Goal: Contribute content: Contribute content

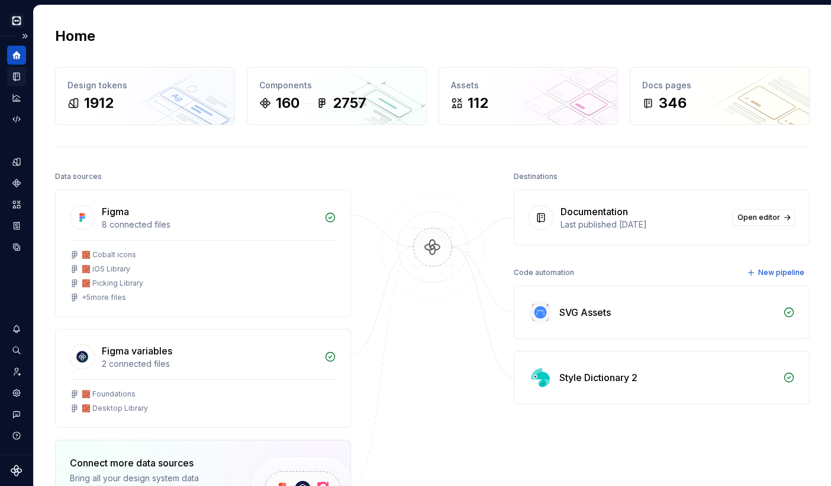
click at [12, 76] on icon "Documentation" at bounding box center [16, 76] width 11 height 11
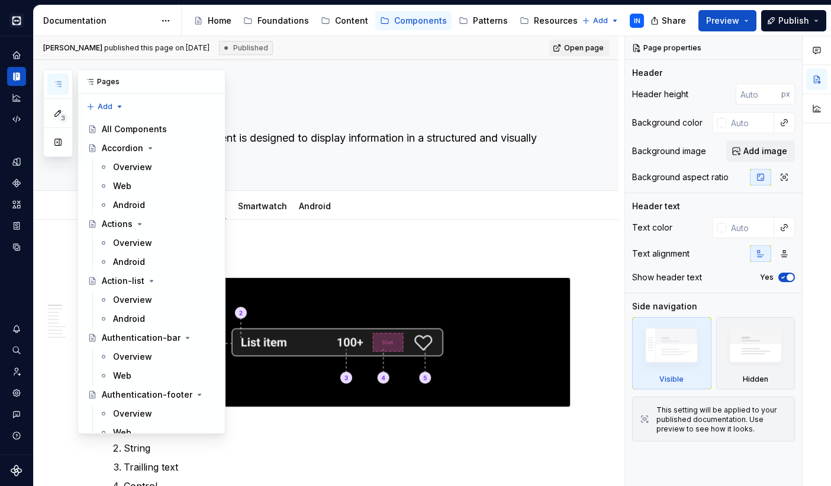
click at [56, 86] on icon "button" at bounding box center [57, 83] width 9 height 9
click at [190, 225] on button "Page tree" at bounding box center [190, 224] width 17 height 17
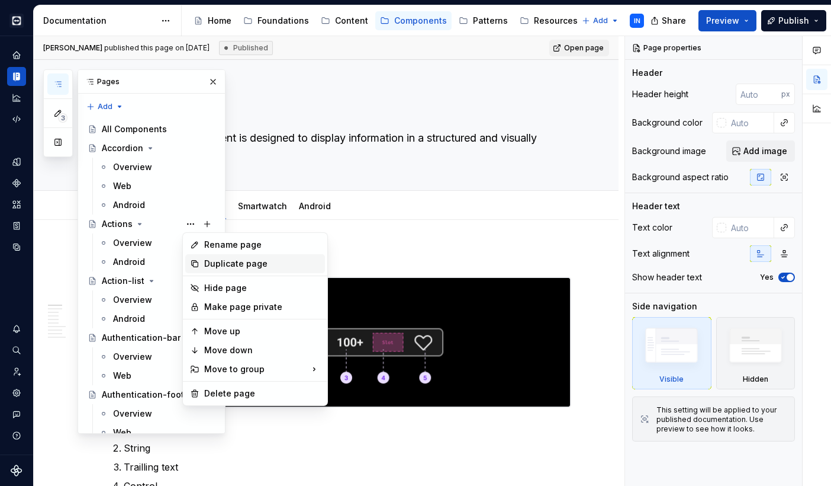
click at [195, 264] on icon at bounding box center [194, 263] width 9 height 9
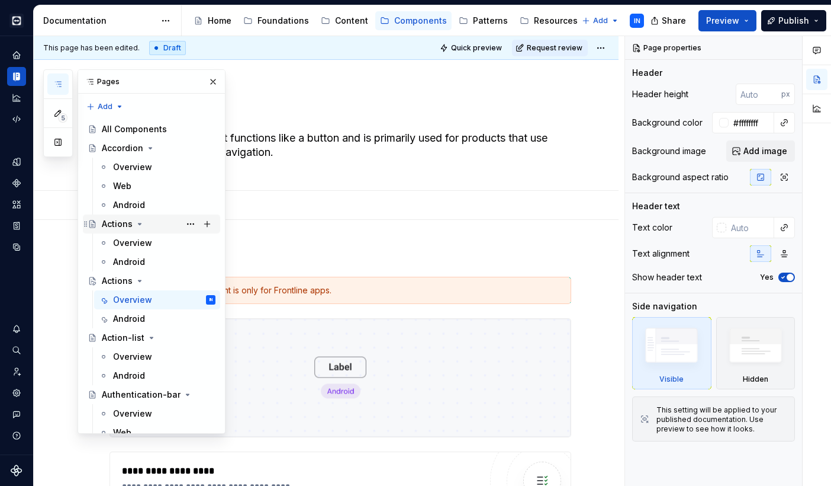
click at [155, 224] on div "Actions" at bounding box center [159, 224] width 114 height 17
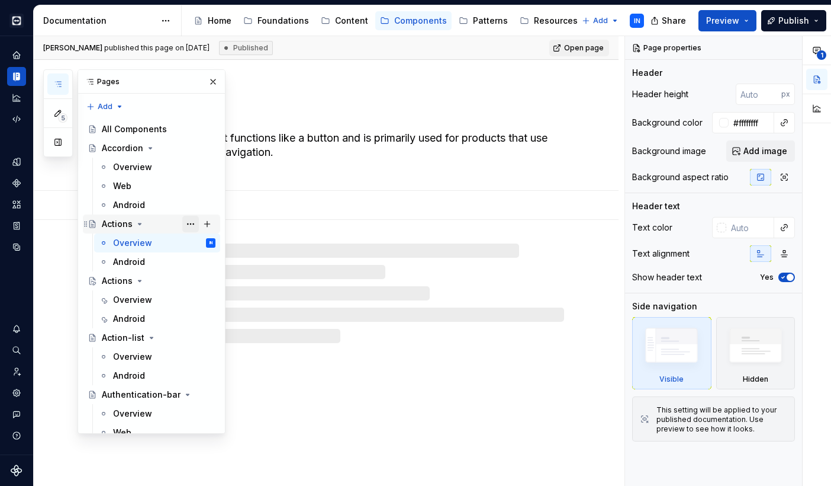
click at [187, 224] on button "Page tree" at bounding box center [190, 224] width 17 height 17
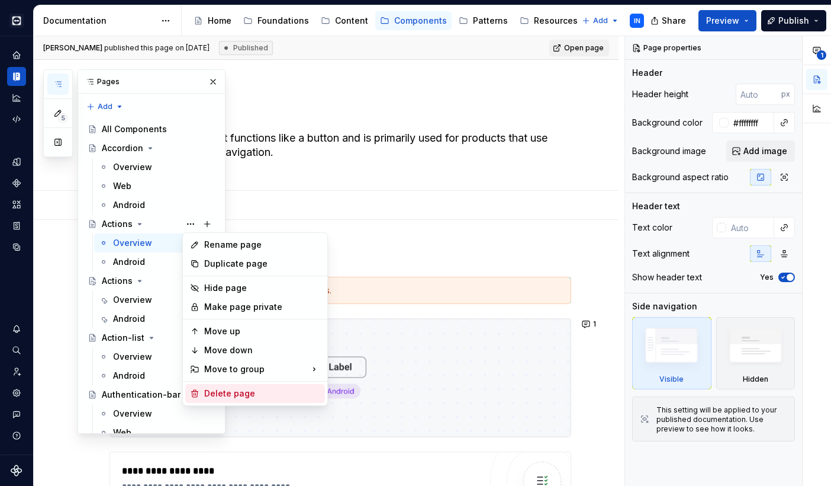
click at [207, 388] on div "Delete page" at bounding box center [262, 393] width 116 height 12
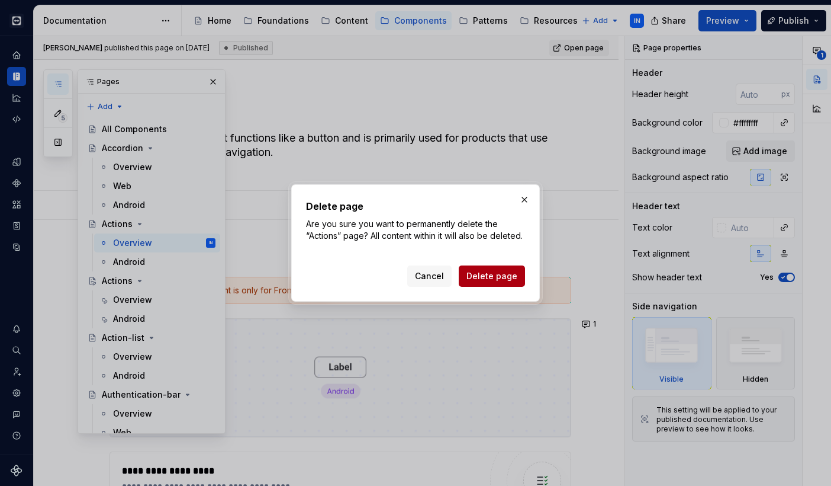
click at [497, 277] on span "Delete page" at bounding box center [492, 276] width 51 height 12
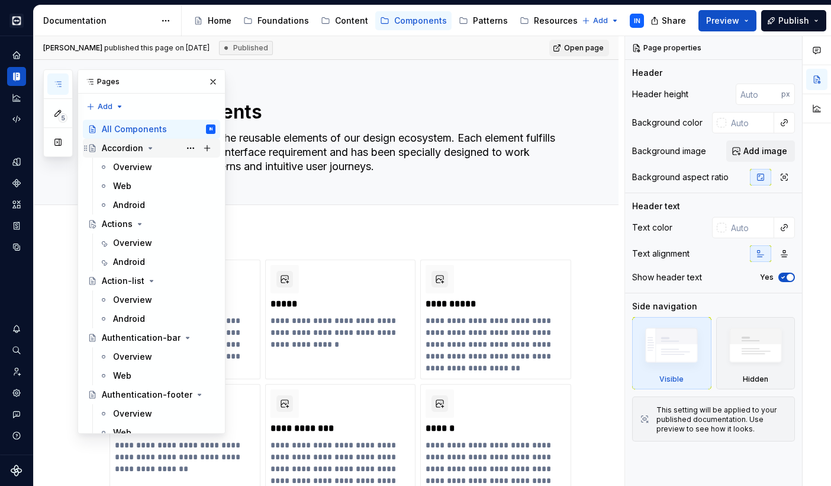
click at [127, 147] on div "Accordion" at bounding box center [122, 148] width 41 height 12
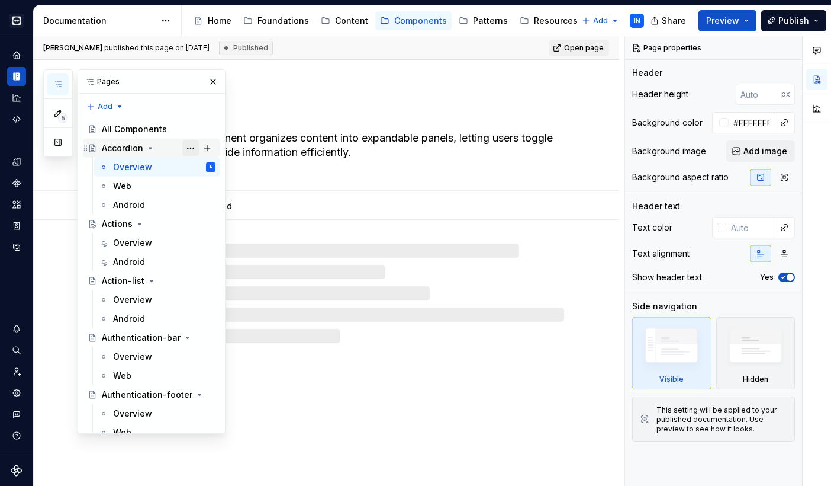
click at [192, 147] on button "Page tree" at bounding box center [190, 148] width 17 height 17
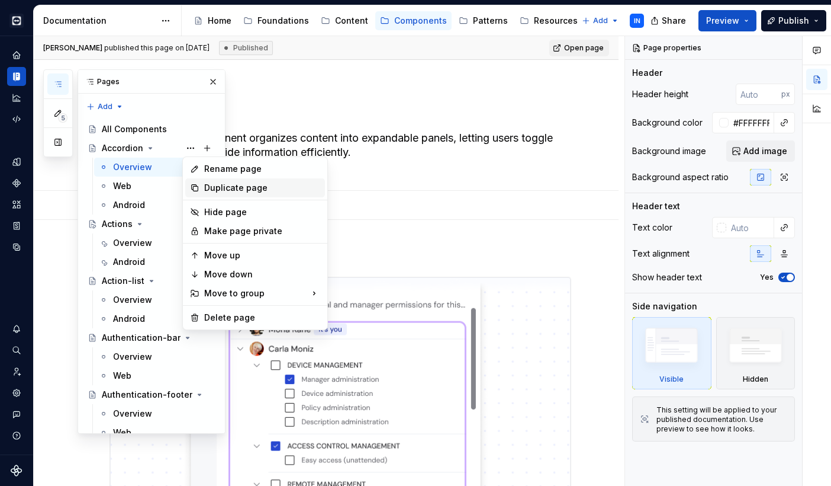
click at [214, 185] on div "Duplicate page" at bounding box center [262, 188] width 116 height 12
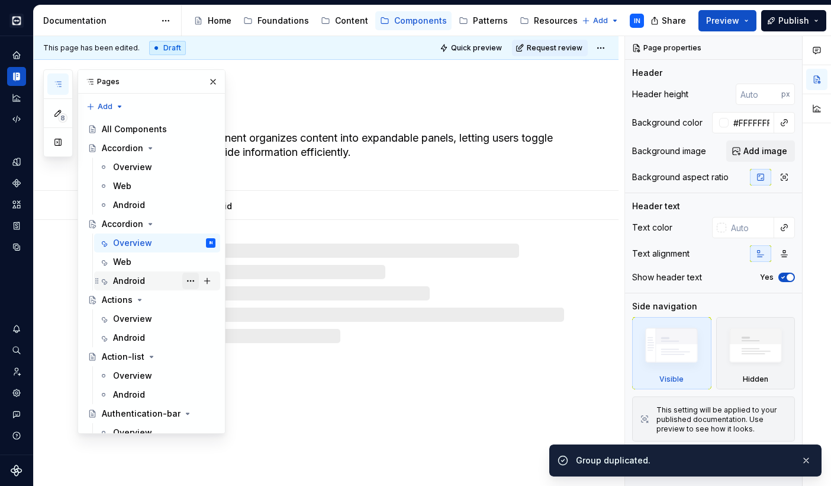
click at [187, 280] on button "Page tree" at bounding box center [190, 280] width 17 height 17
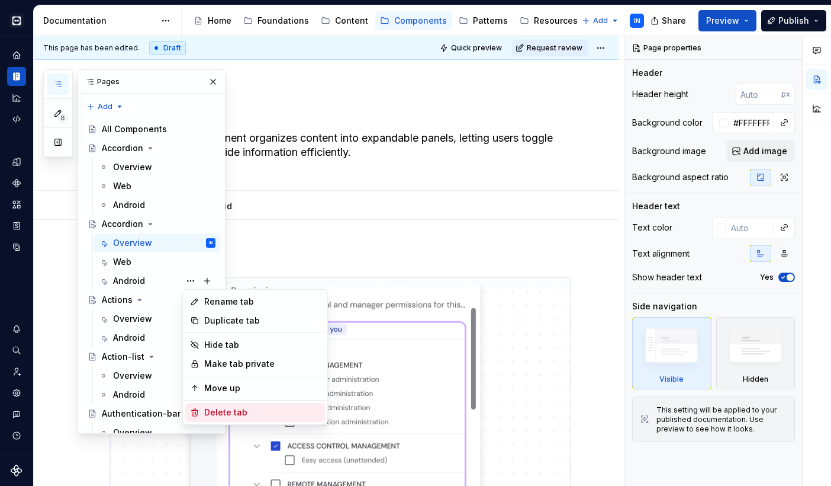
click at [200, 411] on div "Delete tab" at bounding box center [255, 412] width 140 height 19
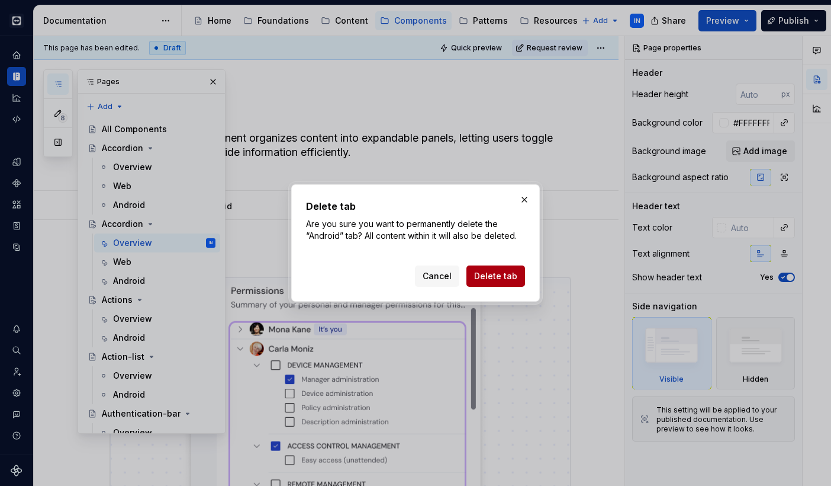
click at [483, 273] on span "Delete tab" at bounding box center [495, 276] width 43 height 12
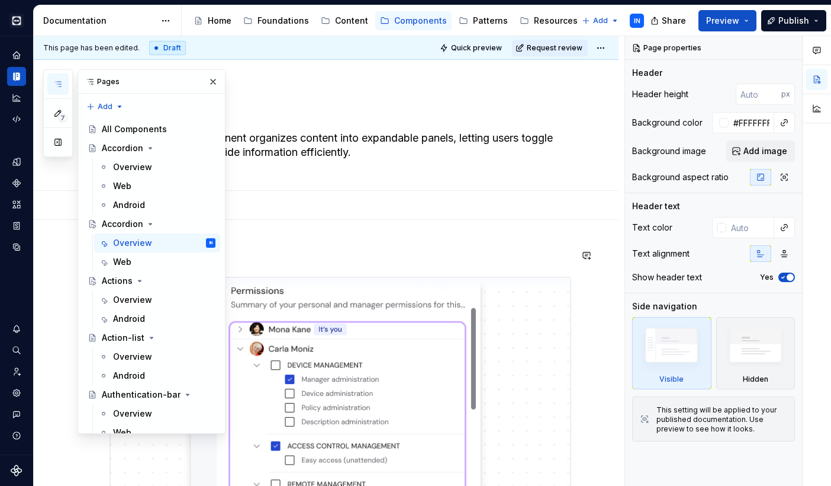
click at [211, 79] on button "button" at bounding box center [213, 81] width 17 height 17
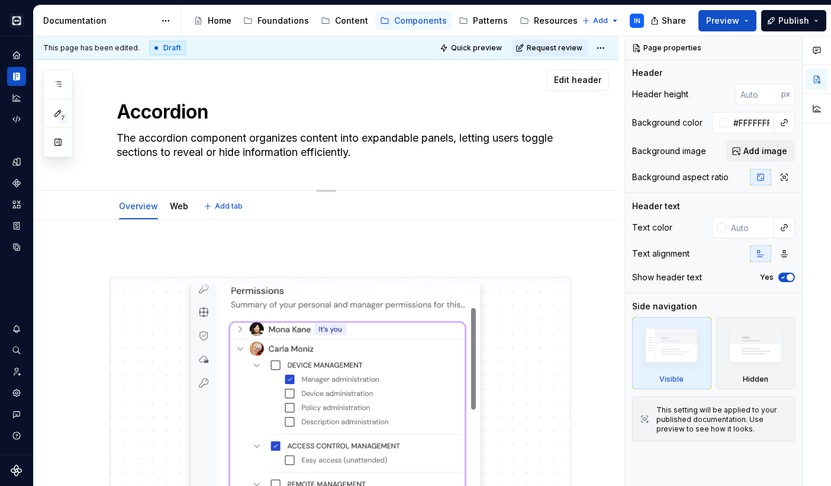
click at [162, 107] on textarea "Accordion" at bounding box center [338, 112] width 448 height 28
click at [146, 112] on textarea "Accordion" at bounding box center [338, 112] width 448 height 28
drag, startPoint x: 146, startPoint y: 112, endPoint x: 245, endPoint y: 117, distance: 99.0
click at [245, 117] on textarea "Accordion" at bounding box center [338, 112] width 448 height 28
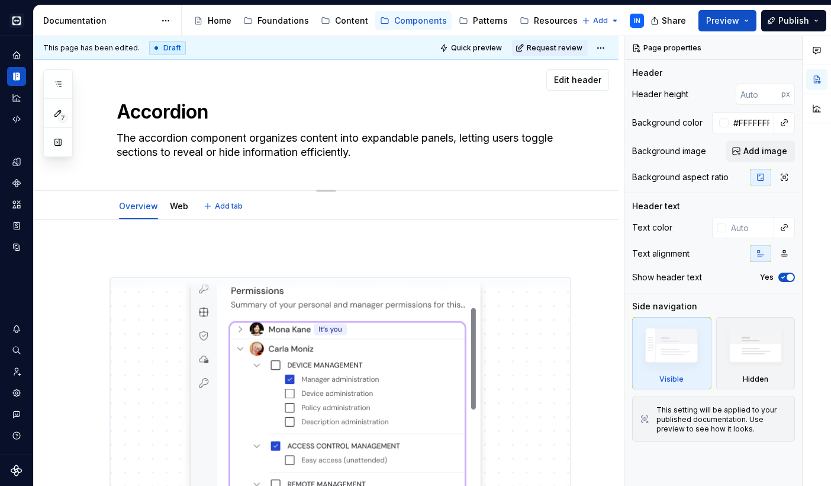
type textarea "*"
type textarea "Act"
type textarea "*"
type textarea "Acti"
type textarea "*"
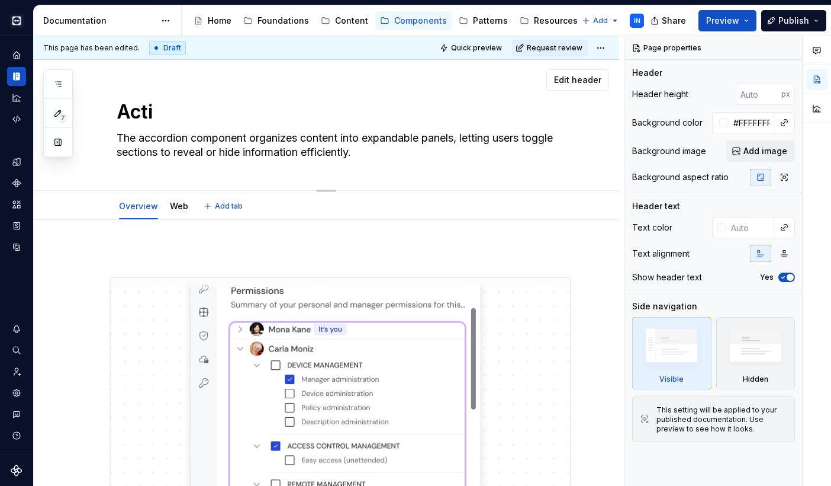
type textarea "Activ"
type textarea "*"
type textarea "Activi"
type textarea "*"
type textarea "Activit"
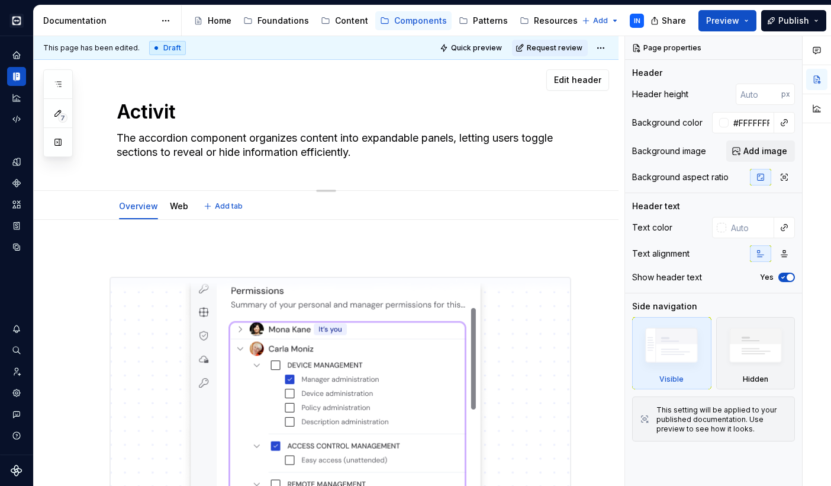
type textarea "*"
type textarea "Activity"
type textarea "*"
type textarea "Activity-"
type textarea "*"
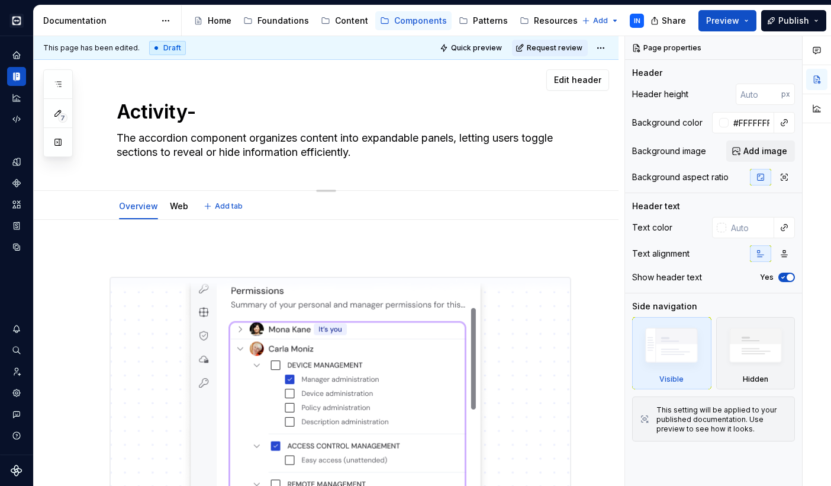
type textarea "Activity-l"
type textarea "*"
type textarea "Activity-lo"
type textarea "*"
type textarea "Activity-log"
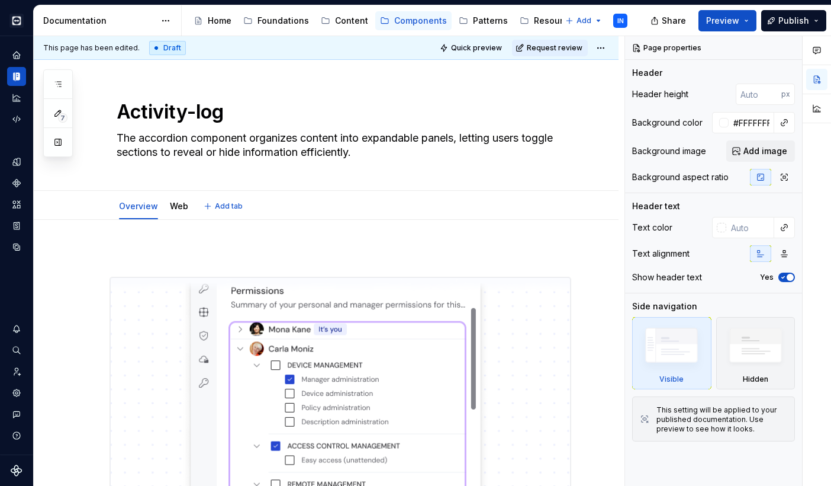
type textarea "*"
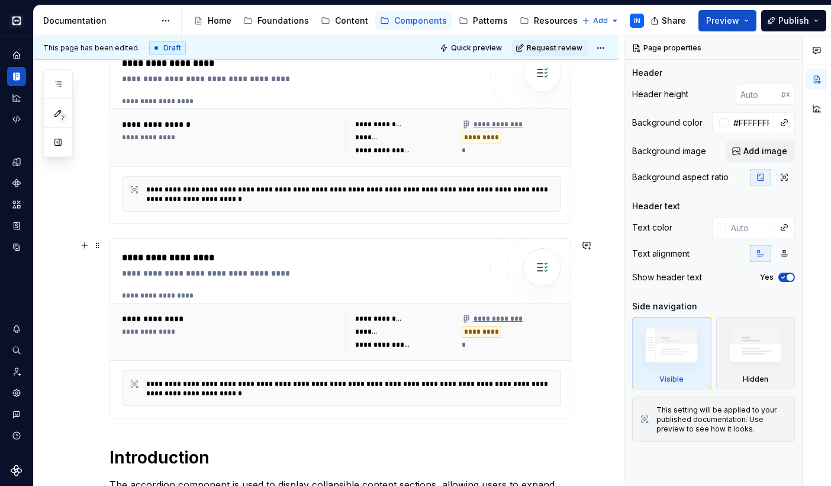
scroll to position [481, 0]
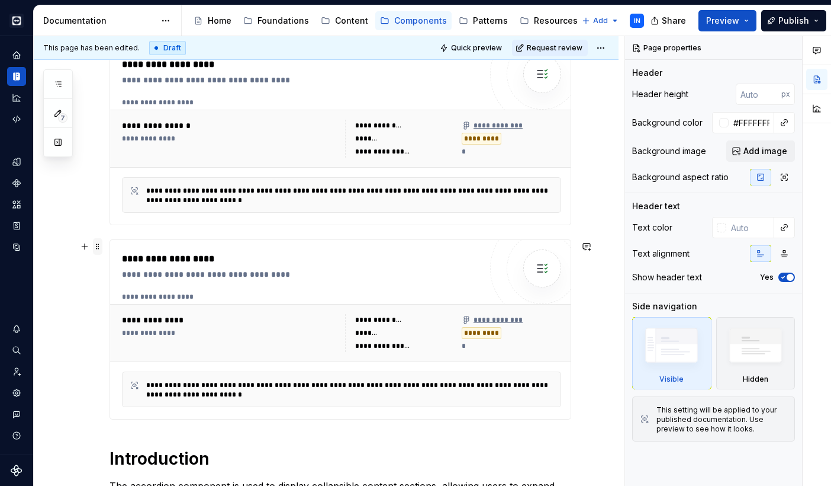
type textarea "Activity-log"
click at [97, 246] on span at bounding box center [97, 246] width 9 height 17
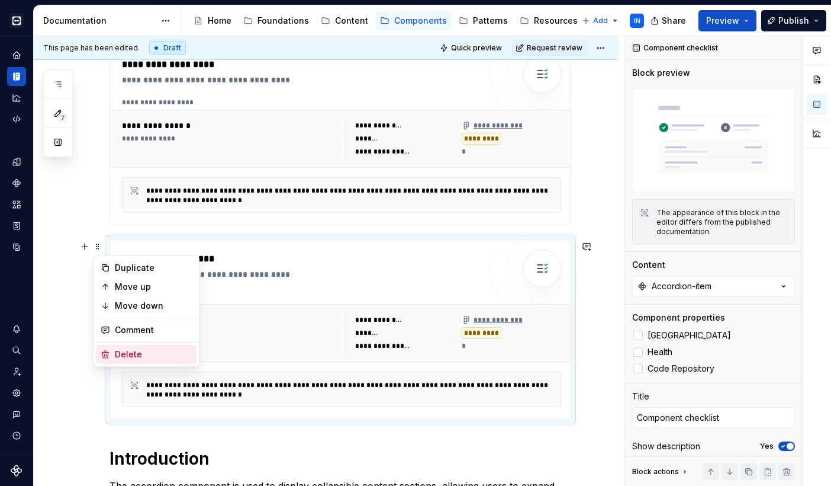
click at [111, 353] on div "Delete" at bounding box center [146, 354] width 101 height 19
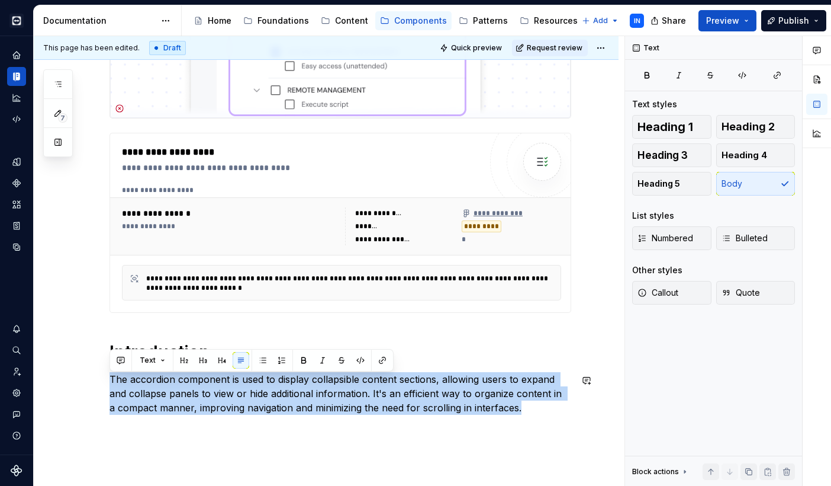
scroll to position [401, 0]
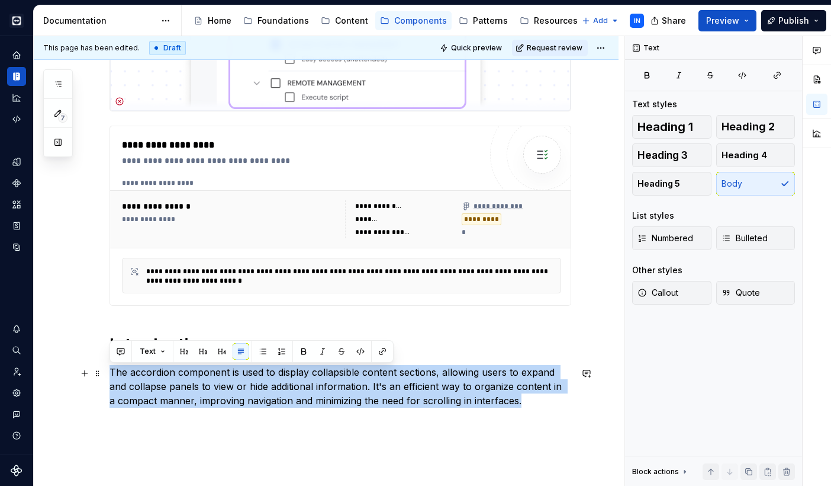
drag, startPoint x: 112, startPoint y: 383, endPoint x: 523, endPoint y: 407, distance: 411.7
click at [523, 407] on p "The accordion component is used to display collapsible content sections, allowi…" at bounding box center [341, 386] width 462 height 43
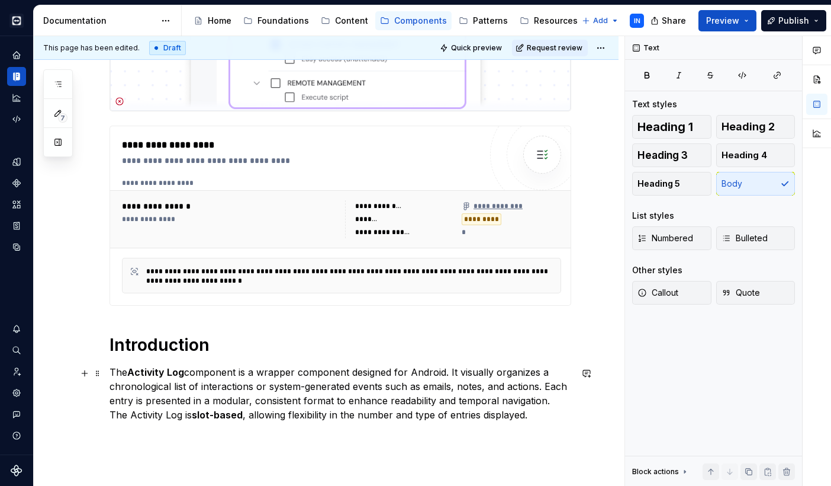
type textarea "*"
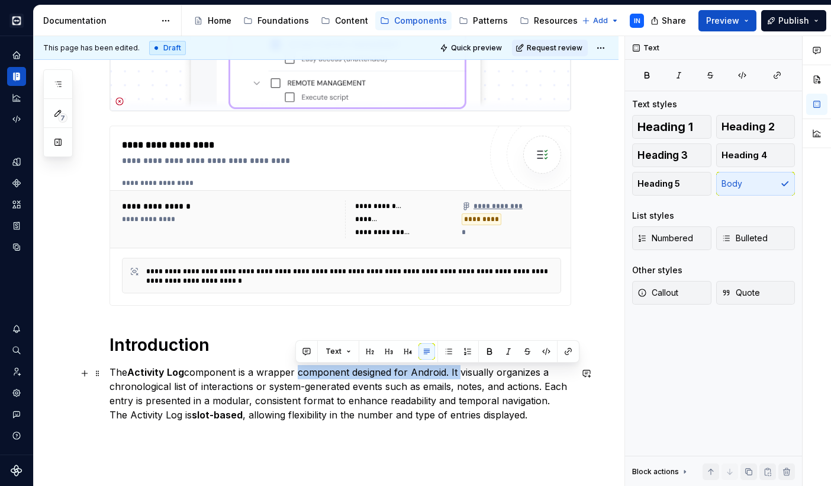
drag, startPoint x: 457, startPoint y: 373, endPoint x: 296, endPoint y: 373, distance: 161.1
click at [296, 373] on p "The Activity Log component is a wrapper component designed for Android. It visu…" at bounding box center [341, 393] width 462 height 57
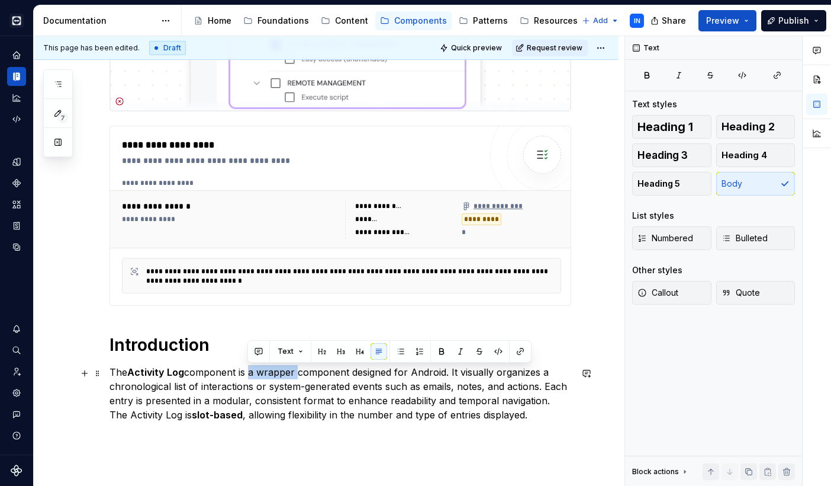
drag, startPoint x: 296, startPoint y: 373, endPoint x: 247, endPoint y: 370, distance: 49.2
click at [247, 370] on p "The Activity Log component is a wrapper component designed for Android. It visu…" at bounding box center [341, 393] width 462 height 57
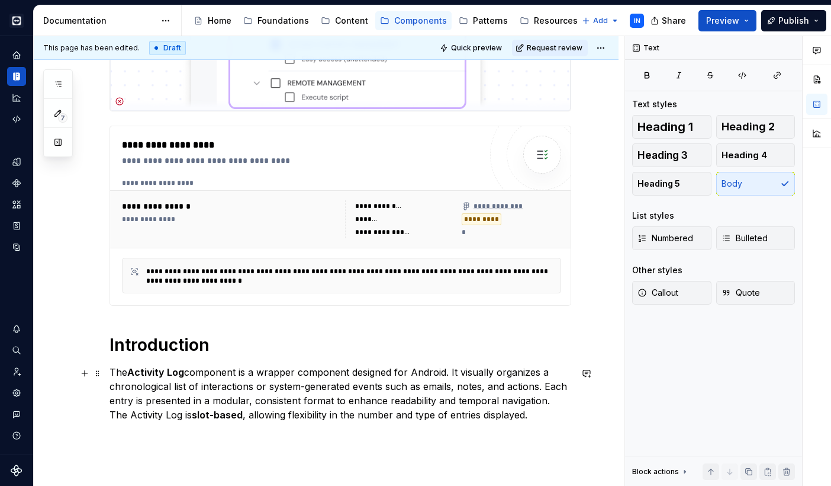
click at [243, 373] on p "The Activity Log component is a wrapper component designed for Android. It visu…" at bounding box center [341, 393] width 462 height 57
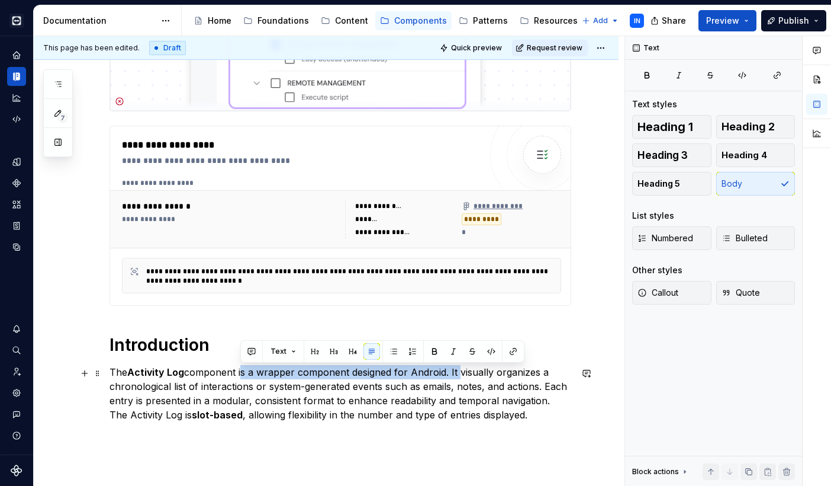
drag, startPoint x: 241, startPoint y: 370, endPoint x: 457, endPoint y: 374, distance: 216.2
click at [457, 374] on p "The Activity Log component is a wrapper component designed for Android. It visu…" at bounding box center [341, 393] width 462 height 57
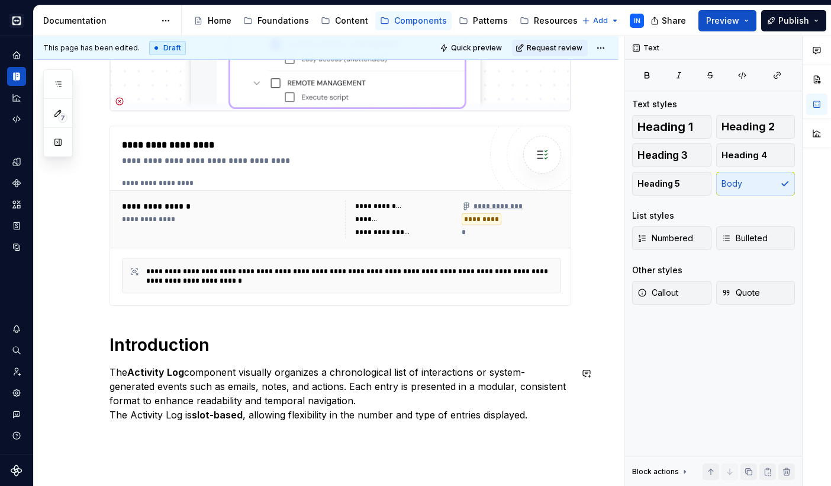
click at [254, 426] on div "**********" at bounding box center [341, 141] width 462 height 589
drag, startPoint x: 301, startPoint y: 384, endPoint x: 320, endPoint y: 397, distance: 22.7
click at [320, 397] on p "The Activity Log component visually organizes a chronological list of interacti…" at bounding box center [341, 393] width 462 height 57
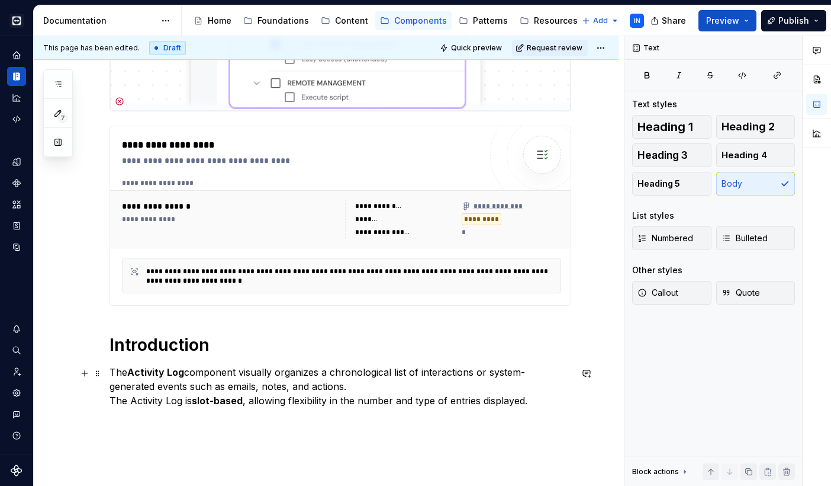
click at [108, 400] on div "**********" at bounding box center [326, 193] width 585 height 749
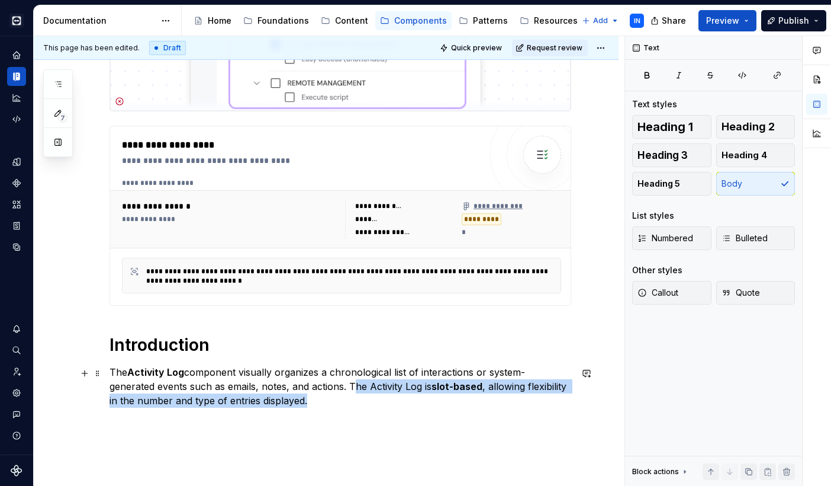
drag, startPoint x: 303, startPoint y: 387, endPoint x: 320, endPoint y: 399, distance: 20.9
click at [320, 399] on p "The Activity Log component visually organizes a chronological list of interacti…" at bounding box center [341, 386] width 462 height 43
copy p "The Activity Log is slot-based , allowing flexibility in the number and type of…"
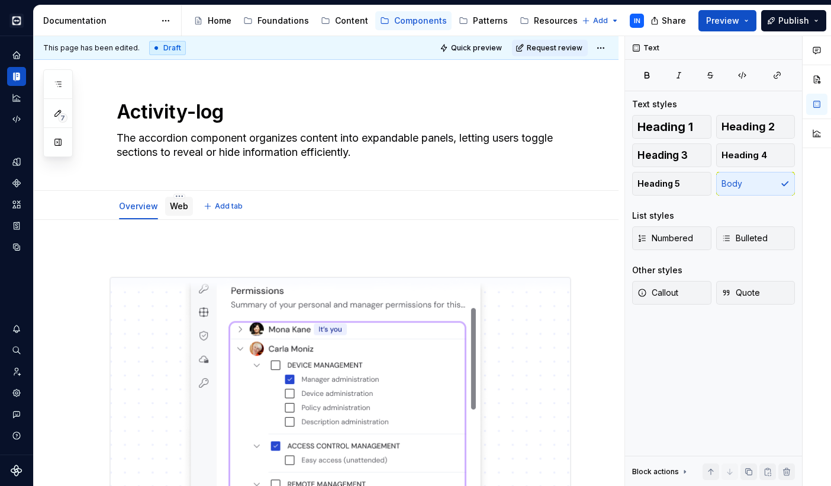
scroll to position [0, 0]
click at [176, 213] on div "Web" at bounding box center [179, 206] width 18 height 14
click at [177, 205] on link "Web" at bounding box center [179, 206] width 18 height 10
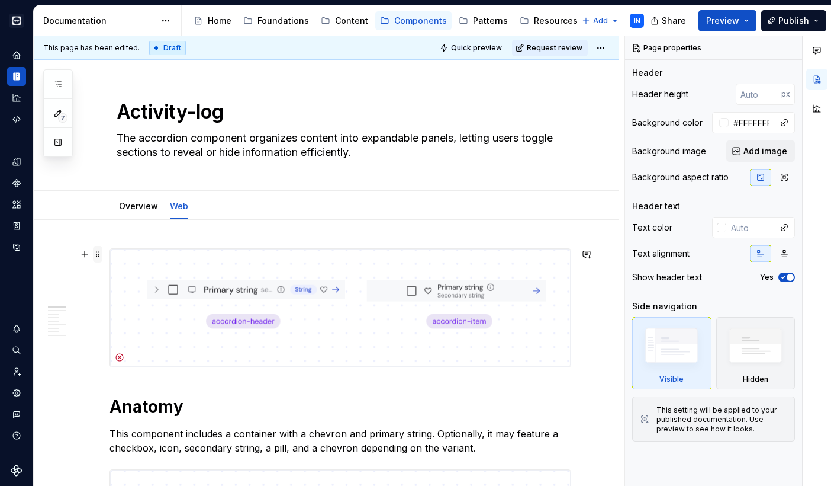
click at [102, 253] on span at bounding box center [97, 254] width 9 height 17
type textarea "*"
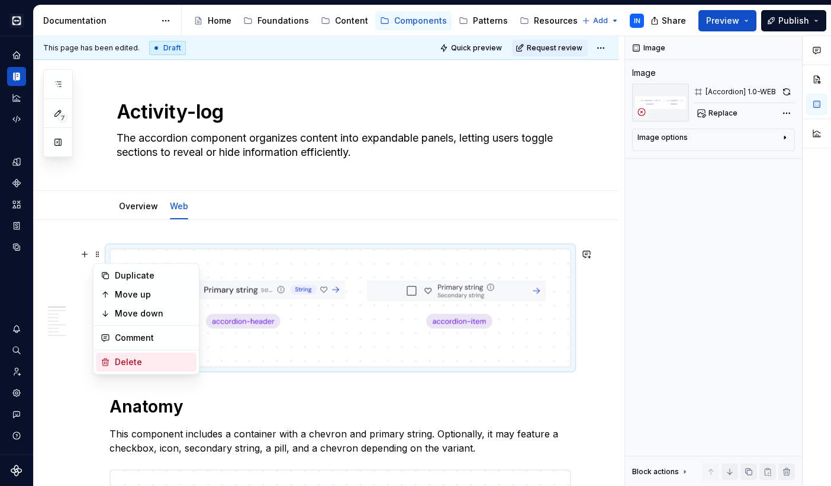
click at [109, 356] on div "Delete" at bounding box center [146, 361] width 101 height 19
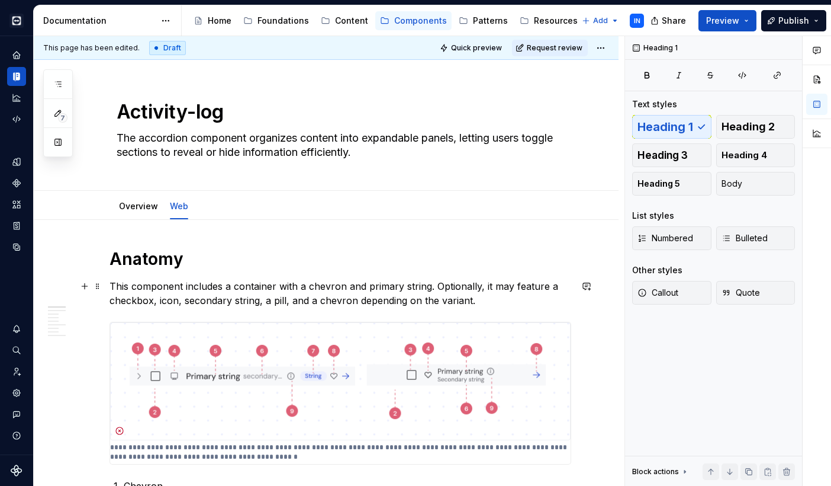
click at [112, 287] on p "This component includes a container with a chevron and primary string. Optional…" at bounding box center [341, 293] width 462 height 28
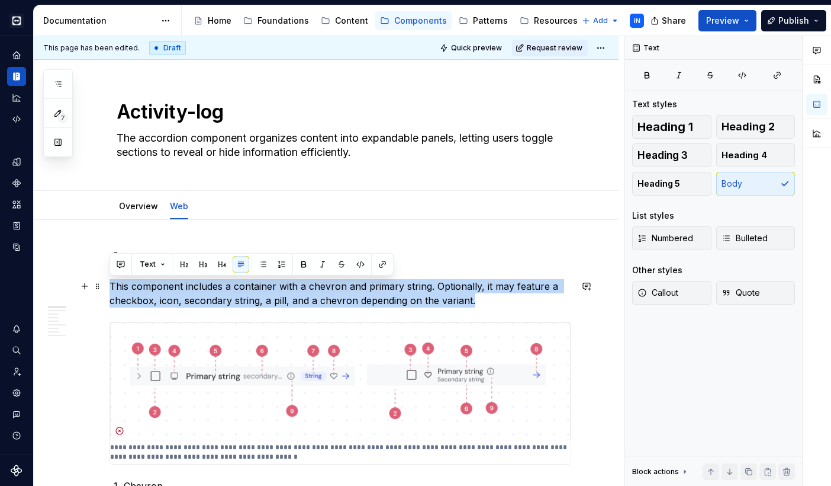
drag, startPoint x: 487, startPoint y: 303, endPoint x: 108, endPoint y: 288, distance: 379.9
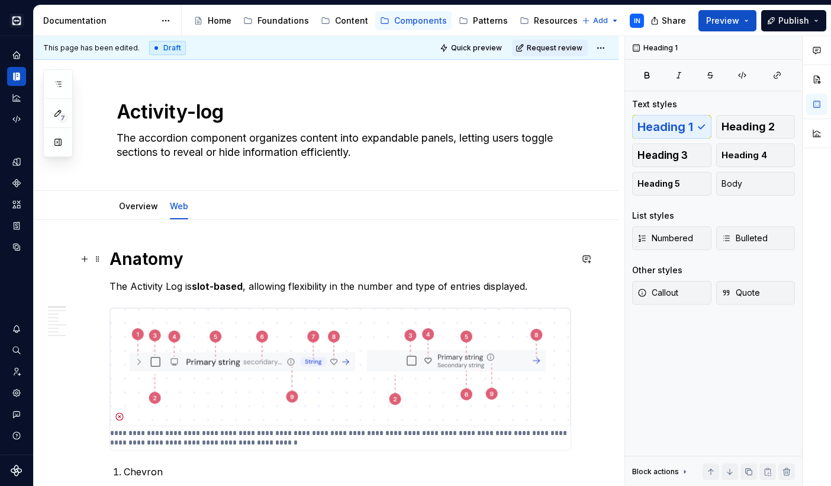
click at [197, 263] on h1 "Anatomy" at bounding box center [341, 258] width 462 height 21
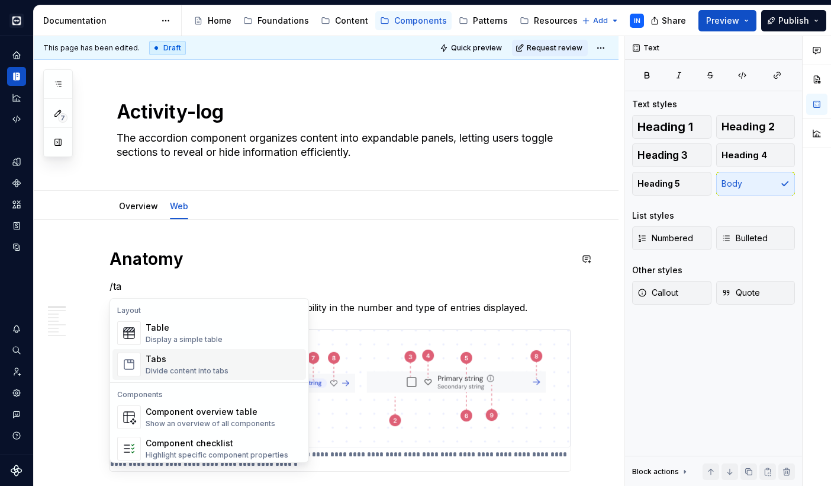
click at [201, 362] on div "Tabs" at bounding box center [187, 359] width 83 height 12
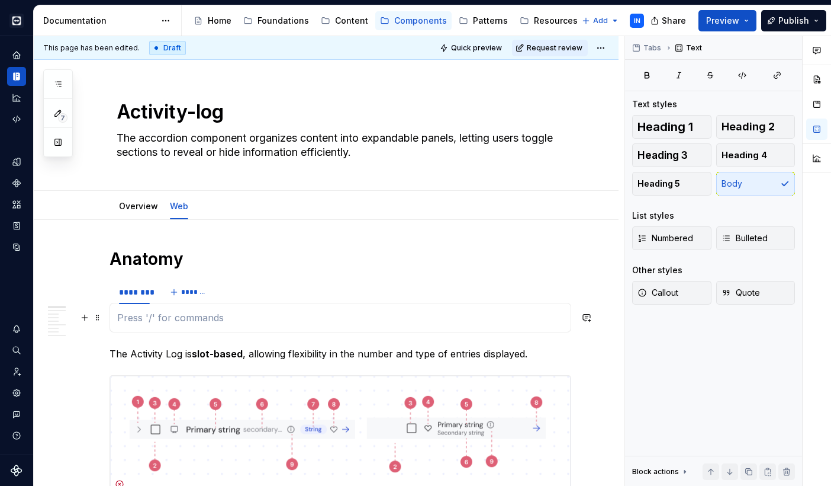
click at [110, 316] on section "******** *******" at bounding box center [341, 305] width 462 height 53
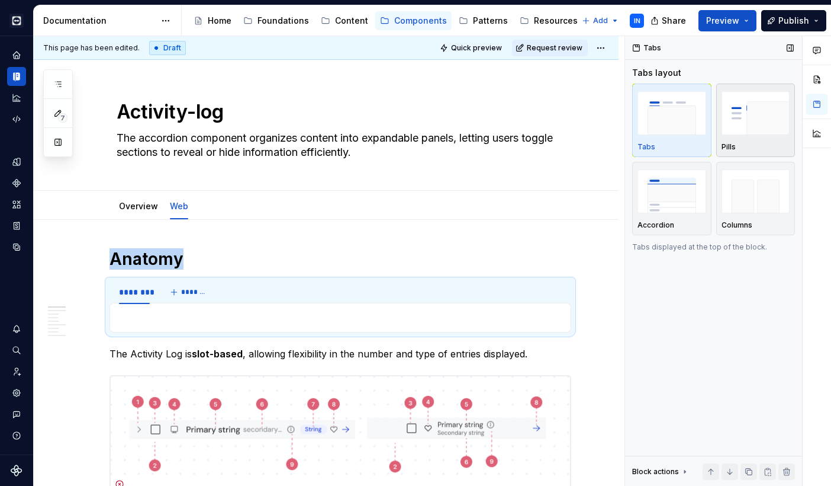
click at [609, 121] on img "button" at bounding box center [756, 112] width 69 height 43
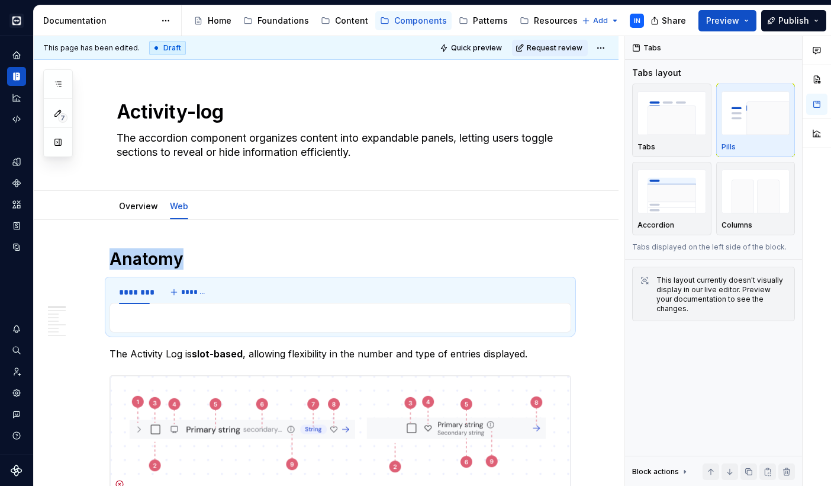
type textarea "*"
click at [129, 291] on div "********" at bounding box center [134, 292] width 31 height 12
type input "**********"
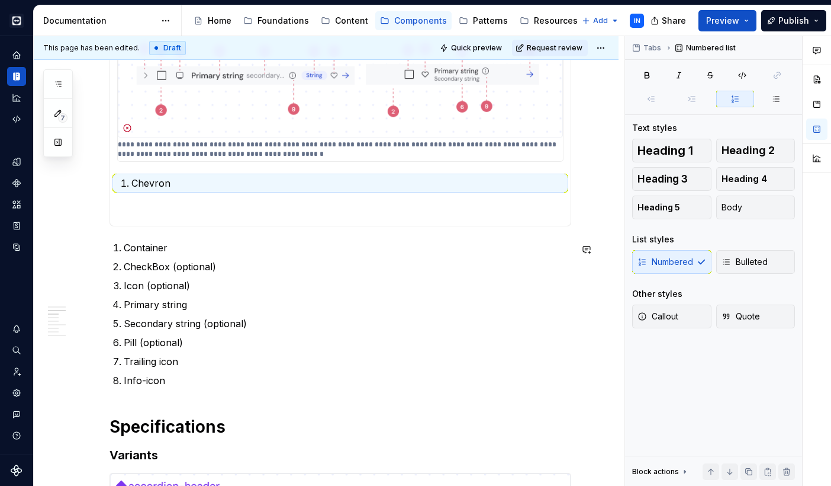
scroll to position [320, 0]
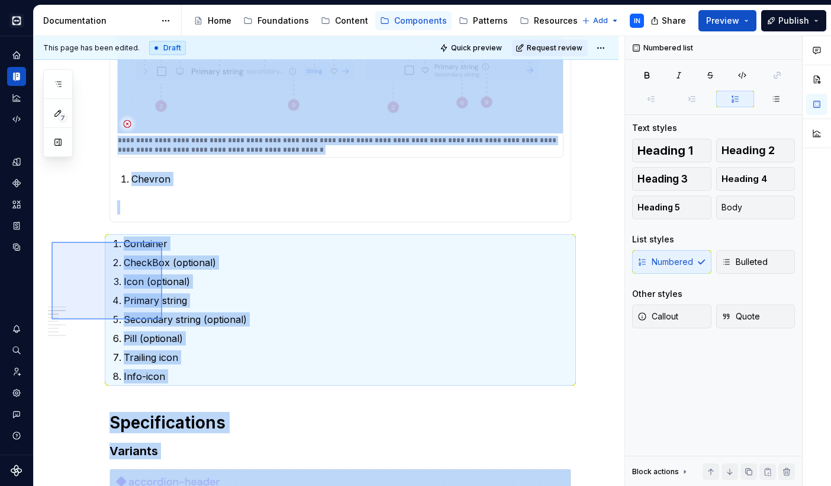
drag, startPoint x: 52, startPoint y: 242, endPoint x: 159, endPoint y: 317, distance: 131.4
click at [159, 317] on div "**********" at bounding box center [329, 261] width 591 height 450
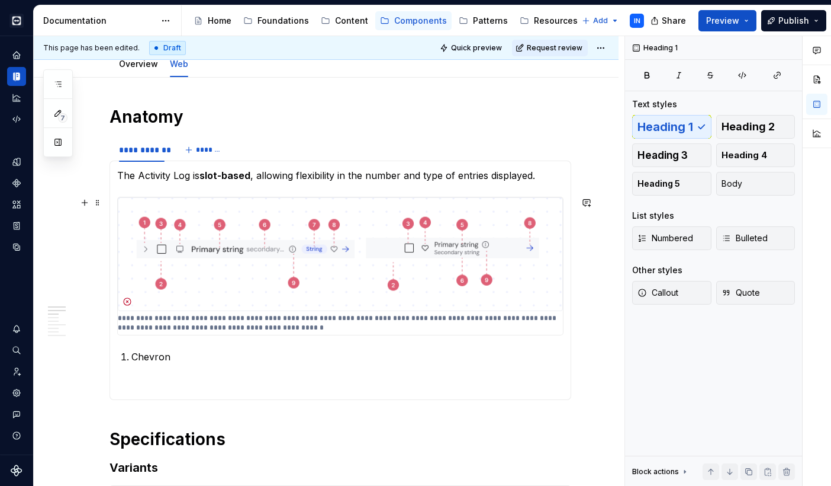
scroll to position [136, 0]
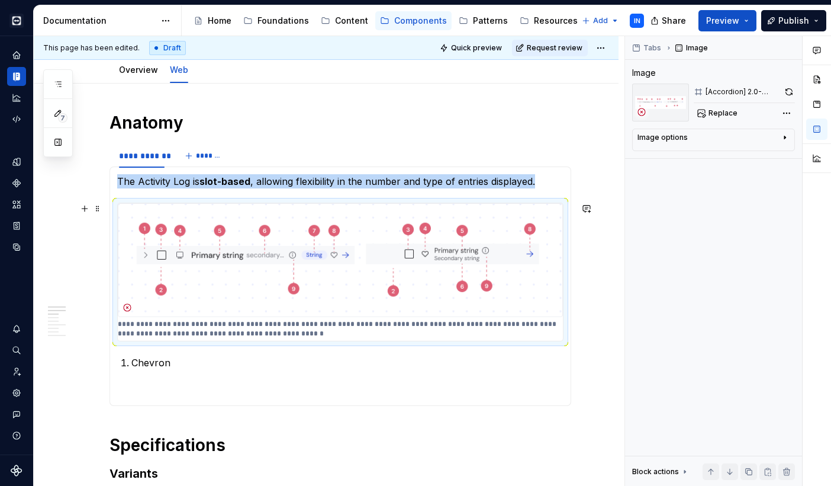
click at [235, 317] on img at bounding box center [340, 260] width 445 height 114
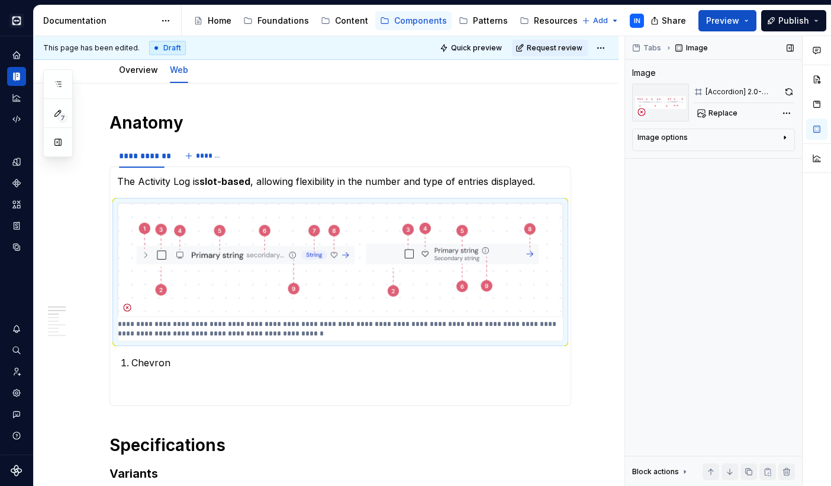
click at [609, 140] on div "Image options" at bounding box center [709, 140] width 143 height 14
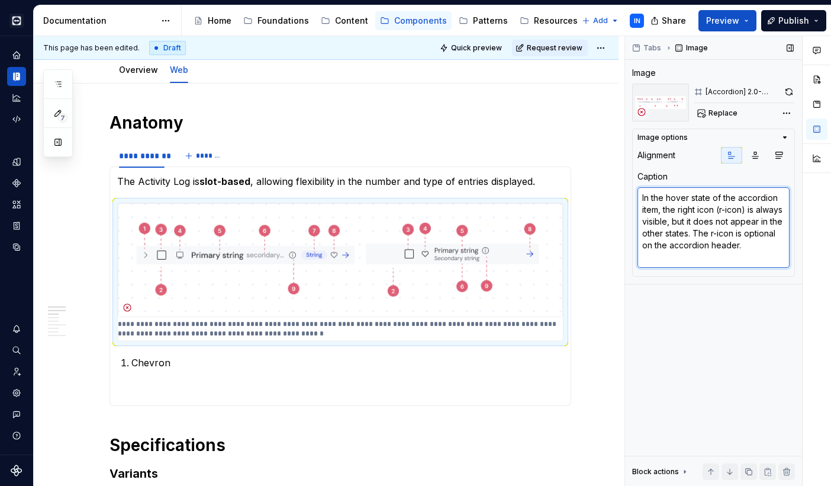
drag, startPoint x: 687, startPoint y: 258, endPoint x: 626, endPoint y: 197, distance: 86.7
click at [609, 197] on div "Tabs Image Image [Accordion] 2.0-anatomy-WEB Replace Image options Alignment Ca…" at bounding box center [713, 261] width 177 height 450
type textarea "*"
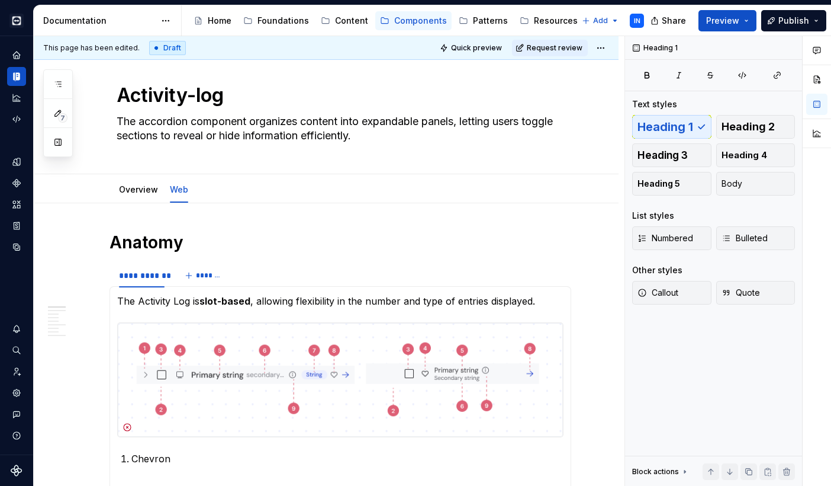
scroll to position [9, 0]
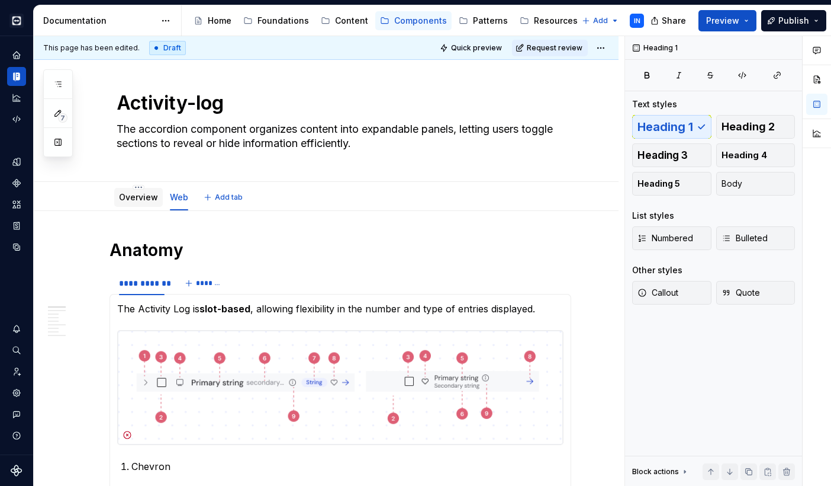
click at [145, 197] on link "Overview" at bounding box center [138, 197] width 39 height 10
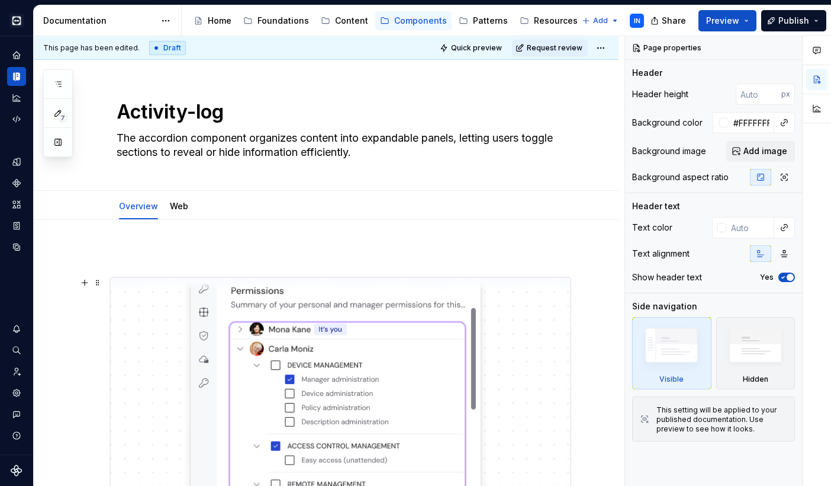
type textarea "*"
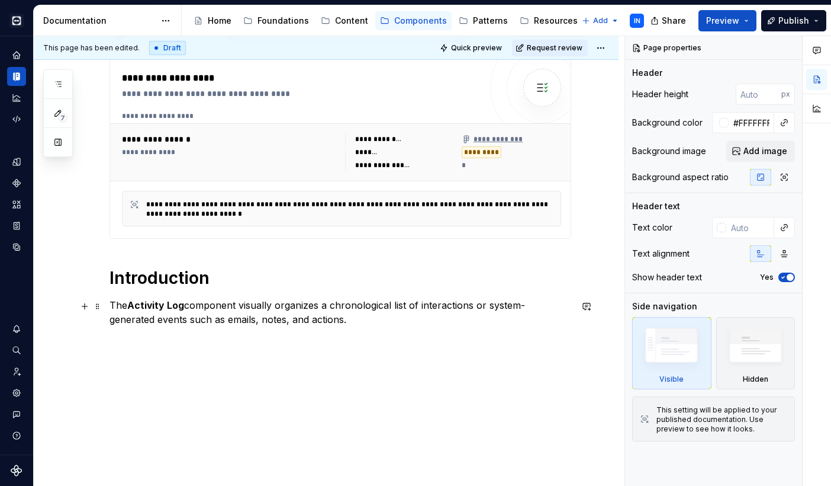
scroll to position [469, 0]
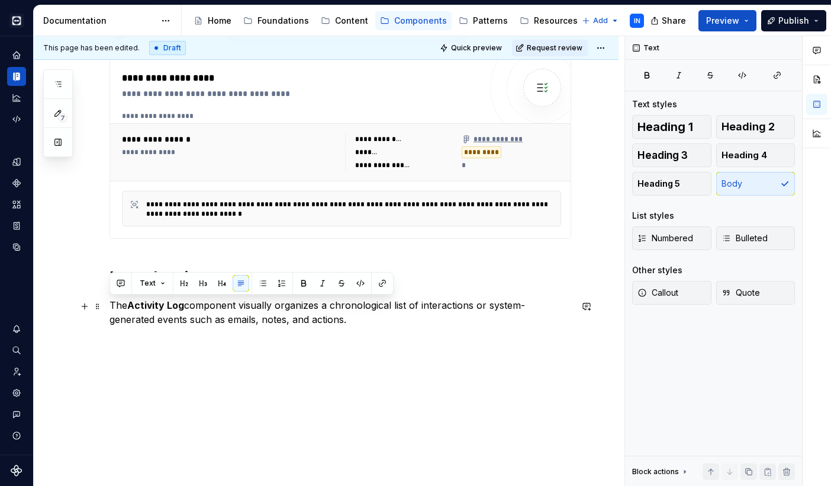
drag, startPoint x: 111, startPoint y: 306, endPoint x: 302, endPoint y: 317, distance: 191.0
click at [302, 317] on p "The Activity Log component visually organizes a chronological list of interacti…" at bounding box center [341, 312] width 462 height 28
click at [441, 336] on div "**********" at bounding box center [341, 60] width 462 height 560
drag, startPoint x: 316, startPoint y: 323, endPoint x: 104, endPoint y: 300, distance: 213.3
click at [104, 300] on div "**********" at bounding box center [326, 119] width 585 height 734
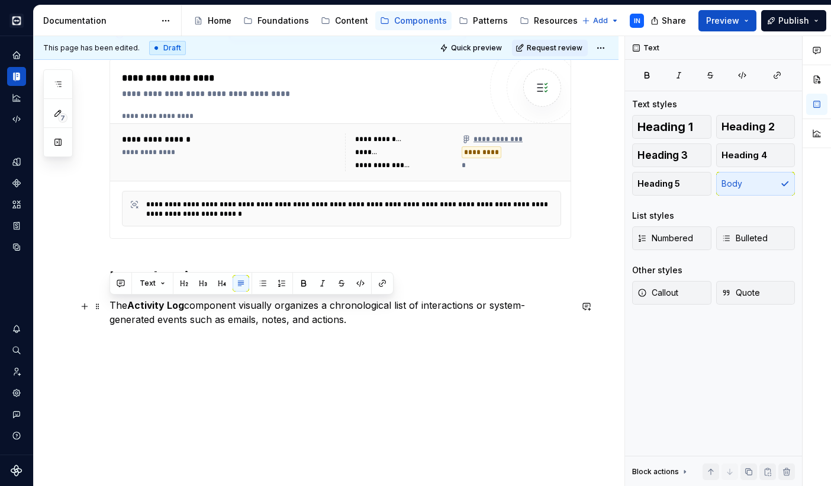
click at [111, 310] on p "The Activity Log component visually organizes a chronological list of interacti…" at bounding box center [341, 312] width 462 height 28
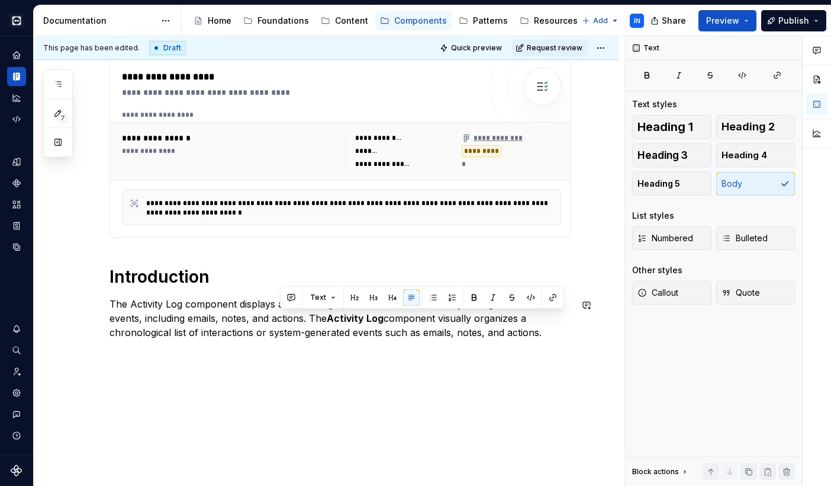
drag, startPoint x: 278, startPoint y: 319, endPoint x: 442, endPoint y: 345, distance: 166.2
click at [442, 345] on div "**********" at bounding box center [341, 66] width 462 height 574
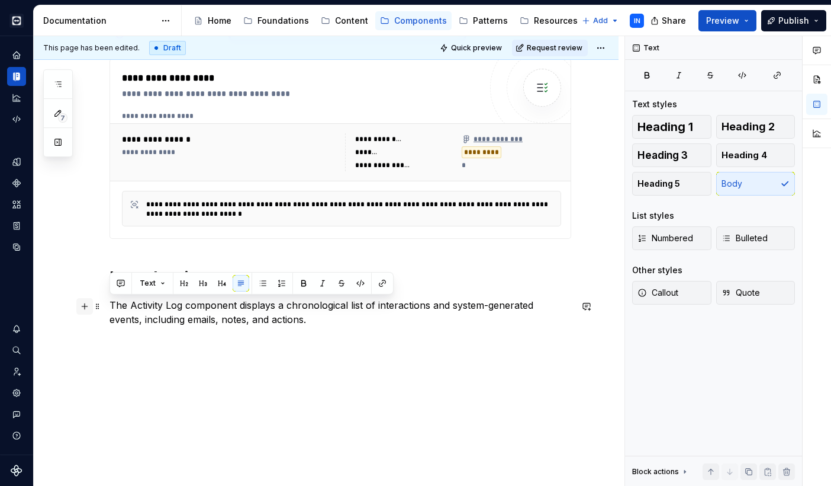
drag, startPoint x: 280, startPoint y: 324, endPoint x: 84, endPoint y: 306, distance: 196.9
click at [110, 306] on div "**********" at bounding box center [341, 60] width 462 height 560
copy p "The Activity Log component displays a chronological list of interactions and sy…"
click at [360, 351] on div "**********" at bounding box center [326, 119] width 585 height 734
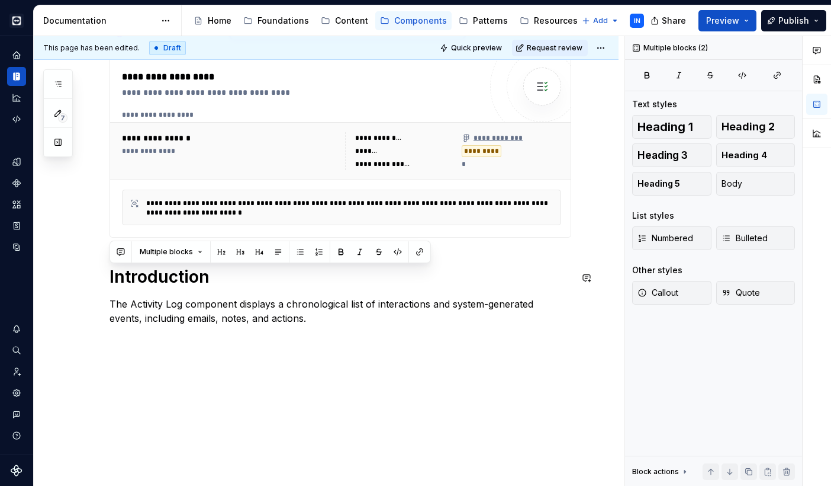
drag, startPoint x: 301, startPoint y: 326, endPoint x: 92, endPoint y: 254, distance: 220.4
click at [92, 254] on div "**********" at bounding box center [326, 129] width 585 height 756
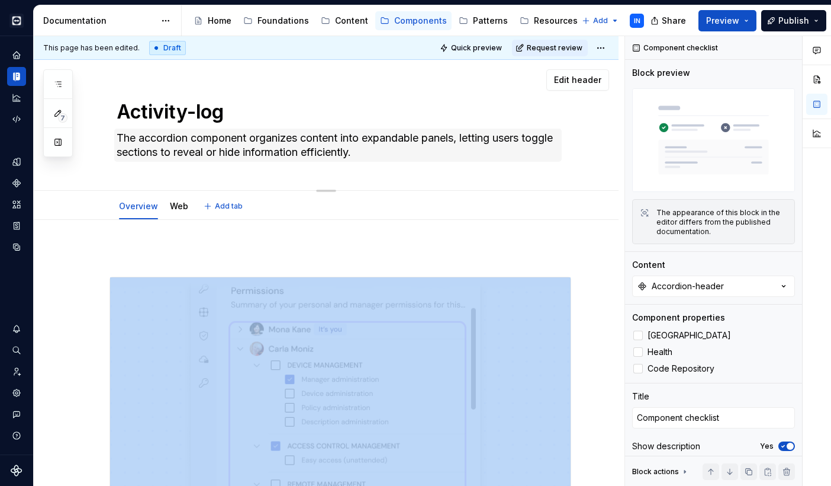
scroll to position [0, 0]
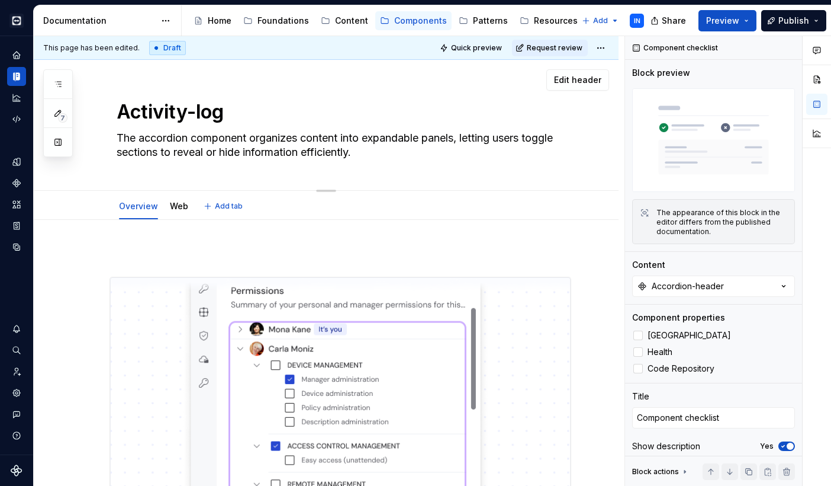
click at [163, 147] on textarea "The accordion component organizes content into expandable panels, letting users…" at bounding box center [338, 145] width 448 height 33
paste textarea "Activity Log component displays a chronological list of interactions and system…"
type textarea "*"
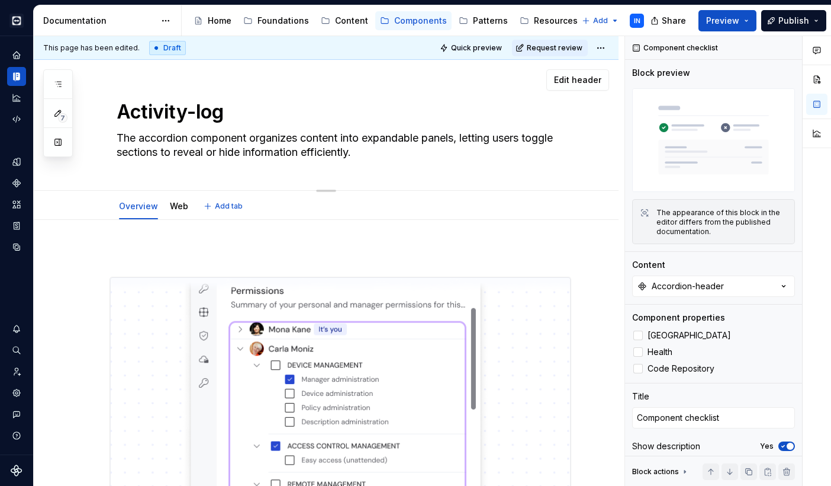
type textarea "The Activity Log component displays a chronological list of interactions and sy…"
type textarea "*"
type textarea "The Activity Log component displays a chronological list of interactions and sy…"
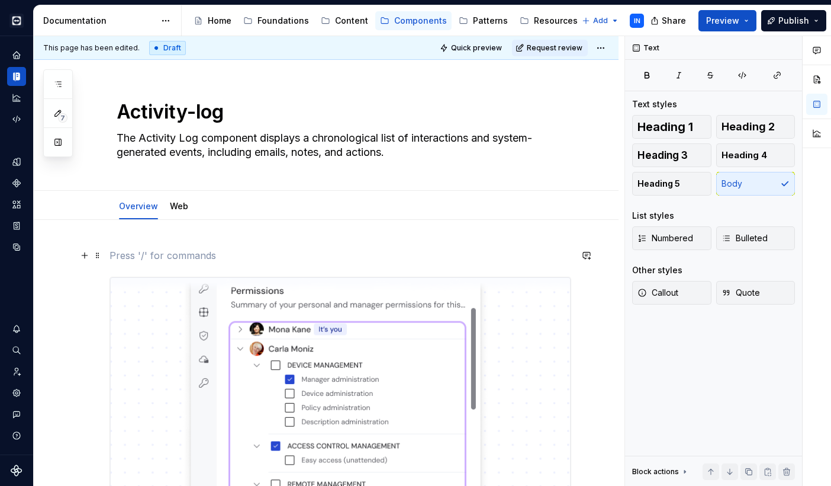
click at [144, 255] on p at bounding box center [341, 255] width 462 height 14
click at [97, 255] on span at bounding box center [97, 255] width 9 height 17
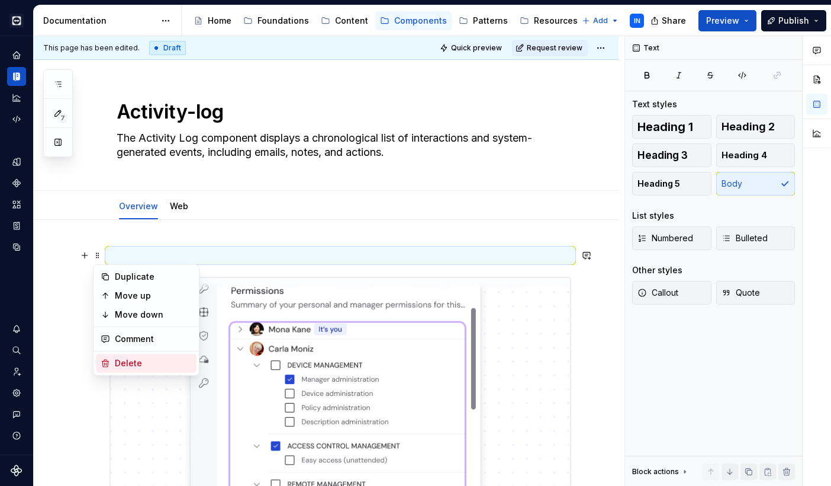
click at [134, 362] on div "Delete" at bounding box center [153, 363] width 77 height 12
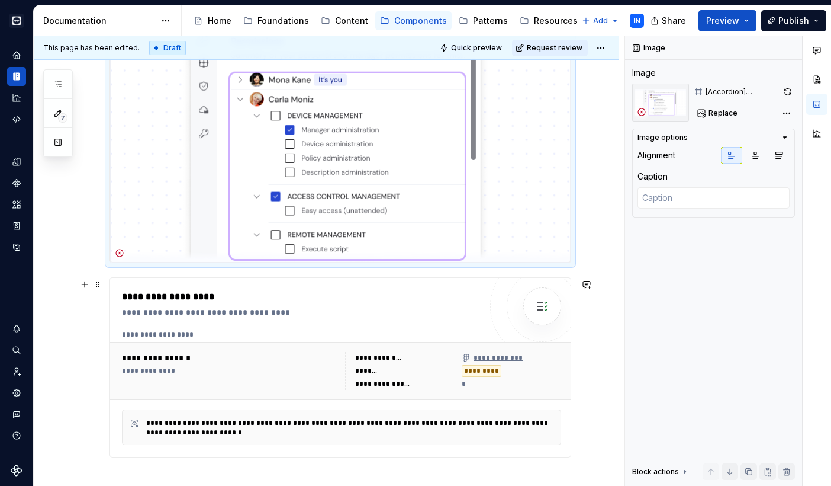
scroll to position [222, 0]
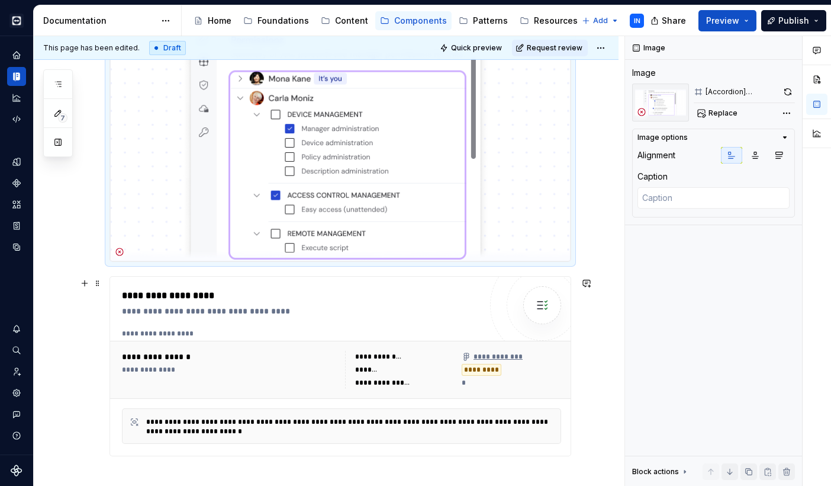
click at [87, 359] on div "**********" at bounding box center [326, 321] width 585 height 647
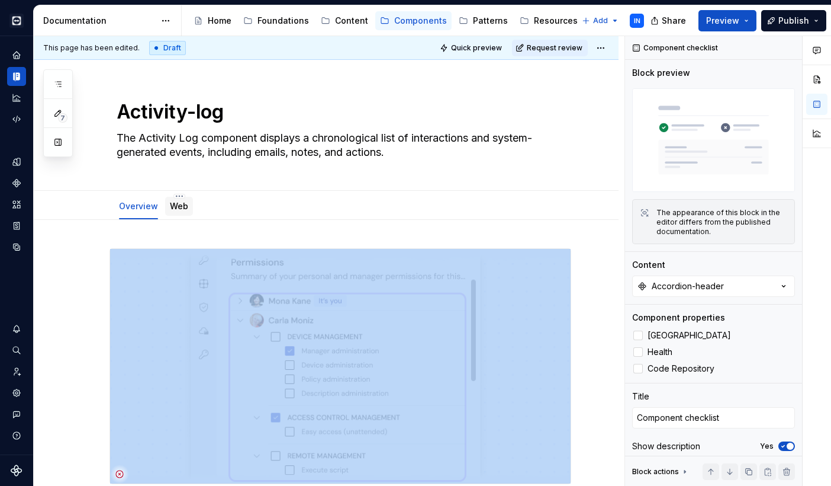
scroll to position [0, 0]
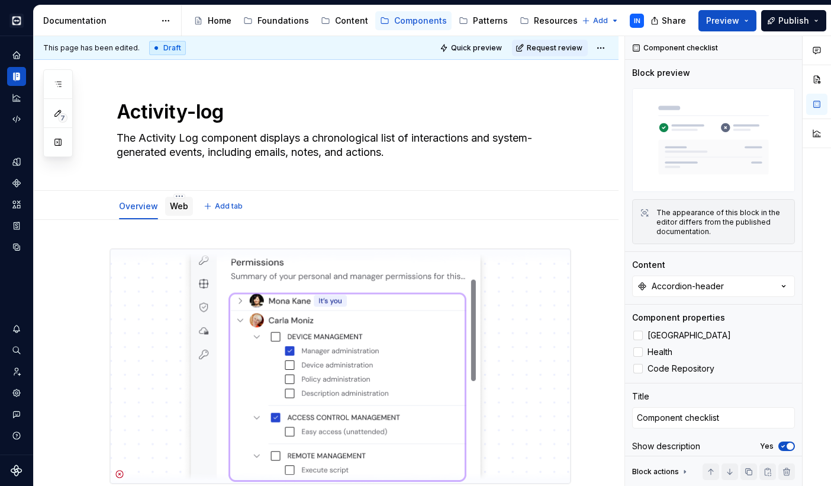
click at [182, 211] on div "Web" at bounding box center [179, 206] width 18 height 14
click at [179, 207] on link "Web" at bounding box center [179, 206] width 18 height 10
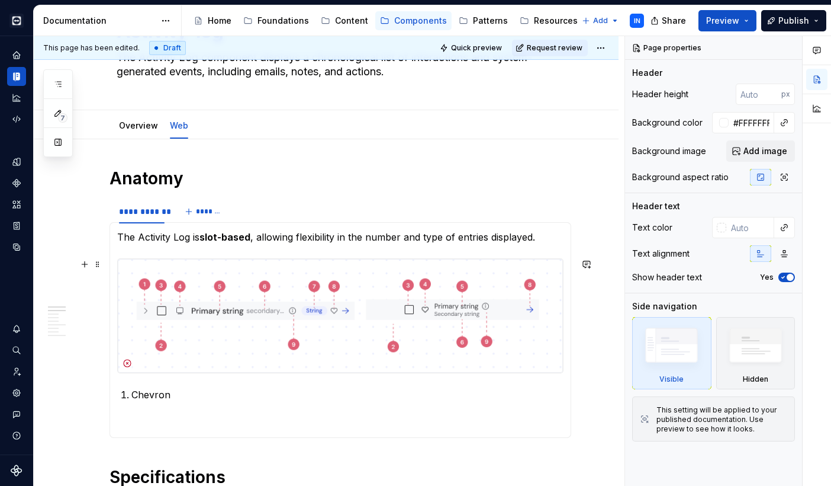
scroll to position [97, 0]
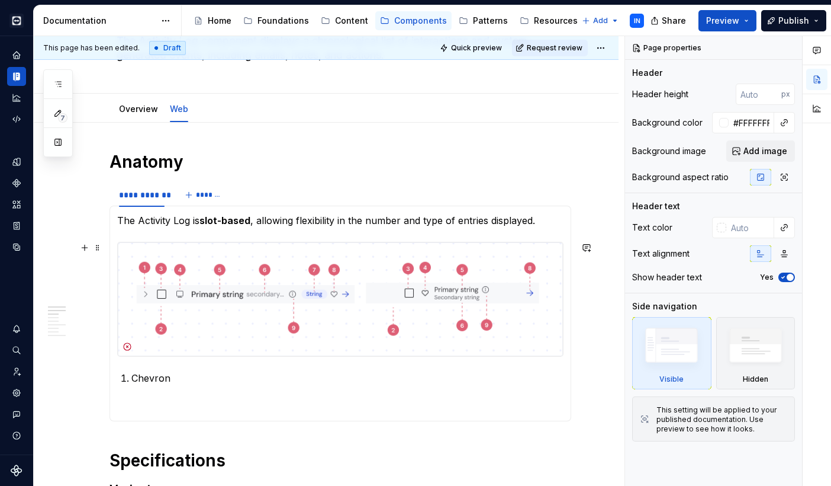
click at [185, 307] on img at bounding box center [340, 299] width 445 height 114
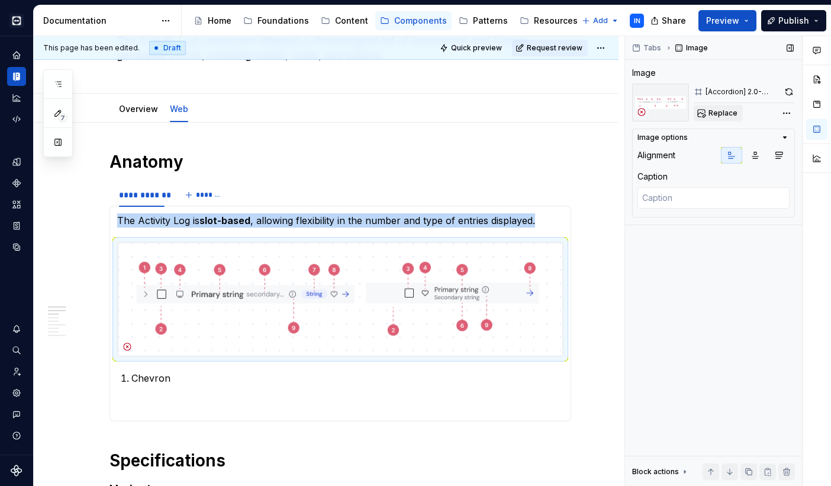
click at [609, 110] on span "Replace" at bounding box center [723, 112] width 29 height 9
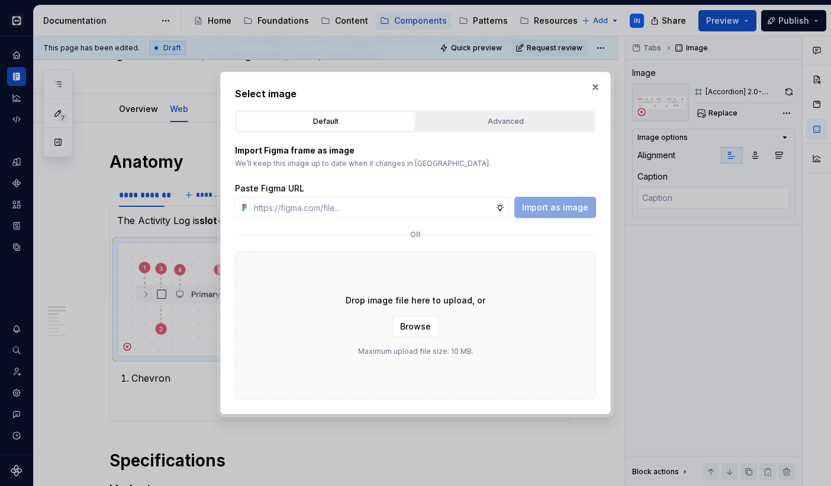
click at [475, 121] on div "Advanced" at bounding box center [505, 121] width 171 height 12
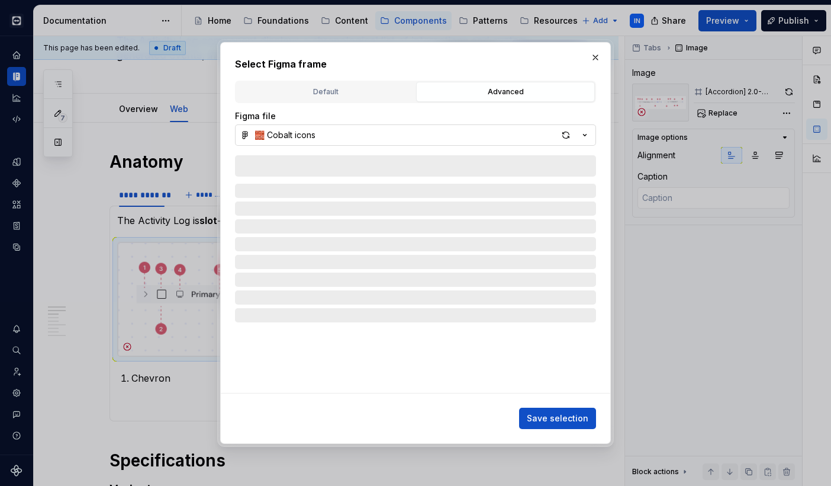
click at [381, 136] on button "🧱 Cobalt icons" at bounding box center [415, 134] width 361 height 21
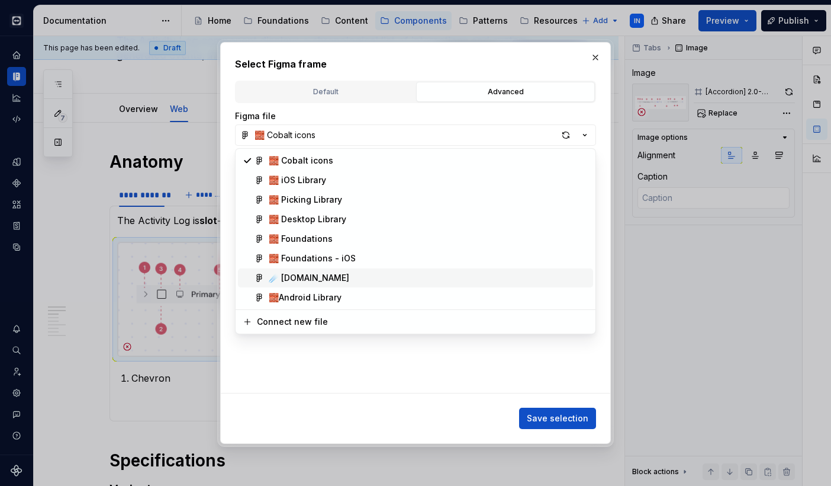
click at [329, 279] on div "☄️ [DOMAIN_NAME]" at bounding box center [309, 278] width 81 height 12
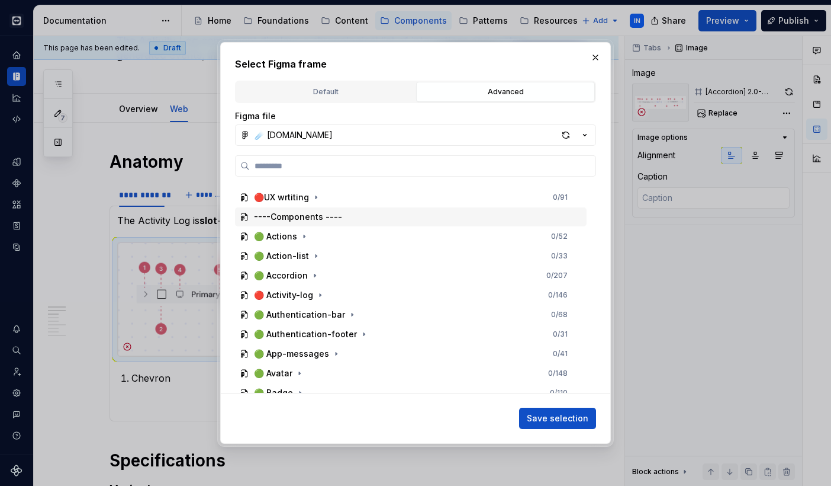
scroll to position [85, 0]
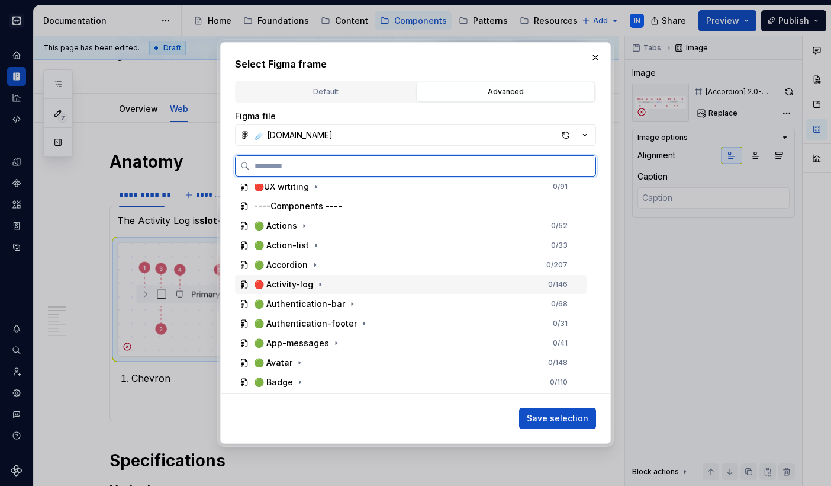
click at [280, 286] on div "🔴 Activity-log" at bounding box center [283, 284] width 59 height 12
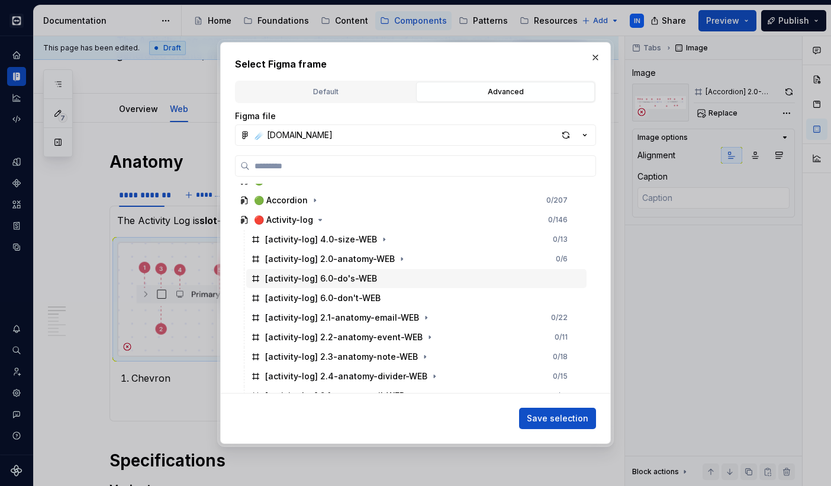
scroll to position [160, 0]
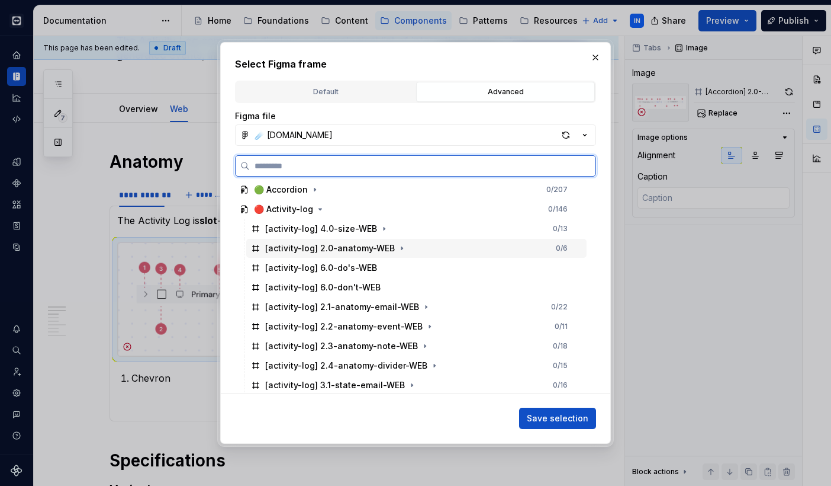
click at [367, 252] on div "[activity-log] 2.0-anatomy-WEB" at bounding box center [330, 248] width 130 height 12
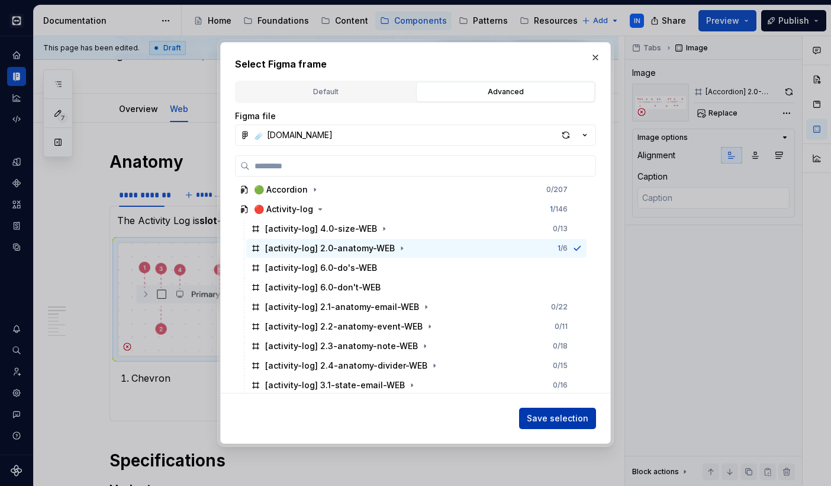
click at [561, 421] on span "Save selection" at bounding box center [558, 418] width 62 height 12
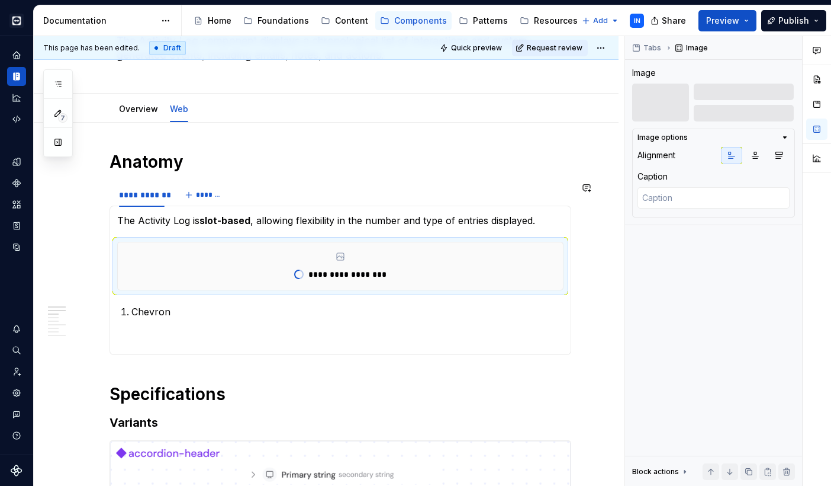
type textarea "*"
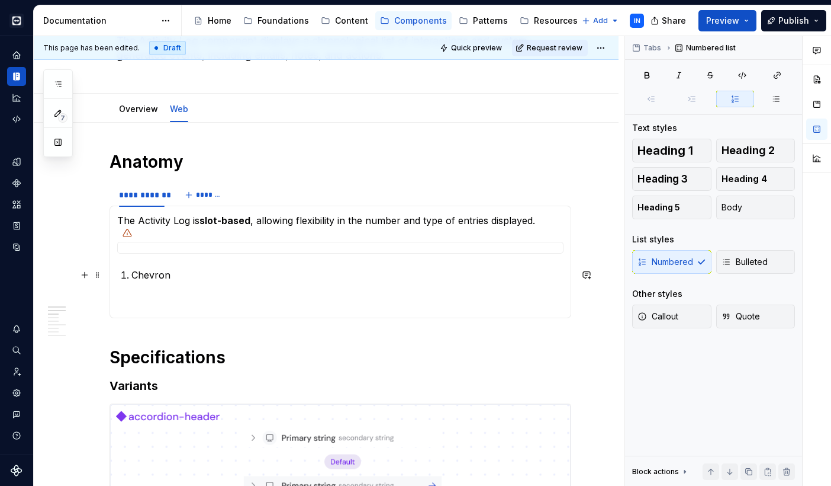
click at [163, 276] on p "Chevron" at bounding box center [347, 275] width 432 height 14
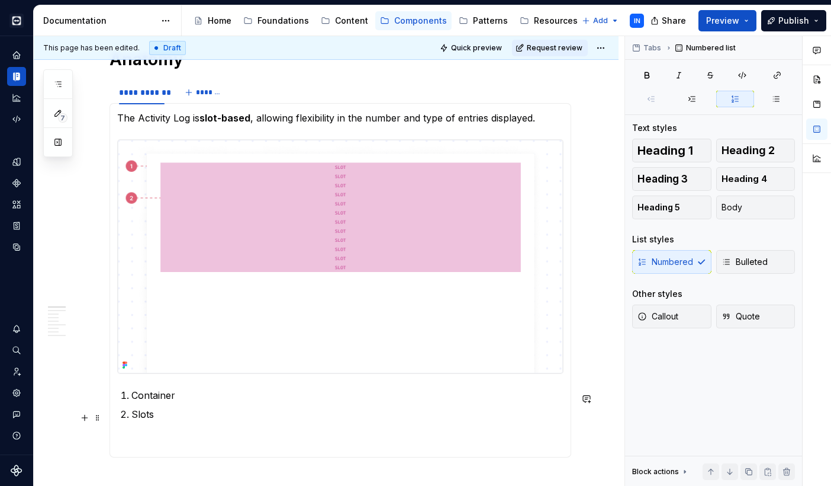
scroll to position [210, 0]
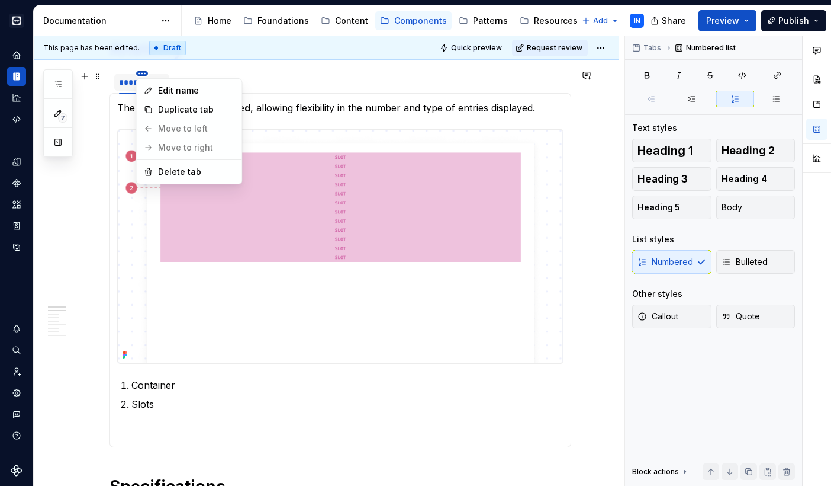
click at [142, 72] on html "Cobalt IN Design system data Documentation Accessibility guide for tree Page tr…" at bounding box center [415, 243] width 831 height 486
click at [156, 107] on div "Duplicate tab" at bounding box center [189, 109] width 101 height 19
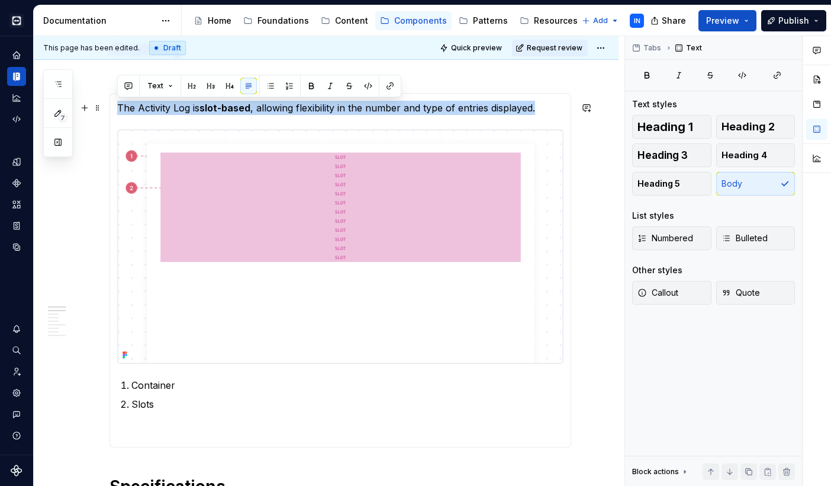
drag, startPoint x: 118, startPoint y: 107, endPoint x: 540, endPoint y: 111, distance: 421.7
click at [540, 111] on p "The Activity Log is slot-based , allowing flexibility in the number and type of…" at bounding box center [340, 108] width 447 height 14
copy p "The Activity Log is slot-based , allowing flexibility in the number and type of…"
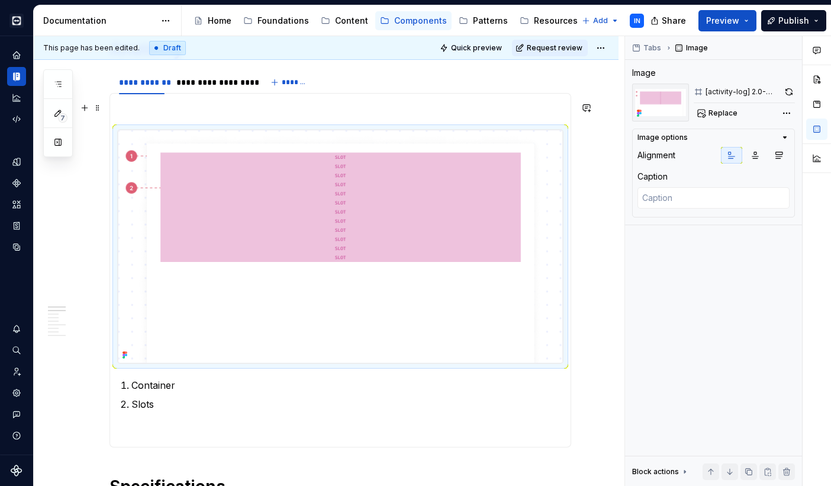
click at [188, 111] on p at bounding box center [340, 108] width 447 height 14
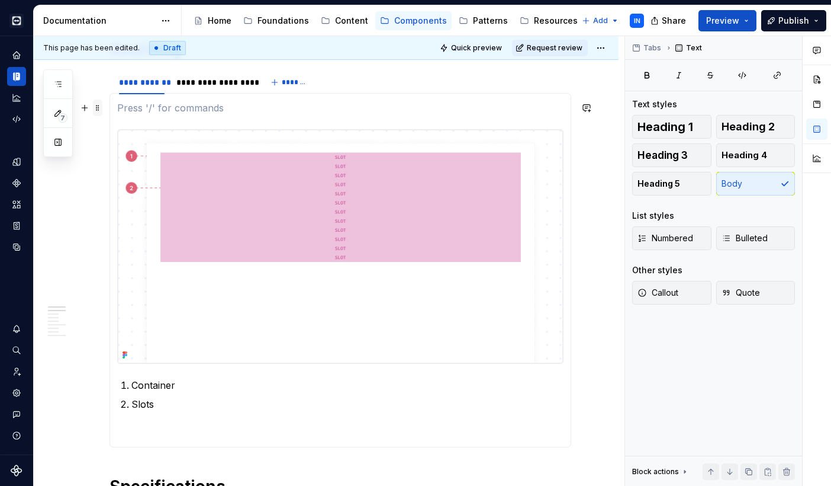
click at [98, 108] on span at bounding box center [97, 107] width 9 height 17
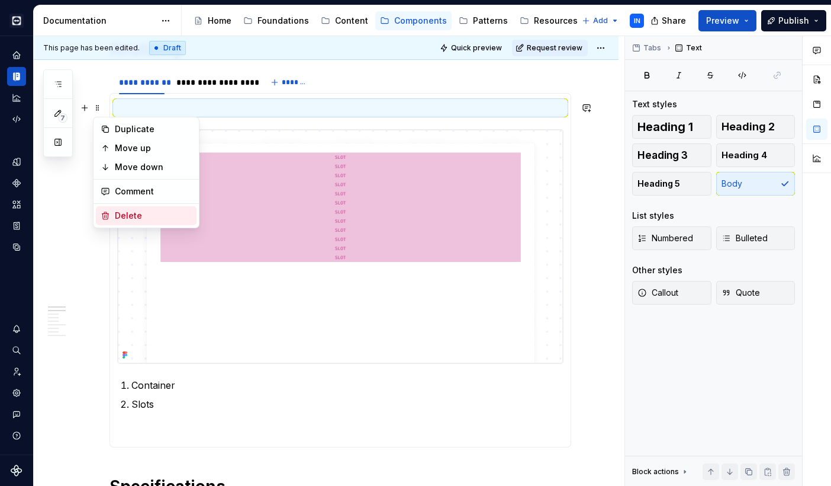
click at [114, 217] on div "Delete" at bounding box center [146, 215] width 101 height 19
type textarea "*"
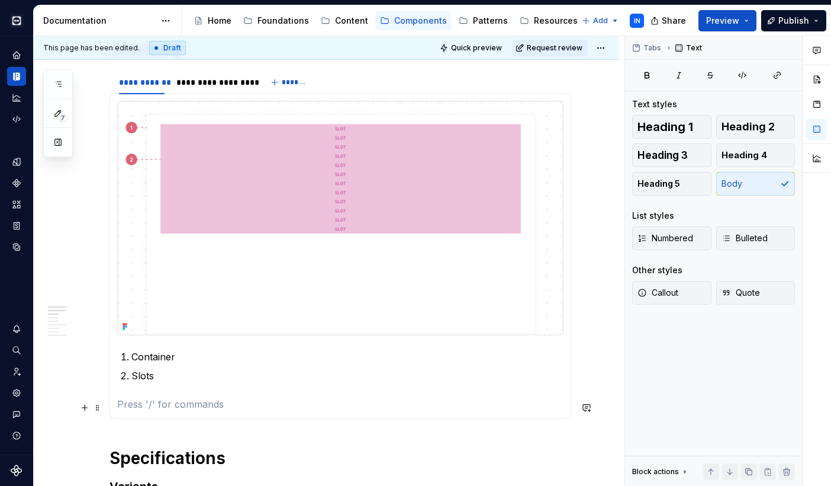
click at [157, 400] on p at bounding box center [340, 404] width 447 height 14
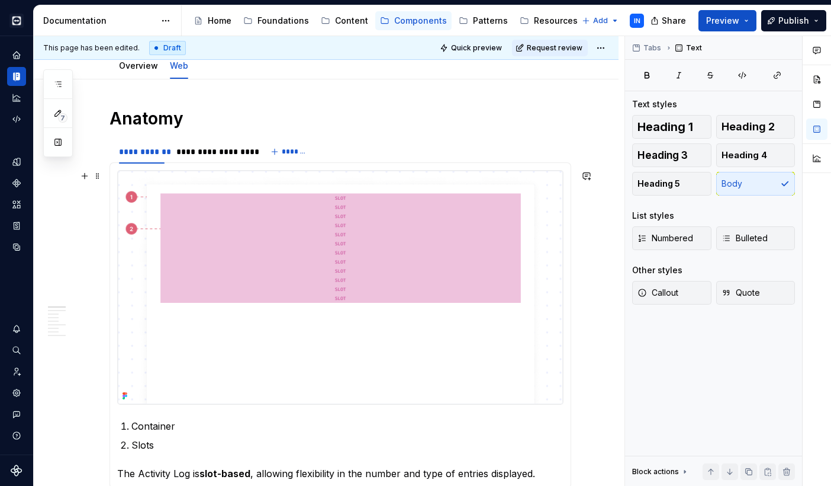
scroll to position [202, 0]
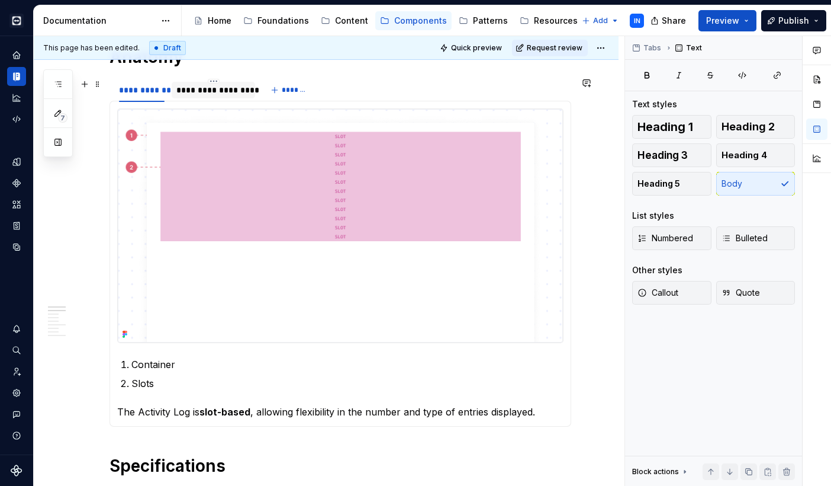
click at [210, 91] on div "**********" at bounding box center [212, 90] width 73 height 12
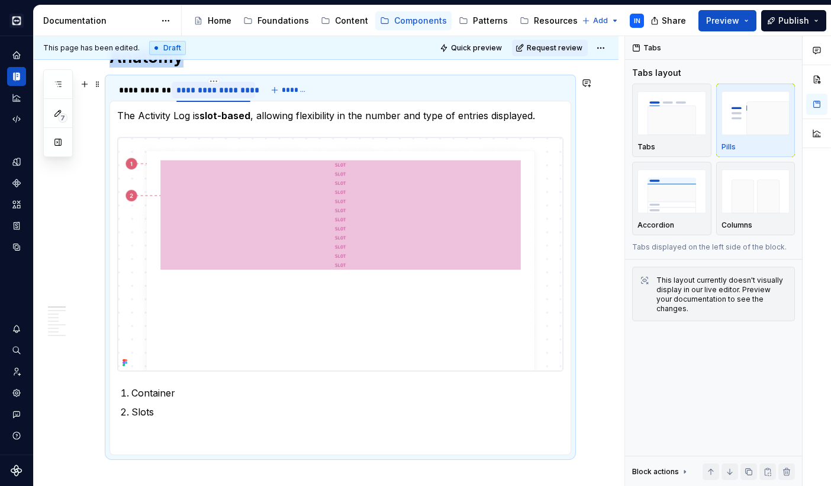
click at [210, 91] on div "**********" at bounding box center [212, 90] width 73 height 12
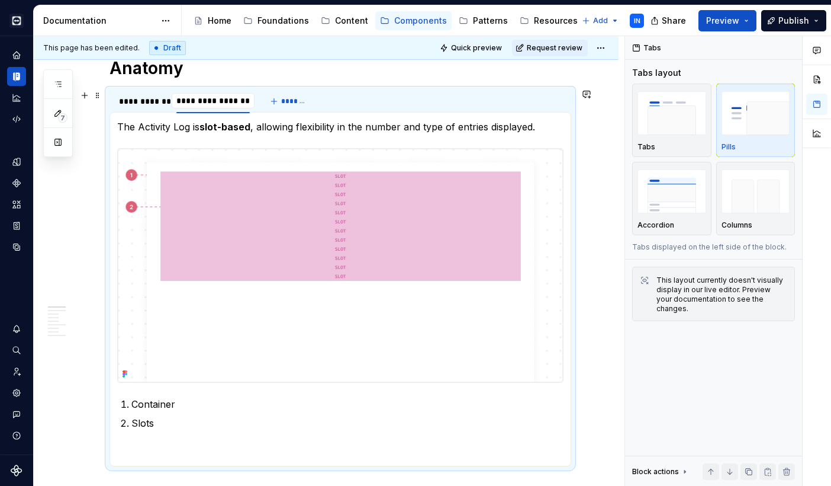
scroll to position [0, 1]
type input "**********"
click at [98, 127] on span at bounding box center [97, 126] width 9 height 17
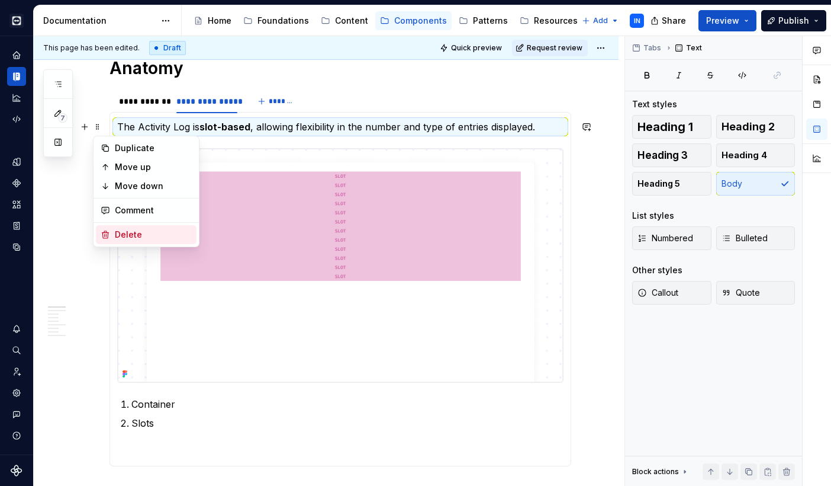
click at [129, 232] on div "Delete" at bounding box center [153, 235] width 77 height 12
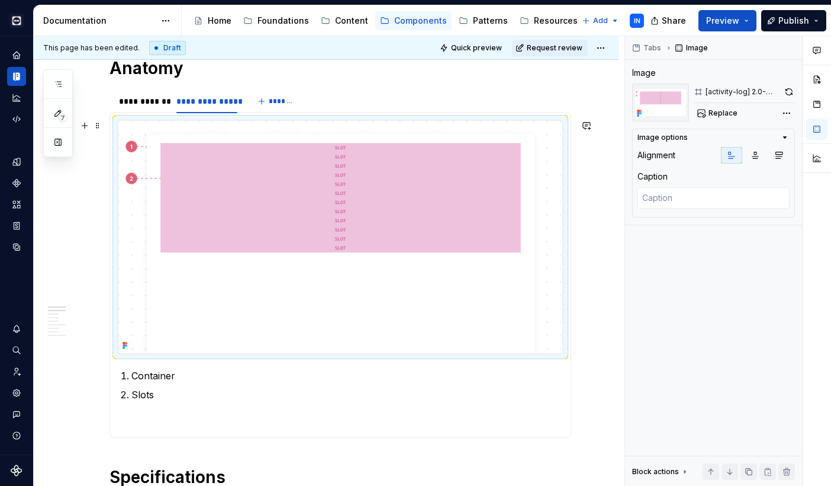
click at [195, 229] on img at bounding box center [340, 236] width 445 height 233
click at [609, 113] on span "Replace" at bounding box center [723, 112] width 29 height 9
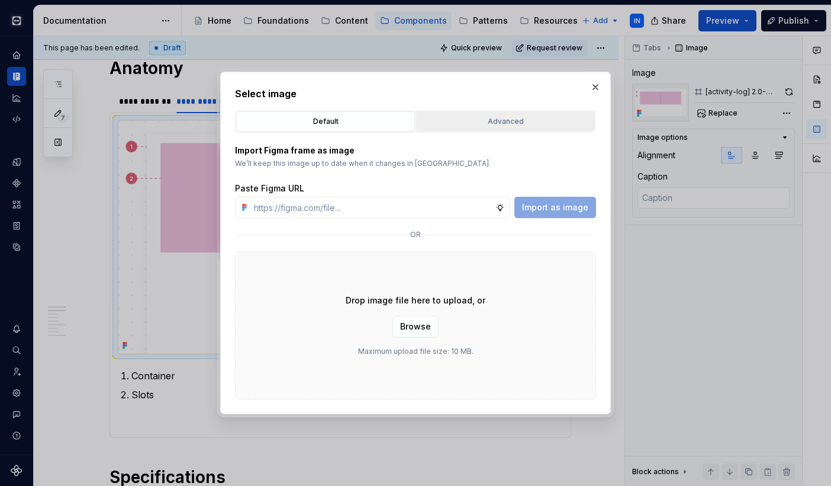
click at [472, 122] on div "Advanced" at bounding box center [505, 121] width 171 height 12
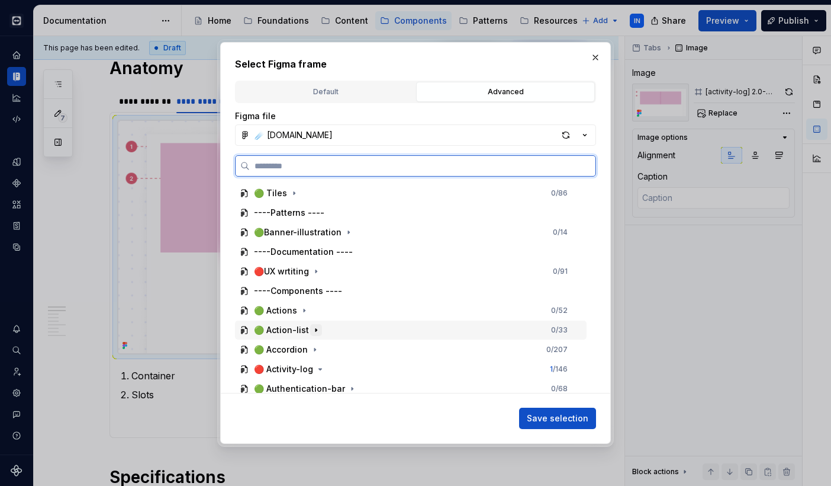
click at [312, 332] on icon "button" at bounding box center [316, 329] width 9 height 9
click at [318, 370] on icon "button" at bounding box center [320, 368] width 9 height 9
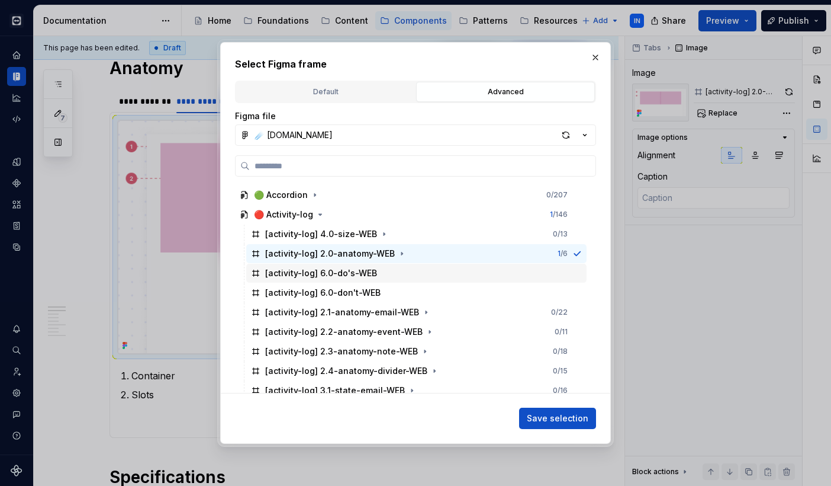
scroll to position [162, 0]
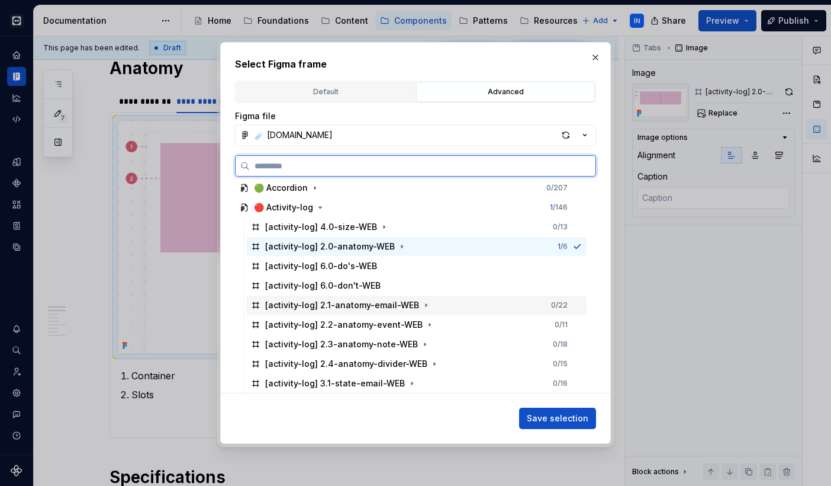
click at [451, 304] on div "[activity-log] 2.1-anatomy-email-WEB 0 / 22" at bounding box center [416, 305] width 341 height 19
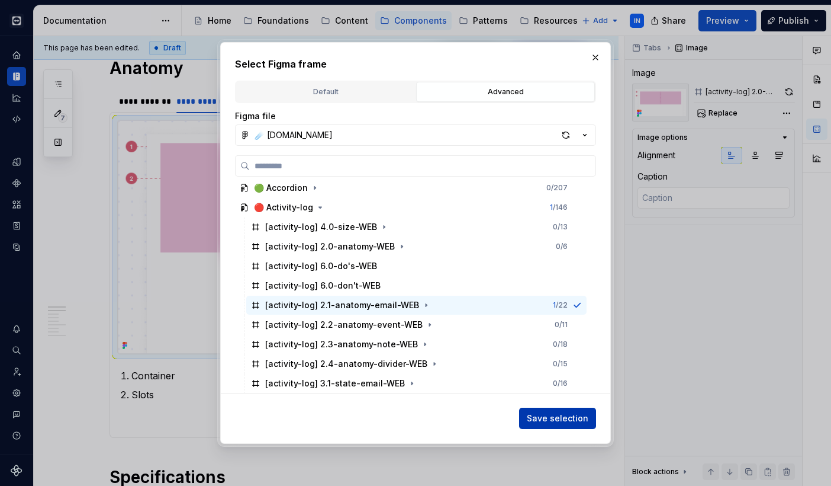
click at [545, 417] on span "Save selection" at bounding box center [558, 418] width 62 height 12
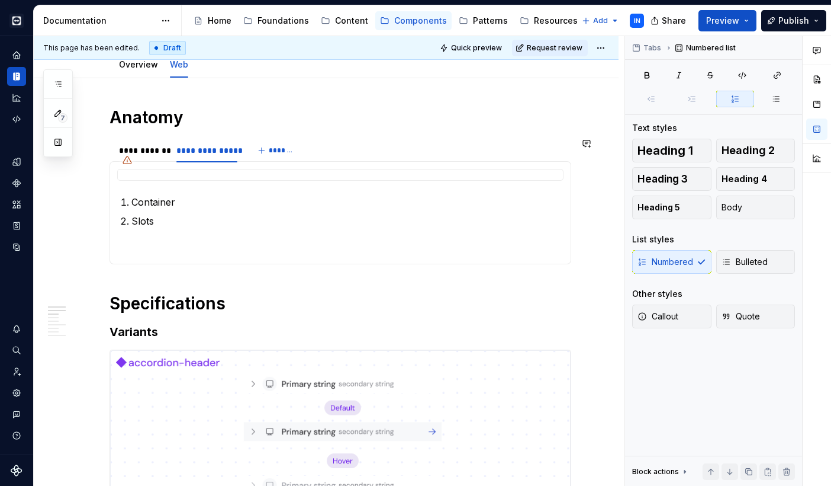
scroll to position [117, 0]
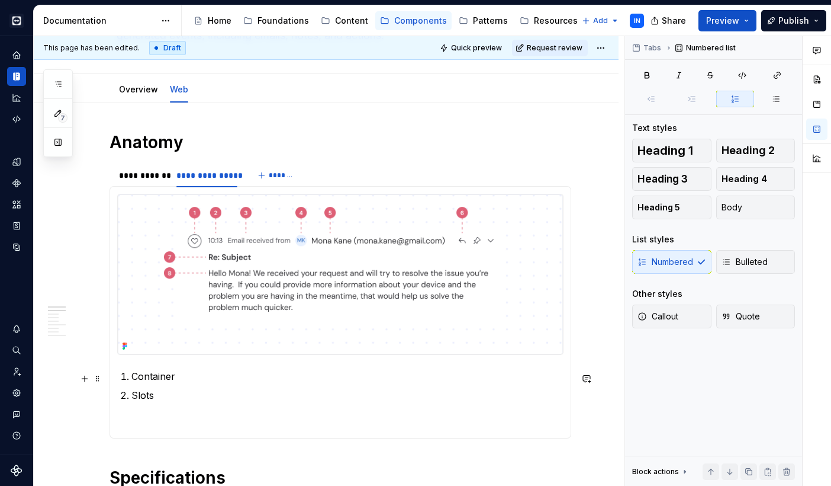
click at [151, 377] on p "Container" at bounding box center [347, 376] width 432 height 14
click at [150, 399] on p "Slots" at bounding box center [347, 395] width 432 height 14
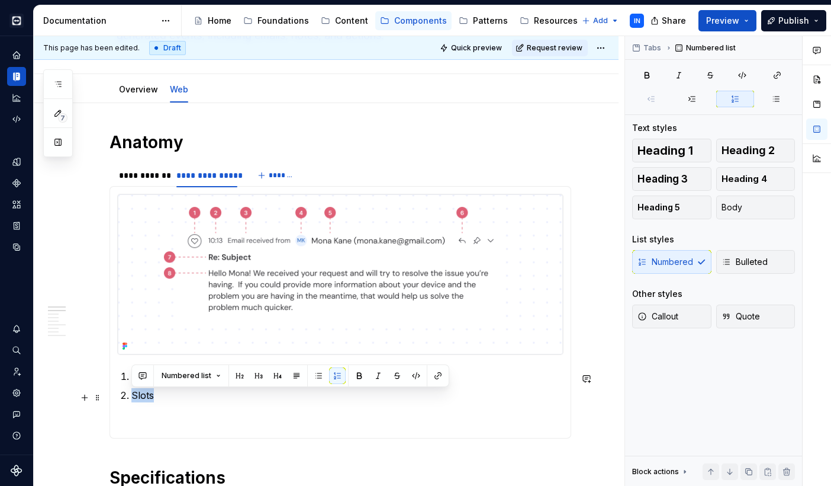
click at [150, 399] on p "Slots" at bounding box center [347, 395] width 432 height 14
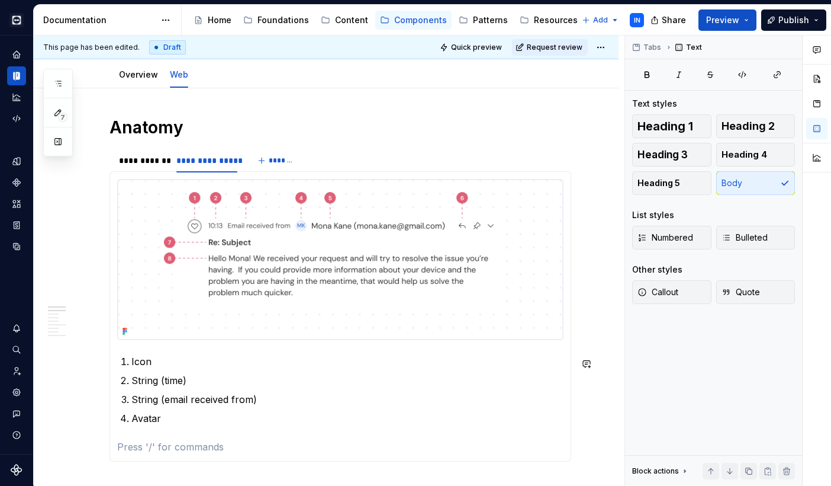
scroll to position [159, 0]
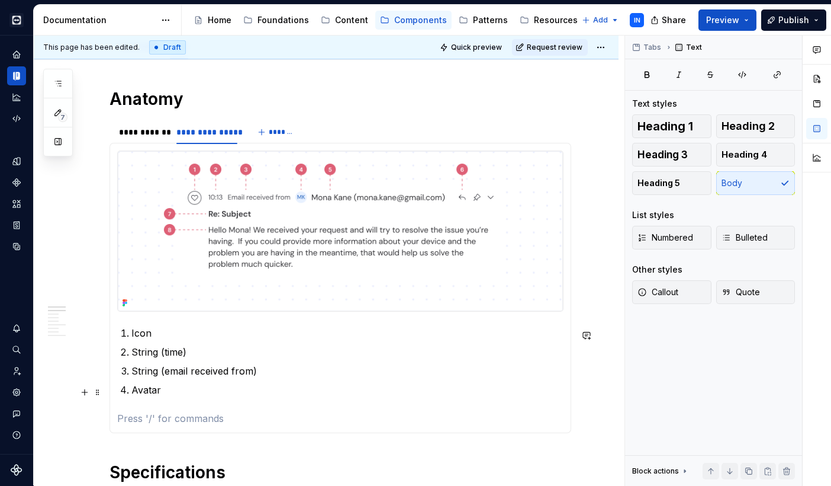
click at [171, 390] on p "Avatar" at bounding box center [347, 390] width 432 height 14
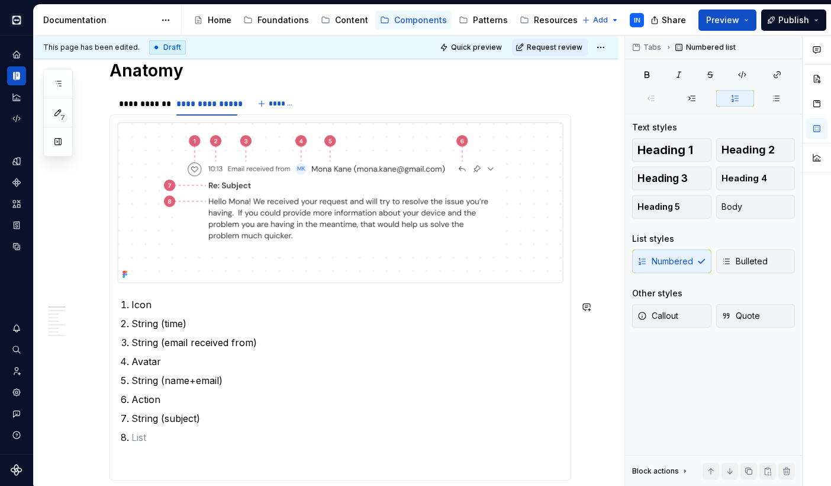
scroll to position [207, 0]
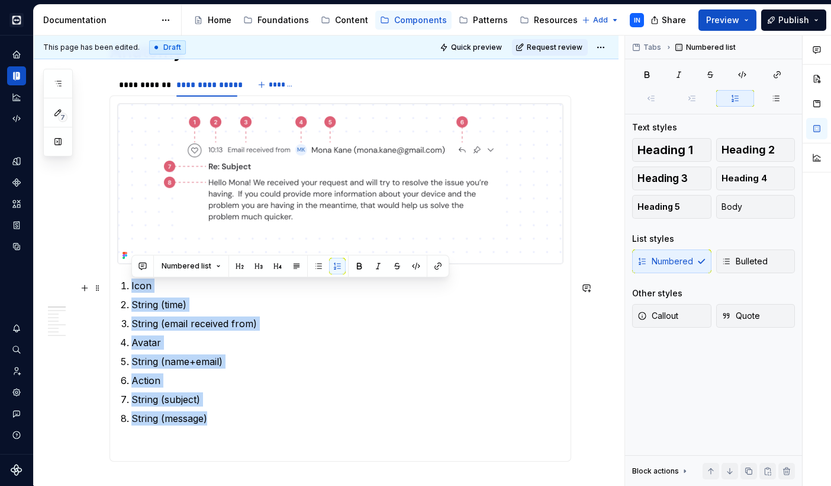
drag, startPoint x: 219, startPoint y: 420, endPoint x: 124, endPoint y: 287, distance: 163.5
click at [131, 287] on ol "Icon String (time) String (email received from) Avatar String (name+email) Acti…" at bounding box center [347, 351] width 432 height 147
copy ol "Icon String (time) String (email received from) Avatar String (name+email) Acti…"
click at [181, 424] on p "String (message)" at bounding box center [347, 418] width 432 height 14
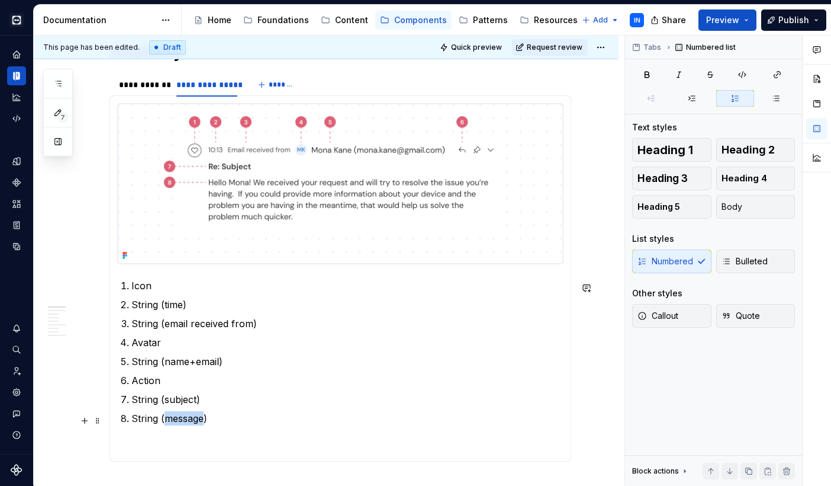
click at [181, 424] on p "String (message)" at bounding box center [347, 418] width 432 height 14
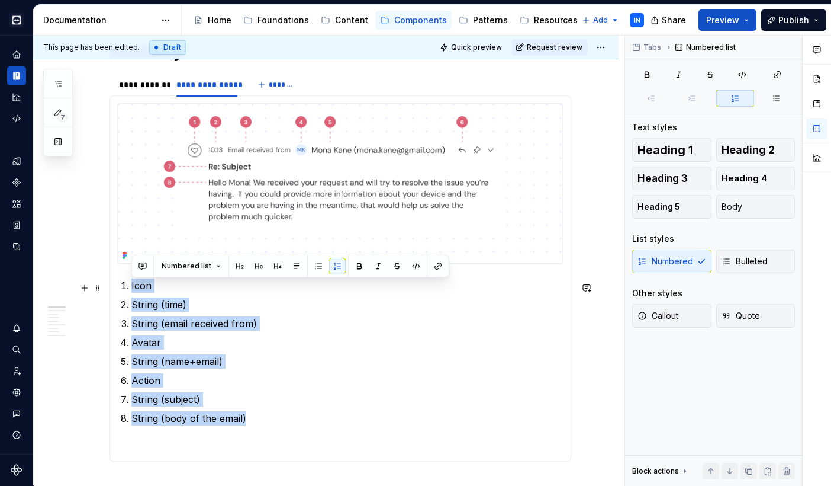
drag, startPoint x: 259, startPoint y: 420, endPoint x: 120, endPoint y: 283, distance: 195.6
click at [131, 283] on ol "Icon String (time) String (email received from) Avatar String (name+email) Acti…" at bounding box center [347, 351] width 432 height 147
copy ol "Icon String (time) String (email received from) Avatar String (name+email) Acti…"
click at [233, 406] on p "String (subject)" at bounding box center [347, 399] width 432 height 14
drag, startPoint x: 255, startPoint y: 421, endPoint x: 104, endPoint y: 278, distance: 208.2
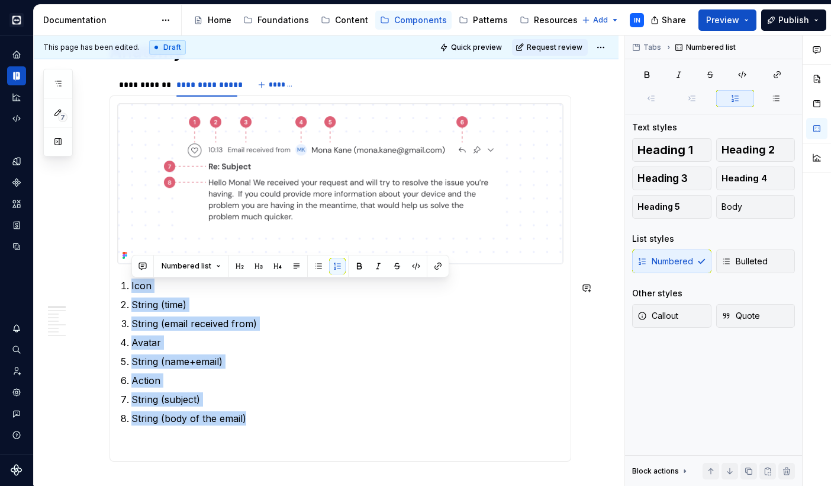
click at [248, 417] on p "String (body of the email)" at bounding box center [347, 418] width 432 height 14
drag, startPoint x: 251, startPoint y: 422, endPoint x: 123, endPoint y: 280, distance: 191.3
click at [123, 280] on section-item-column "Icon String (time) String (email received from) Avatar String (name+email) Acti…" at bounding box center [340, 278] width 447 height 351
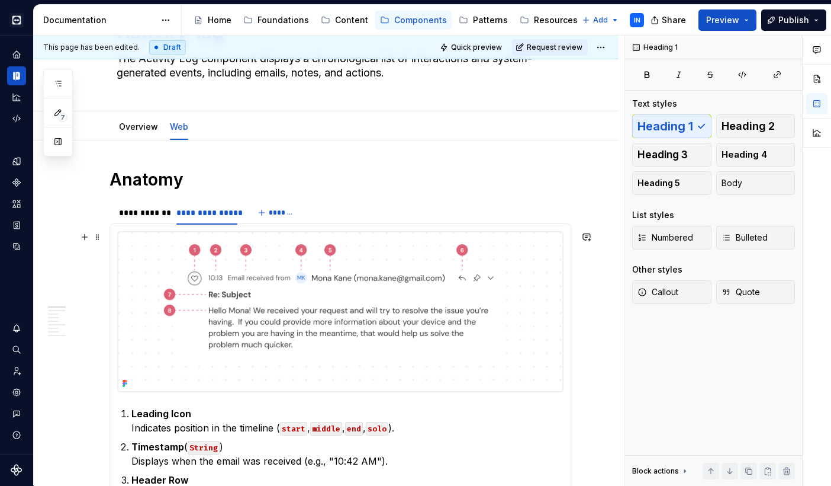
scroll to position [60, 0]
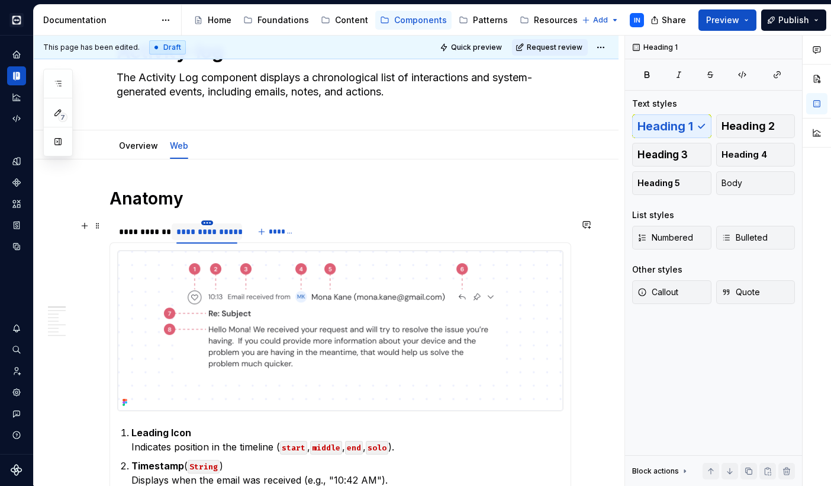
click at [210, 223] on html "Cobalt IN Design system data Documentation Accessibility guide for tree Page tr…" at bounding box center [415, 243] width 831 height 486
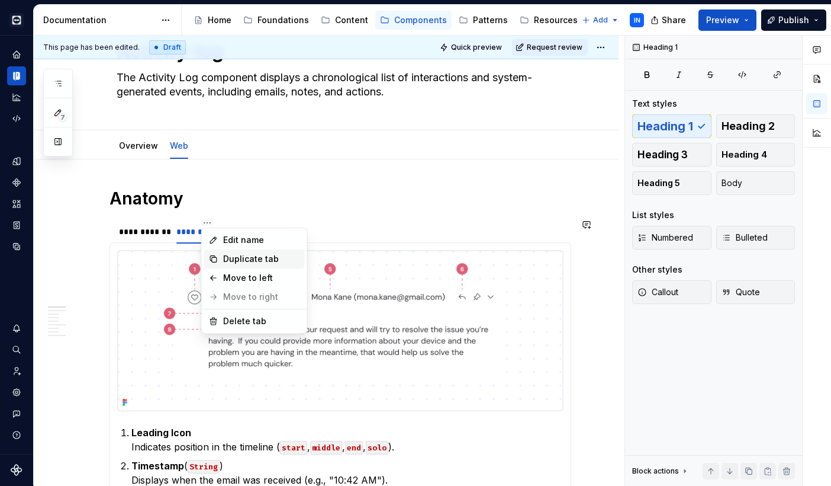
click at [227, 257] on div "Duplicate tab" at bounding box center [261, 259] width 77 height 12
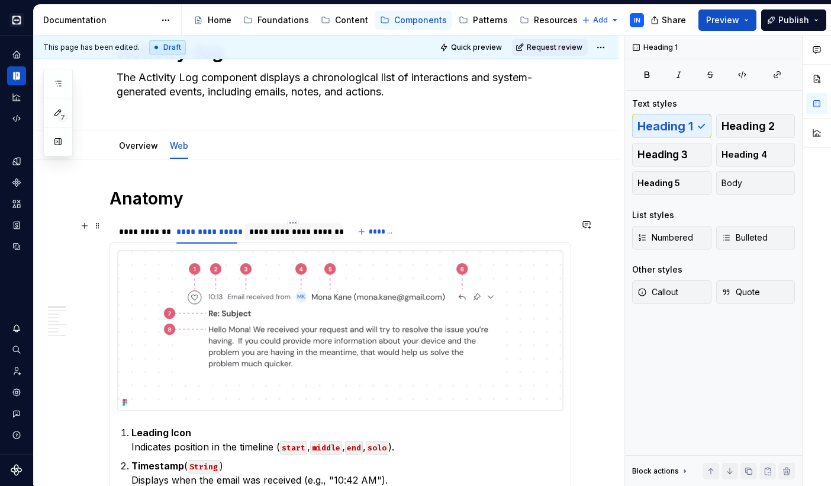
click at [300, 230] on div "**********" at bounding box center [293, 232] width 88 height 12
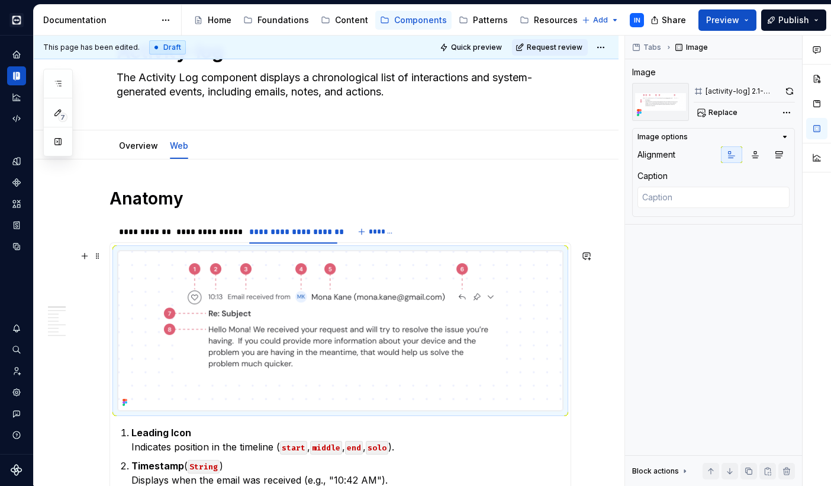
click at [283, 296] on img at bounding box center [340, 331] width 445 height 160
click at [609, 111] on span "Replace" at bounding box center [723, 112] width 29 height 9
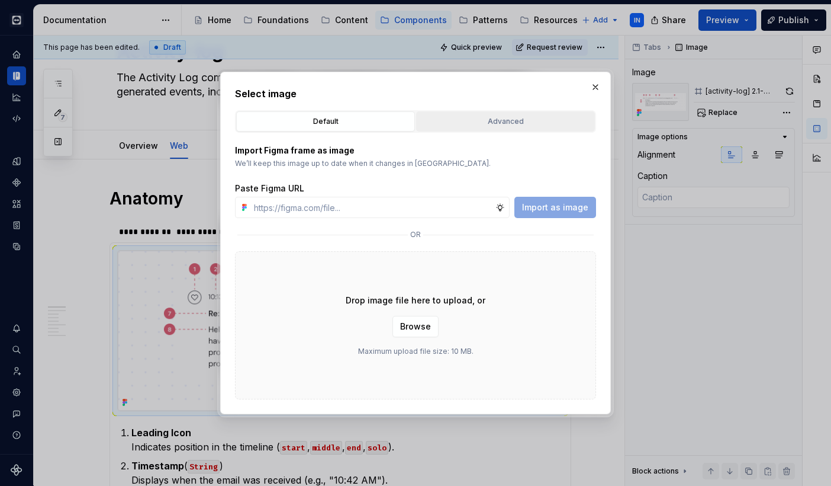
click at [503, 122] on div "Advanced" at bounding box center [505, 121] width 171 height 12
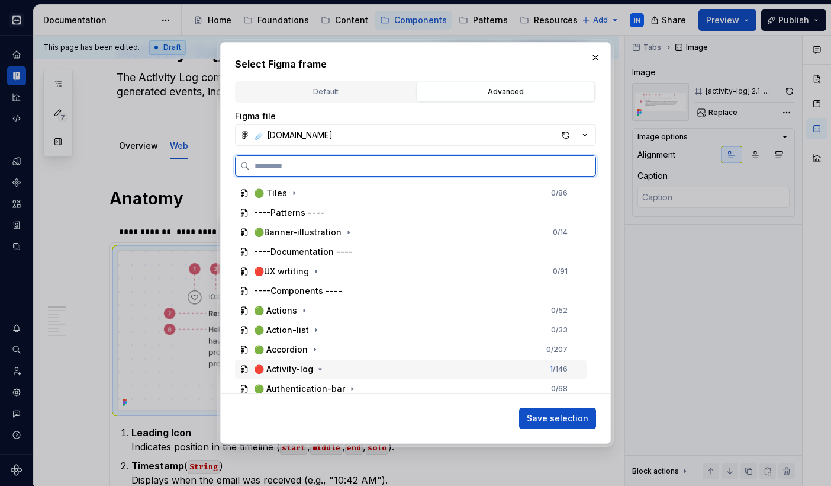
click at [354, 367] on div "🔴 Activity-log 1 / 146" at bounding box center [411, 368] width 352 height 19
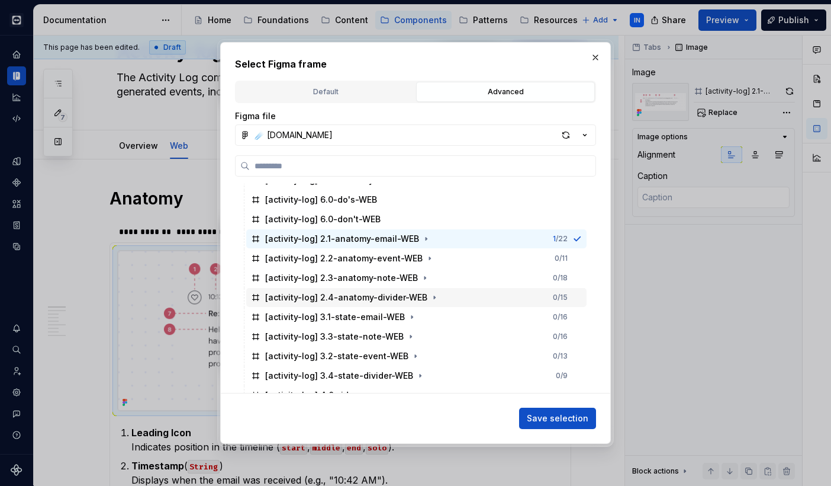
scroll to position [235, 0]
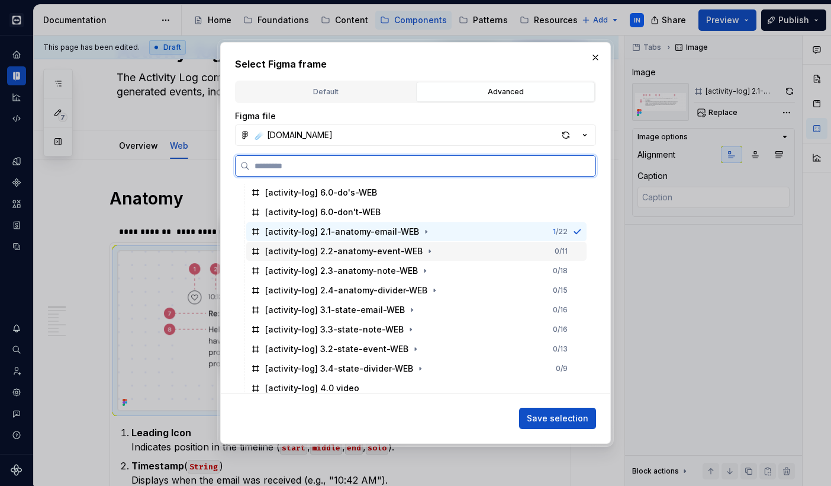
click at [364, 253] on div "[activity-log] 2.2-anatomy-event-WEB" at bounding box center [344, 251] width 158 height 12
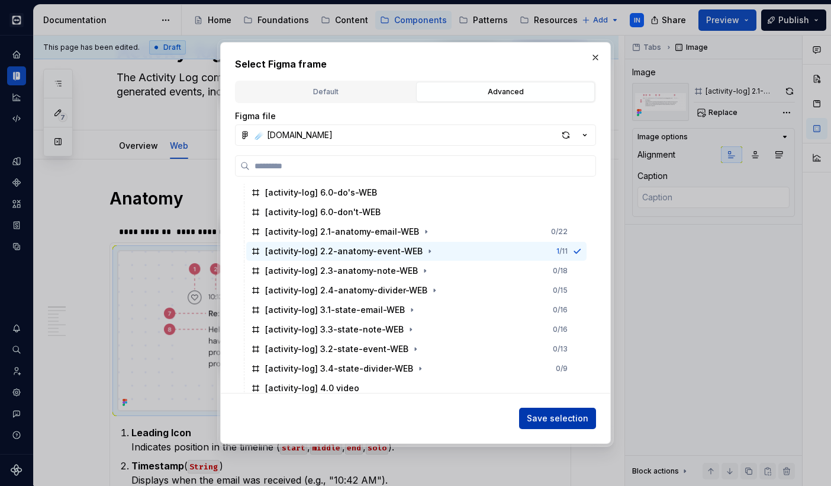
click at [545, 416] on span "Save selection" at bounding box center [558, 418] width 62 height 12
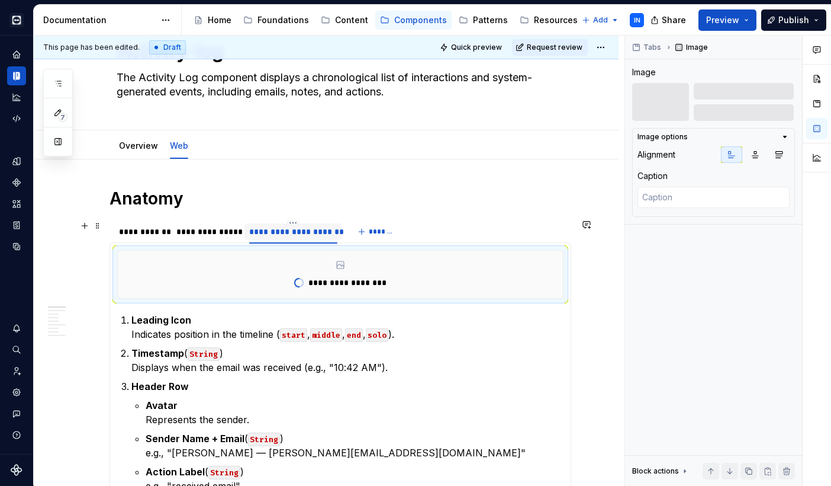
click at [297, 229] on div "**********" at bounding box center [293, 232] width 88 height 12
type textarea "*"
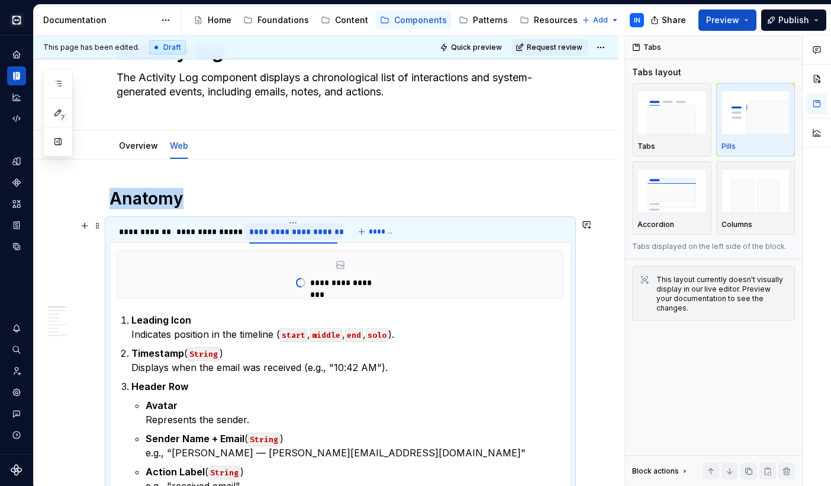
click at [297, 229] on div "**********" at bounding box center [293, 232] width 88 height 12
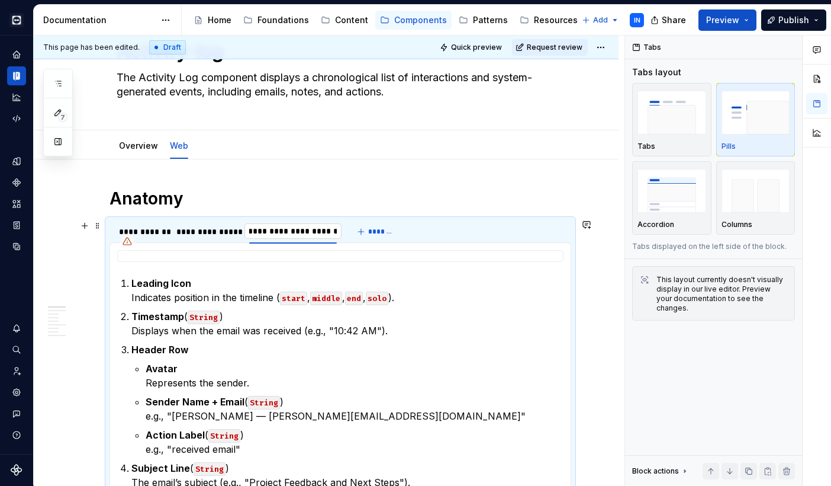
click at [297, 229] on input "**********" at bounding box center [293, 230] width 97 height 21
type input "**********"
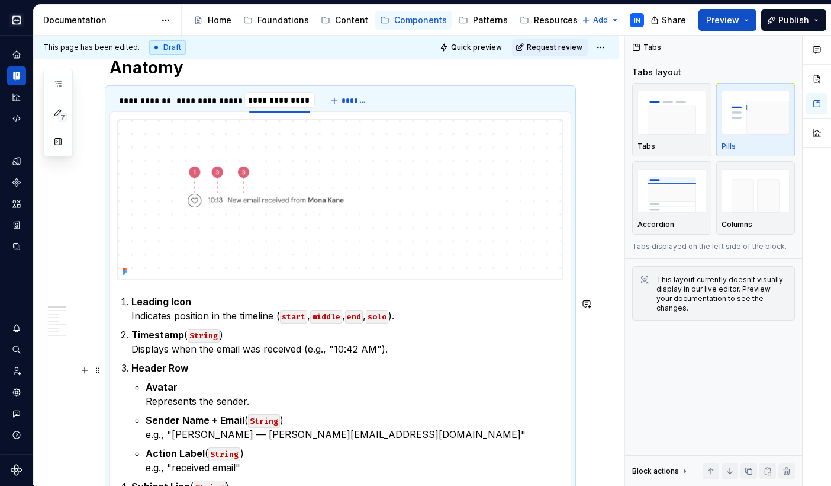
scroll to position [182, 0]
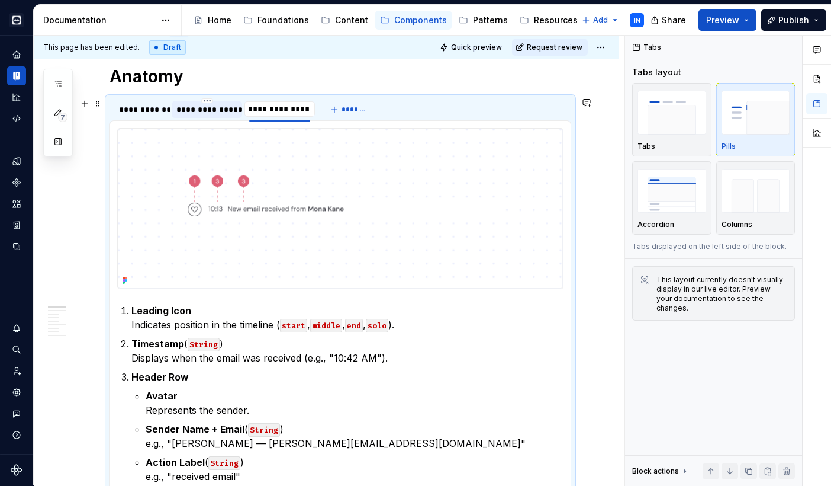
click at [200, 110] on div "**********" at bounding box center [206, 110] width 60 height 12
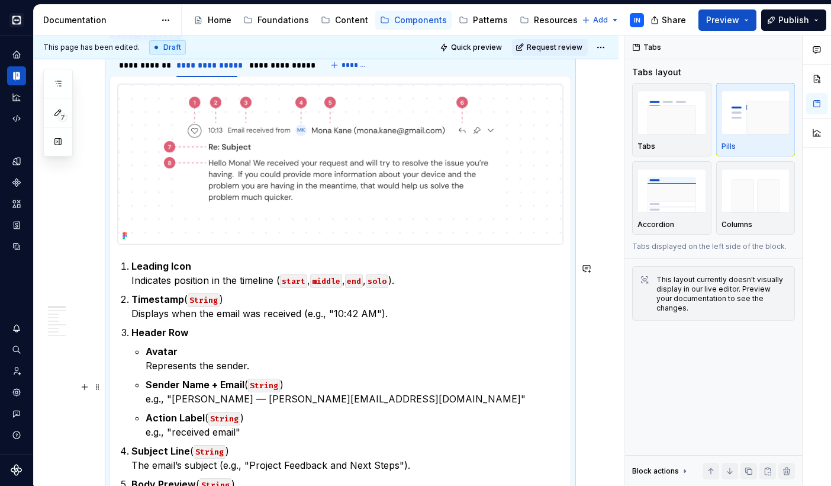
scroll to position [229, 0]
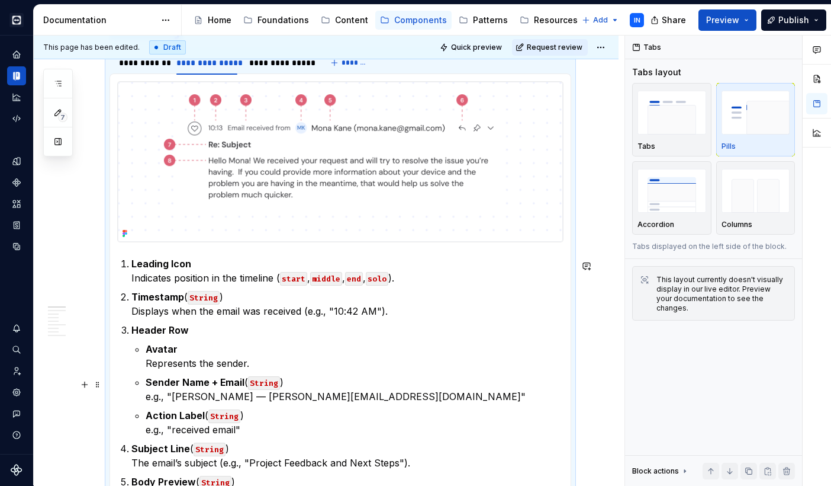
click at [200, 400] on p "Sender Name + Email ( String ) e.g., "Joana Silva — joana@domain.com"" at bounding box center [355, 389] width 418 height 28
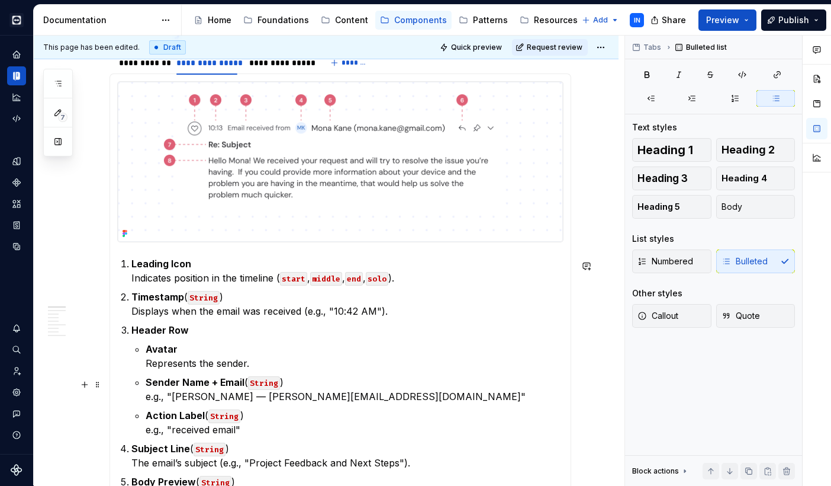
click at [252, 399] on p "Sender Name + Email ( String ) e.g., "Mona Kane — joana@domain.com"" at bounding box center [355, 389] width 418 height 28
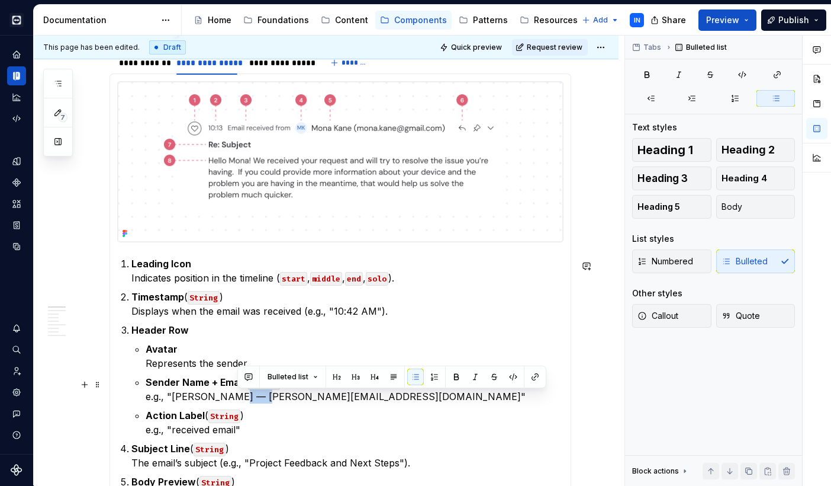
click at [252, 399] on p "Sender Name + Email ( String ) e.g., "Mona Kane — joana@domain.com"" at bounding box center [355, 389] width 418 height 28
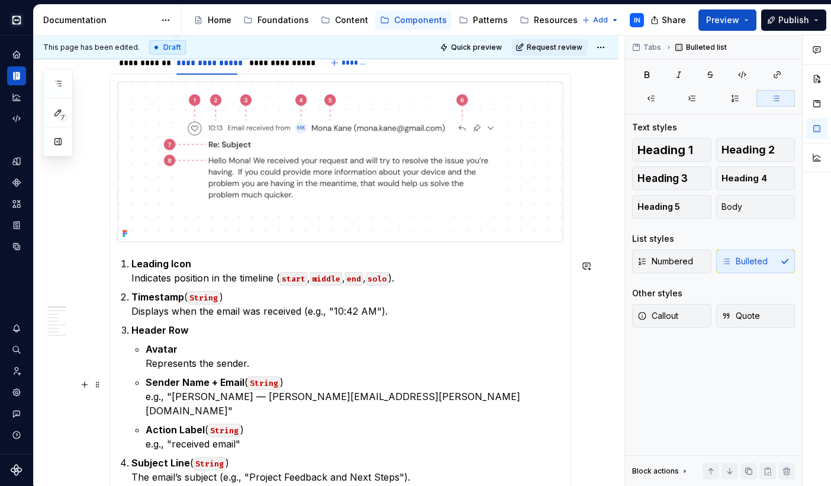
click at [313, 402] on p "Sender Name + Email ( String ) e.g., "Mona Kane — mona.kane@domain.com"" at bounding box center [355, 396] width 418 height 43
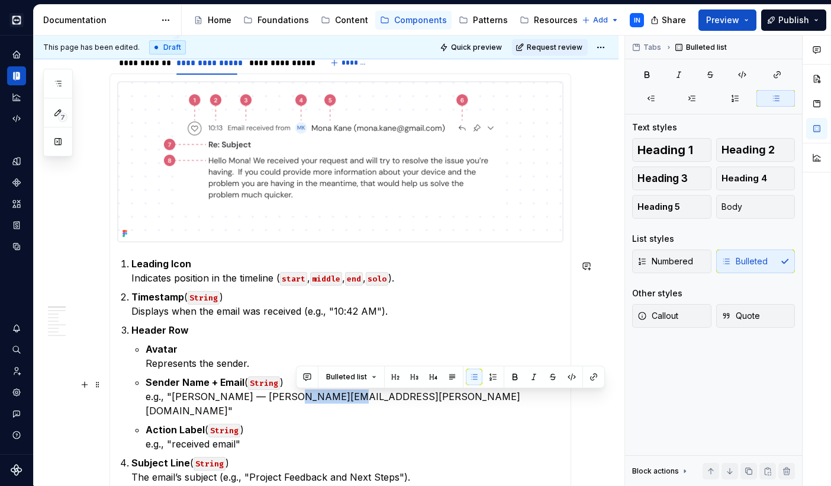
click at [313, 402] on p "Sender Name + Email ( String ) e.g., "Mona Kane — mona.kane@domain.com"" at bounding box center [355, 396] width 418 height 43
drag, startPoint x: 298, startPoint y: 399, endPoint x: 330, endPoint y: 397, distance: 32.0
click at [330, 397] on p "Sender Name + Email ( String ) e.g., "Mona Kane — mona.kane@domain.com"" at bounding box center [355, 396] width 418 height 43
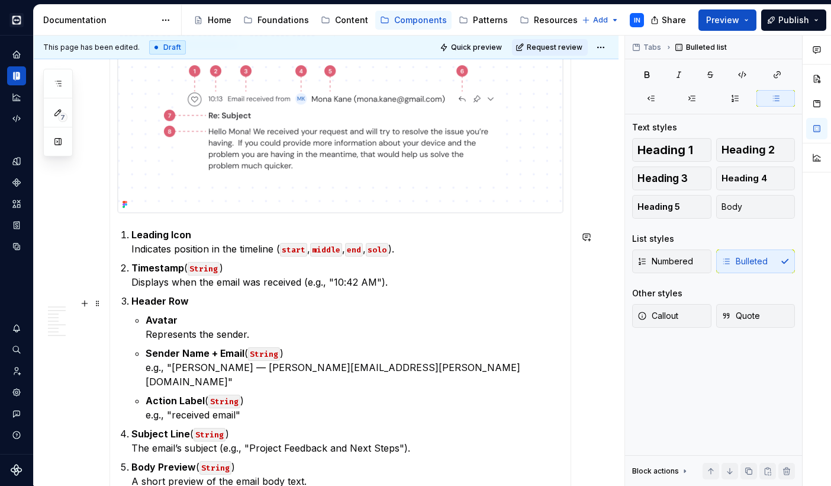
scroll to position [340, 0]
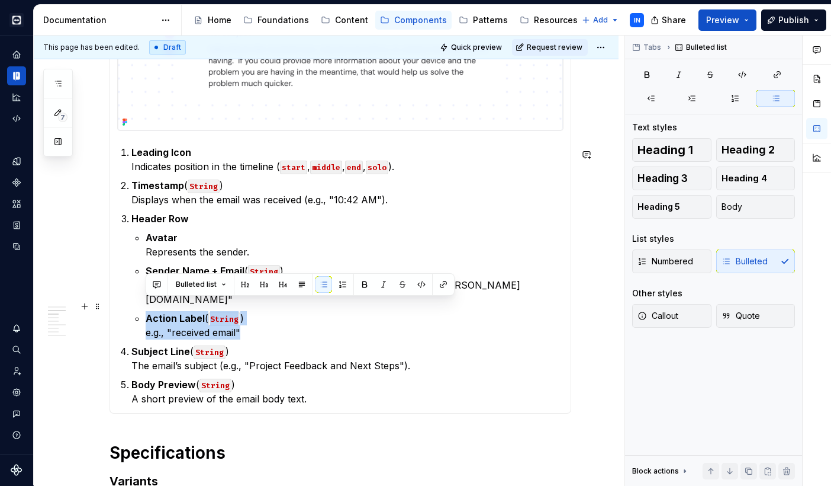
drag, startPoint x: 248, startPoint y: 322, endPoint x: 143, endPoint y: 306, distance: 105.4
click at [143, 306] on li "Header Row Avatar Represents the sender. Sender Name + Email ( String ) e.g., "…" at bounding box center [347, 275] width 432 height 128
drag, startPoint x: 245, startPoint y: 322, endPoint x: 146, endPoint y: 306, distance: 100.2
click at [146, 311] on p "Action Label ( String ) e.g., "received email"" at bounding box center [355, 325] width 418 height 28
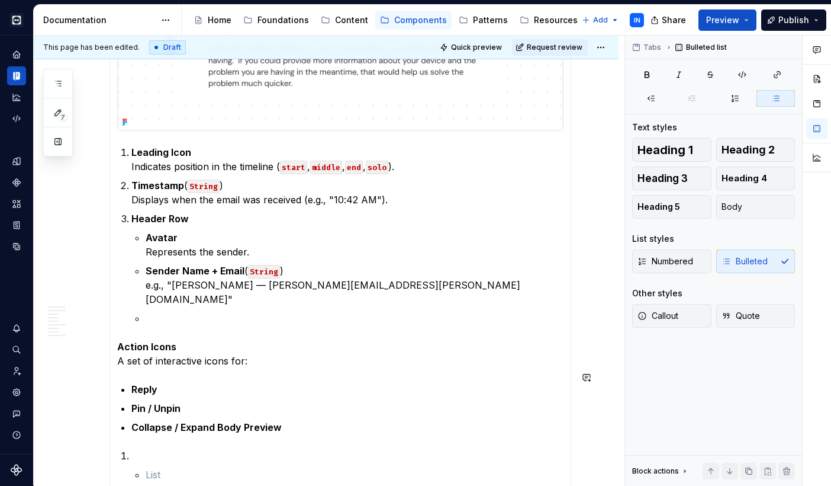
click at [119, 364] on section-item-column "Leading Icon Indicates position in the timeline ( start , middle , end , solo )…" at bounding box center [340, 259] width 447 height 578
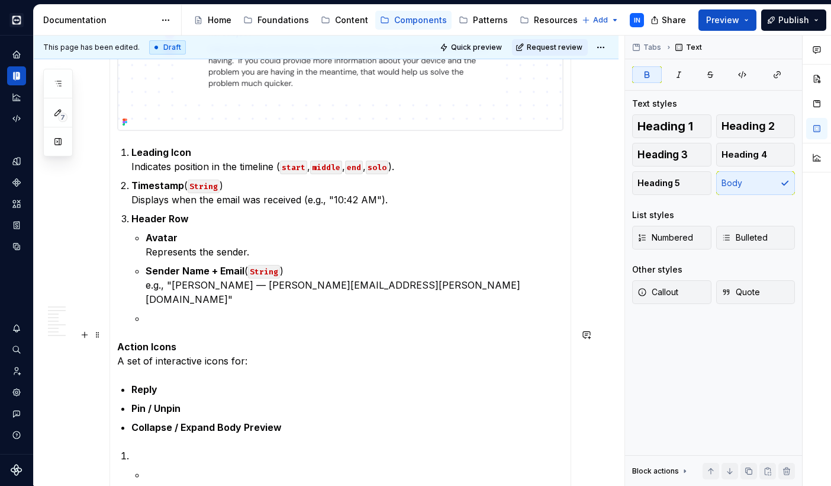
click at [113, 335] on div "Container Slots The Activity Log is slot-based , allowing flexibility in the nu…" at bounding box center [341, 258] width 462 height 593
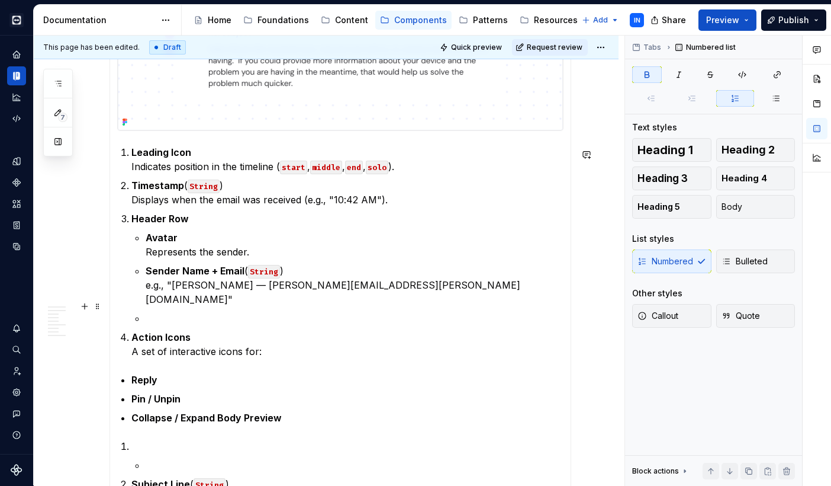
click at [146, 311] on p at bounding box center [355, 318] width 418 height 14
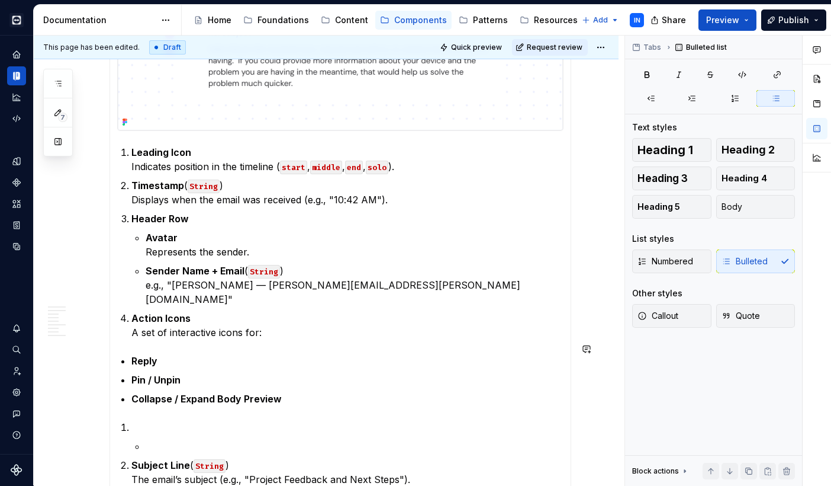
click at [131, 334] on section-item-column "Leading Icon Indicates position in the timeline ( start , middle , end , solo )…" at bounding box center [340, 245] width 447 height 550
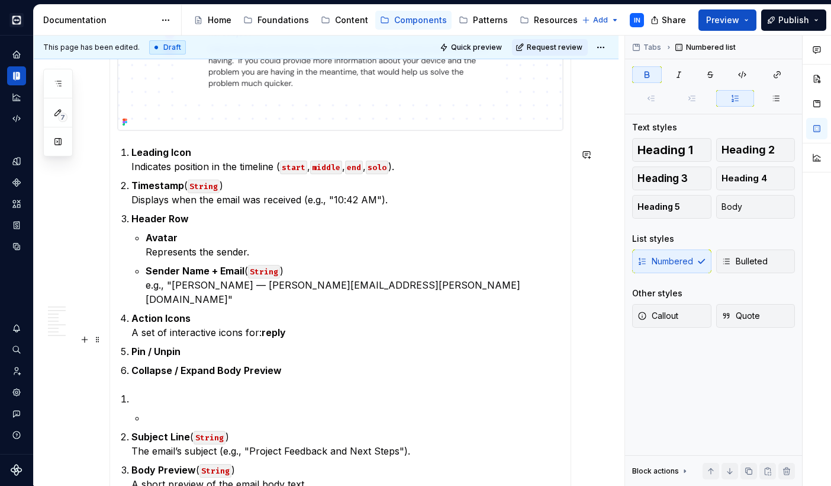
click at [131, 345] on strong "Pin / Unpin" at bounding box center [155, 351] width 49 height 12
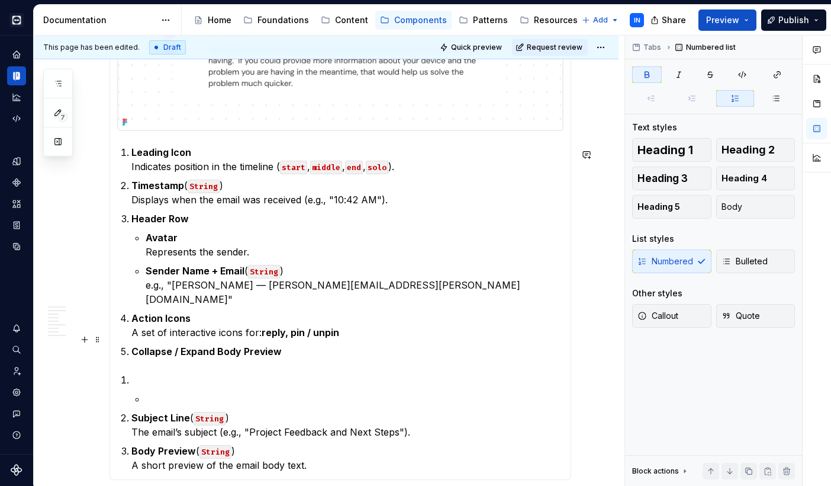
click at [132, 345] on strong "Collapse / Expand Body Preview" at bounding box center [206, 351] width 150 height 12
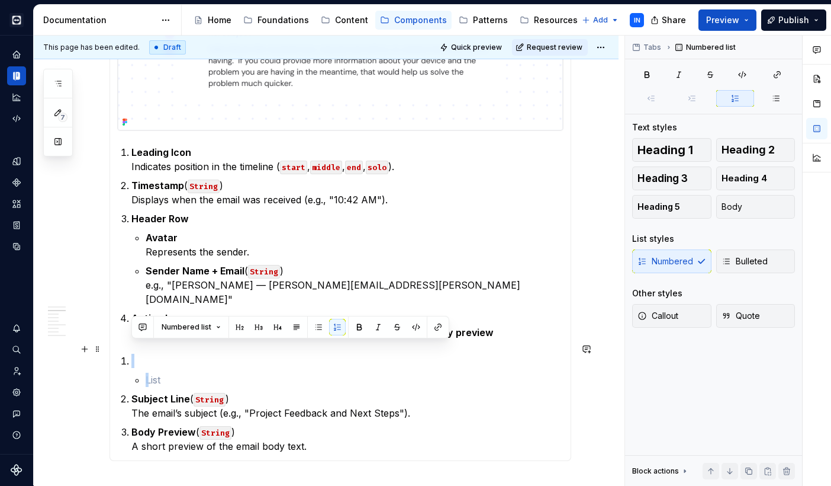
drag, startPoint x: 150, startPoint y: 367, endPoint x: 125, endPoint y: 347, distance: 32.5
click at [131, 354] on li at bounding box center [347, 370] width 432 height 33
click at [151, 374] on p at bounding box center [355, 380] width 418 height 14
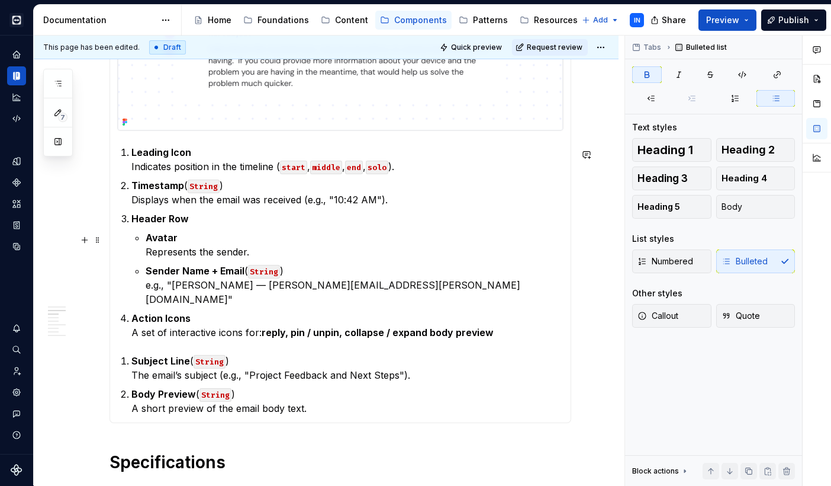
click at [142, 237] on li "Header Row Avatar Represents the sender. Sender Name + Email ( String ) e.g., "…" at bounding box center [347, 258] width 432 height 95
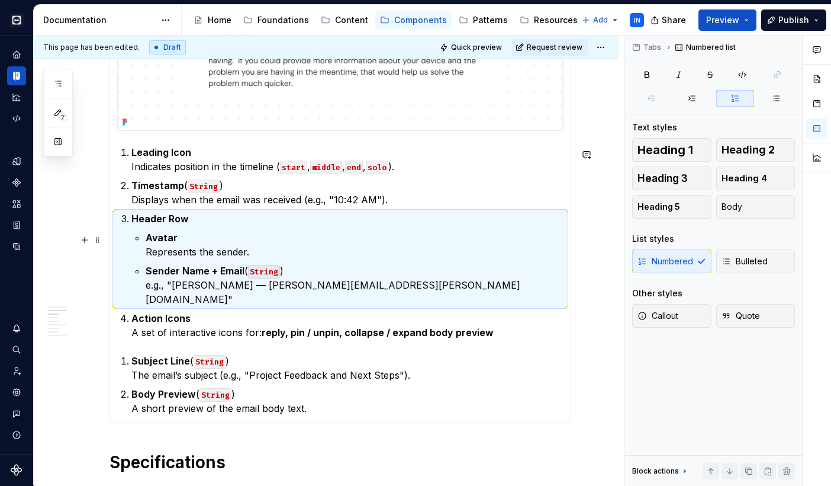
click at [146, 241] on strong "Avatar" at bounding box center [162, 238] width 32 height 12
click at [171, 238] on strong "Avatar" at bounding box center [162, 238] width 32 height 12
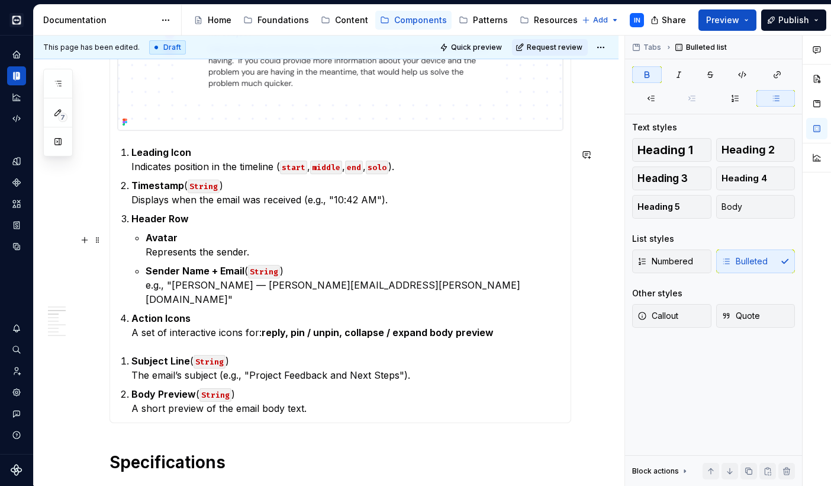
click at [143, 240] on li "Header Row Avatar Represents the sender. Sender Name + Email ( String ) e.g., "…" at bounding box center [347, 258] width 432 height 95
click at [609, 264] on div "Numbered Bulleted" at bounding box center [713, 261] width 163 height 24
click at [609, 207] on span "Body" at bounding box center [732, 207] width 21 height 12
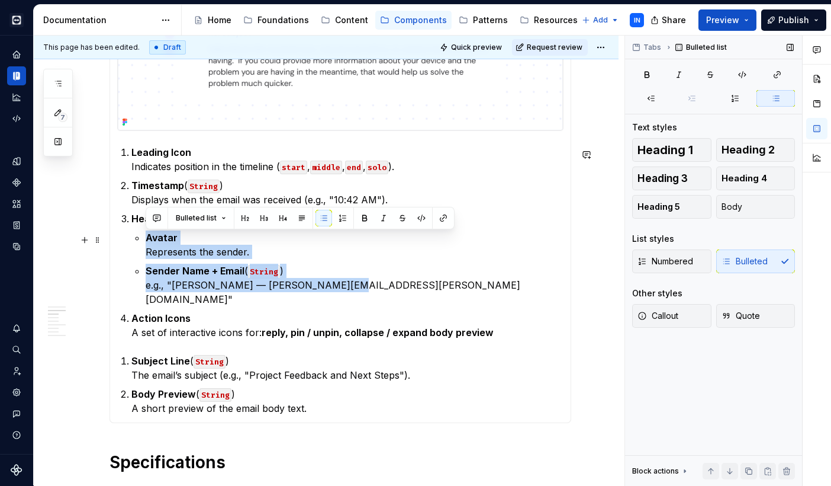
drag, startPoint x: 353, startPoint y: 284, endPoint x: 134, endPoint y: 237, distance: 223.4
click at [134, 237] on li "Header Row Avatar Represents the sender. Sender Name + Email ( String ) e.g., "…" at bounding box center [347, 258] width 432 height 95
click at [609, 206] on span "Body" at bounding box center [732, 207] width 21 height 12
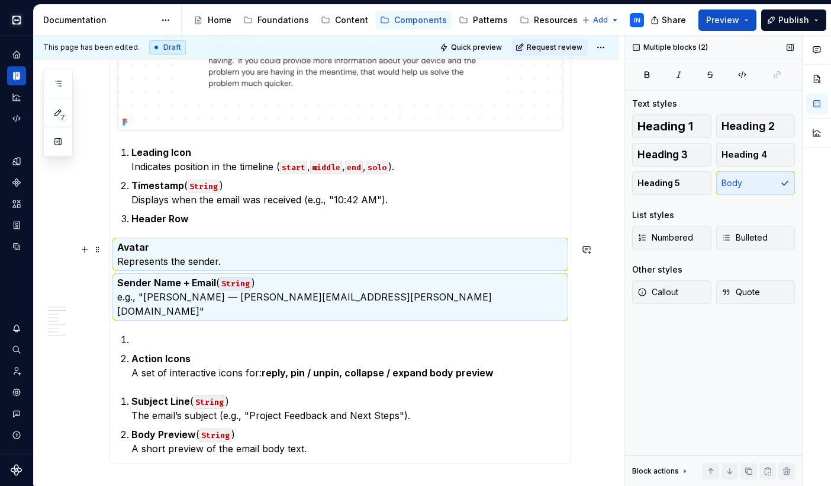
click at [120, 252] on strong "Avatar" at bounding box center [133, 247] width 32 height 12
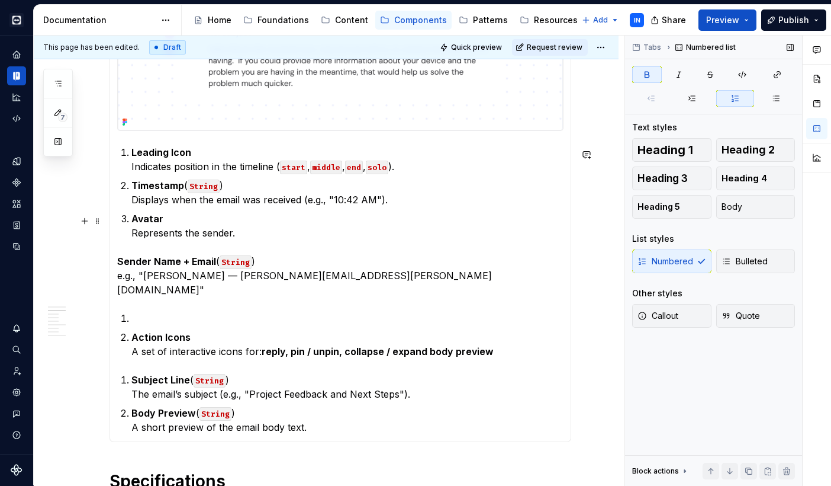
click at [131, 234] on p "Avatar Represents the sender." at bounding box center [347, 225] width 432 height 28
click at [118, 263] on strong "Sender Name + Email" at bounding box center [166, 261] width 99 height 12
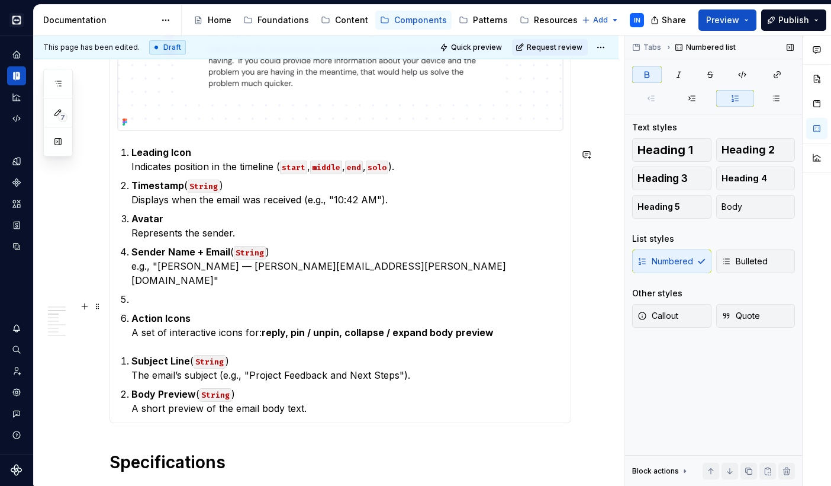
click at [129, 305] on section-item-column "Leading Icon Indicates position in the timeline ( start , middle , end , solo )…" at bounding box center [340, 192] width 447 height 445
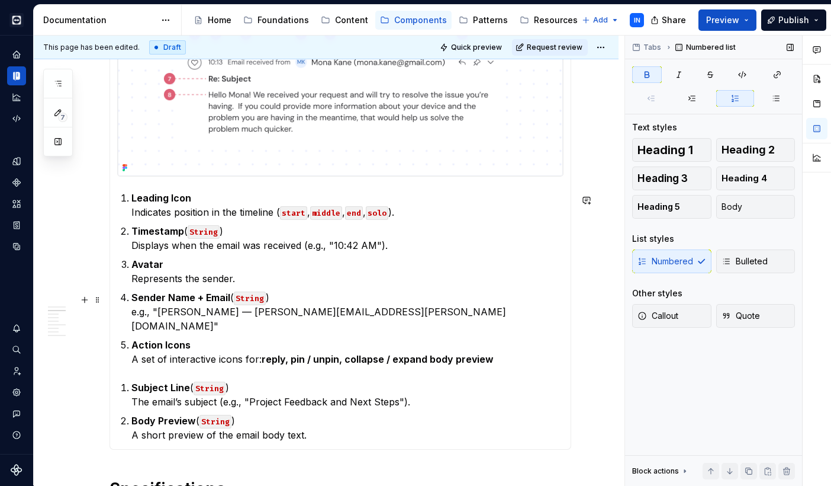
scroll to position [303, 0]
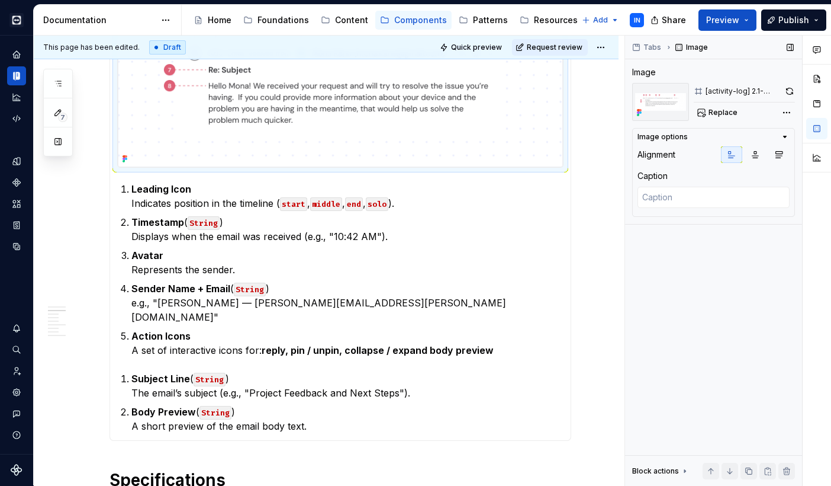
click at [228, 126] on img at bounding box center [340, 87] width 445 height 160
click at [609, 90] on button "button" at bounding box center [790, 91] width 11 height 17
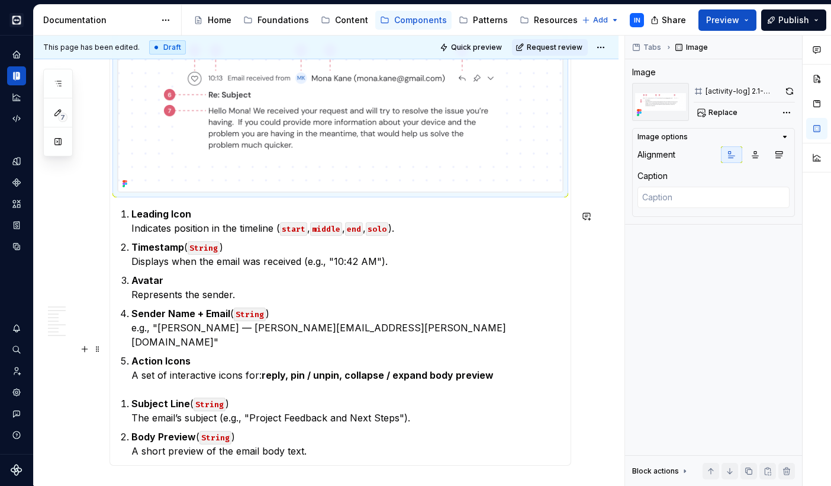
scroll to position [285, 0]
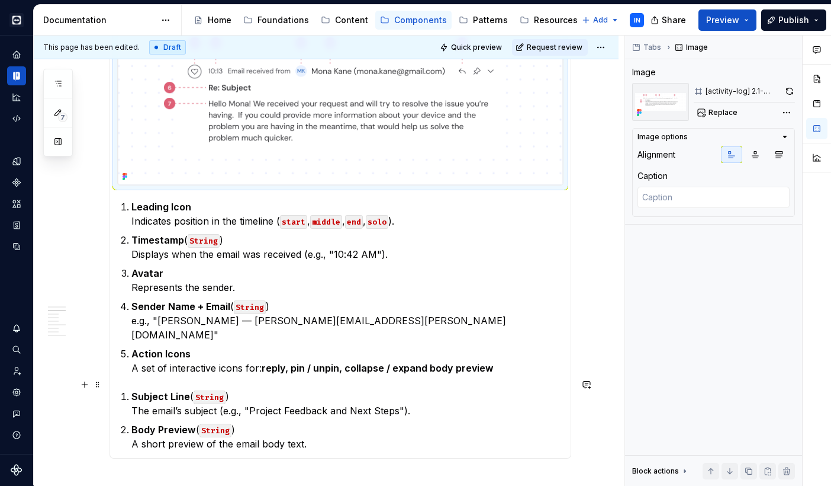
click at [131, 389] on p "Subject Line ( String ) The email’s subject (e.g., "Project Feedback and Next S…" at bounding box center [347, 403] width 432 height 28
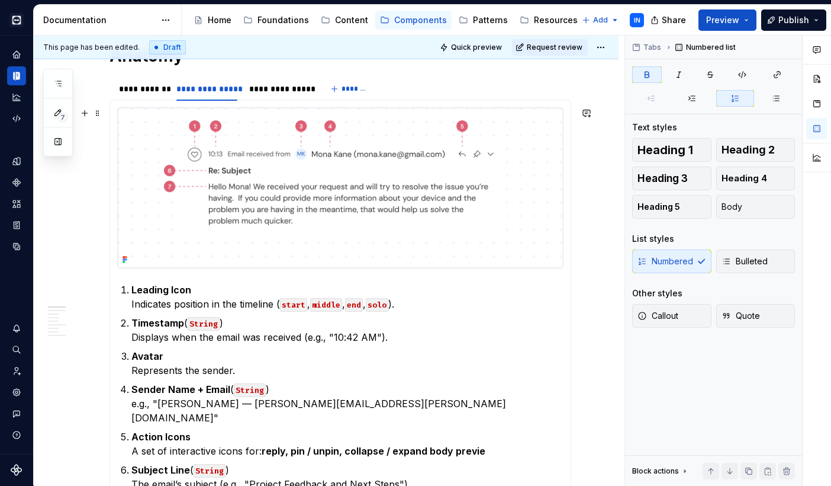
scroll to position [182, 0]
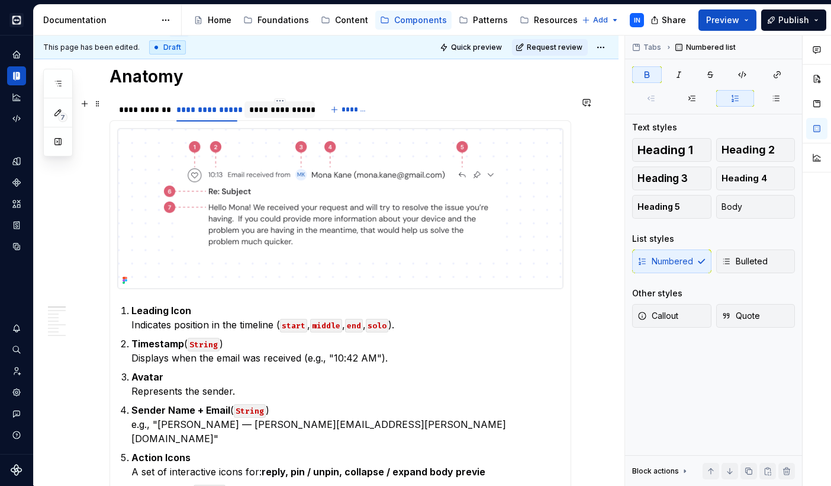
click at [277, 106] on div "**********" at bounding box center [280, 110] width 62 height 12
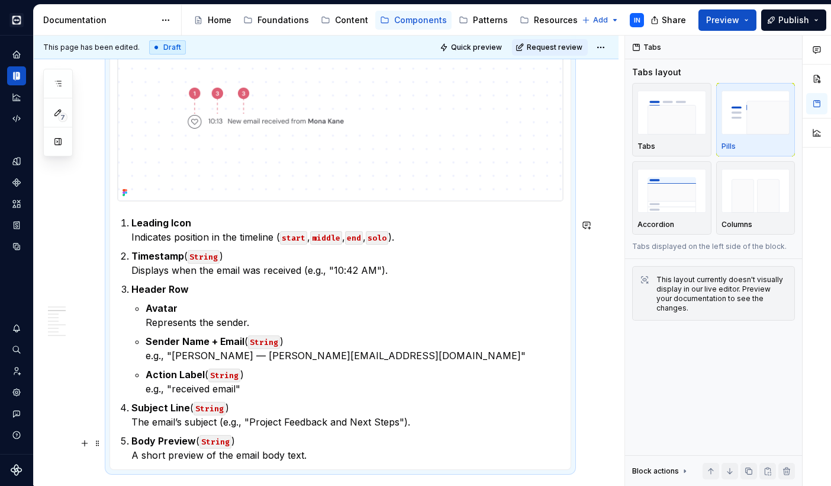
scroll to position [303, 0]
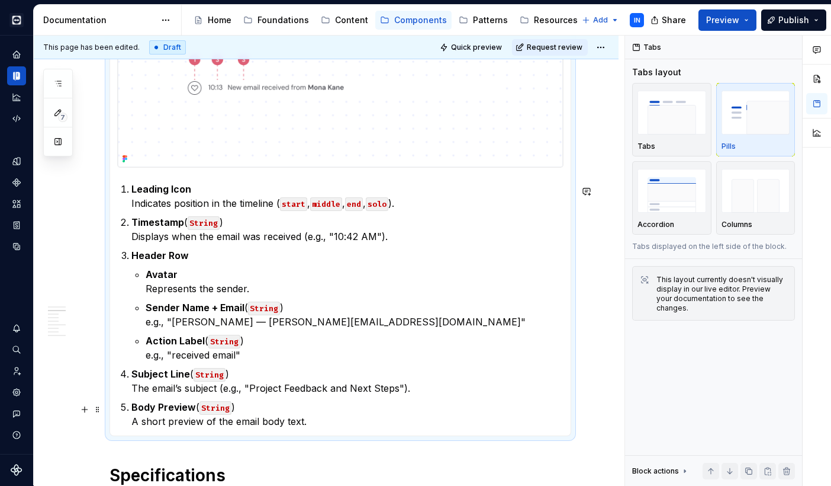
drag, startPoint x: 311, startPoint y: 460, endPoint x: 155, endPoint y: 410, distance: 164.1
click at [153, 410] on p "Body Preview ( String ) A short preview of the email body text." at bounding box center [347, 414] width 432 height 28
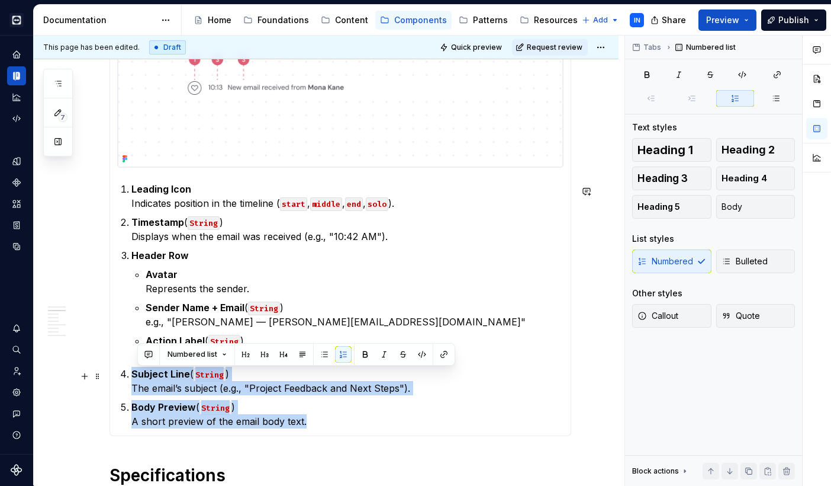
drag, startPoint x: 321, startPoint y: 423, endPoint x: 131, endPoint y: 373, distance: 196.1
click at [131, 373] on ol "Leading Icon Indicates position in the timeline ( start , middle , end , solo )…" at bounding box center [347, 305] width 432 height 246
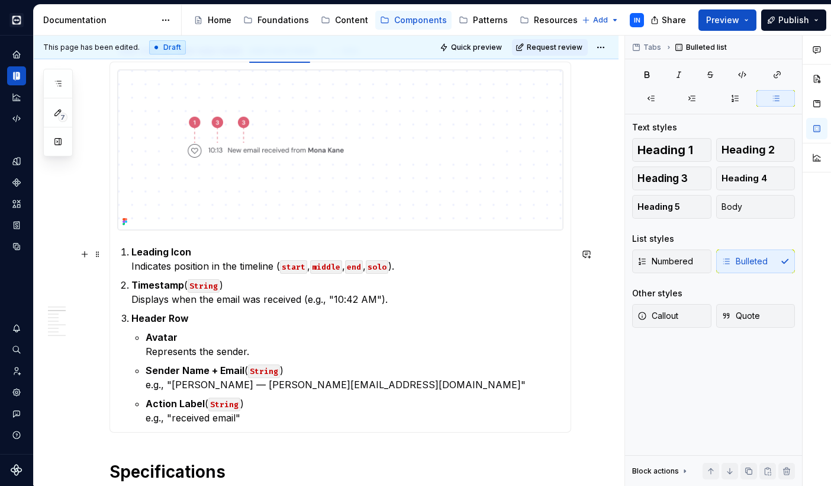
scroll to position [235, 0]
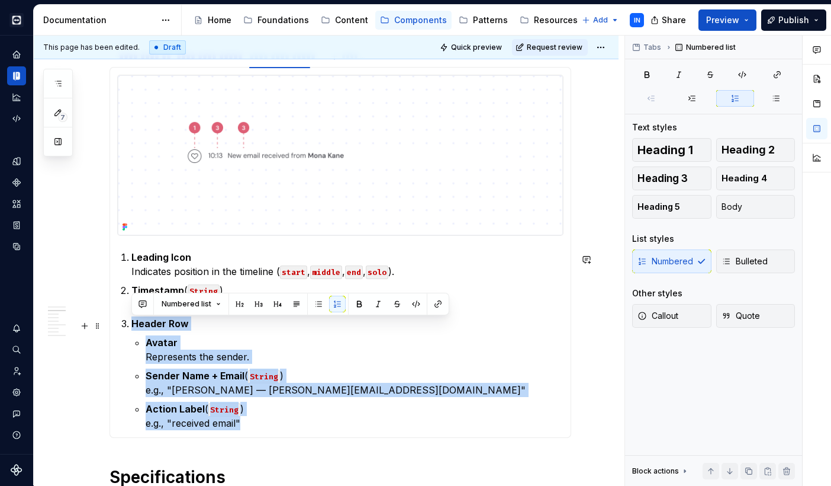
drag, startPoint x: 251, startPoint y: 422, endPoint x: 133, endPoint y: 323, distance: 153.8
click at [133, 323] on li "Header Row Avatar Represents the sender. Sender Name + Email ( String ) e.g., "…" at bounding box center [347, 373] width 432 height 114
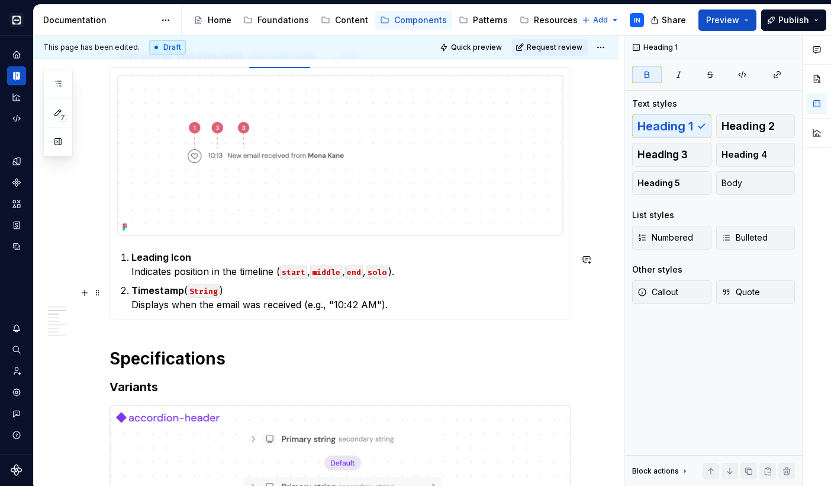
click at [403, 312] on p "Timestamp ( String ) Displays when the email was received (e.g., "10:42 AM")." at bounding box center [347, 297] width 432 height 28
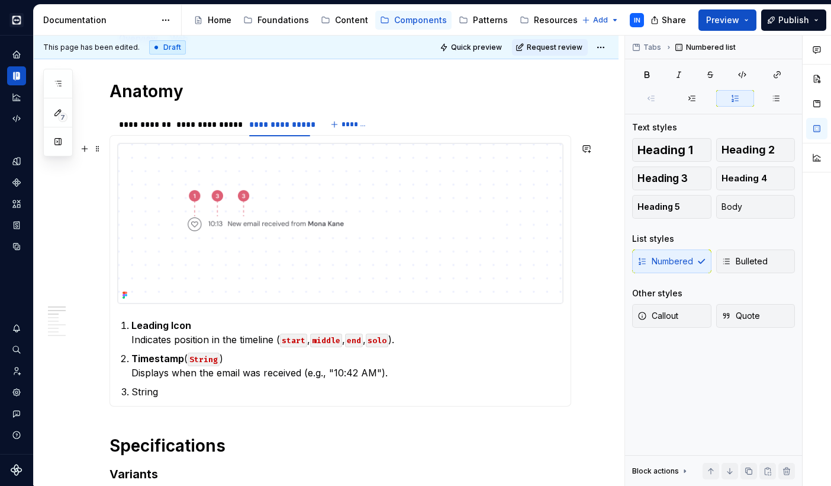
scroll to position [165, 0]
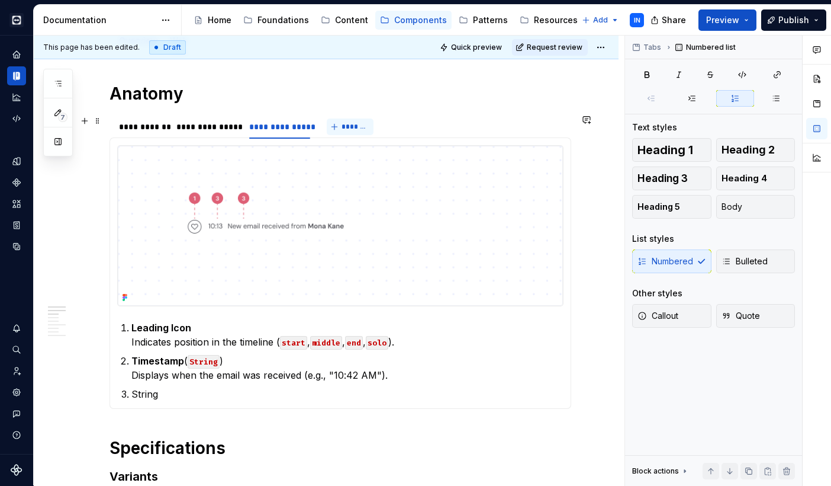
click at [341, 127] on button "*******" at bounding box center [350, 126] width 47 height 17
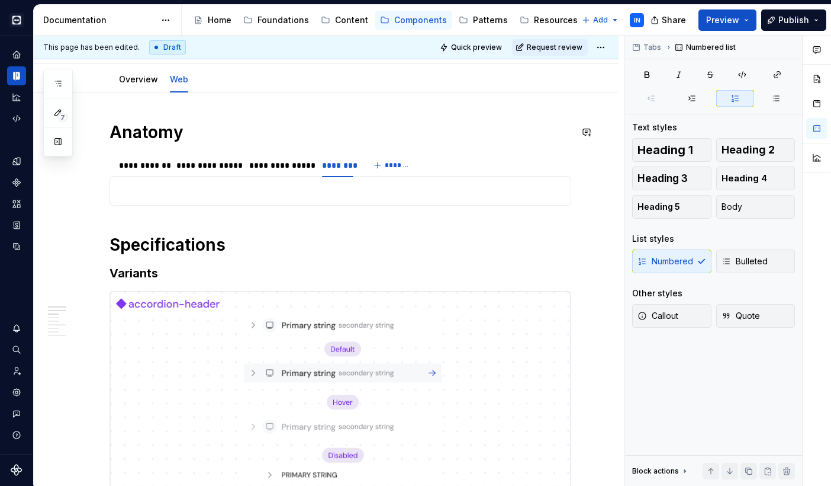
scroll to position [88, 0]
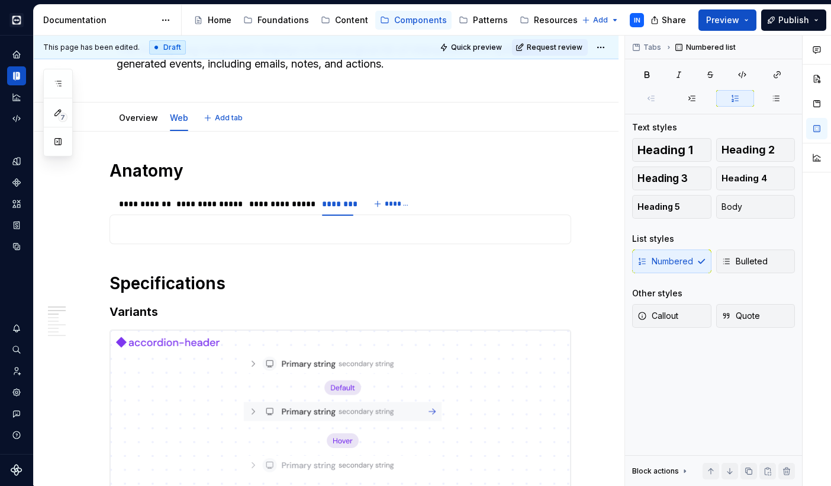
click at [332, 124] on div "Overview Web Add tab" at bounding box center [341, 118] width 462 height 26
click at [338, 128] on div "Overview Web Add tab" at bounding box center [341, 118] width 462 height 26
click at [288, 126] on div "Overview Web Add tab" at bounding box center [341, 118] width 462 height 26
click at [268, 123] on div "Overview Web Add tab" at bounding box center [341, 118] width 462 height 26
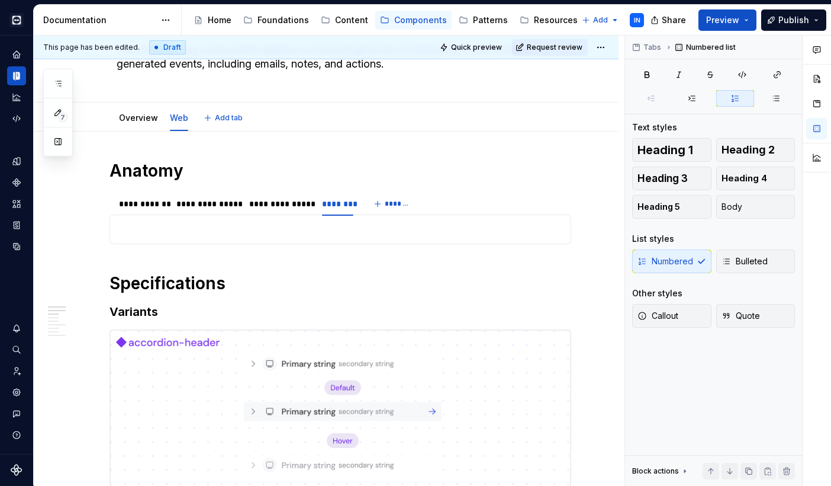
click at [332, 128] on div "Overview Web Add tab" at bounding box center [341, 118] width 462 height 26
click at [271, 127] on div "Overview Web Add tab" at bounding box center [341, 118] width 462 height 26
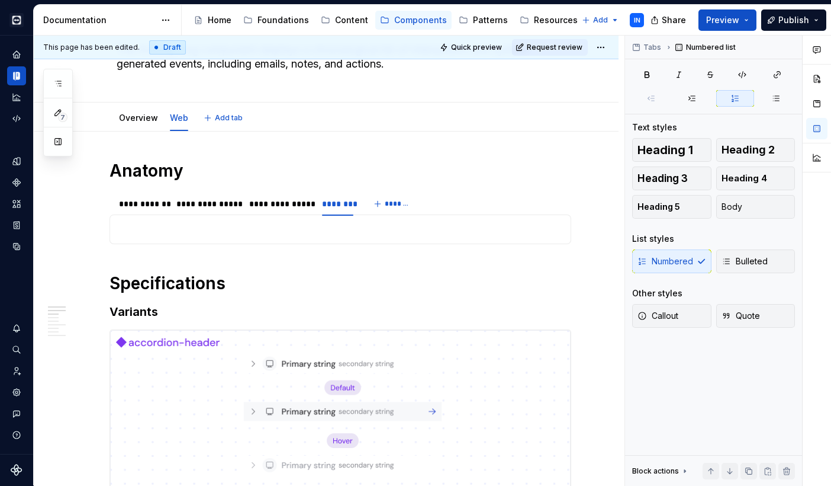
type textarea "*"
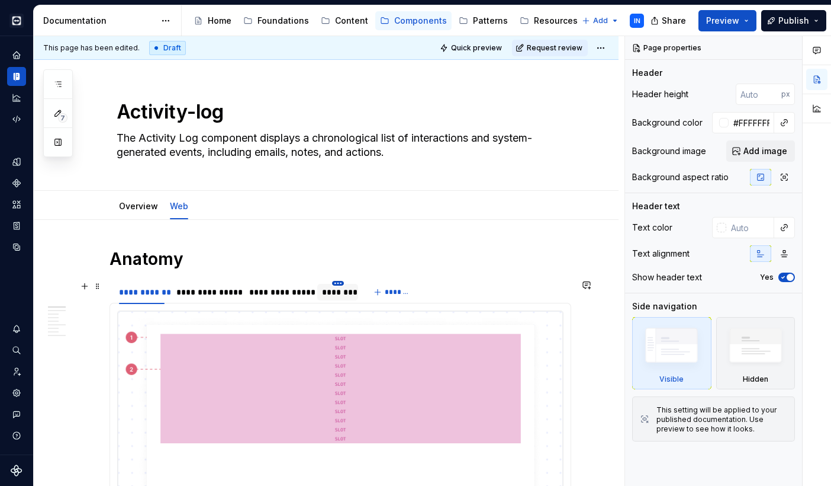
click at [339, 281] on html "Cobalt IN Design system data Documentation Accessibility guide for tree Page tr…" at bounding box center [415, 243] width 831 height 486
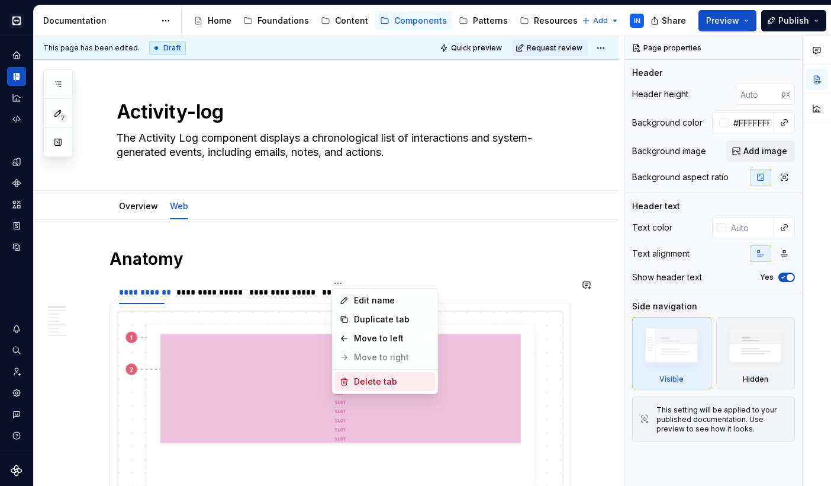
click at [361, 383] on div "Delete tab" at bounding box center [392, 381] width 77 height 12
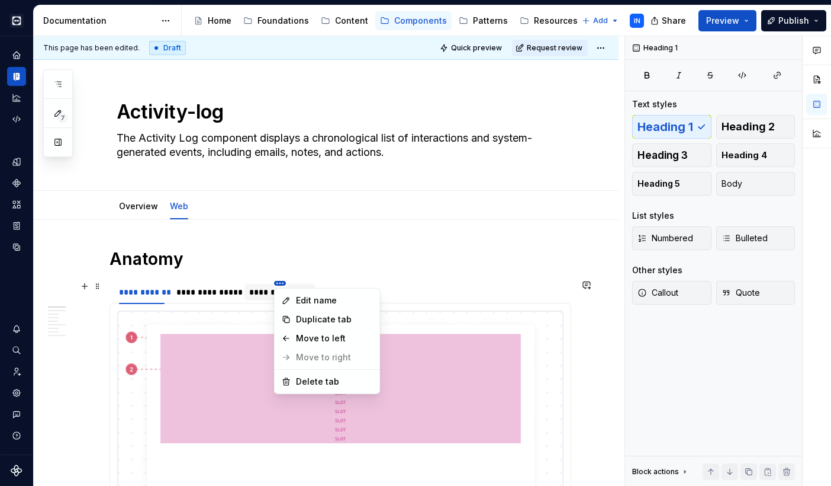
click at [281, 283] on html "Cobalt IN Design system data Documentation Accessibility guide for tree Page tr…" at bounding box center [415, 243] width 831 height 486
click at [295, 316] on div "Duplicate tab" at bounding box center [327, 319] width 101 height 19
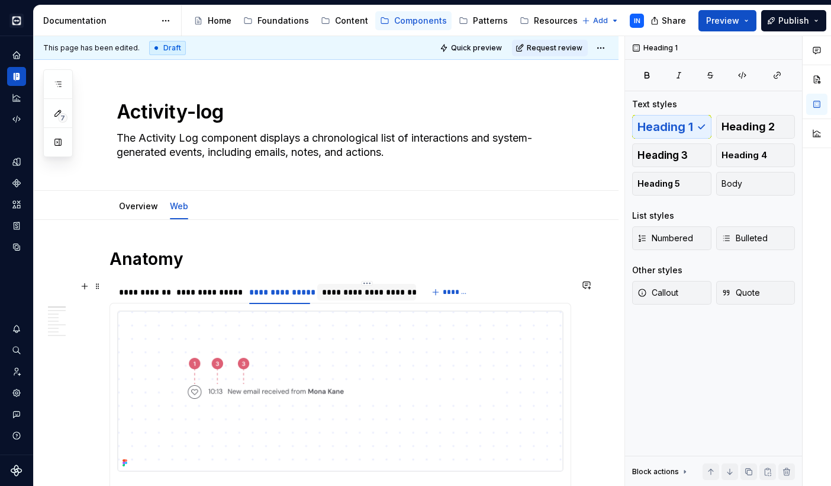
click at [375, 293] on div "**********" at bounding box center [366, 292] width 89 height 12
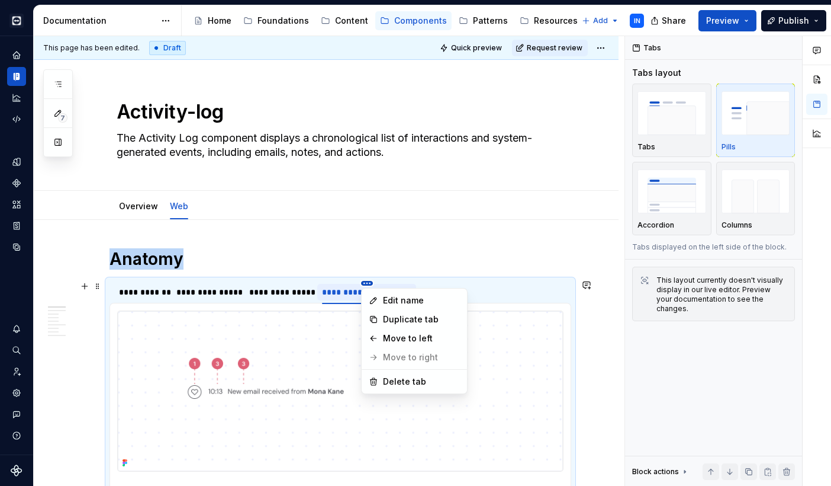
click at [365, 281] on html "Cobalt IN Design system data Documentation Accessibility guide for tree Page tr…" at bounding box center [415, 243] width 831 height 486
click at [391, 381] on div "Delete tab" at bounding box center [421, 381] width 77 height 12
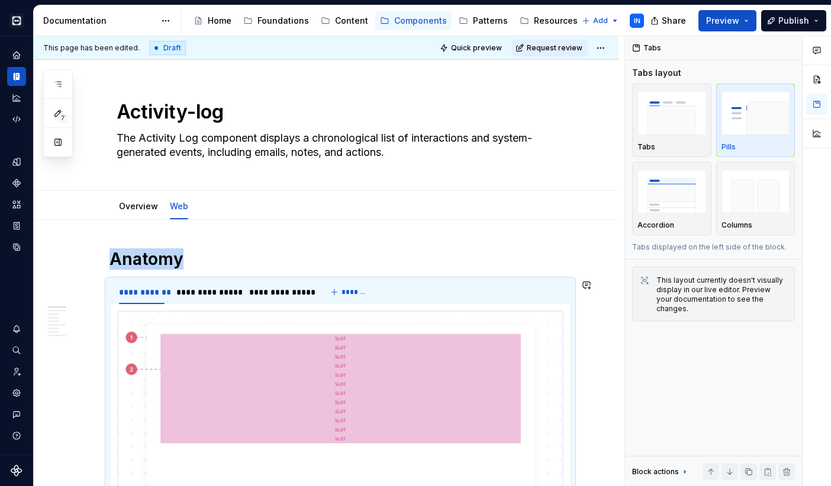
type textarea "*"
click at [205, 283] on html "Cobalt IN Design system data Documentation Accessibility guide for tree Page tr…" at bounding box center [415, 243] width 831 height 486
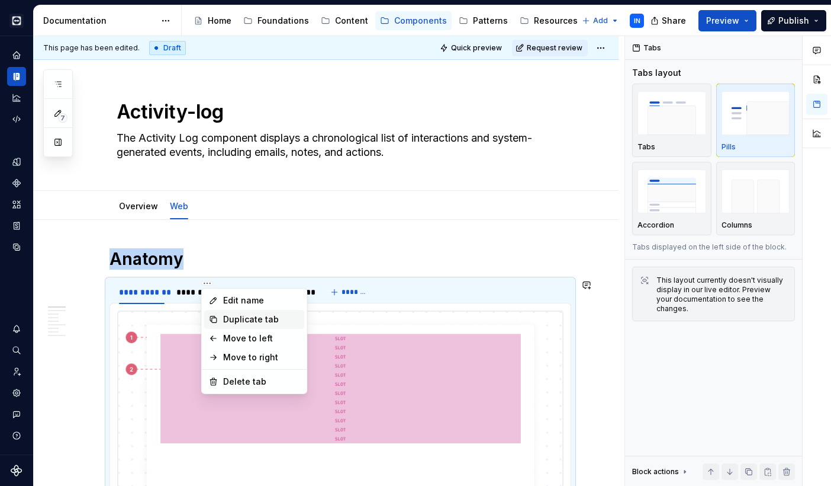
click at [242, 316] on div "Duplicate tab" at bounding box center [261, 319] width 77 height 12
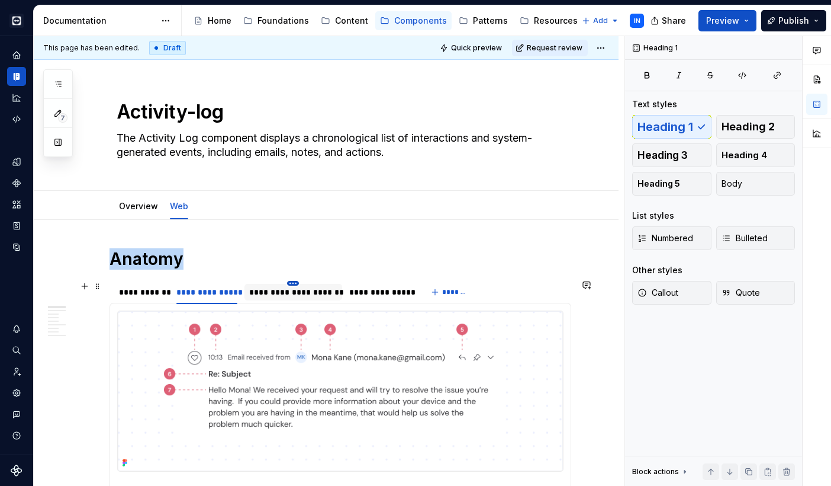
click at [295, 283] on html "Cobalt IN Design system data Documentation Accessibility guide for tree Page tr…" at bounding box center [415, 243] width 831 height 486
click at [278, 291] on html "Cobalt IN Design system data Documentation Accessibility guide for tree Page tr…" at bounding box center [415, 243] width 831 height 486
drag, startPoint x: 269, startPoint y: 291, endPoint x: 347, endPoint y: 291, distance: 77.6
click at [397, 290] on div "**********" at bounding box center [366, 292] width 88 height 12
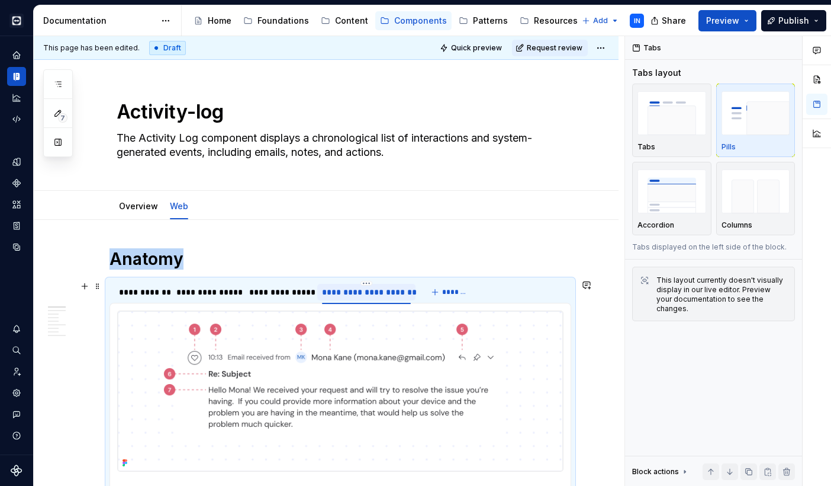
click at [397, 290] on div "**********" at bounding box center [366, 292] width 88 height 12
click at [388, 290] on input "**********" at bounding box center [365, 291] width 97 height 21
drag, startPoint x: 409, startPoint y: 291, endPoint x: 363, endPoint y: 291, distance: 45.6
click at [363, 291] on input "**********" at bounding box center [365, 291] width 97 height 21
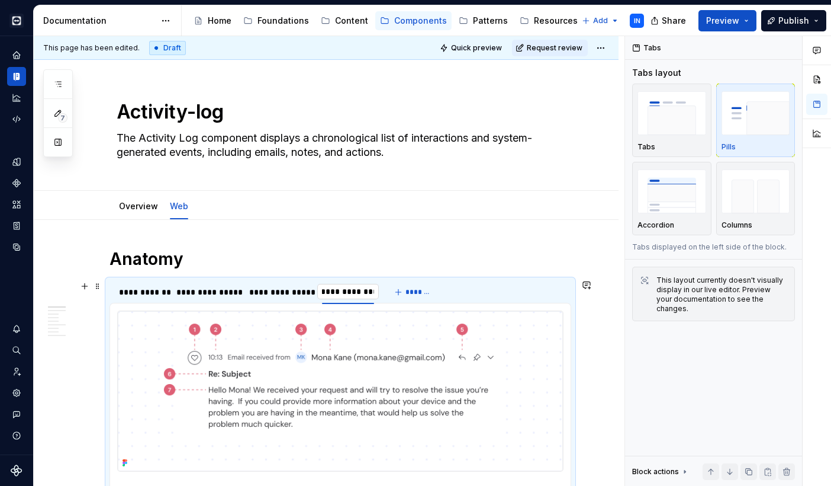
type input "**********"
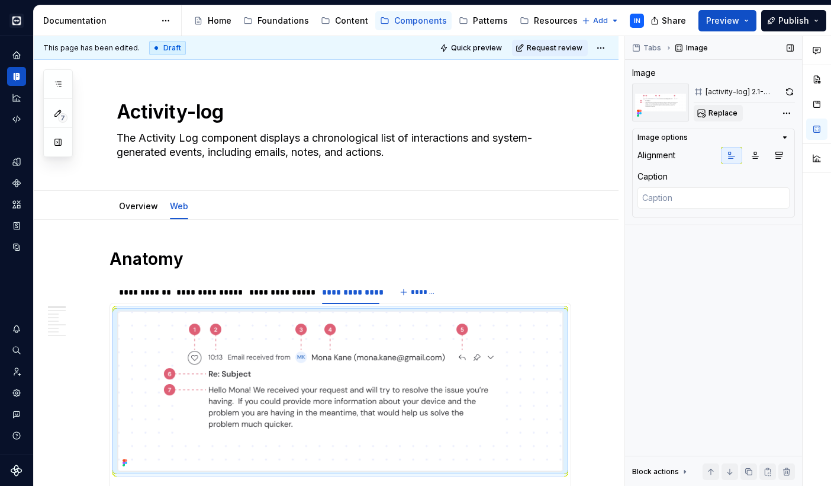
click at [731, 112] on span "Replace" at bounding box center [723, 112] width 29 height 9
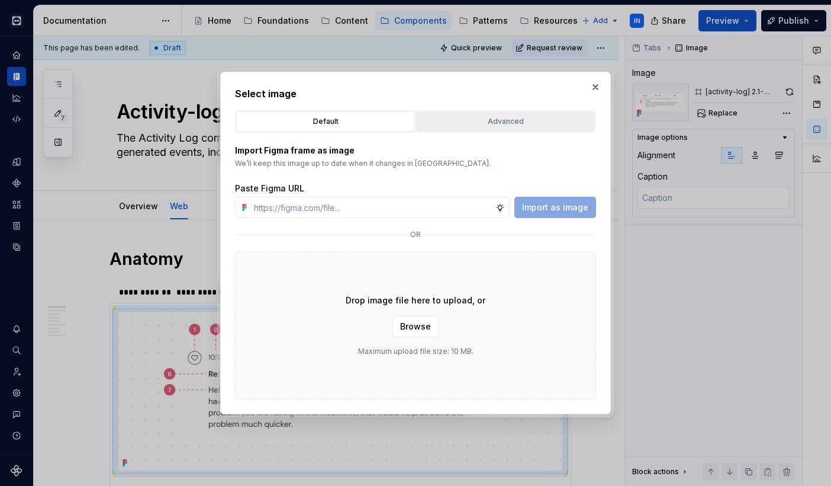
click at [483, 117] on div "Advanced" at bounding box center [505, 121] width 171 height 12
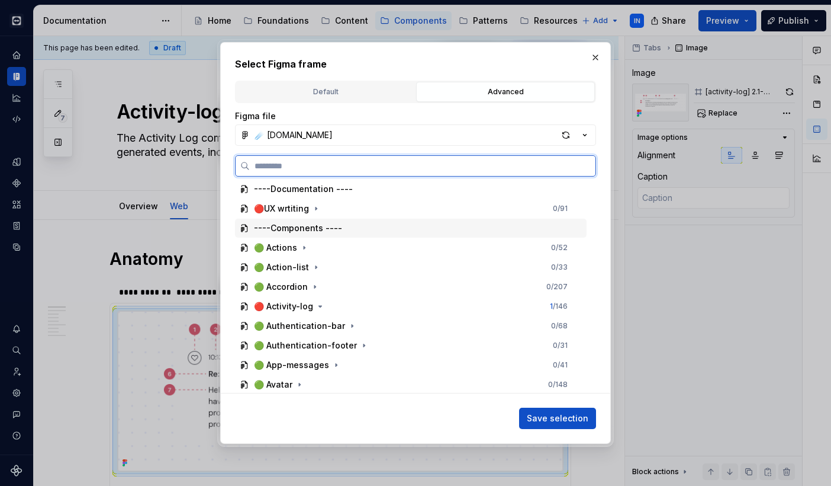
scroll to position [63, 0]
click at [325, 304] on icon "button" at bounding box center [320, 305] width 9 height 9
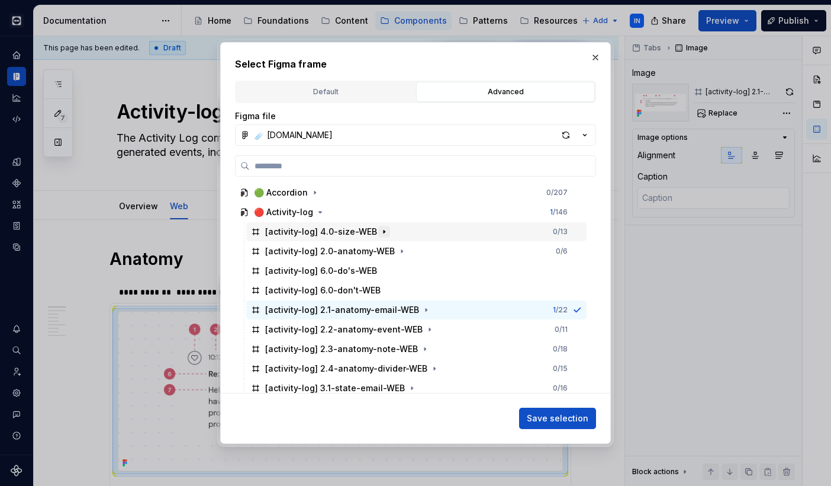
scroll to position [168, 0]
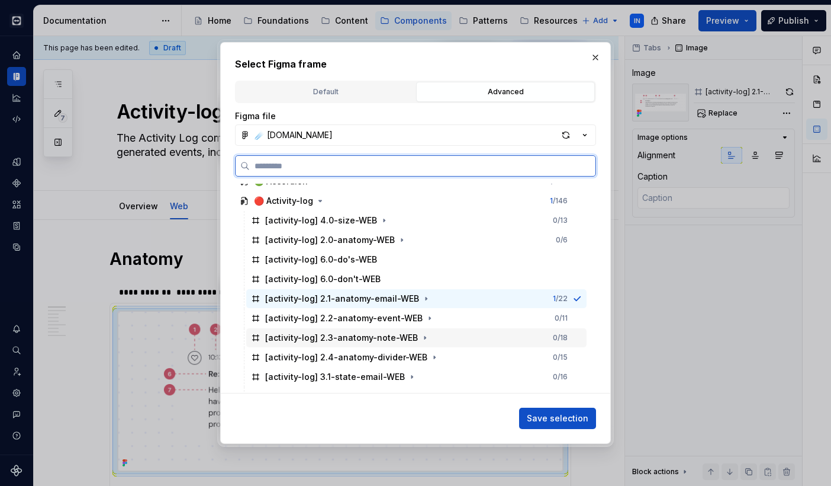
click at [435, 337] on div "[activity-log] 2.3-anatomy-note-WEB 0 / 18" at bounding box center [416, 337] width 341 height 19
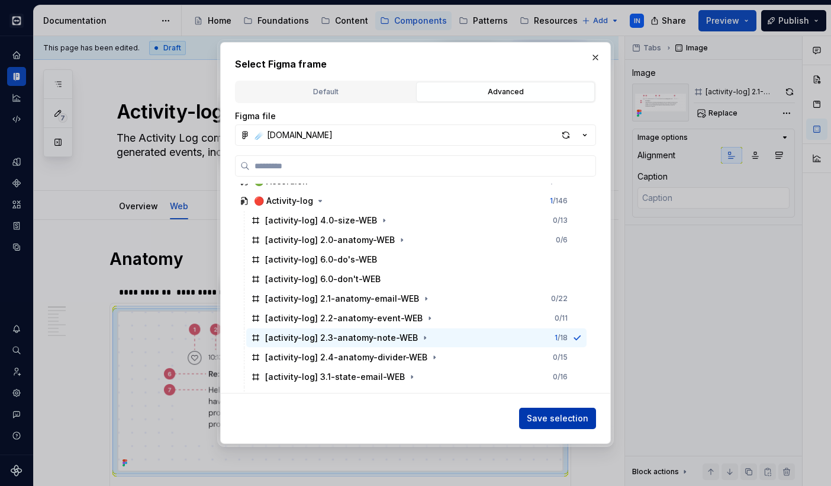
click at [538, 415] on span "Save selection" at bounding box center [558, 418] width 62 height 12
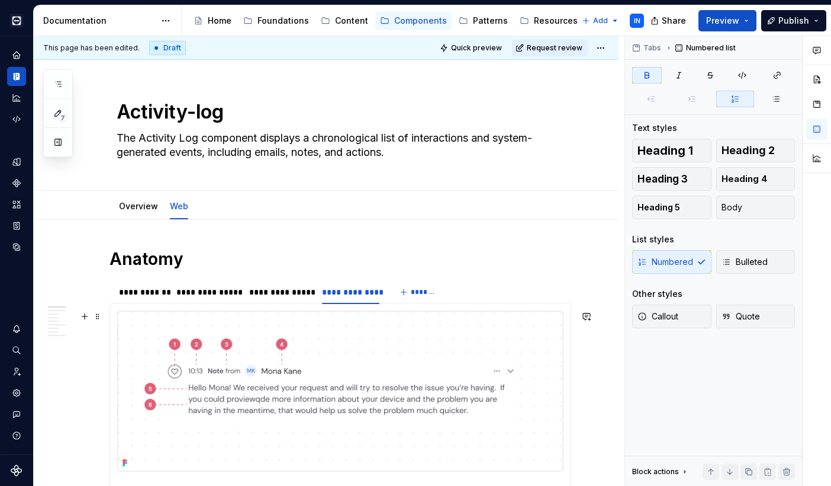
type textarea "*"
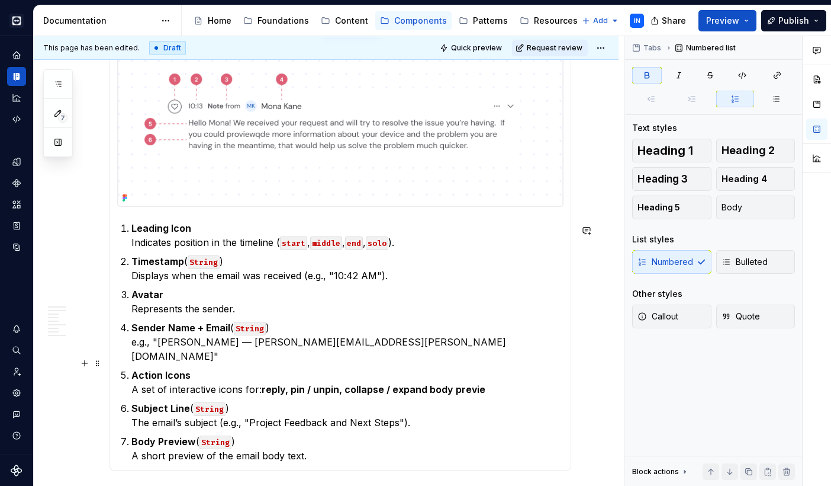
scroll to position [271, 0]
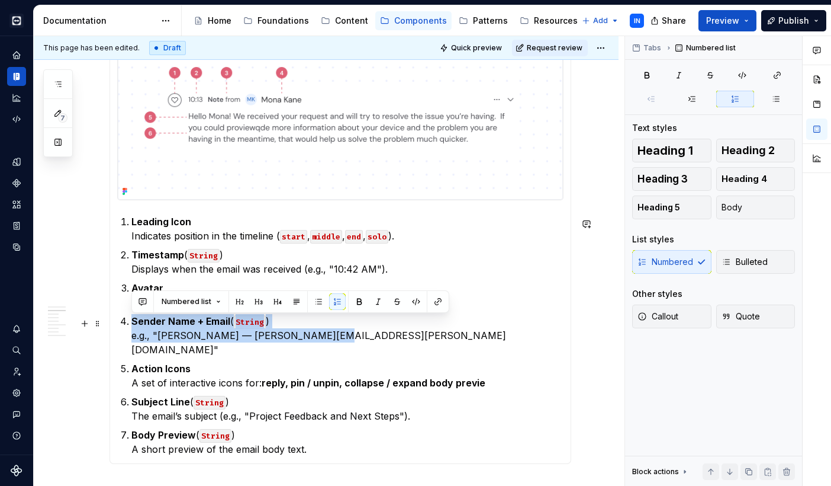
drag, startPoint x: 338, startPoint y: 339, endPoint x: 132, endPoint y: 322, distance: 206.2
click at [132, 322] on p "Sender Name + Email ( String ) e.g., "[PERSON_NAME] — [PERSON_NAME][EMAIL_ADDRE…" at bounding box center [347, 335] width 432 height 43
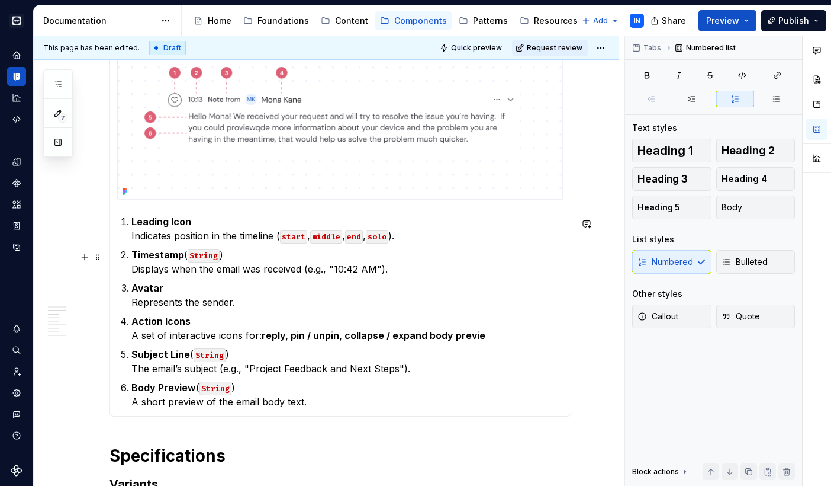
click at [405, 270] on p "Timestamp ( String ) Displays when the email was received (e.g., "10:42 AM")." at bounding box center [347, 262] width 432 height 28
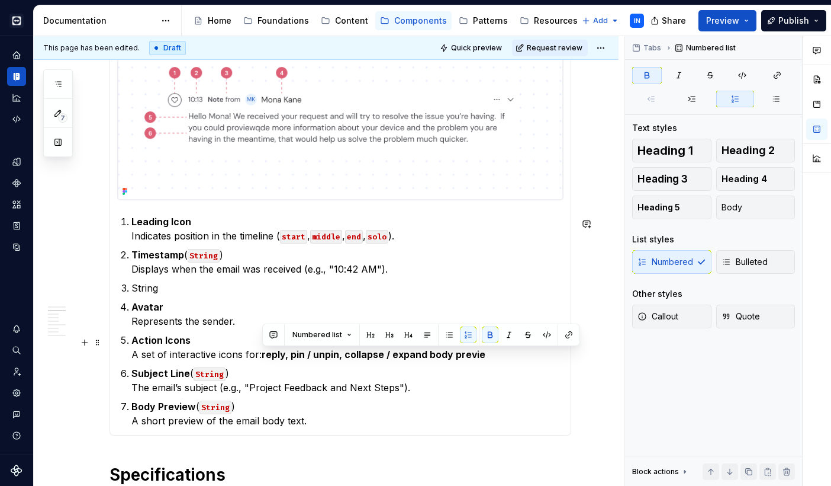
drag, startPoint x: 263, startPoint y: 357, endPoint x: 341, endPoint y: 357, distance: 78.2
click at [341, 357] on strong "reply, pin / unpin, collapse / expand body previe" at bounding box center [374, 354] width 224 height 12
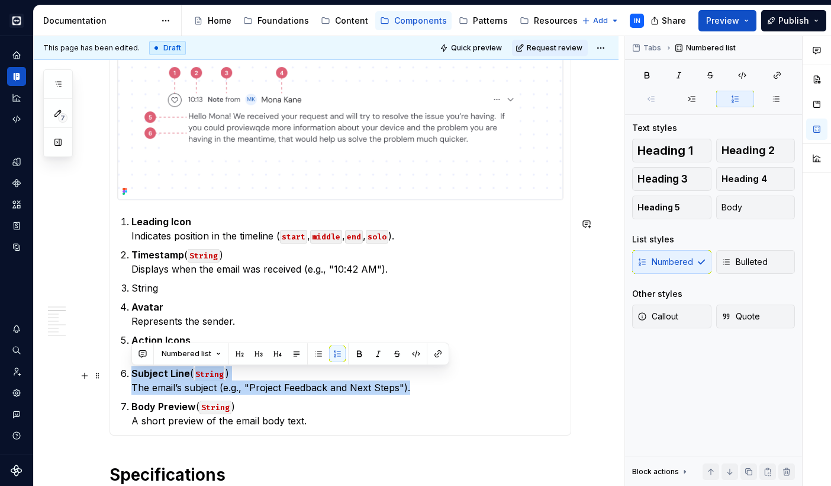
drag, startPoint x: 418, startPoint y: 391, endPoint x: 144, endPoint y: 368, distance: 274.6
click at [144, 368] on p "Subject Line ( String ) The email’s subject (e.g., "Project Feedback and Next S…" at bounding box center [347, 380] width 432 height 28
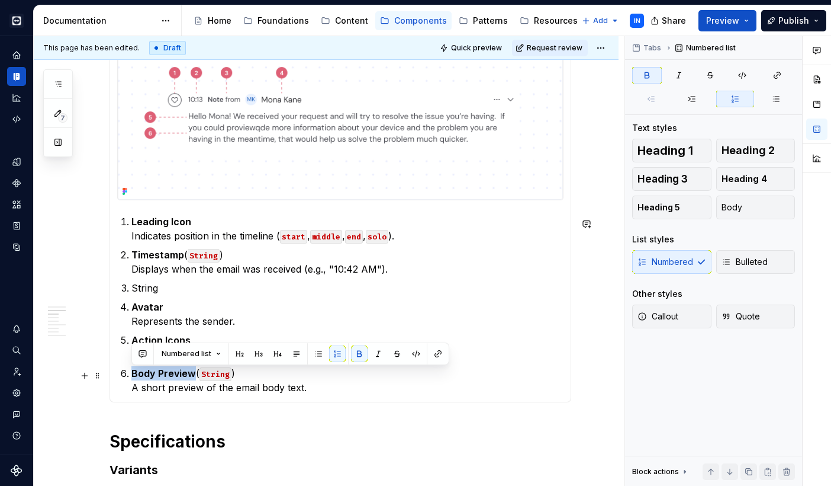
drag, startPoint x: 195, startPoint y: 375, endPoint x: 134, endPoint y: 371, distance: 61.7
click at [134, 371] on p "Body Preview ( String ) A short preview of the email body text." at bounding box center [347, 380] width 432 height 28
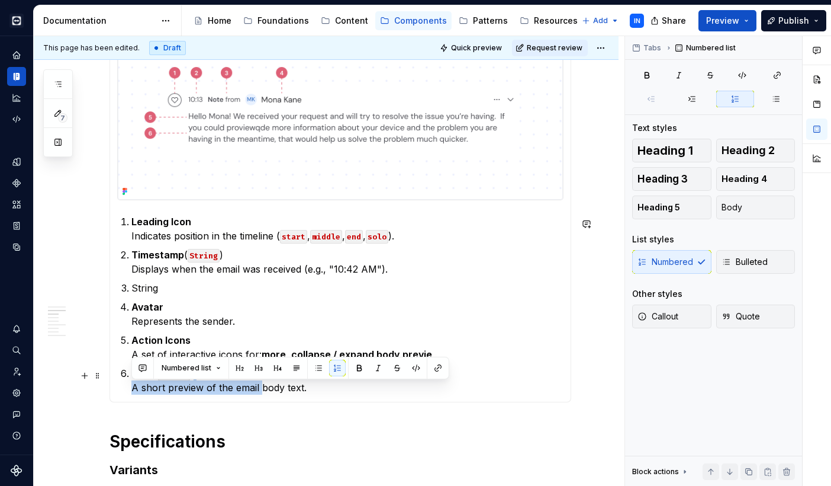
drag, startPoint x: 133, startPoint y: 391, endPoint x: 259, endPoint y: 394, distance: 126.2
click at [259, 394] on p "Note ( String ) A short preview of the email body text." at bounding box center [347, 380] width 432 height 28
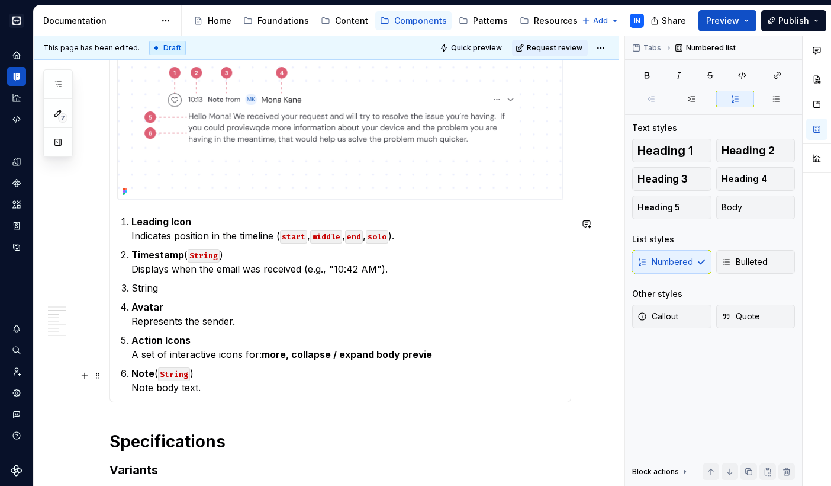
click at [233, 392] on p "Note ( String ) Note body text." at bounding box center [347, 380] width 432 height 28
click at [435, 358] on p "Action Icons A set of interactive icons for: more, collapse / expand body previe" at bounding box center [347, 347] width 432 height 28
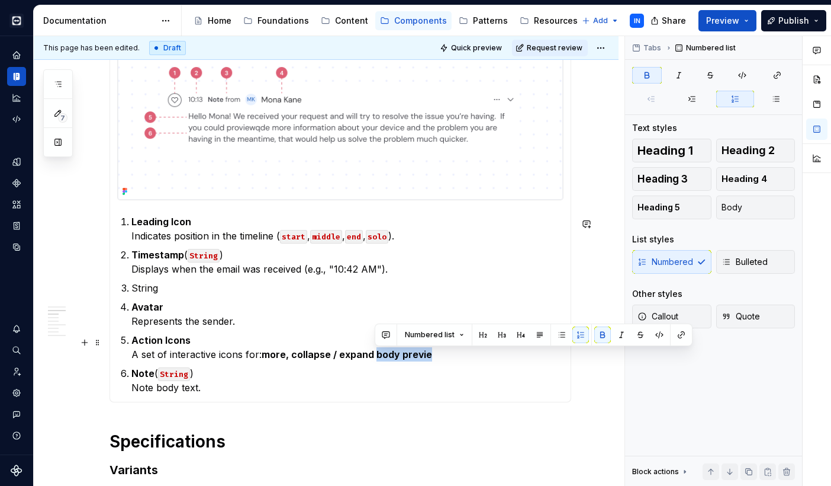
drag, startPoint x: 435, startPoint y: 358, endPoint x: 375, endPoint y: 354, distance: 60.0
click at [375, 354] on p "Action Icons A set of interactive icons for: more, collapse / expand body previe" at bounding box center [347, 347] width 432 height 28
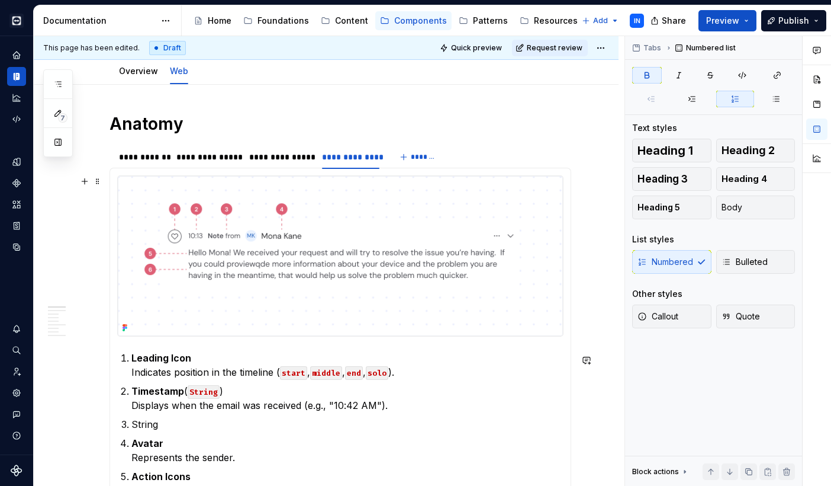
scroll to position [133, 0]
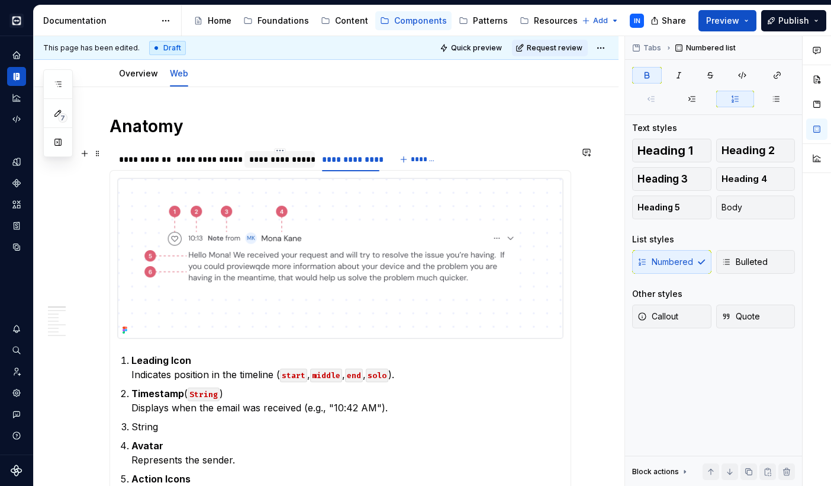
click at [295, 159] on div "**********" at bounding box center [280, 159] width 62 height 12
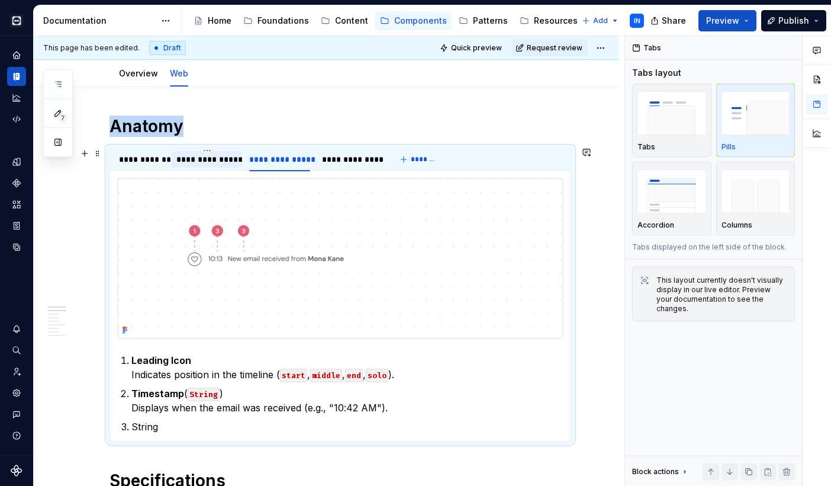
click at [214, 159] on div "**********" at bounding box center [206, 159] width 60 height 12
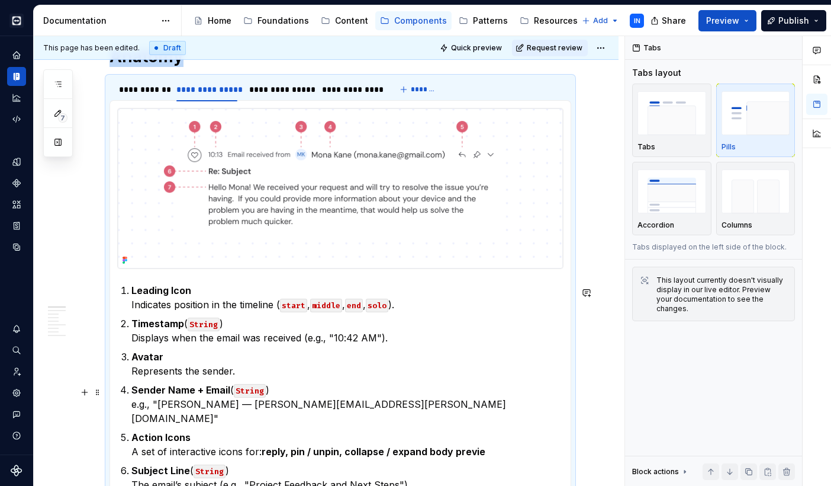
scroll to position [226, 0]
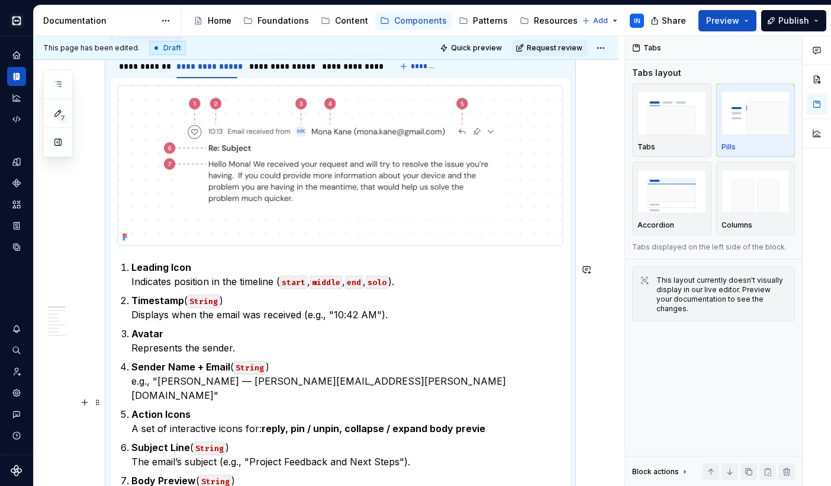
click at [473, 422] on strong "reply, pin / unpin, collapse / expand body previe" at bounding box center [374, 428] width 224 height 12
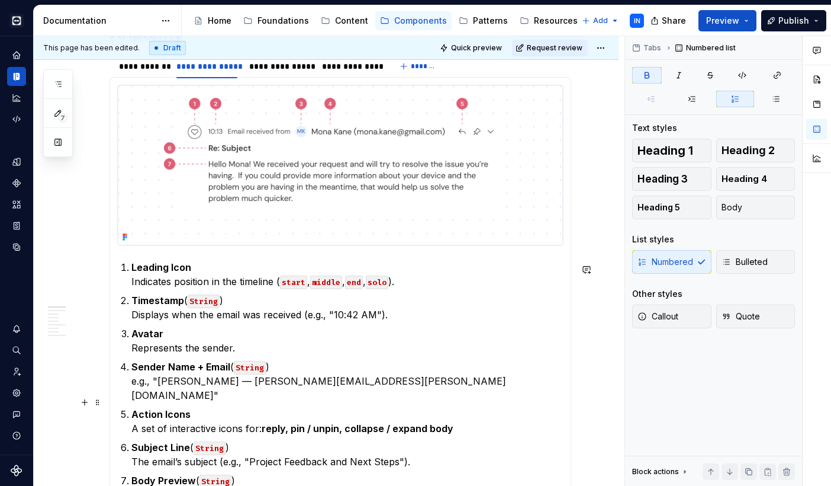
click at [435, 422] on strong "reply, pin / unpin, collapse / expand body" at bounding box center [358, 428] width 192 height 12
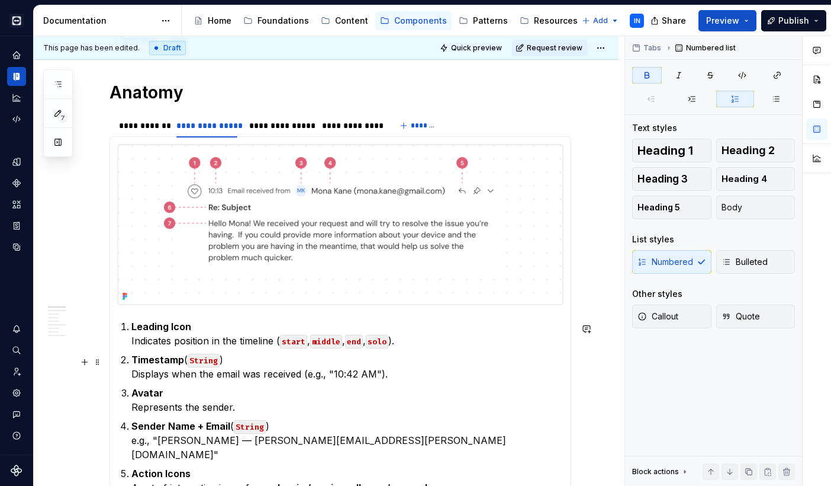
scroll to position [152, 0]
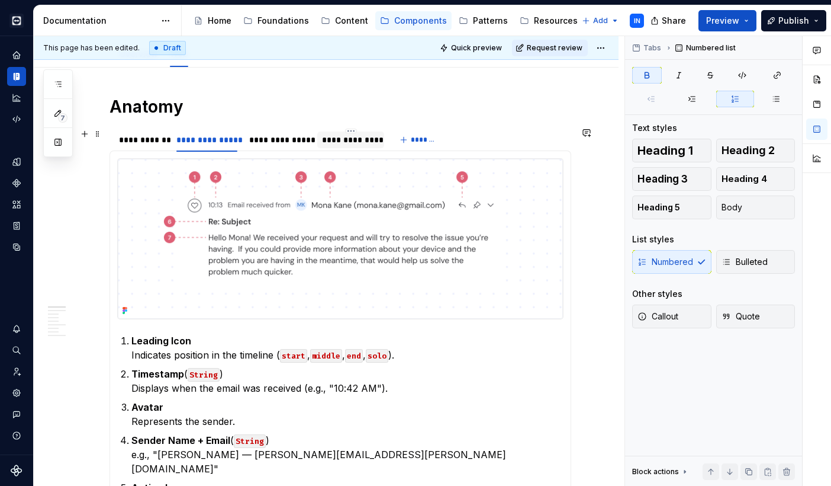
click at [346, 141] on div "**********" at bounding box center [350, 140] width 57 height 12
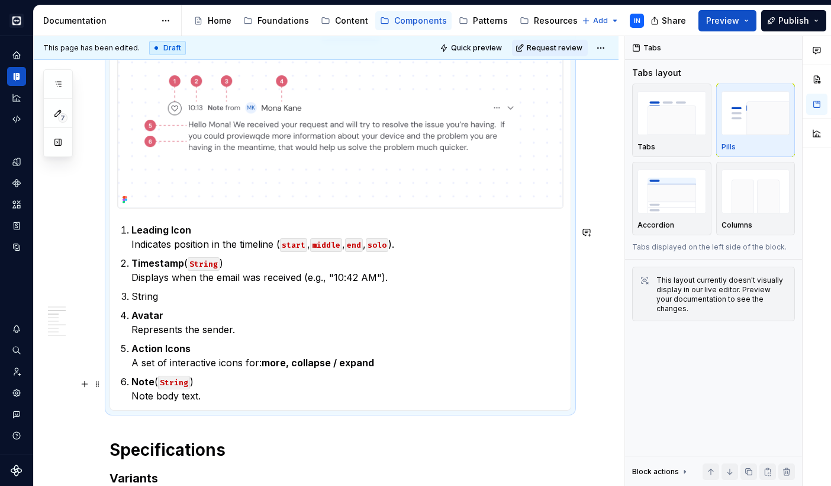
scroll to position [263, 0]
click at [179, 312] on p "Avatar Represents the sender." at bounding box center [347, 322] width 432 height 28
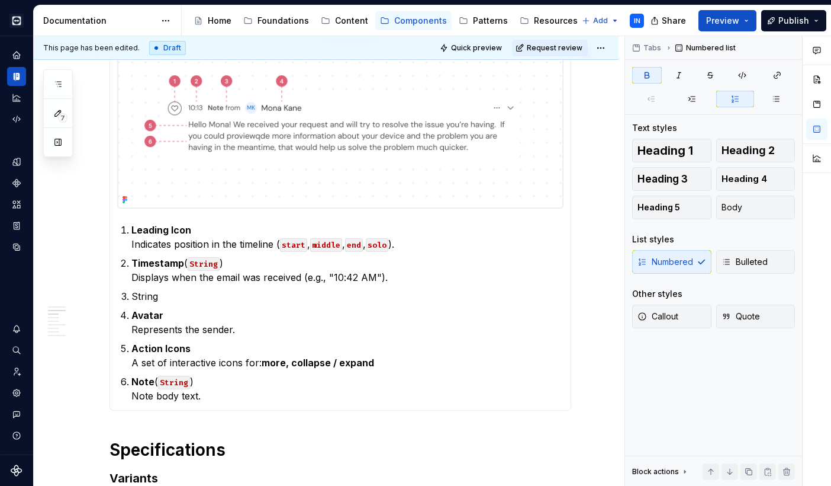
click at [316, 150] on img at bounding box center [340, 128] width 445 height 160
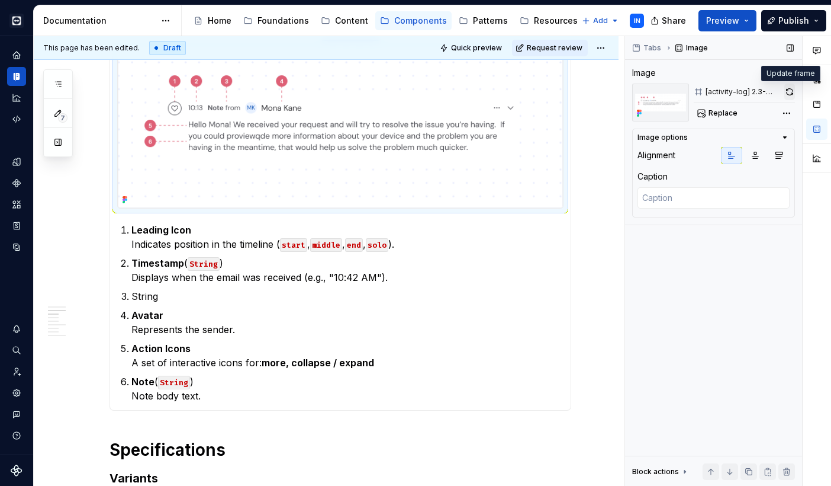
click at [792, 92] on button "button" at bounding box center [790, 92] width 11 height 17
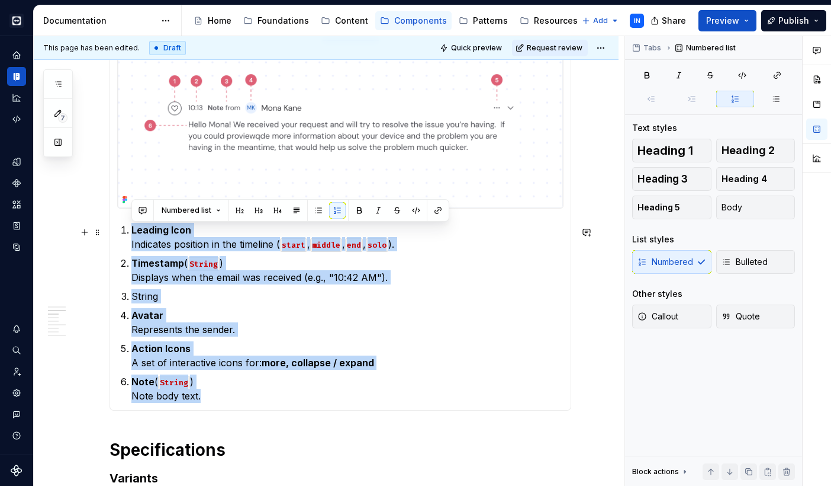
drag, startPoint x: 209, startPoint y: 399, endPoint x: 132, endPoint y: 236, distance: 179.6
click at [132, 236] on ol "Leading Icon Indicates position in the timeline ( start , middle , end , solo )…" at bounding box center [347, 313] width 432 height 180
copy ol "Leading Icon Indicates position in the timeline ( start , middle , end , solo )…"
type textarea "*"
click at [195, 399] on p "Note ( String ) Note body text." at bounding box center [347, 388] width 432 height 28
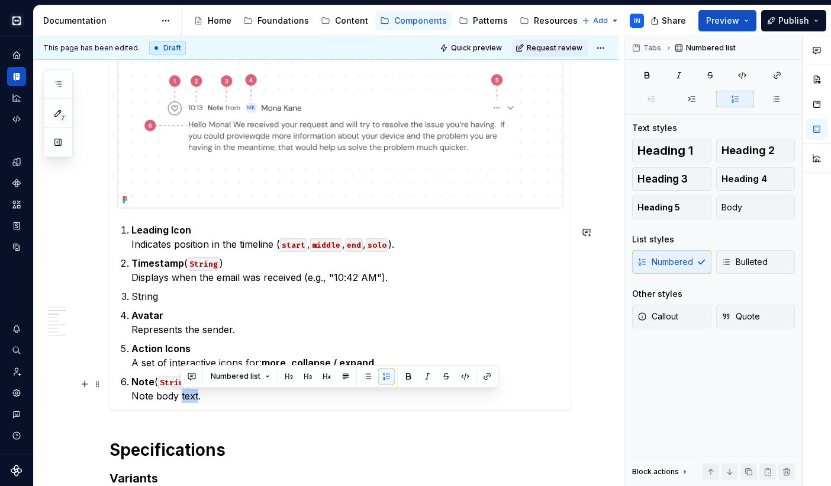
click at [195, 399] on p "Note ( String ) Note body text." at bounding box center [347, 388] width 432 height 28
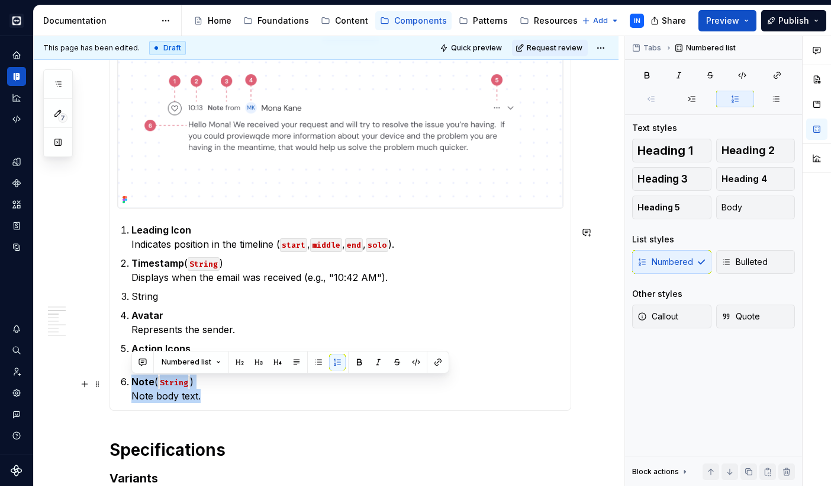
click at [195, 399] on p "Note ( String ) Note body text." at bounding box center [347, 388] width 432 height 28
click at [208, 397] on p "Note ( String ) Note body text." at bounding box center [347, 388] width 432 height 28
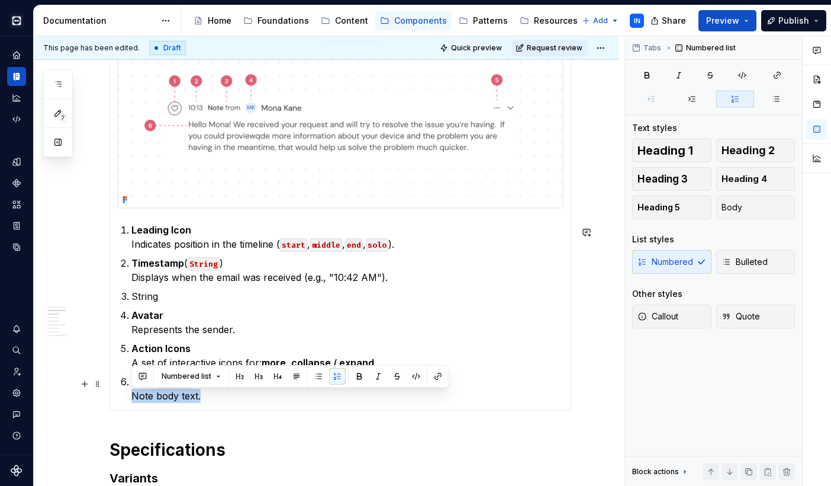
drag, startPoint x: 203, startPoint y: 399, endPoint x: 134, endPoint y: 398, distance: 69.3
click at [134, 398] on p "Note ( String ) Note body text." at bounding box center [347, 388] width 432 height 28
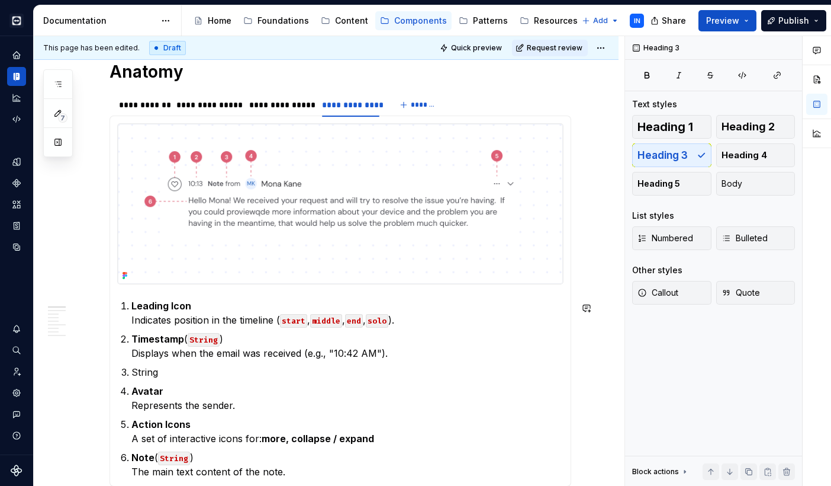
scroll to position [184, 0]
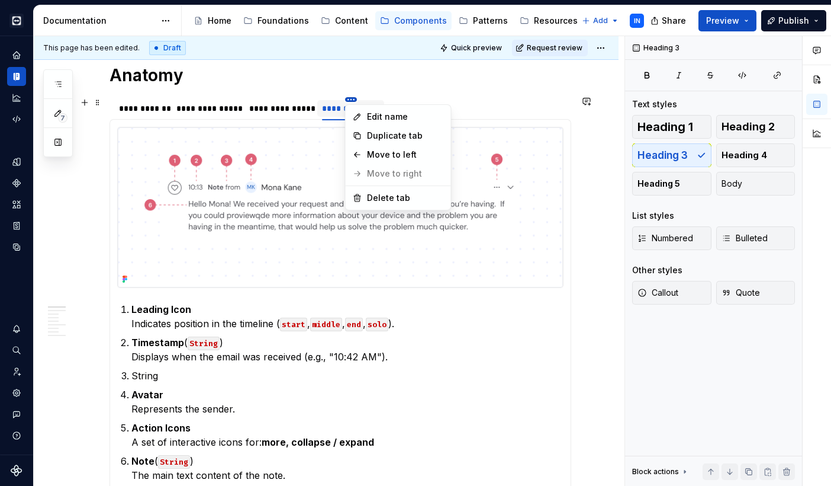
click at [349, 99] on html "Cobalt IN Design system data Documentation Accessibility guide for tree Page tr…" at bounding box center [415, 243] width 831 height 486
click at [378, 133] on div "Duplicate tab" at bounding box center [405, 136] width 77 height 12
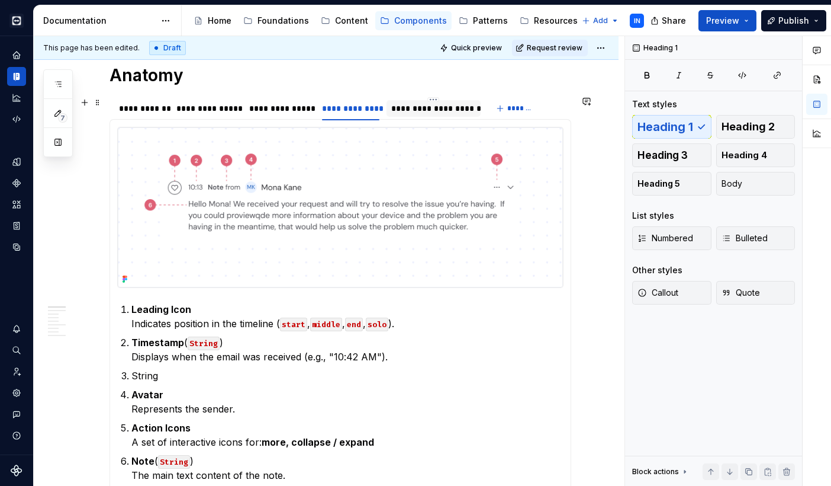
click at [436, 102] on div "**********" at bounding box center [434, 108] width 94 height 17
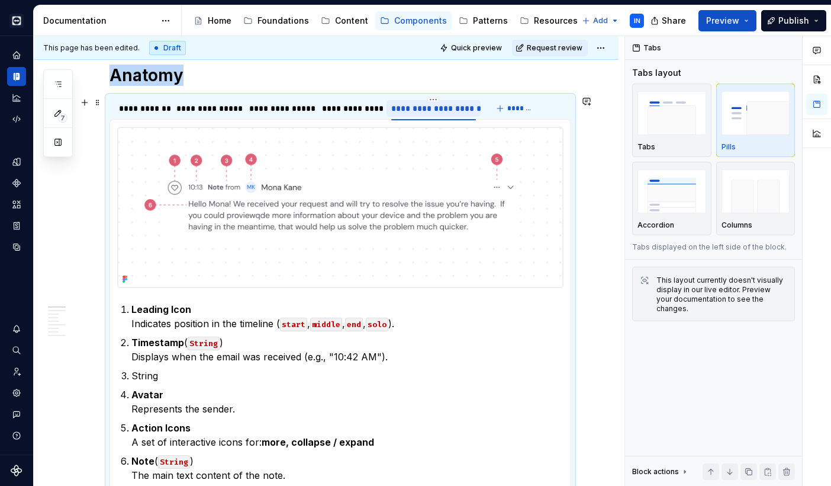
click at [433, 107] on div "**********" at bounding box center [433, 108] width 85 height 12
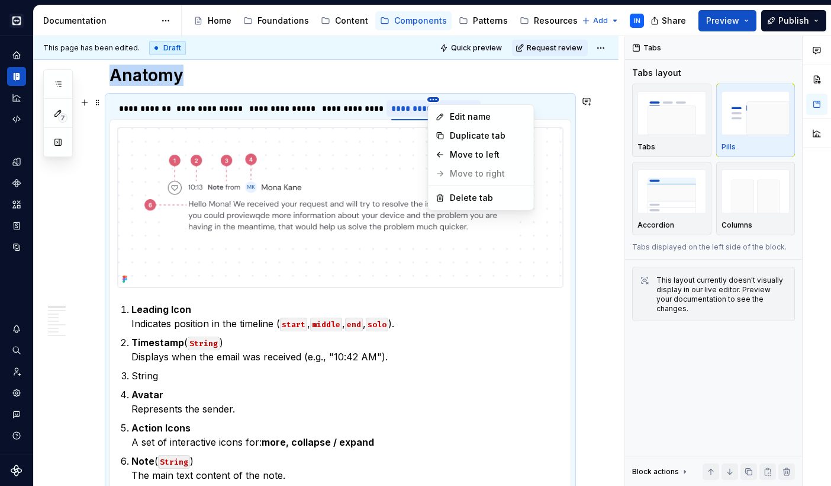
click at [435, 98] on html "Cobalt IN Design system data Documentation Accessibility guide for tree Page tr…" at bounding box center [415, 243] width 831 height 486
click at [445, 115] on div "Edit name" at bounding box center [481, 116] width 101 height 19
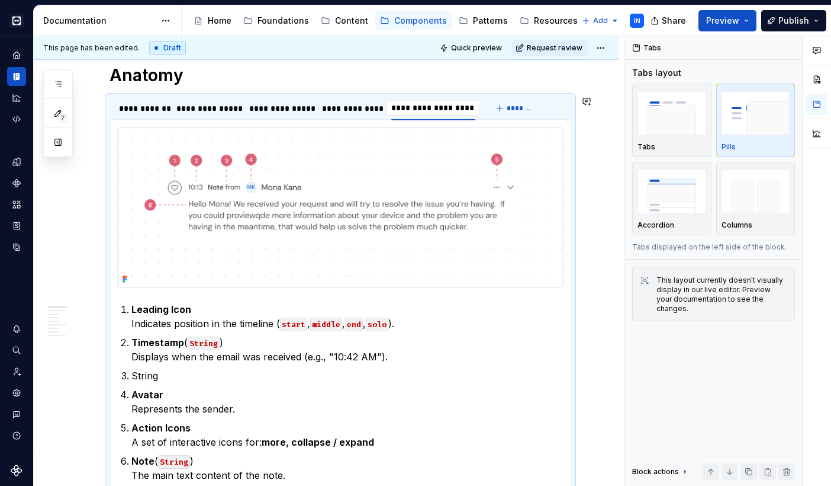
scroll to position [0, 1]
click at [458, 107] on input "**********" at bounding box center [434, 107] width 94 height 21
type input "**********"
click at [422, 110] on input "**********" at bounding box center [425, 107] width 76 height 21
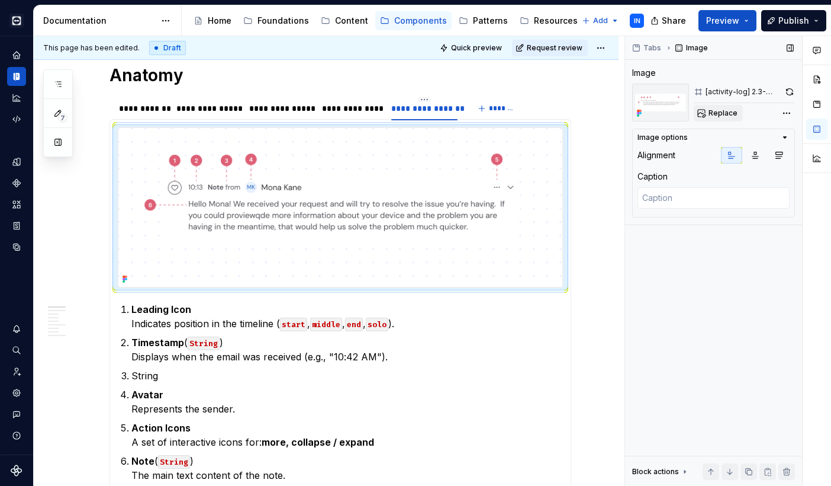
click at [715, 113] on span "Replace" at bounding box center [723, 112] width 29 height 9
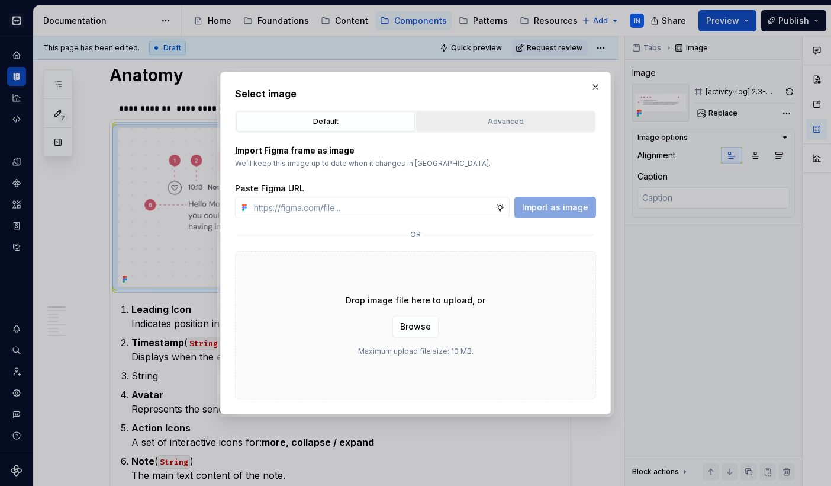
click at [489, 122] on div "Advanced" at bounding box center [505, 121] width 171 height 12
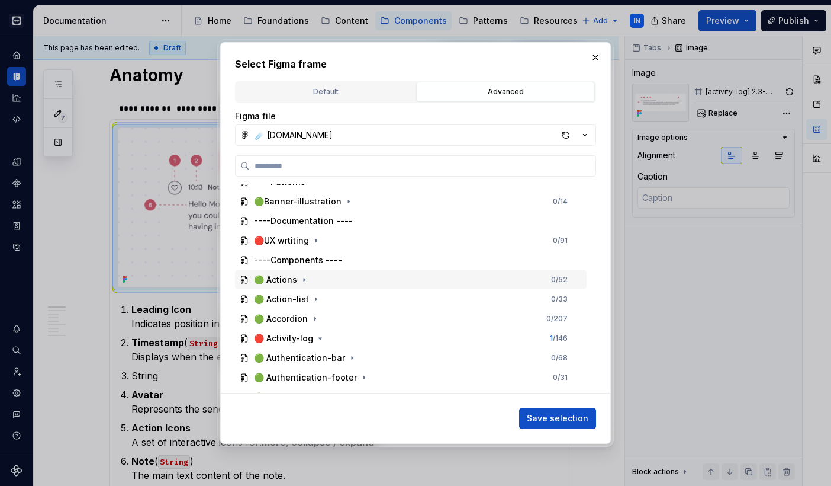
scroll to position [38, 0]
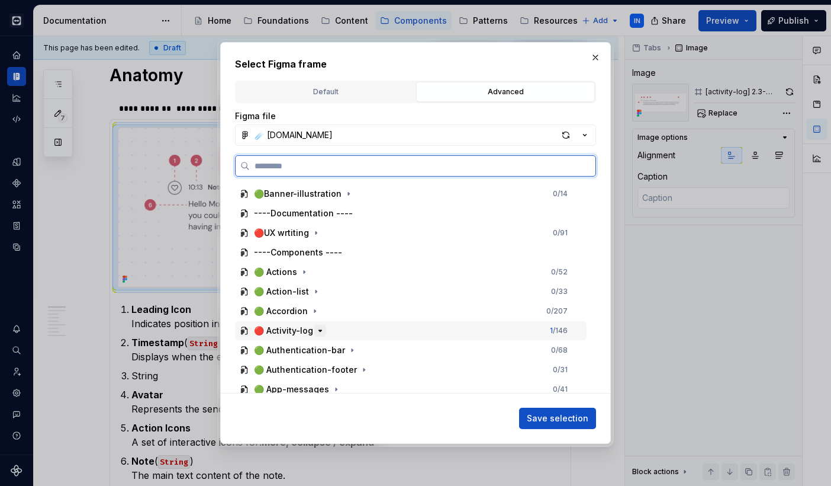
click at [321, 330] on icon "button" at bounding box center [320, 330] width 3 height 1
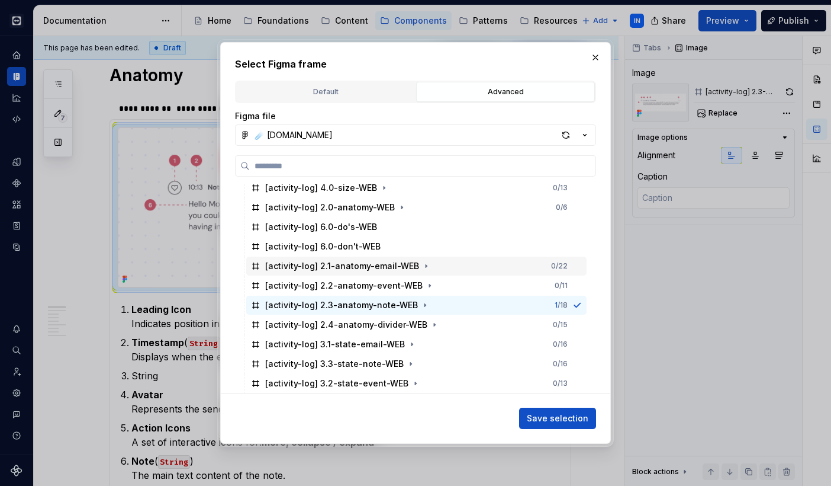
scroll to position [201, 0]
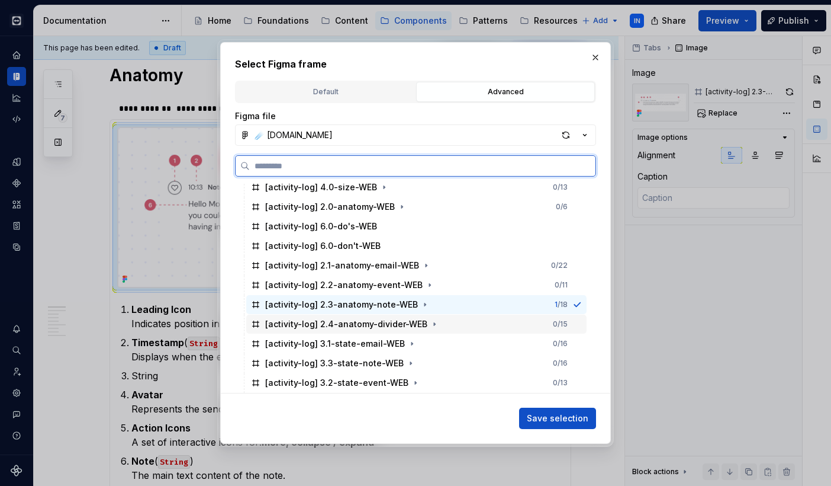
click at [352, 326] on div "[activity-log] 2.4-anatomy-divider-WEB" at bounding box center [346, 324] width 162 height 12
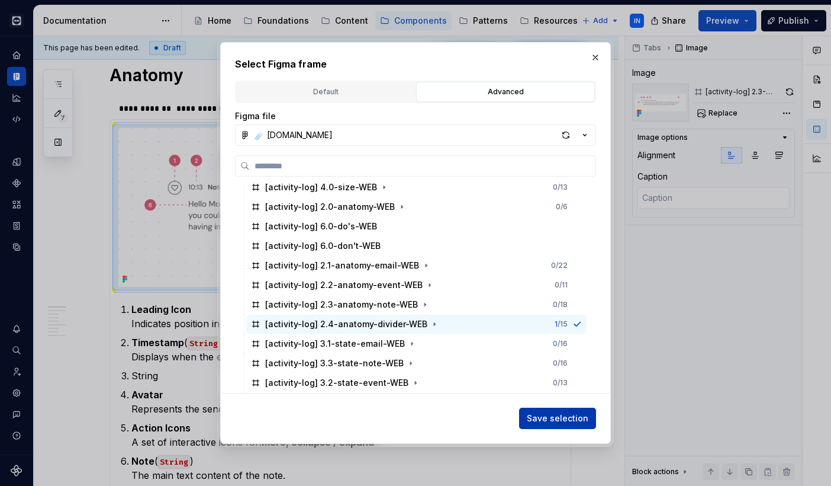
click at [577, 421] on span "Save selection" at bounding box center [558, 418] width 62 height 12
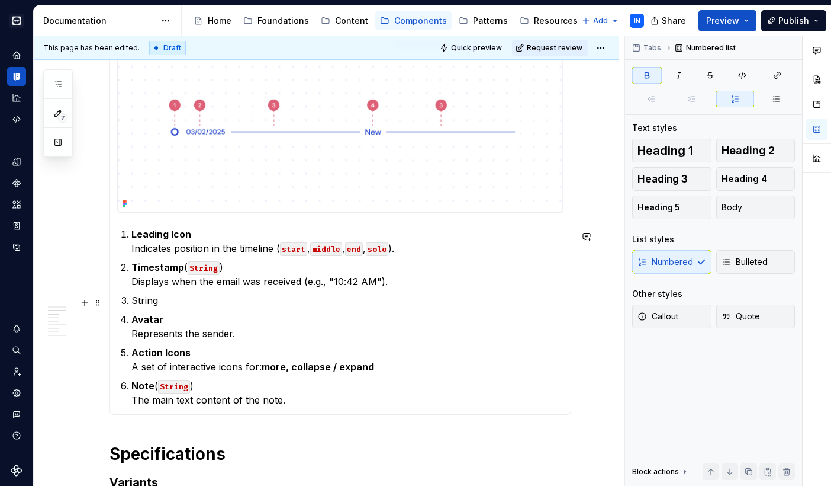
scroll to position [272, 0]
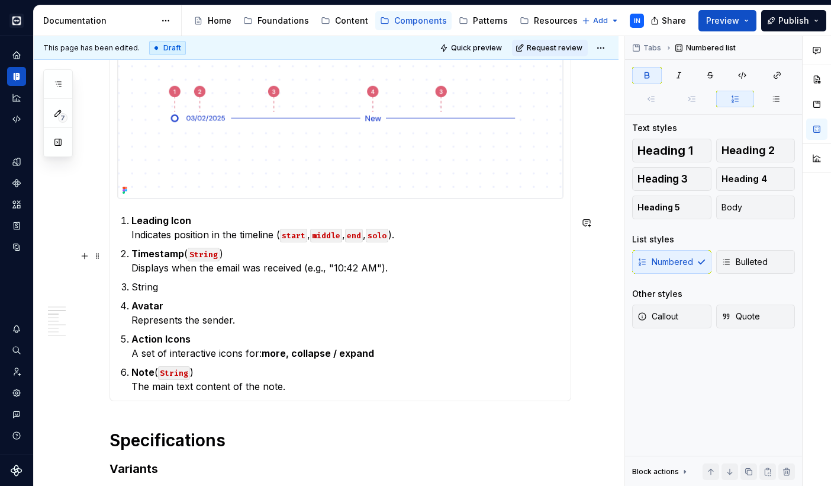
click at [169, 258] on strong "Timestamp" at bounding box center [157, 254] width 53 height 12
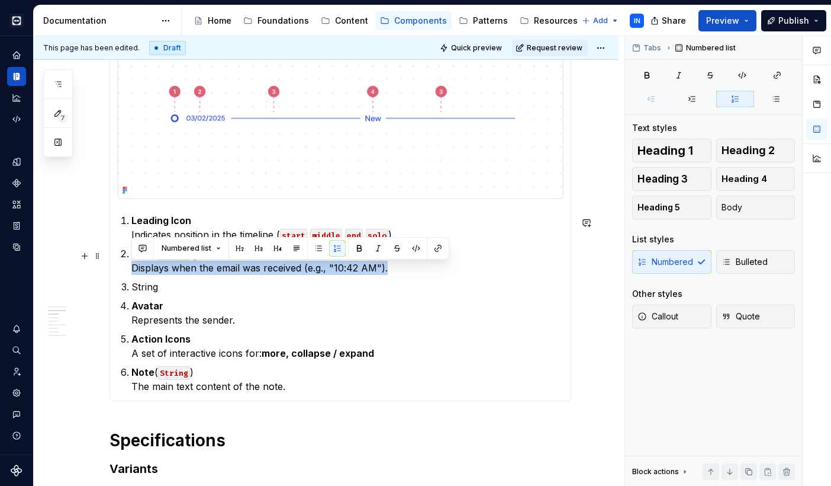
drag, startPoint x: 133, startPoint y: 266, endPoint x: 385, endPoint y: 276, distance: 251.9
click at [385, 275] on p "Date ( String ) Displays when the email was received (e.g., "10:42 AM")." at bounding box center [347, 260] width 432 height 28
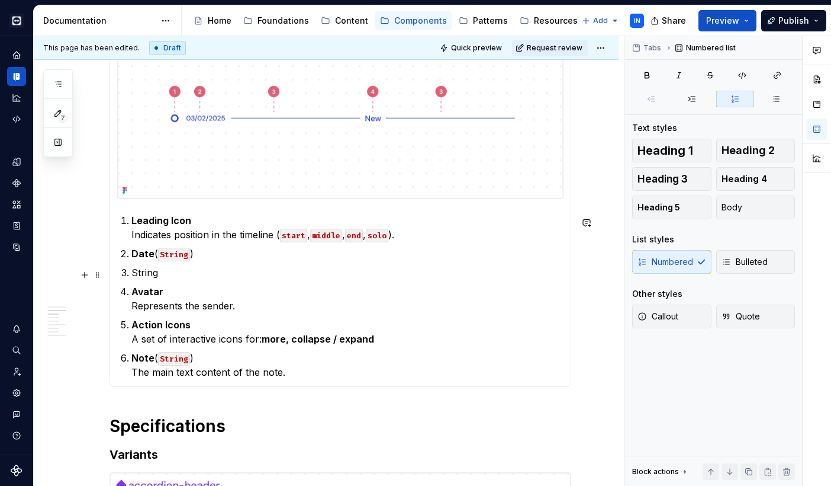
click at [146, 277] on p "String" at bounding box center [347, 272] width 432 height 14
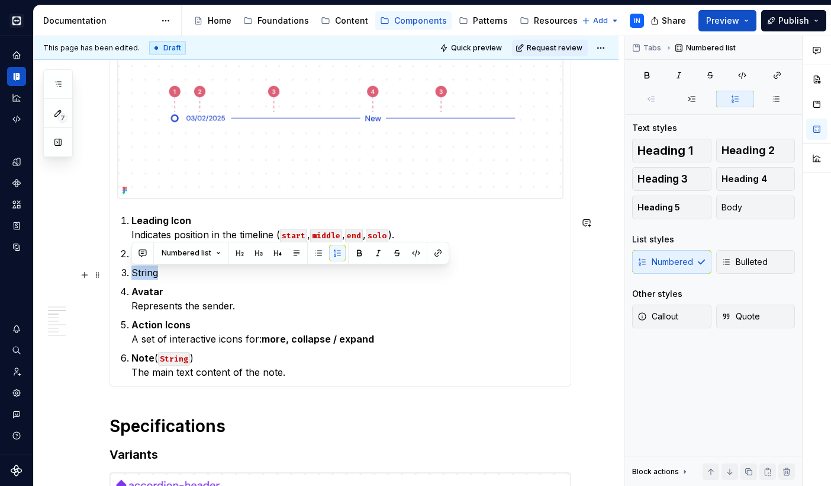
click at [146, 277] on p "String" at bounding box center [347, 272] width 432 height 14
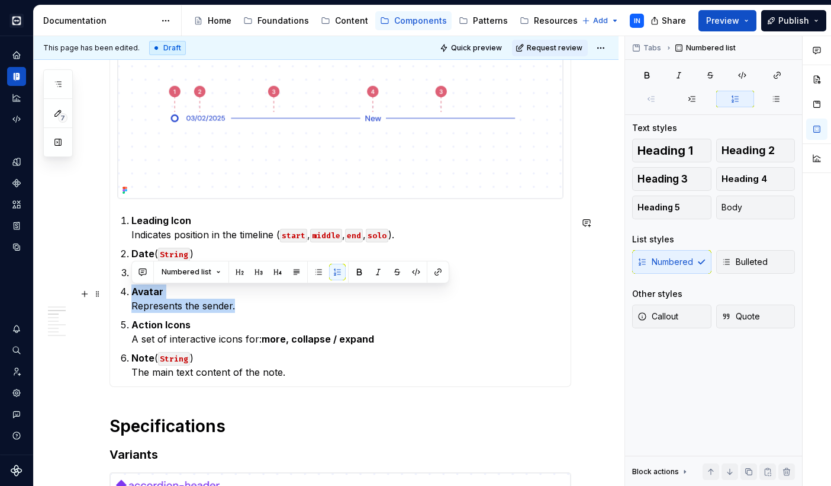
drag, startPoint x: 242, startPoint y: 312, endPoint x: 127, endPoint y: 294, distance: 116.2
click at [131, 294] on p "Avatar Represents the sender." at bounding box center [347, 298] width 432 height 28
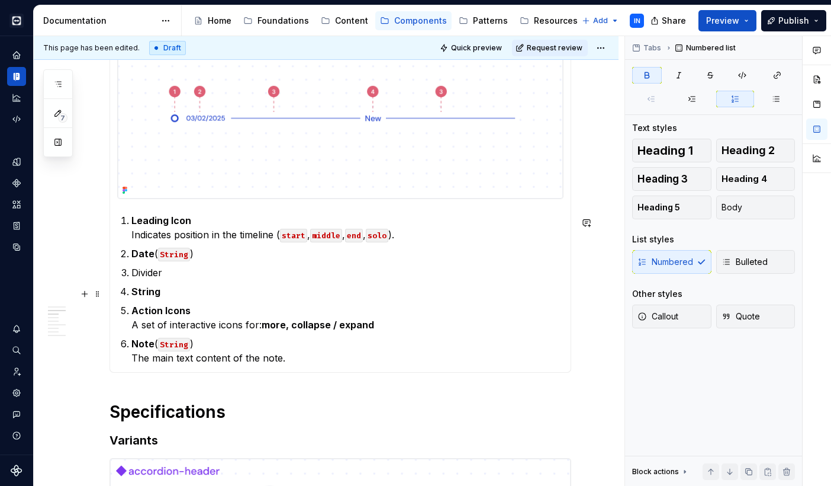
click at [138, 295] on strong "String" at bounding box center [145, 291] width 29 height 12
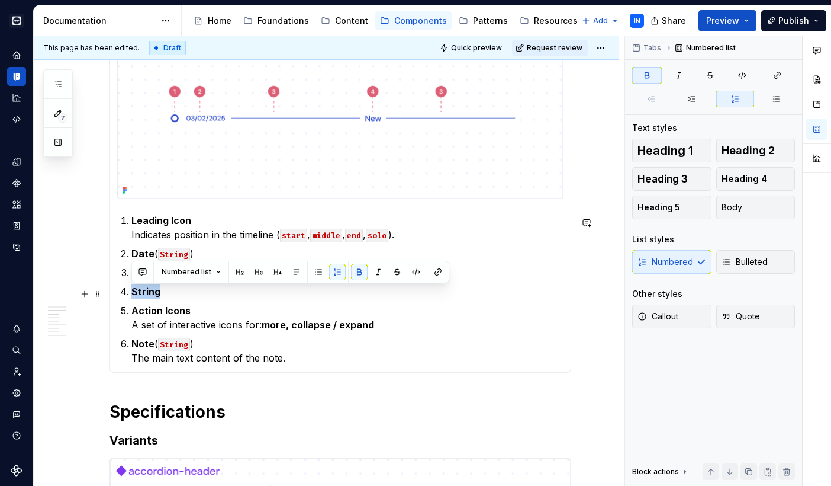
click at [138, 295] on strong "String" at bounding box center [145, 291] width 29 height 12
click at [354, 271] on button "button" at bounding box center [359, 272] width 17 height 17
click at [213, 313] on p "Action Icons A set of interactive icons for: more, collapse / expand" at bounding box center [347, 317] width 432 height 28
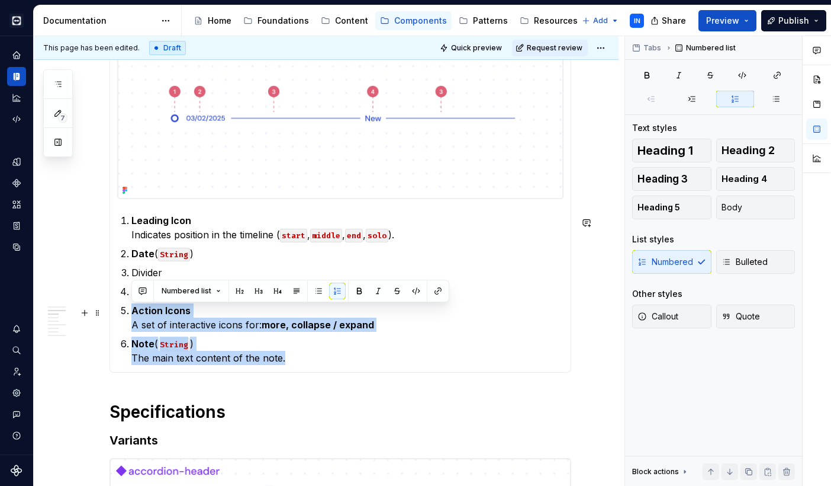
drag, startPoint x: 314, startPoint y: 365, endPoint x: 131, endPoint y: 313, distance: 190.1
click at [131, 313] on section-item-column "Leading Icon Indicates position in the timeline ( start , middle , end , solo )…" at bounding box center [340, 201] width 447 height 327
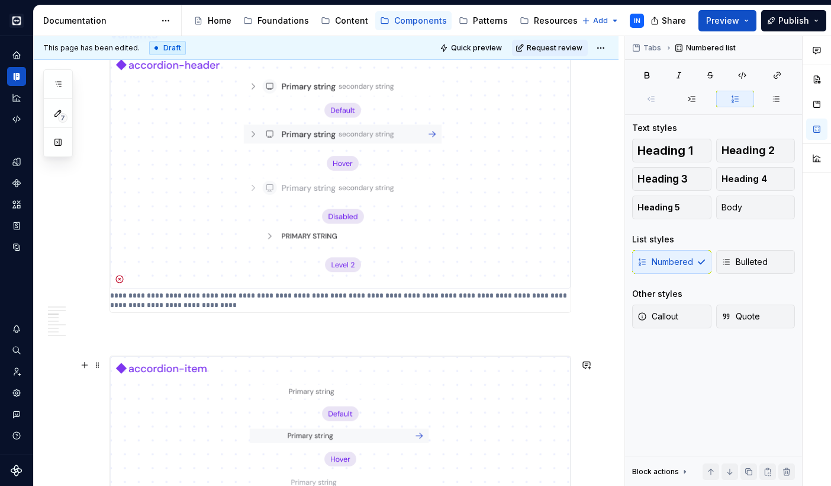
scroll to position [615, 0]
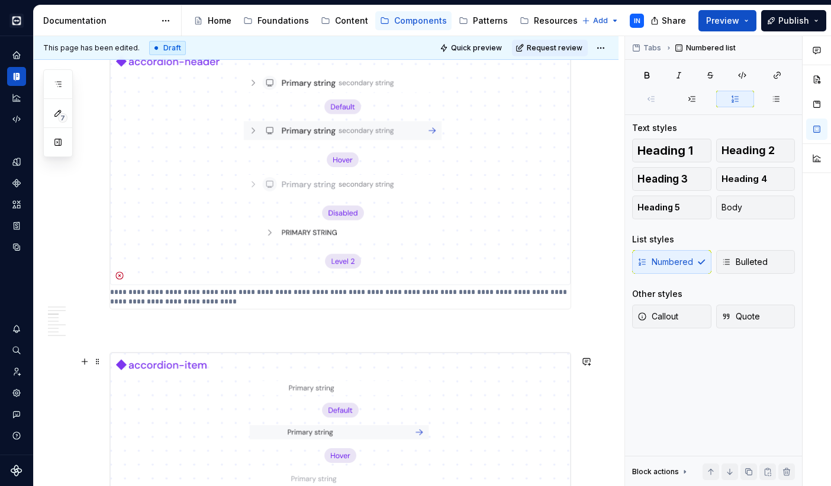
click at [205, 379] on img at bounding box center [340, 461] width 461 height 218
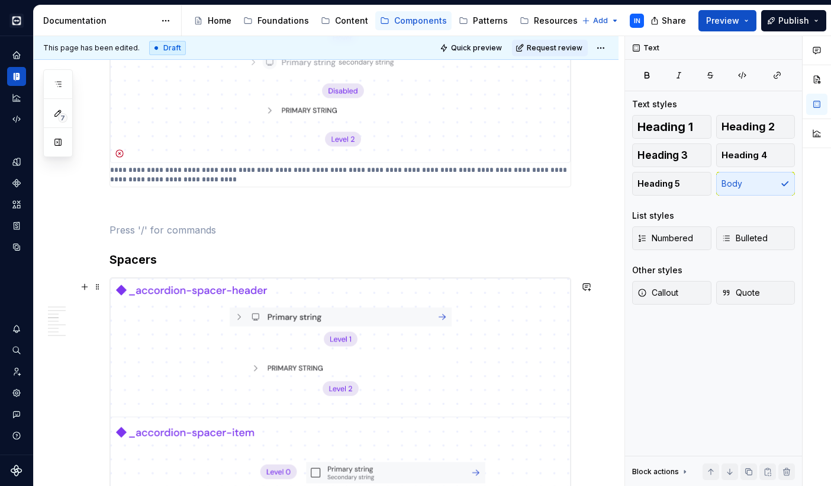
scroll to position [765, 0]
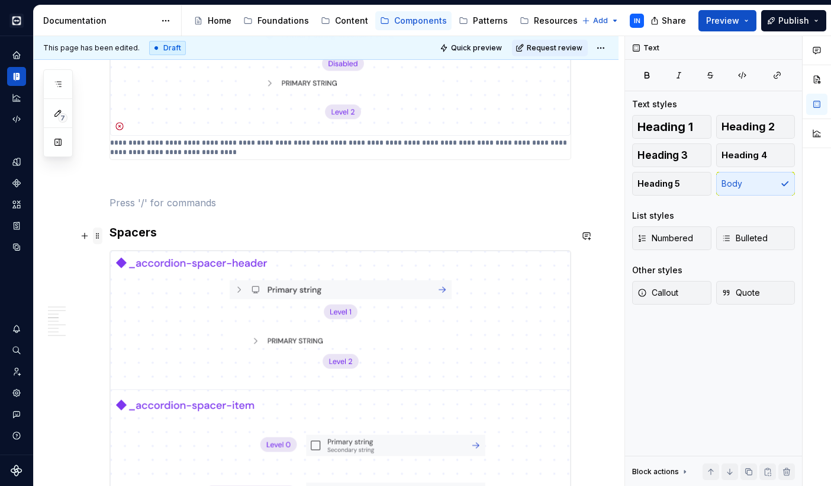
click at [98, 238] on span at bounding box center [97, 235] width 9 height 17
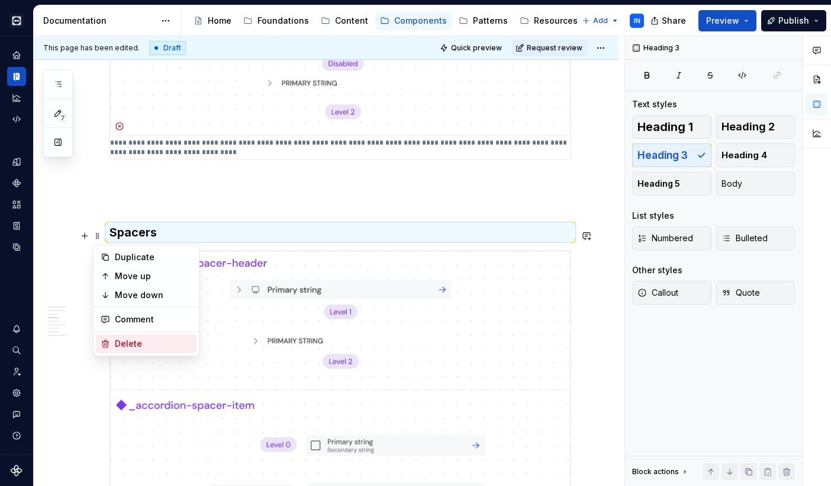
click at [125, 343] on div "Delete" at bounding box center [153, 344] width 77 height 12
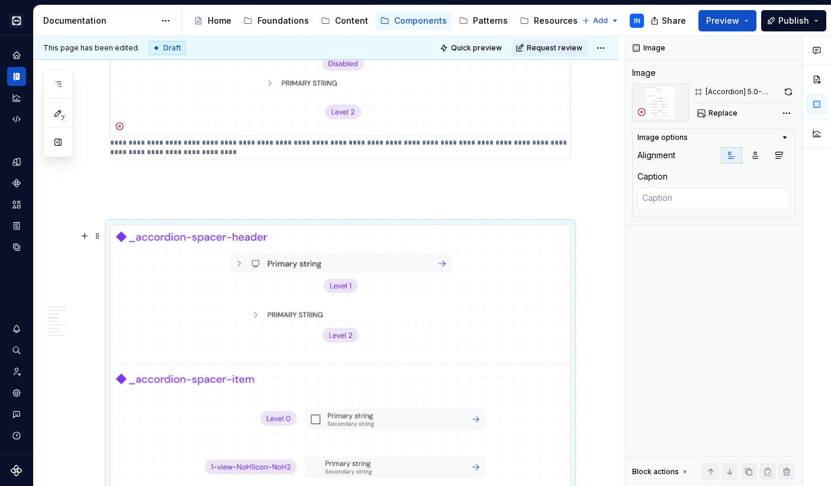
type textarea "*"
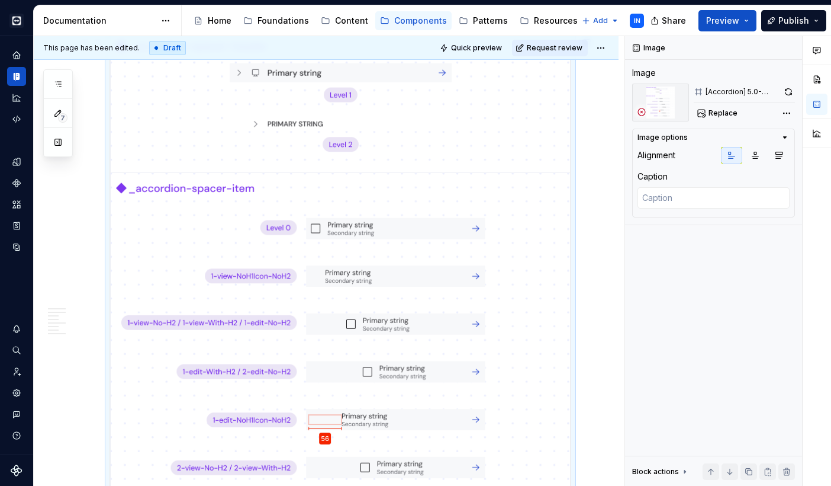
click at [141, 190] on img at bounding box center [340, 296] width 461 height 524
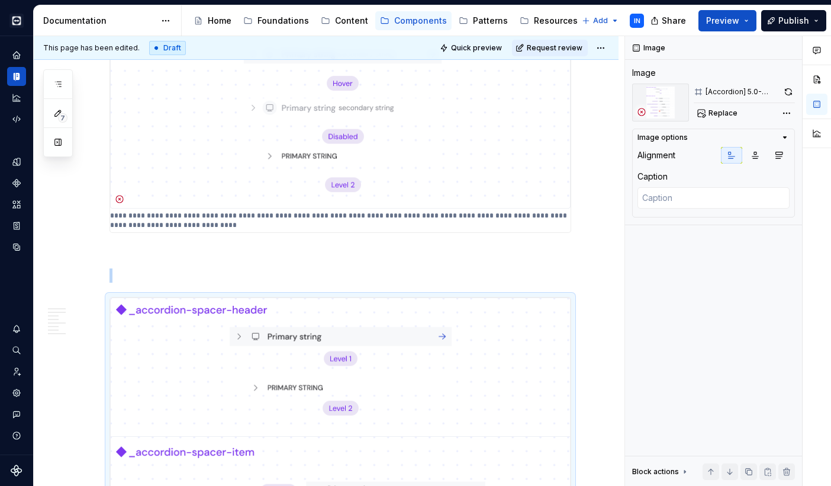
scroll to position [635, 0]
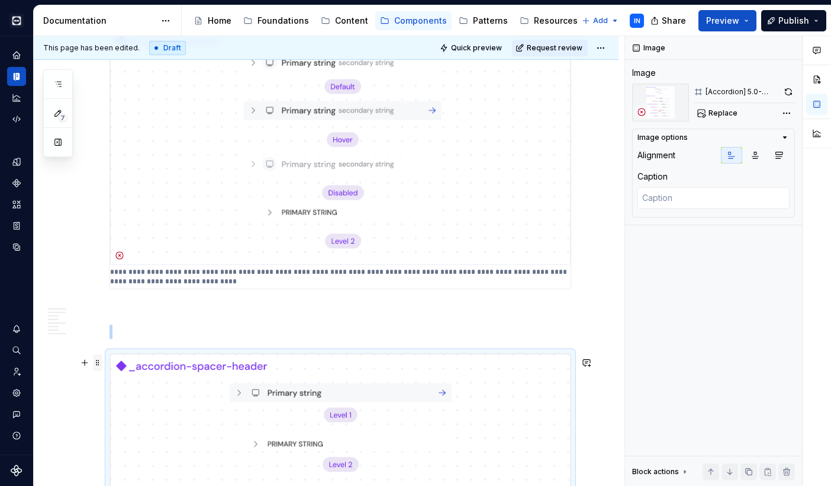
click at [100, 361] on span at bounding box center [97, 362] width 9 height 17
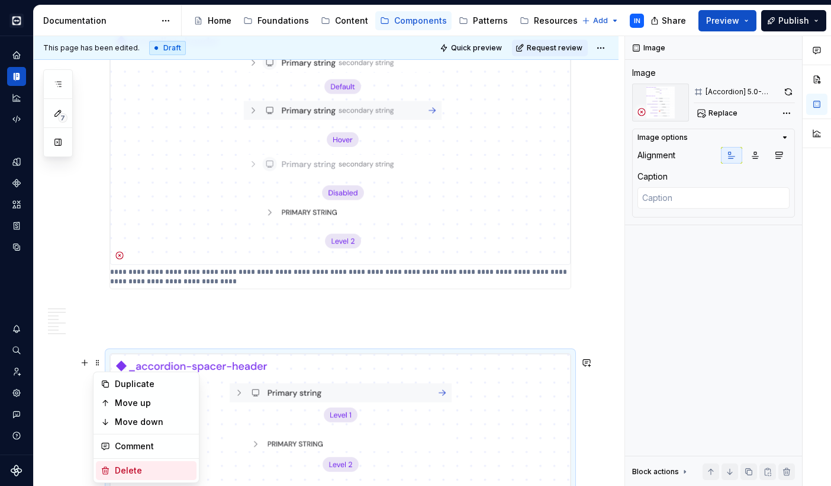
click at [112, 474] on div "Delete" at bounding box center [146, 470] width 101 height 19
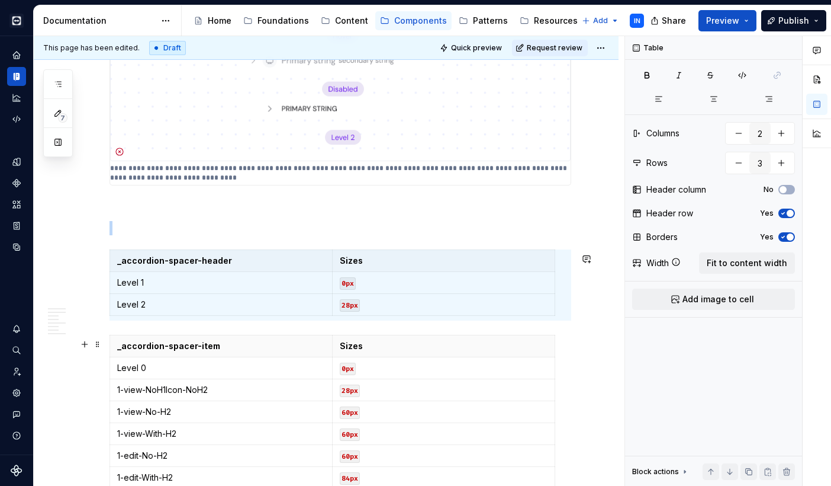
scroll to position [743, 0]
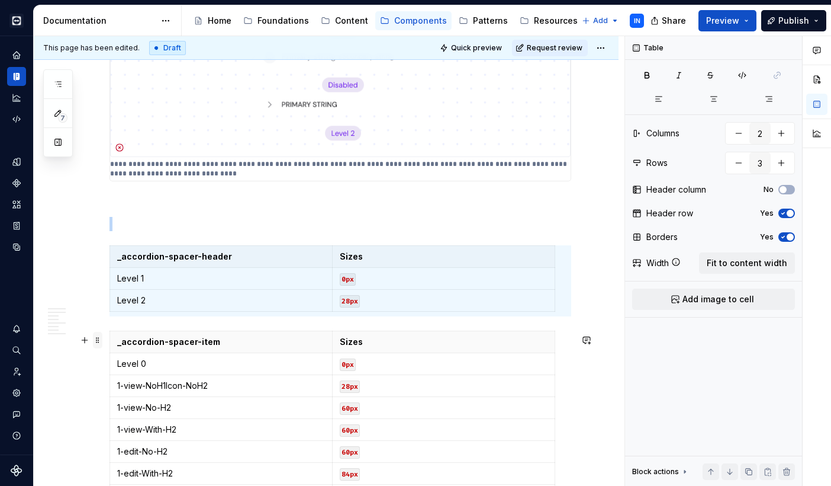
click at [101, 343] on span at bounding box center [97, 340] width 9 height 17
type input "12"
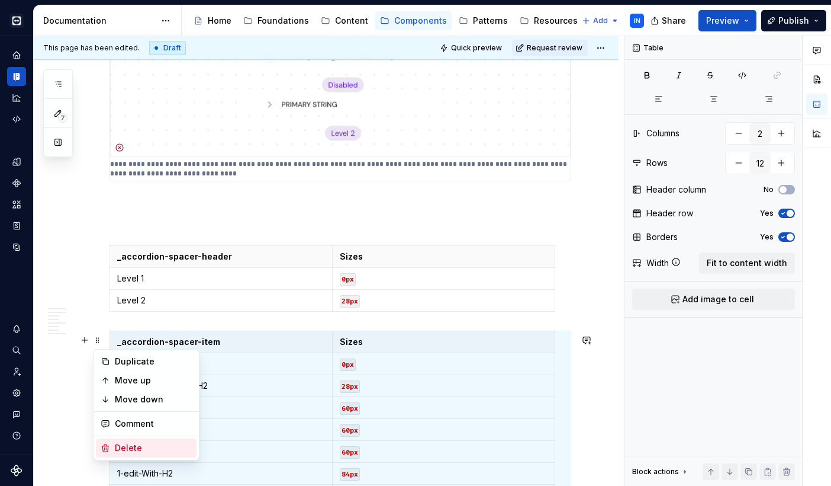
click at [114, 447] on div "Delete" at bounding box center [146, 447] width 101 height 19
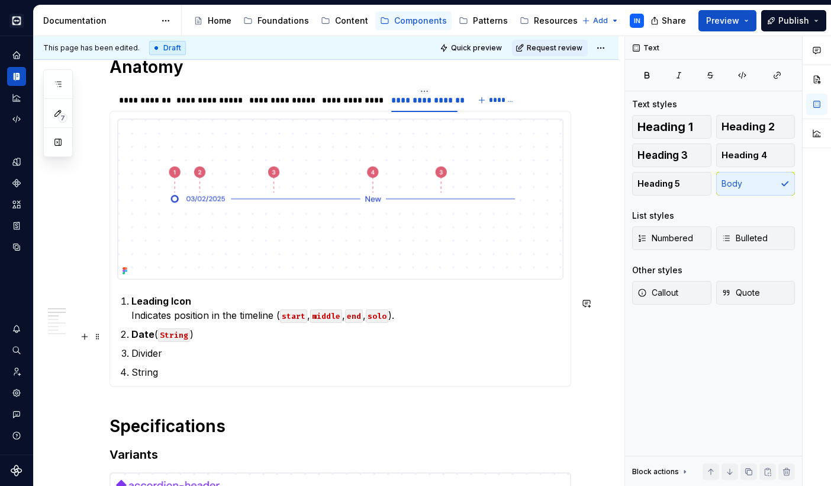
scroll to position [191, 0]
click at [201, 98] on div "**********" at bounding box center [206, 101] width 60 height 12
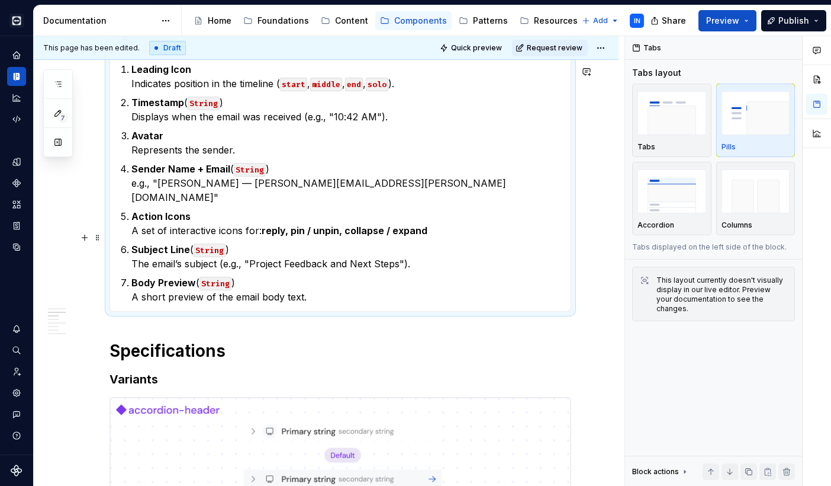
scroll to position [423, 0]
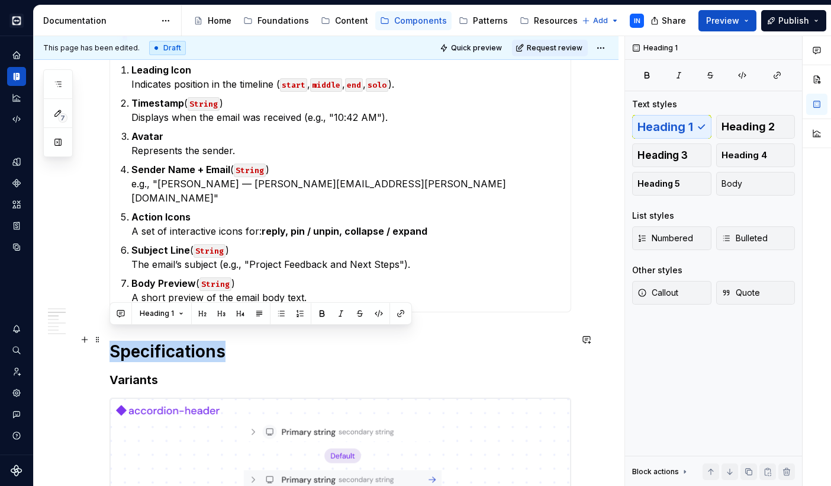
drag, startPoint x: 226, startPoint y: 343, endPoint x: 112, endPoint y: 330, distance: 115.1
click at [112, 341] on h1 "Specifications" at bounding box center [341, 351] width 462 height 21
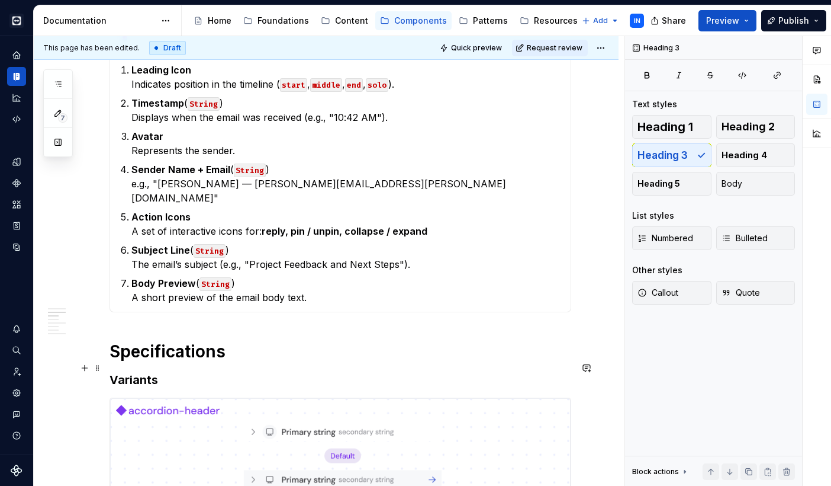
click at [159, 371] on h3 "Variants" at bounding box center [341, 379] width 462 height 17
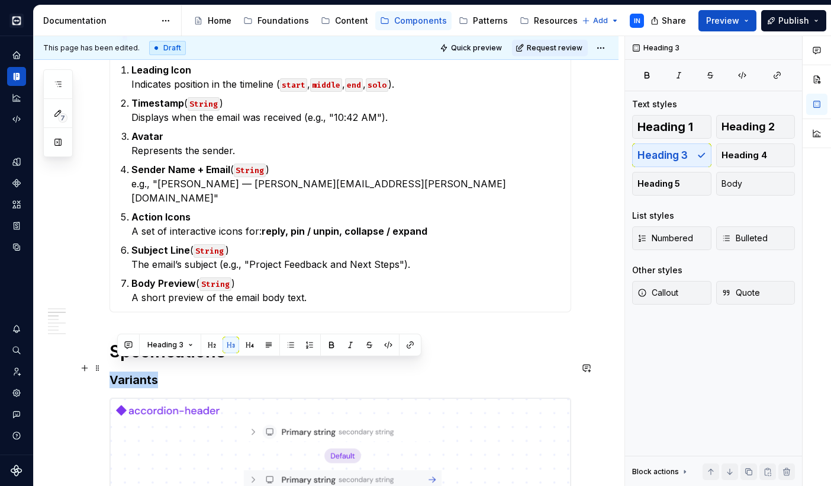
drag, startPoint x: 159, startPoint y: 367, endPoint x: 112, endPoint y: 368, distance: 46.8
click at [112, 371] on h3 "Variants" at bounding box center [341, 379] width 462 height 17
copy h3 "Variants"
click at [322, 285] on p "Body Preview ( String ) A short preview of the email body text." at bounding box center [347, 290] width 432 height 28
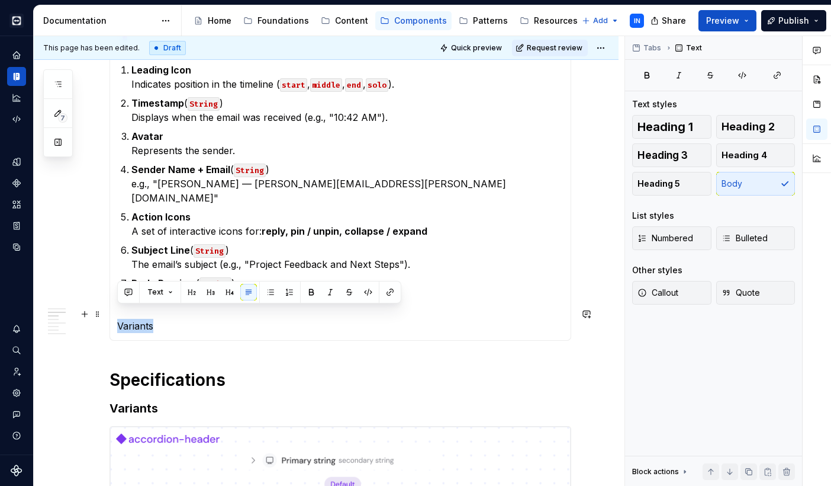
drag, startPoint x: 162, startPoint y: 315, endPoint x: 111, endPoint y: 310, distance: 50.6
click at [111, 309] on div "Container Slots The Activity Log is slot-based , allowing flexibility in the nu…" at bounding box center [341, 110] width 462 height 461
click at [168, 288] on button "Text" at bounding box center [160, 292] width 36 height 17
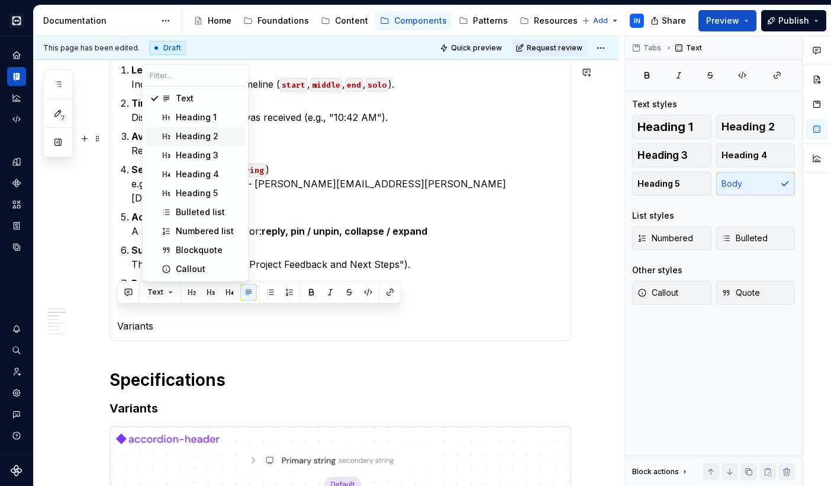
click at [184, 136] on div "Heading 2" at bounding box center [197, 136] width 43 height 12
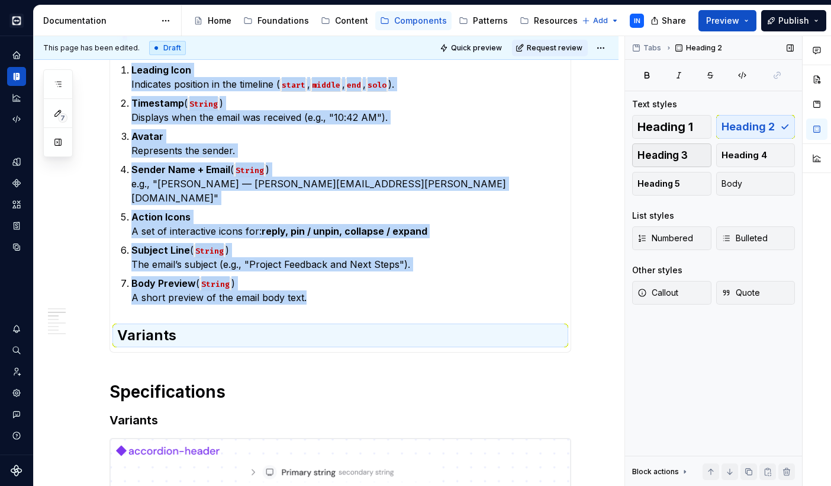
click at [657, 156] on span "Heading 3" at bounding box center [663, 155] width 50 height 12
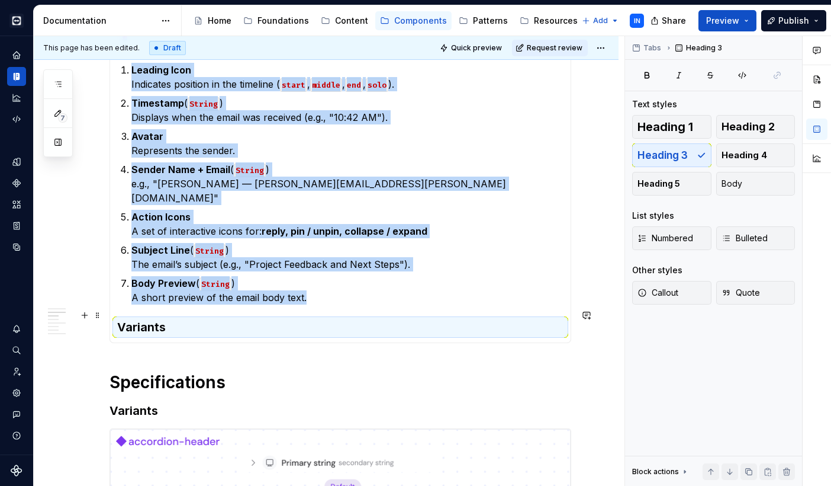
click at [141, 319] on h3 "Variants" at bounding box center [340, 327] width 447 height 17
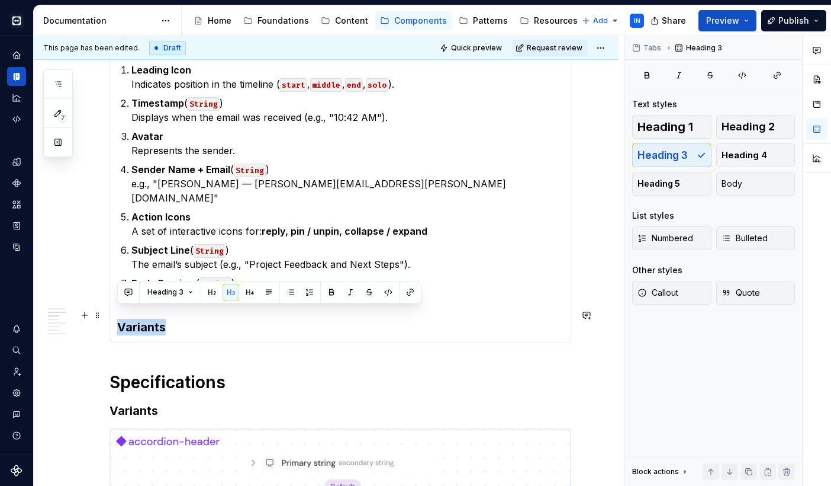
click at [141, 319] on h3 "Variants" at bounding box center [340, 327] width 447 height 17
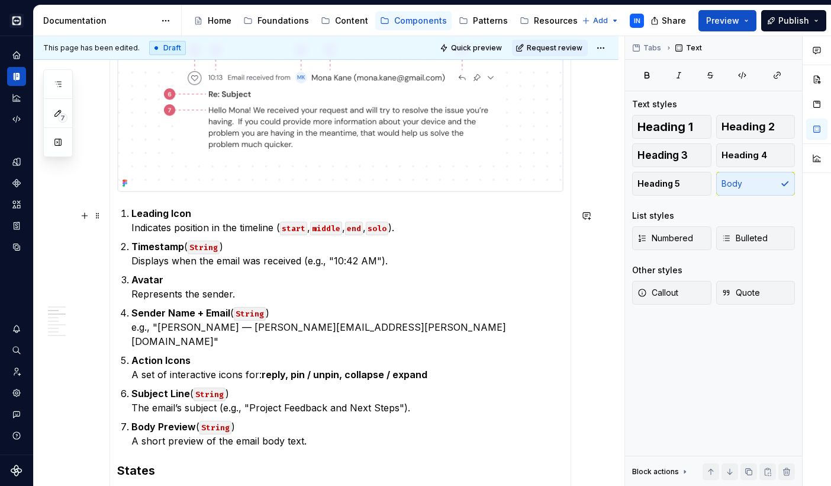
scroll to position [278, 0]
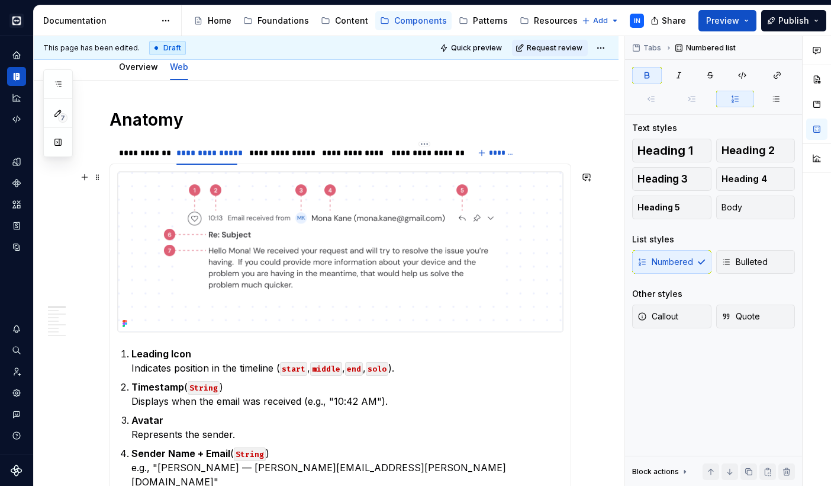
scroll to position [125, 0]
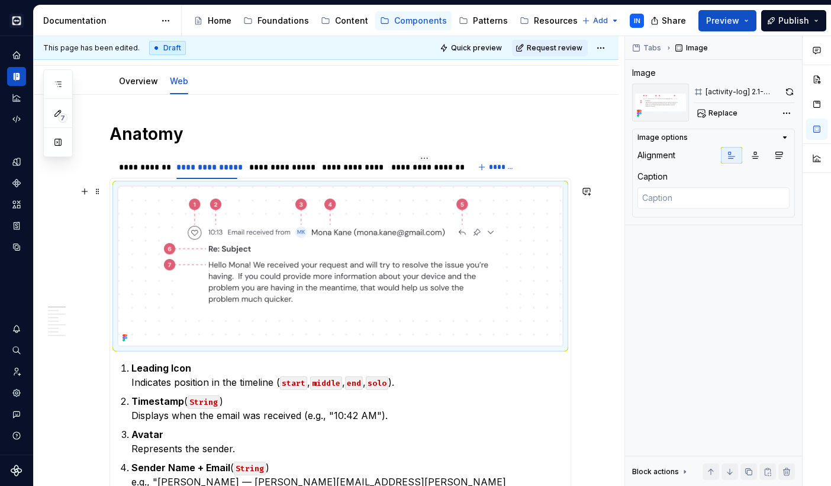
click at [156, 248] on img at bounding box center [340, 266] width 445 height 160
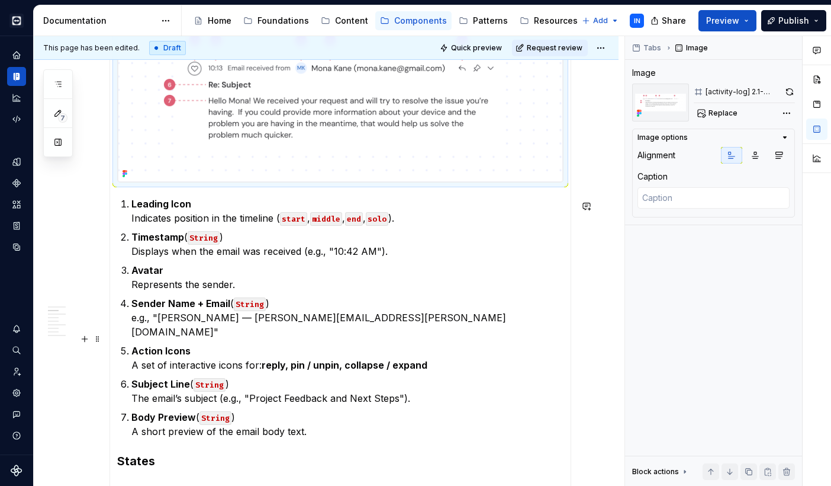
scroll to position [312, 0]
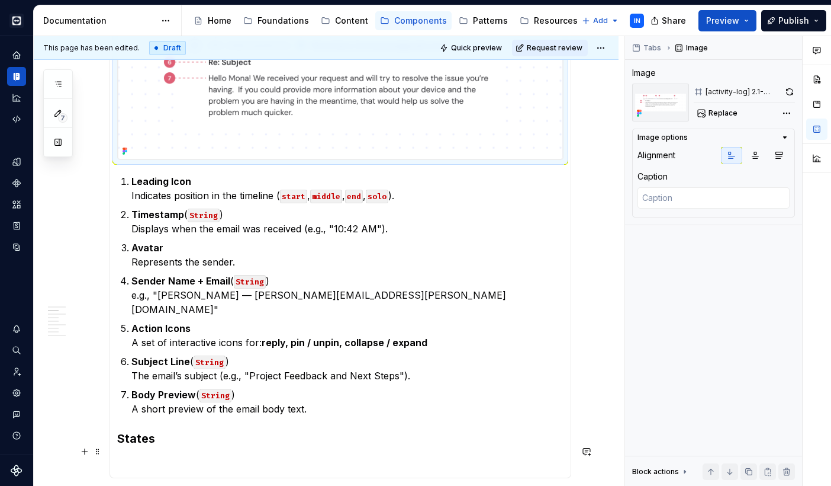
click at [137, 456] on p at bounding box center [340, 463] width 447 height 14
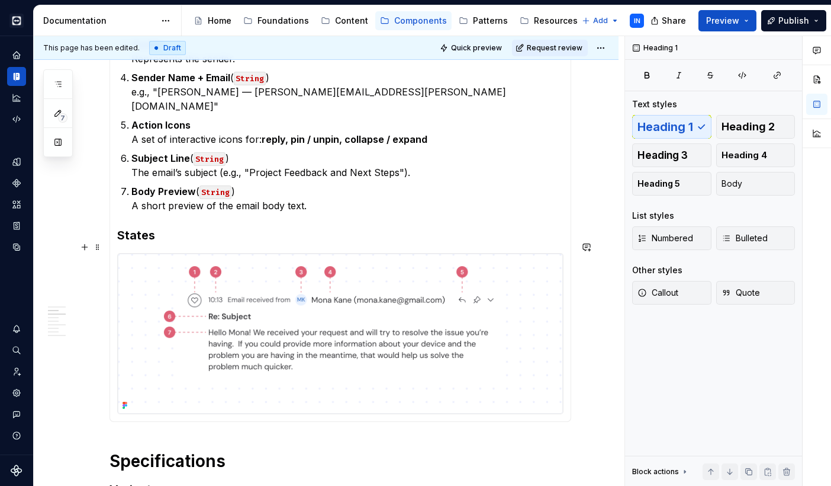
scroll to position [524, 0]
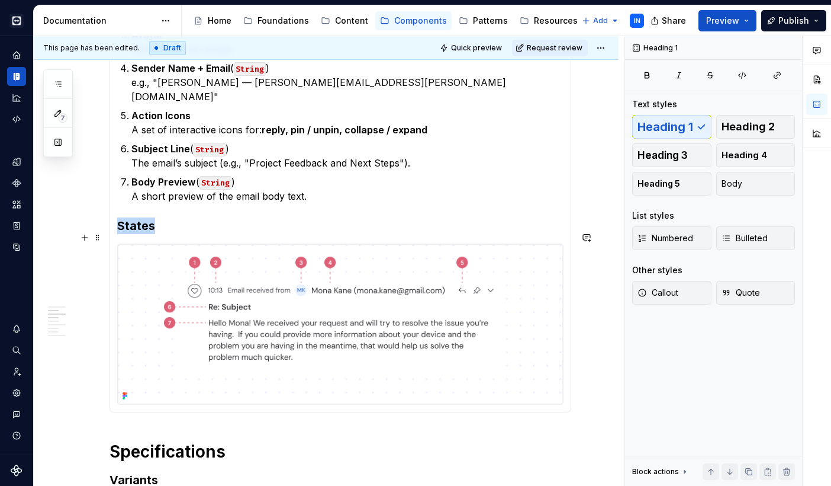
click at [200, 346] on img at bounding box center [340, 324] width 445 height 160
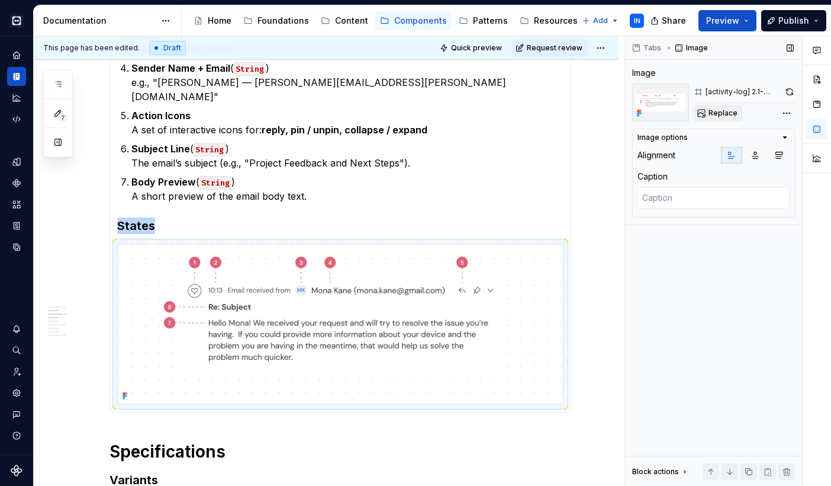
click at [730, 112] on span "Replace" at bounding box center [723, 112] width 29 height 9
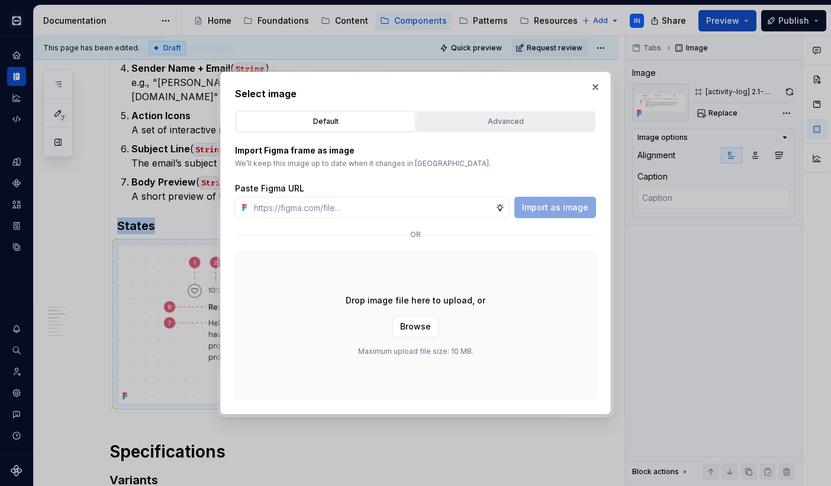
click at [455, 121] on div "Advanced" at bounding box center [505, 121] width 171 height 12
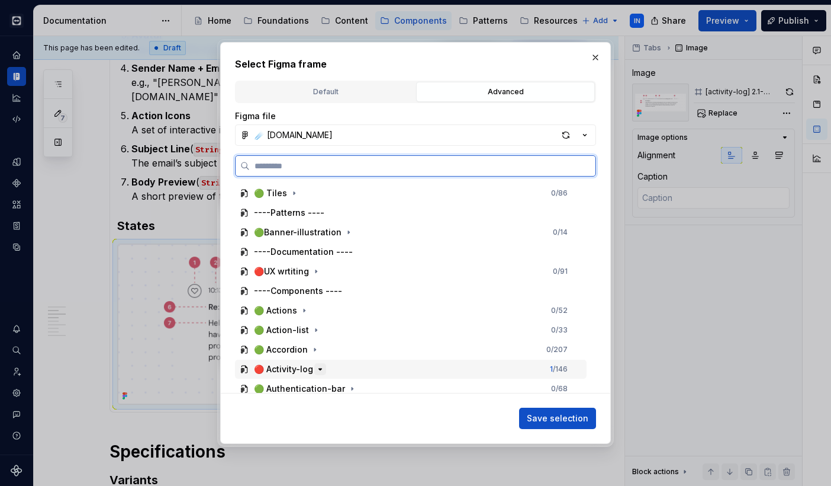
click at [317, 364] on button "button" at bounding box center [320, 369] width 12 height 12
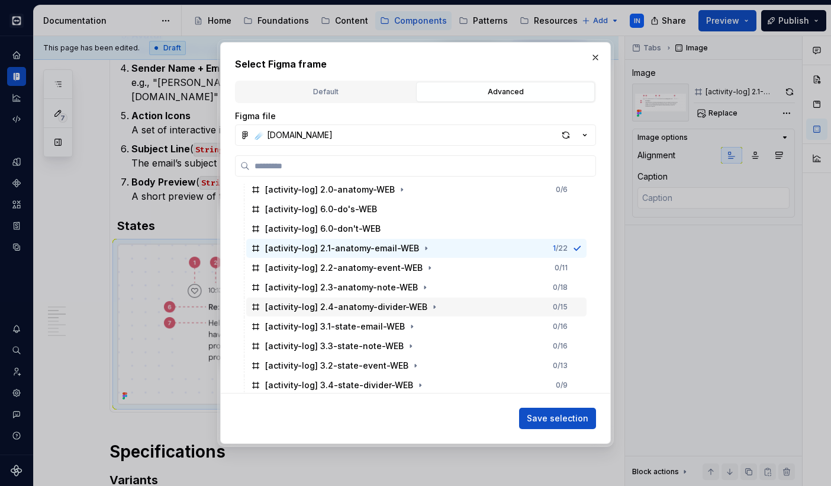
scroll to position [228, 0]
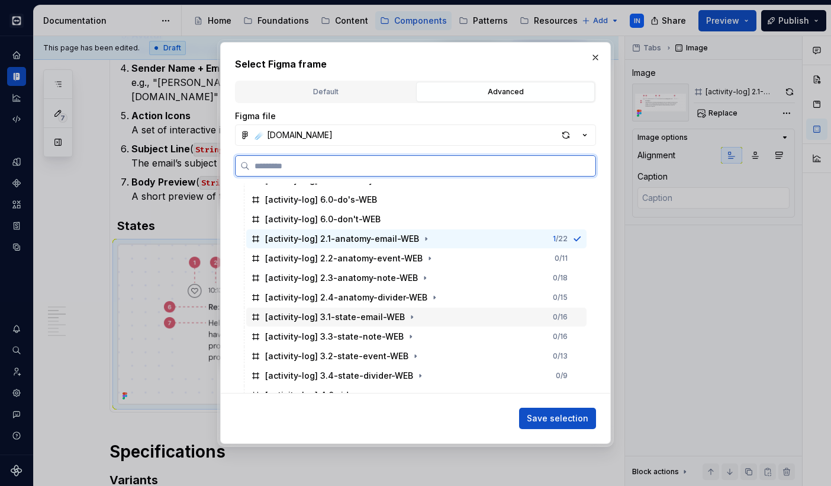
click at [370, 317] on div "[activity-log] 3.1-state-email-WEB" at bounding box center [335, 317] width 140 height 12
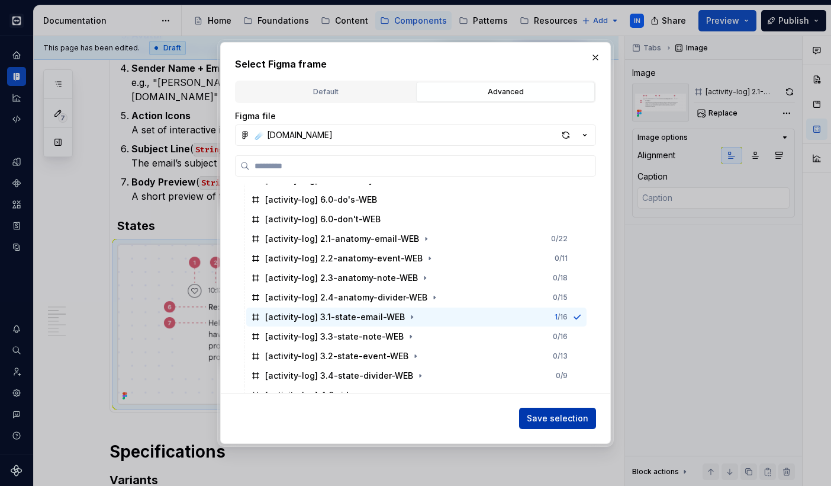
click at [541, 415] on span "Save selection" at bounding box center [558, 418] width 62 height 12
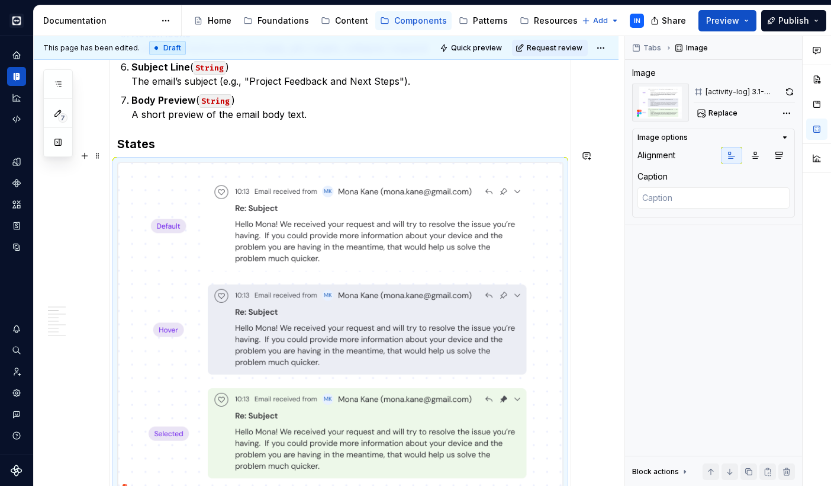
scroll to position [683, 0]
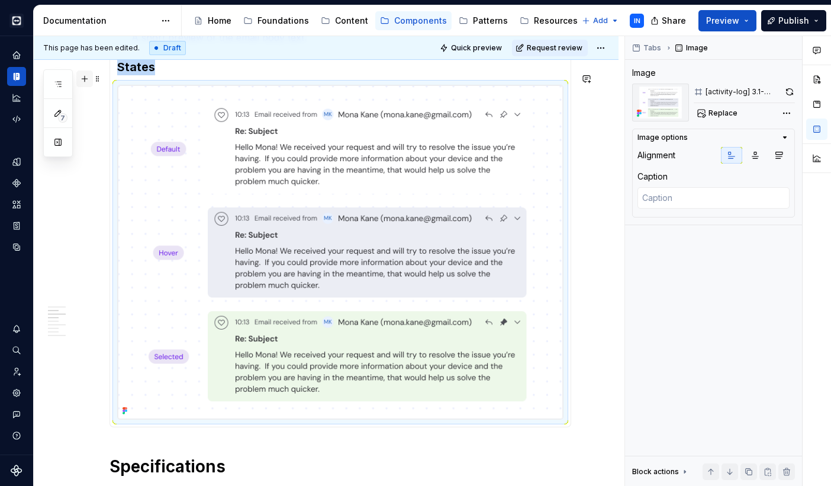
click at [86, 79] on button "button" at bounding box center [84, 78] width 17 height 17
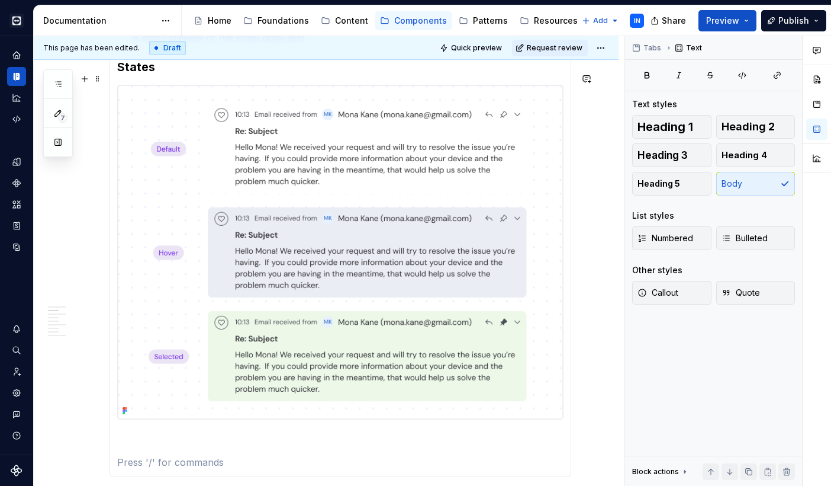
click at [179, 442] on section-item-column "Leading Icon Indicates position in the timeline ( start , middle , end , solo )…" at bounding box center [340, 48] width 447 height 842
click at [146, 425] on section-item-column "Leading Icon Indicates position in the timeline ( start , middle , end , solo )…" at bounding box center [340, 48] width 447 height 842
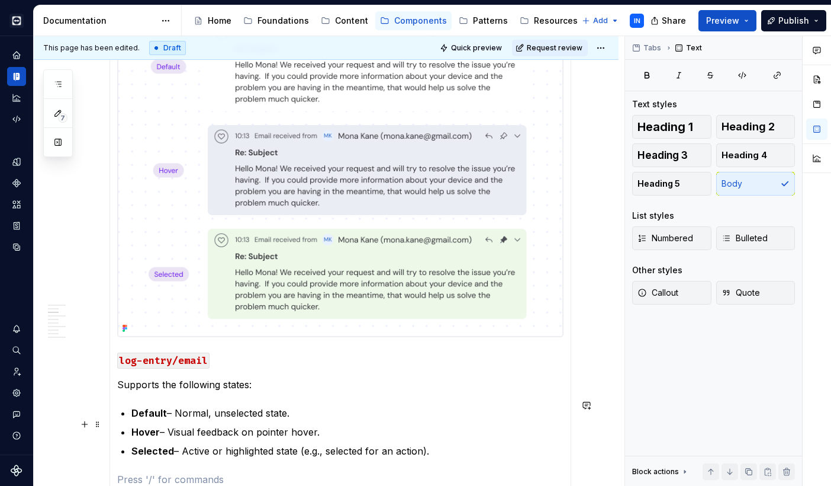
scroll to position [767, 0]
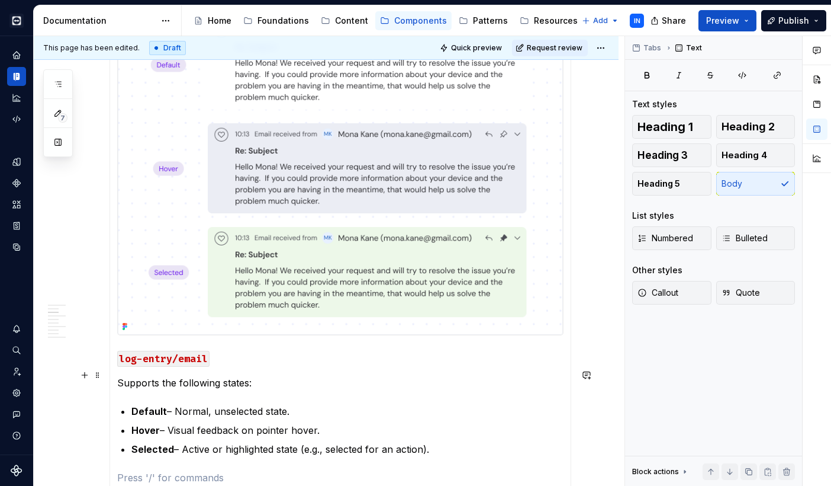
click at [118, 375] on p "Supports the following states:" at bounding box center [340, 382] width 447 height 14
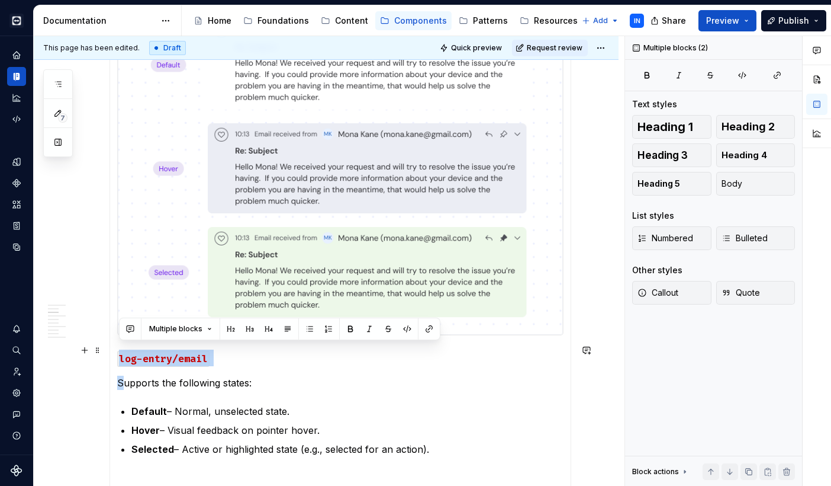
drag, startPoint x: 123, startPoint y: 373, endPoint x: 117, endPoint y: 352, distance: 21.4
click at [117, 352] on section-item-column "Leading Icon Indicates position in the timeline ( start , middle , end , solo )…" at bounding box center [340, 13] width 447 height 941
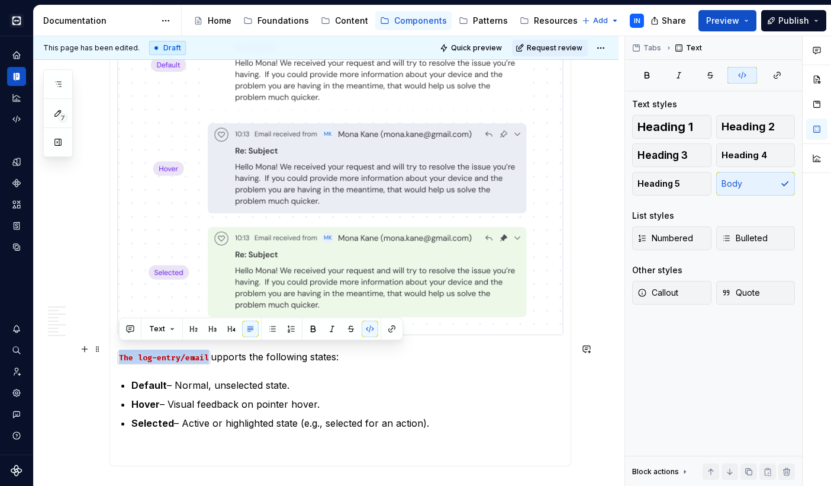
drag, startPoint x: 118, startPoint y: 349, endPoint x: 211, endPoint y: 349, distance: 93.0
click at [211, 349] on p "The log-entry/email upports the following states:" at bounding box center [340, 356] width 447 height 14
click at [365, 326] on button "button" at bounding box center [370, 328] width 17 height 17
click at [205, 349] on p "The log-entry/emailupports the following states:" at bounding box center [340, 356] width 447 height 14
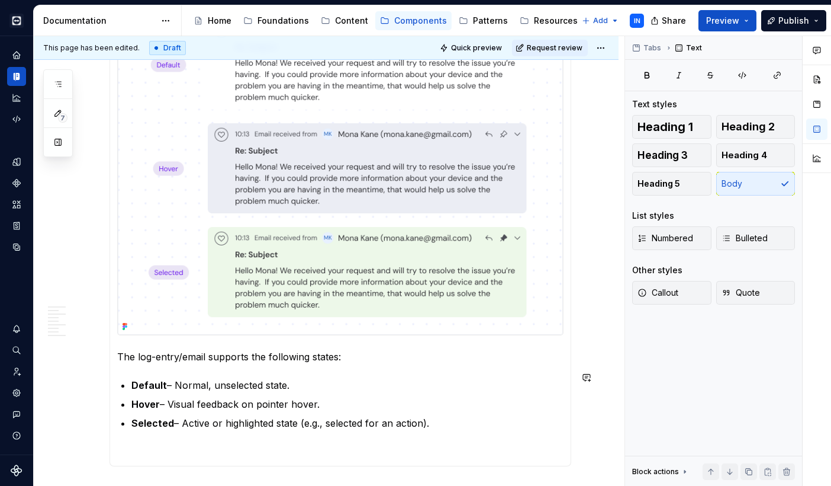
click at [359, 349] on p "The log-entry/email supports the following states:" at bounding box center [340, 356] width 447 height 14
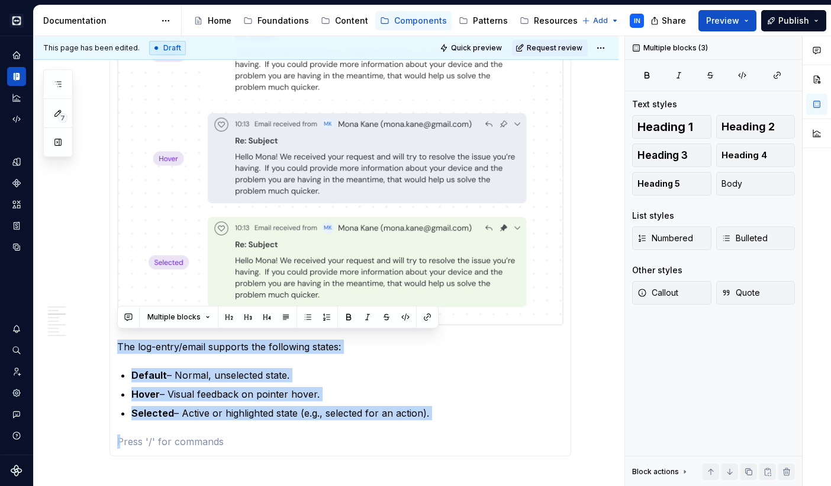
drag, startPoint x: 446, startPoint y: 412, endPoint x: 290, endPoint y: 271, distance: 210.5
click at [97, 338] on span at bounding box center [97, 338] width 9 height 17
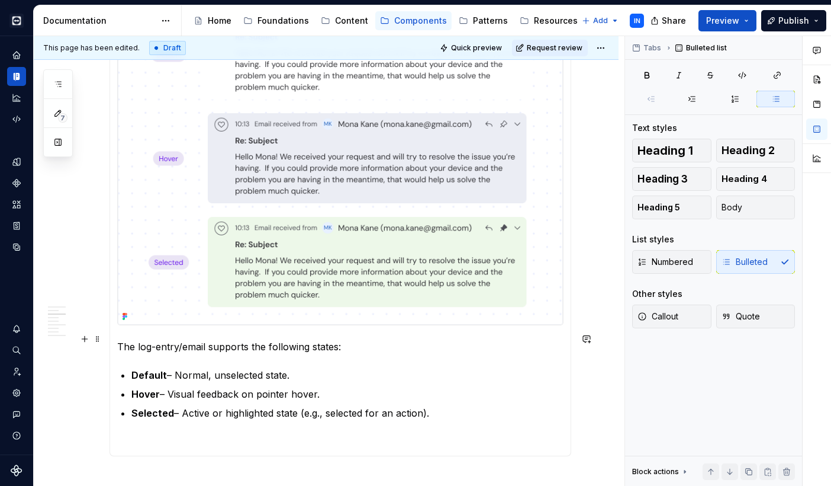
click at [464, 406] on p "Selected – Active or highlighted state (e.g., selected for an action)." at bounding box center [347, 413] width 432 height 14
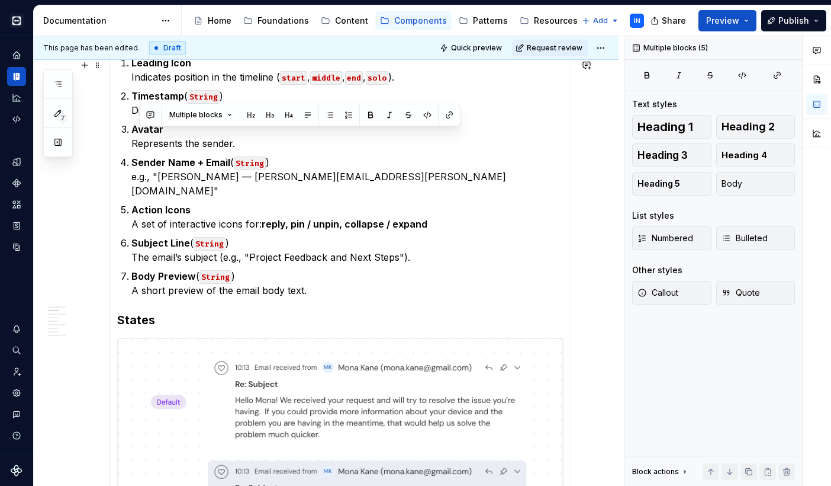
scroll to position [373, 0]
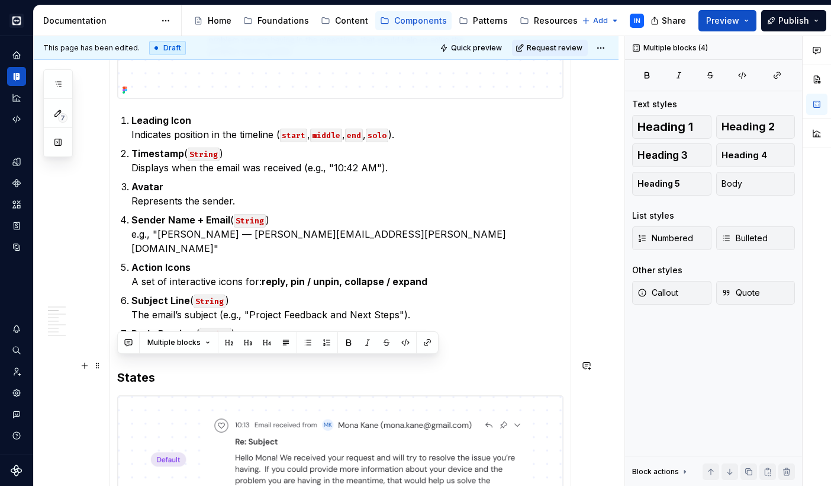
drag, startPoint x: 461, startPoint y: 410, endPoint x: 119, endPoint y: 367, distance: 345.0
click at [119, 367] on section-item-column "Leading Icon Indicates position in the timeline ( start , middle , end , solo )…" at bounding box center [340, 395] width 447 height 915
copy section-item-column "States The log-entry/email supports the following states: Default – Normal, uns…"
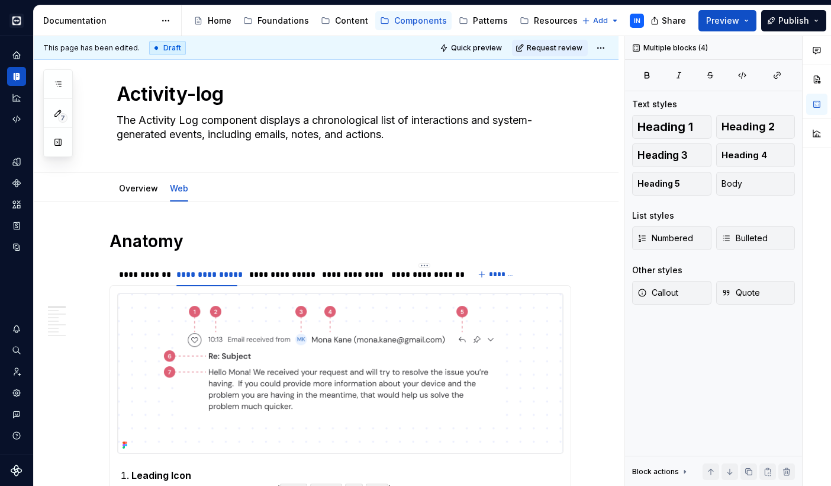
scroll to position [15, 0]
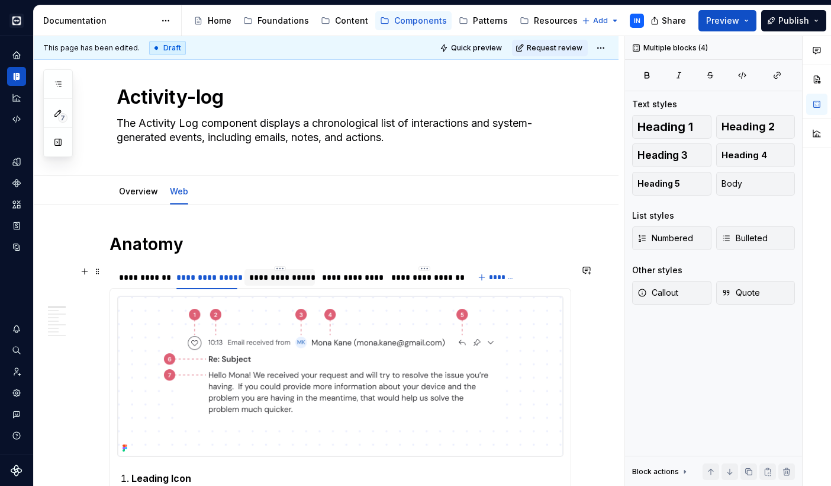
click at [251, 275] on div "**********" at bounding box center [280, 277] width 62 height 12
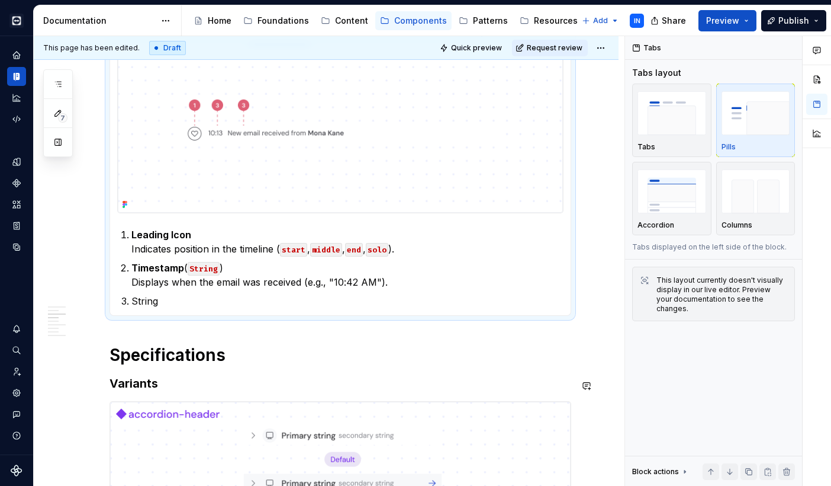
scroll to position [256, 0]
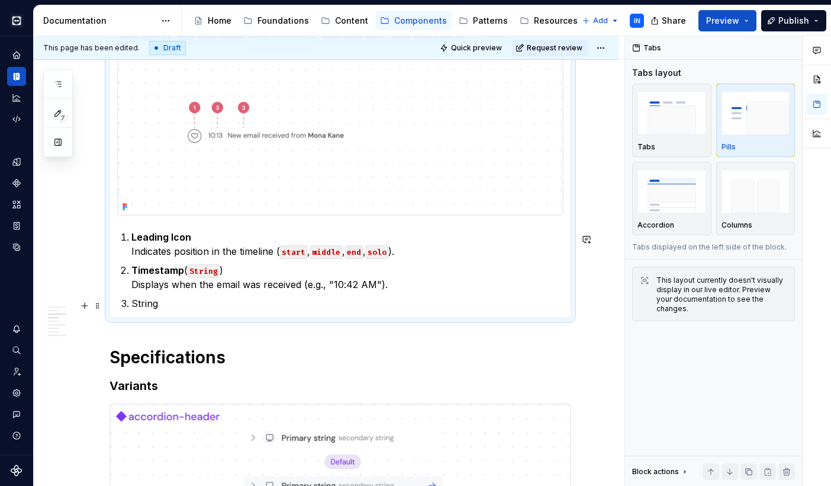
click at [171, 309] on p "String" at bounding box center [347, 303] width 432 height 14
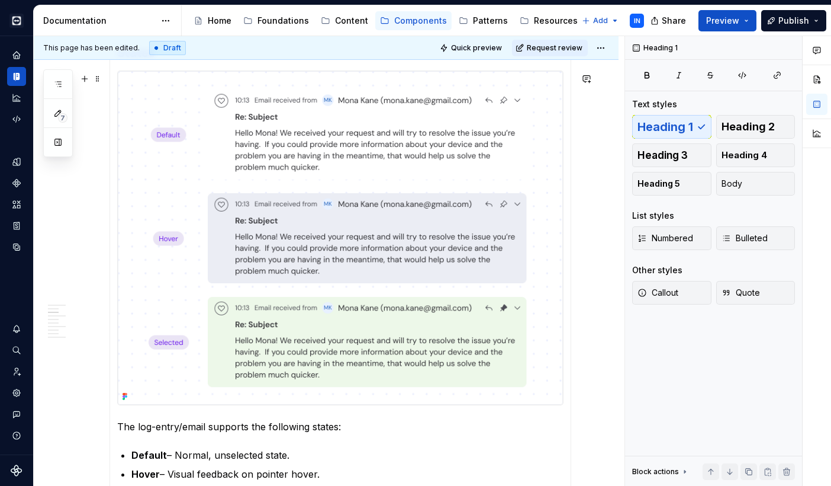
scroll to position [464, 0]
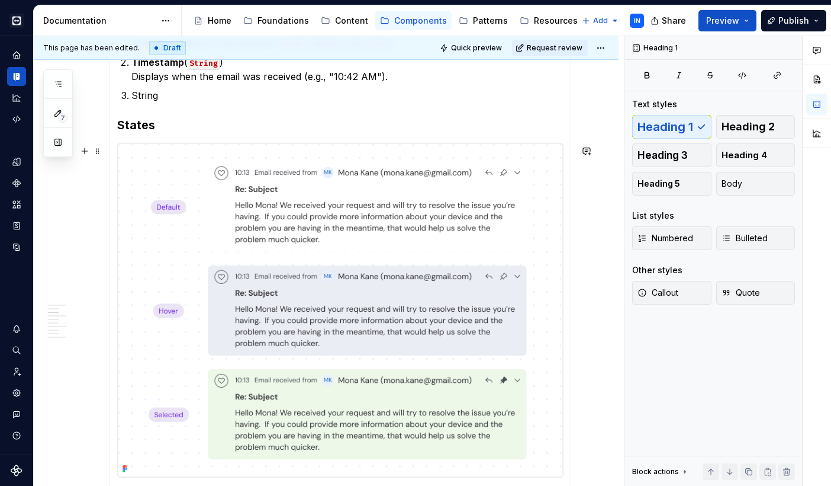
click at [242, 332] on img at bounding box center [340, 309] width 445 height 333
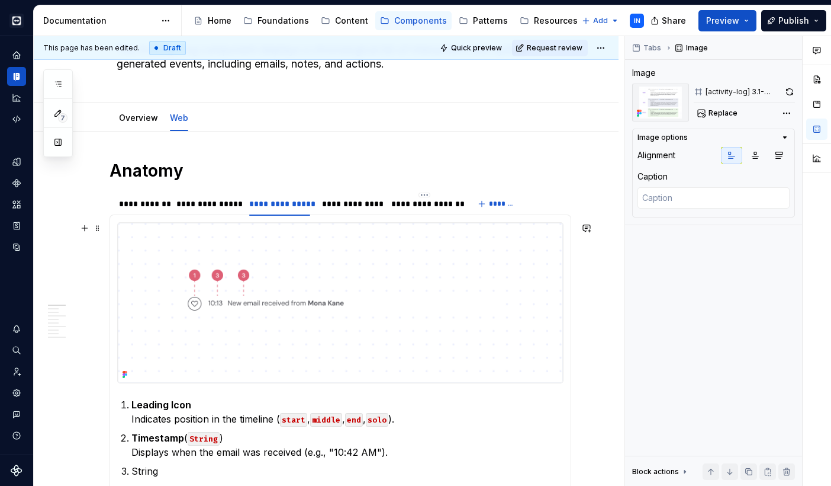
scroll to position [85, 0]
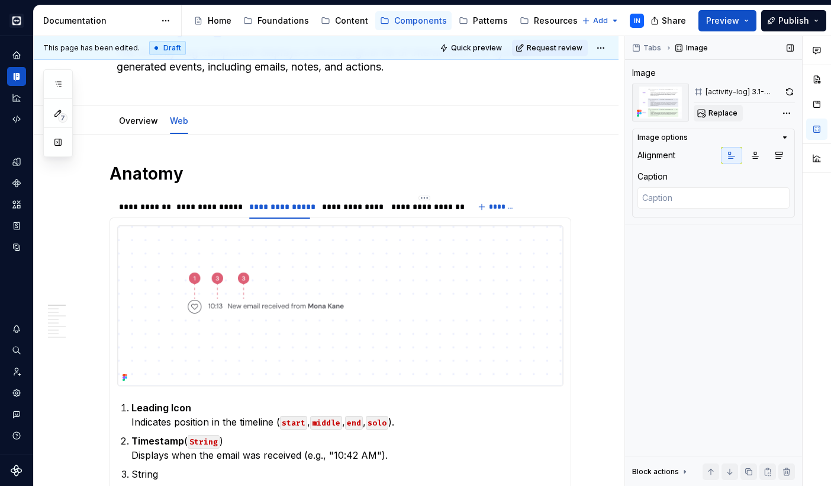
click at [726, 114] on span "Replace" at bounding box center [723, 112] width 29 height 9
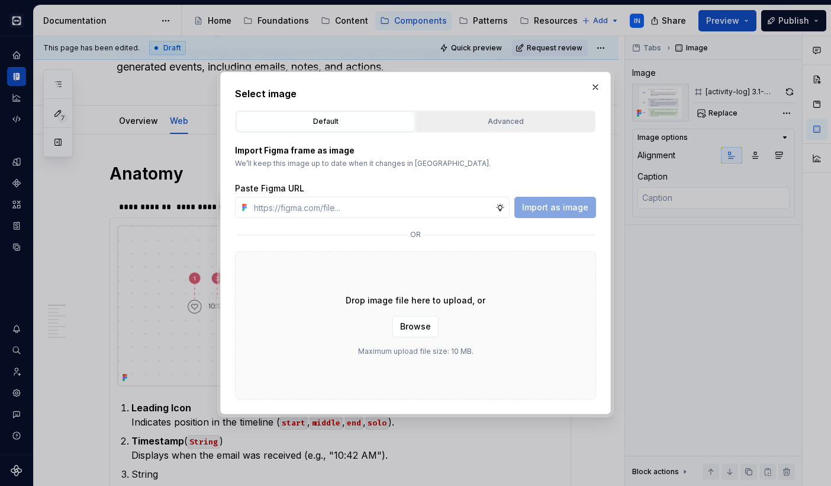
click at [501, 117] on div "Advanced" at bounding box center [505, 121] width 171 height 12
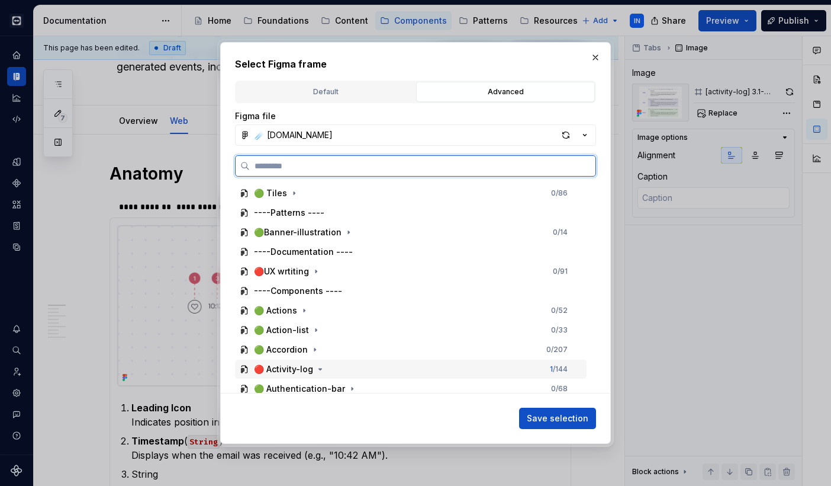
click at [364, 370] on div "🔴 Activity-log 1 / 144" at bounding box center [411, 368] width 352 height 19
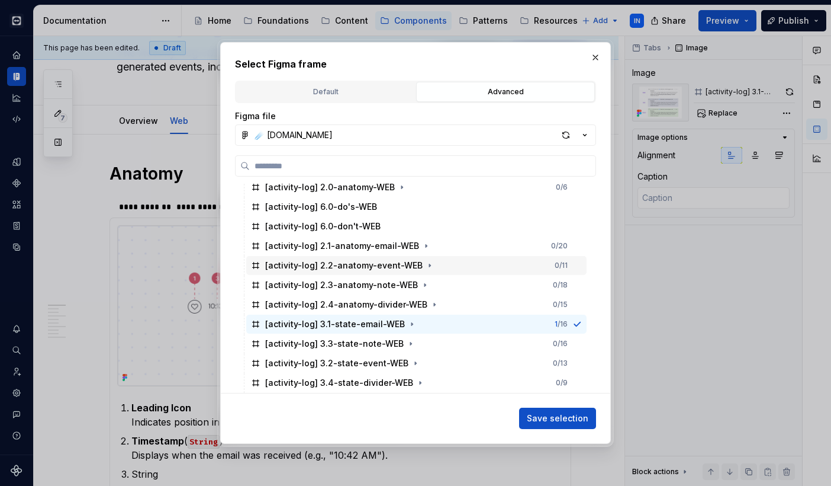
scroll to position [222, 0]
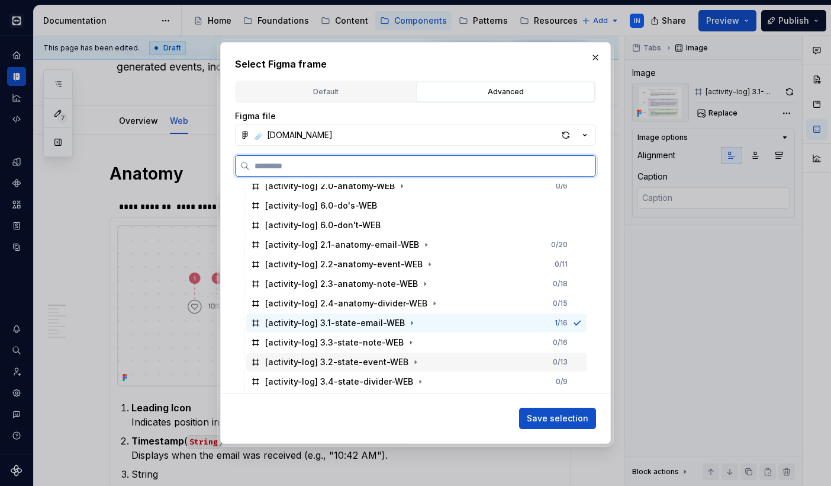
click at [418, 360] on div "[activity-log] 3.2-state-event-WEB 0 / 13" at bounding box center [416, 361] width 341 height 19
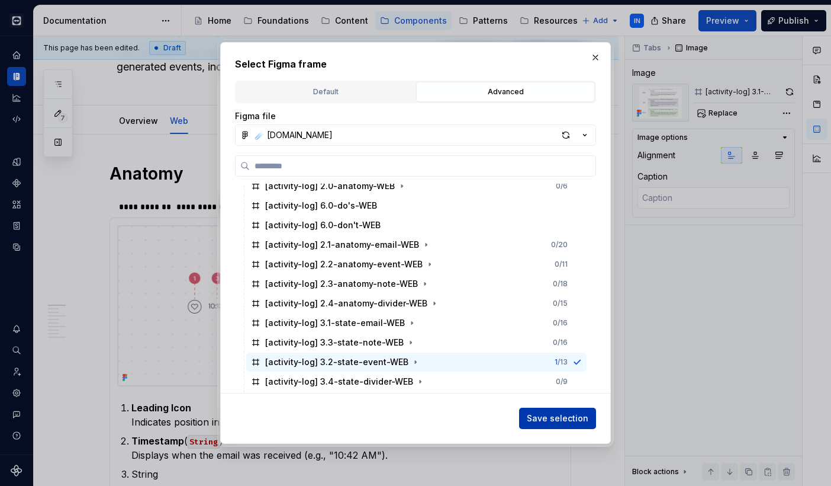
click at [574, 418] on span "Save selection" at bounding box center [558, 418] width 62 height 12
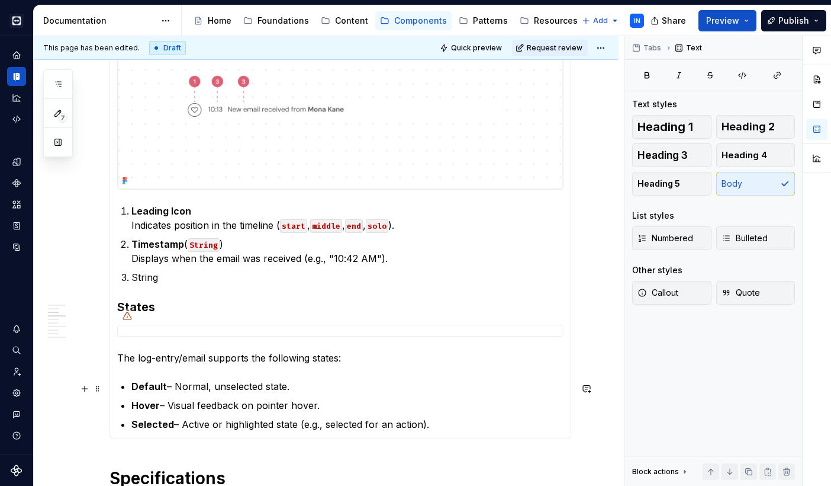
scroll to position [346, 0]
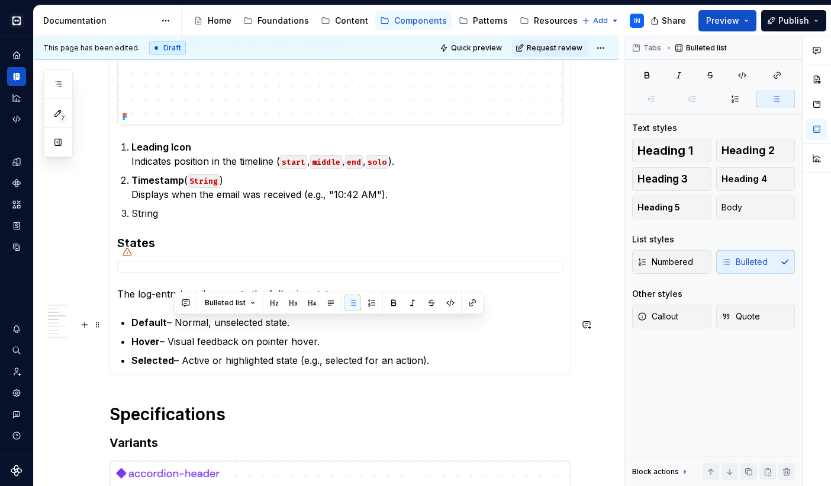
drag, startPoint x: 174, startPoint y: 325, endPoint x: 283, endPoint y: 330, distance: 109.1
click at [283, 329] on p "Default – Normal, unselected state." at bounding box center [347, 322] width 432 height 14
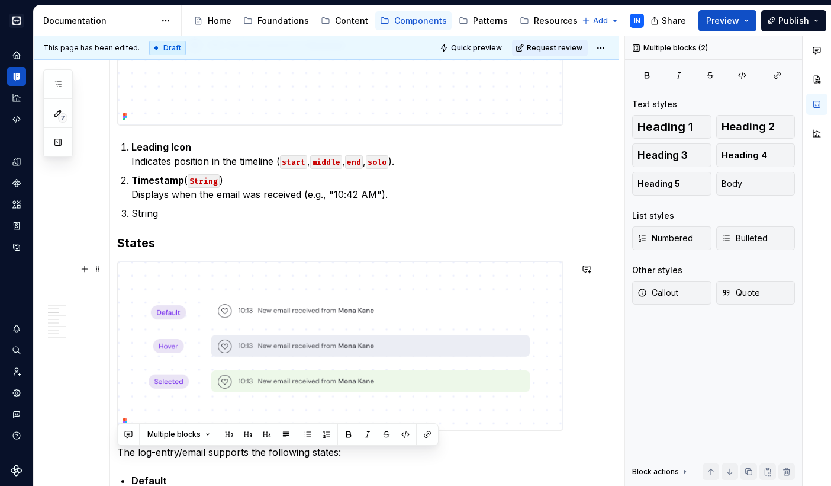
drag, startPoint x: 338, startPoint y: 348, endPoint x: 213, endPoint y: 354, distance: 125.7
click at [213, 354] on section-item-column "Leading Icon Indicates position in the timeline ( start , middle , end , solo )…" at bounding box center [340, 244] width 447 height 561
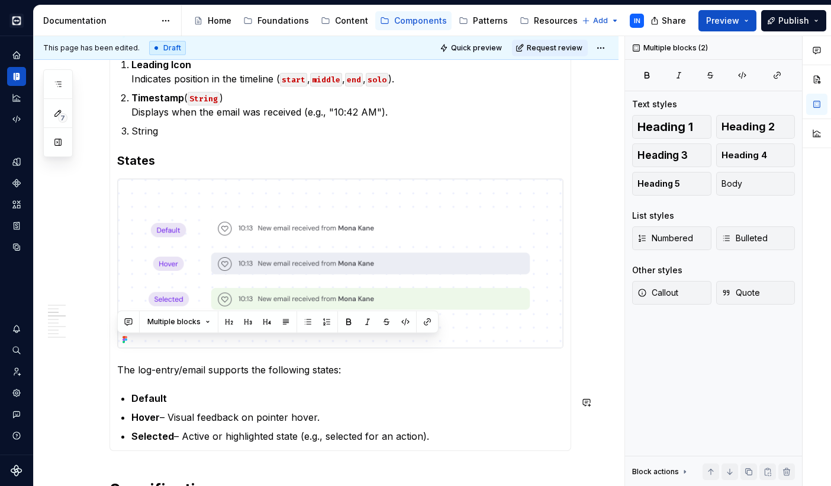
scroll to position [483, 0]
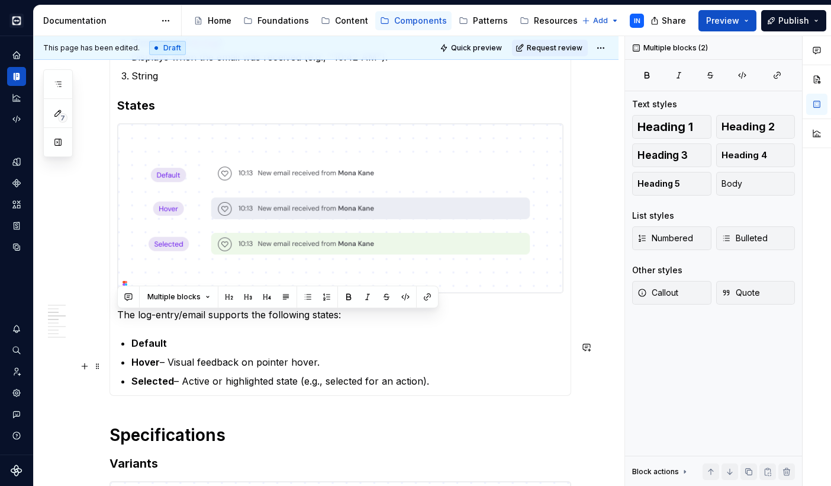
click at [309, 367] on p "Hover – Visual feedback on pointer hover." at bounding box center [347, 362] width 432 height 14
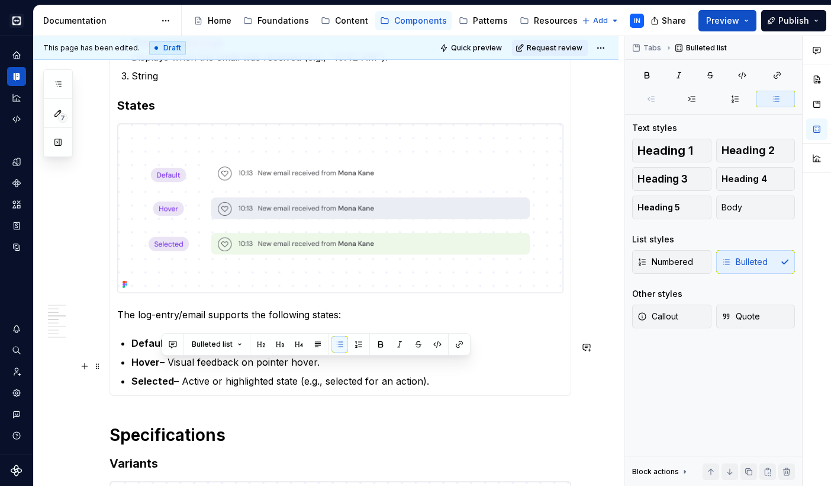
drag, startPoint x: 330, startPoint y: 365, endPoint x: 164, endPoint y: 365, distance: 166.4
click at [164, 365] on p "Hover – Visual feedback on pointer hover." at bounding box center [347, 362] width 432 height 14
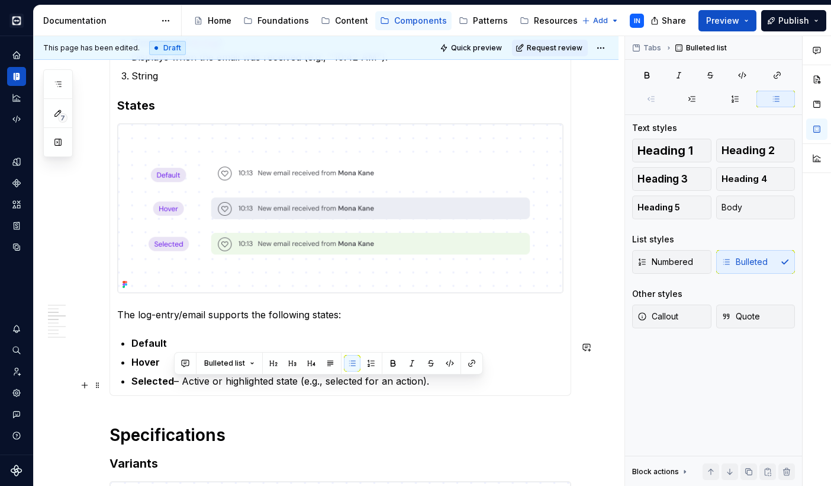
drag, startPoint x: 436, startPoint y: 382, endPoint x: 176, endPoint y: 386, distance: 260.0
click at [176, 386] on p "Selected – Active or highlighted state (e.g., selected for an action)." at bounding box center [347, 381] width 432 height 14
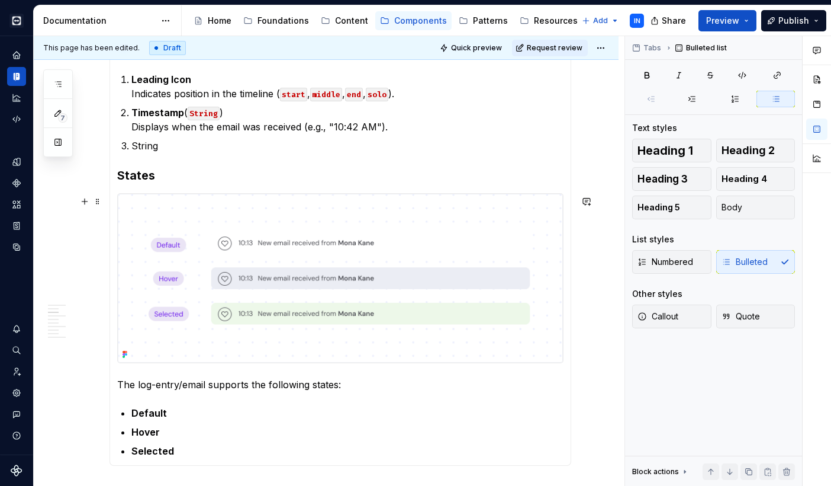
scroll to position [406, 0]
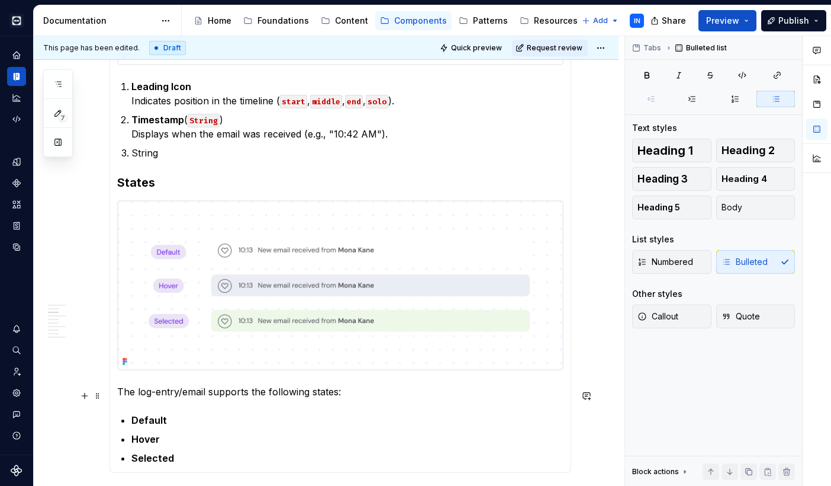
click at [196, 396] on p "The log-entry/email supports the following states:" at bounding box center [340, 391] width 447 height 14
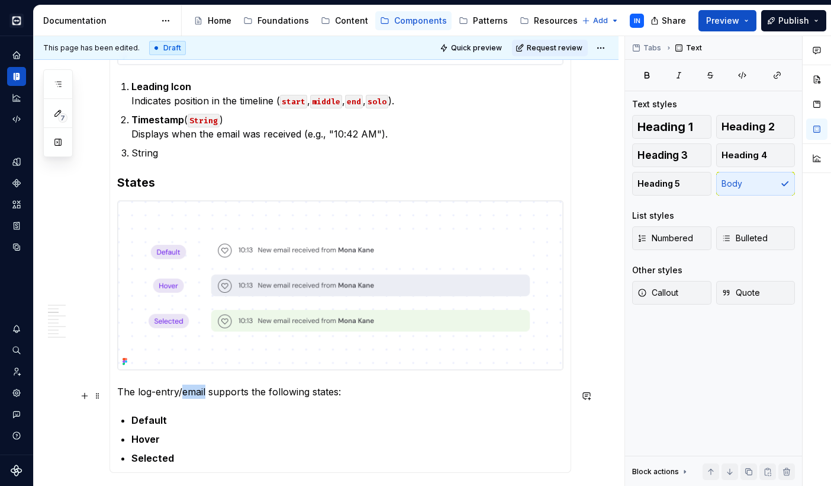
click at [196, 396] on p "The log-entry/email supports the following states:" at bounding box center [340, 391] width 447 height 14
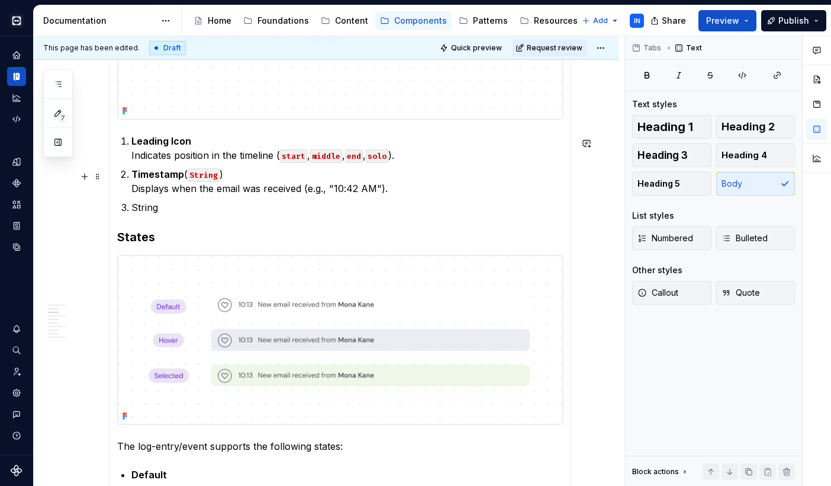
scroll to position [355, 0]
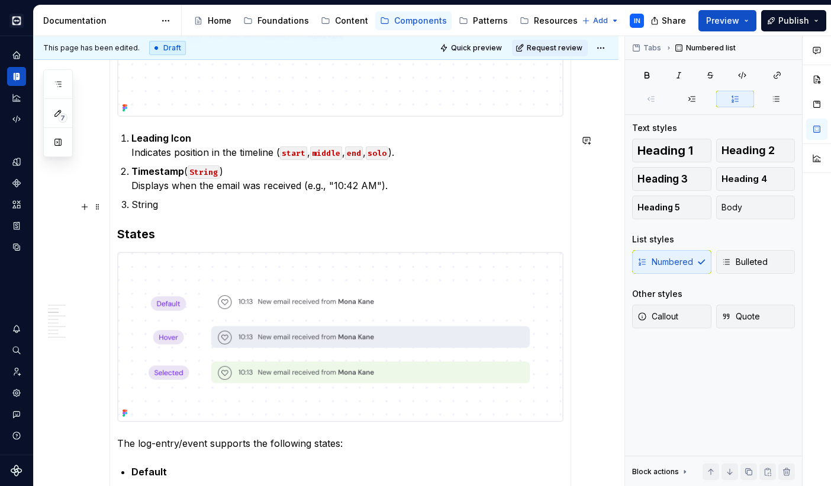
click at [274, 209] on p "String" at bounding box center [347, 204] width 432 height 14
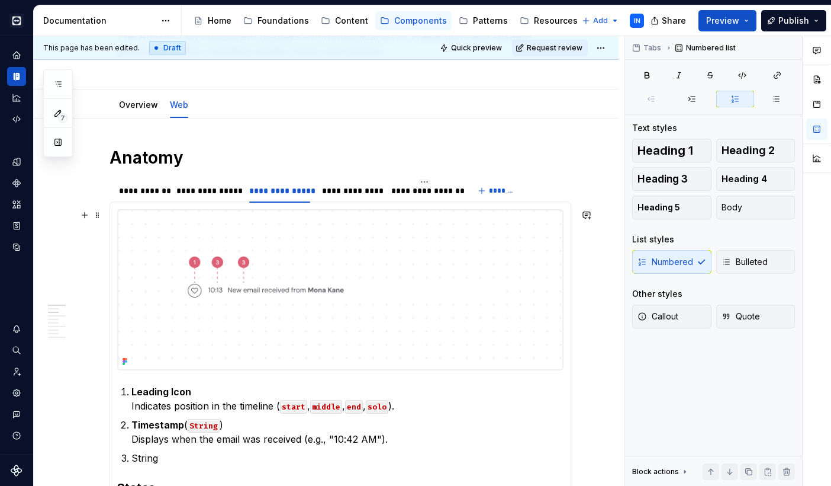
scroll to position [99, 0]
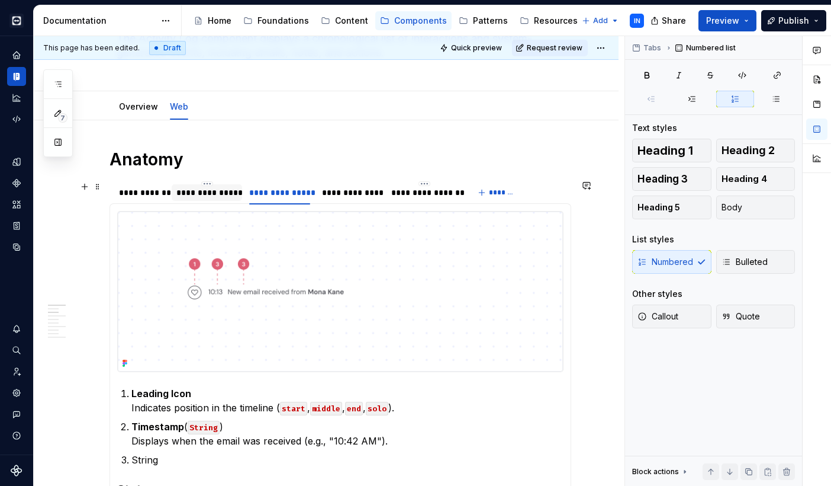
click at [201, 194] on div "**********" at bounding box center [206, 193] width 60 height 12
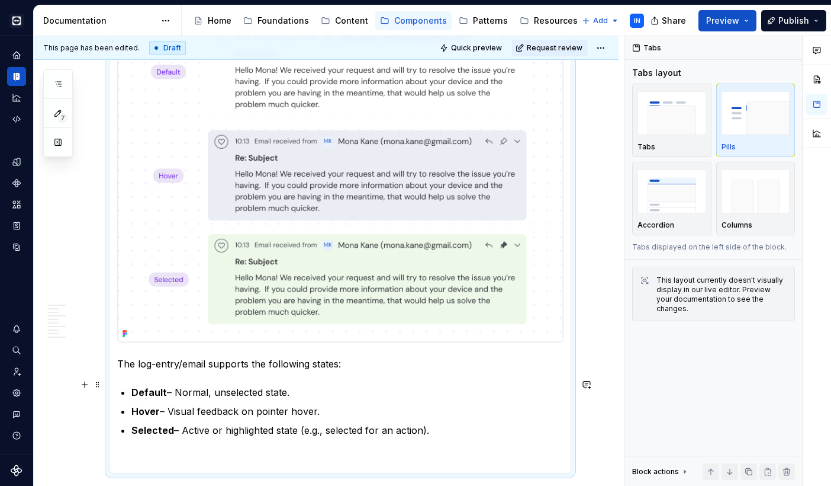
scroll to position [779, 0]
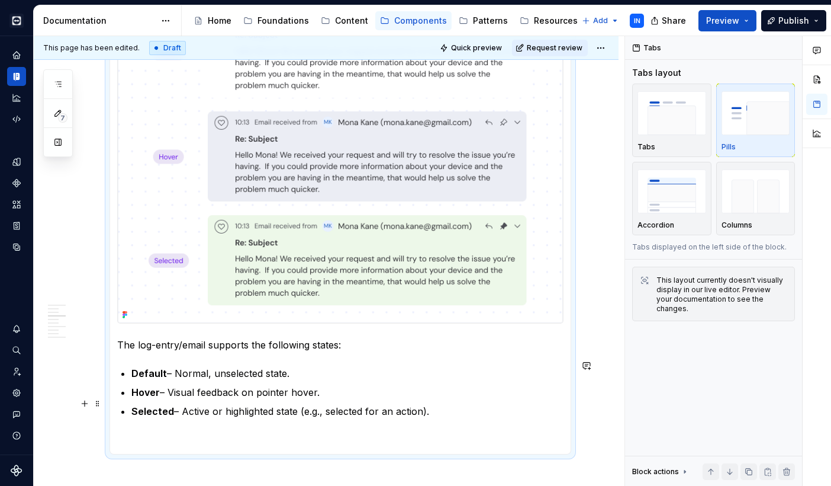
click at [375, 406] on p "Selected – Active or highlighted state (e.g., selected for an action)." at bounding box center [347, 411] width 432 height 14
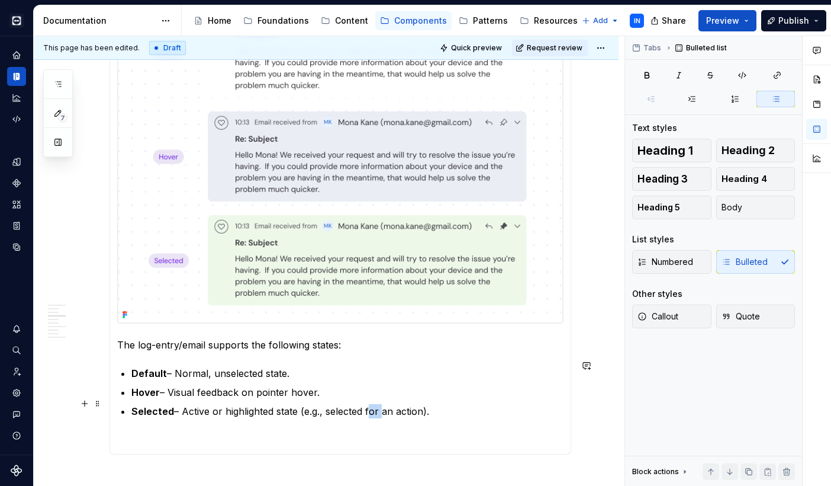
click at [375, 406] on p "Selected – Active or highlighted state (e.g., selected for an action)." at bounding box center [347, 411] width 432 height 14
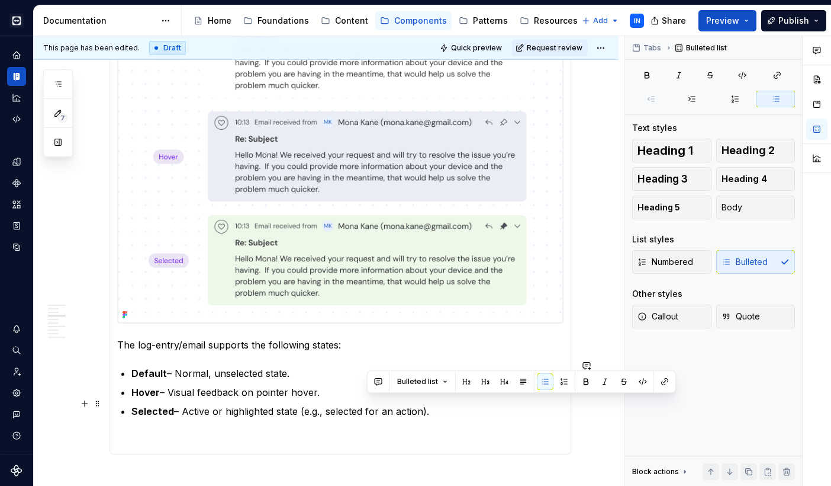
click at [438, 404] on p "Selected – Active or highlighted state (e.g., selected for an action)." at bounding box center [347, 411] width 432 height 14
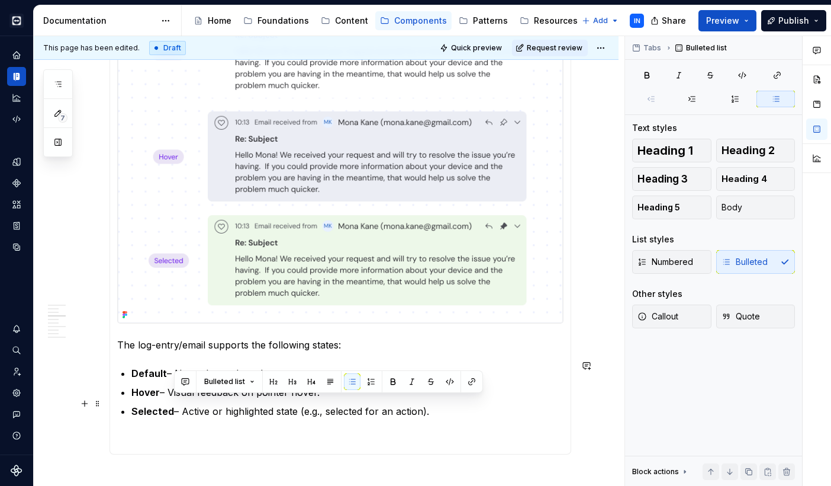
drag, startPoint x: 437, startPoint y: 406, endPoint x: 175, endPoint y: 404, distance: 261.8
click at [175, 404] on p "Selected – Active or highlighted state (e.g., selected for an action)." at bounding box center [347, 411] width 432 height 14
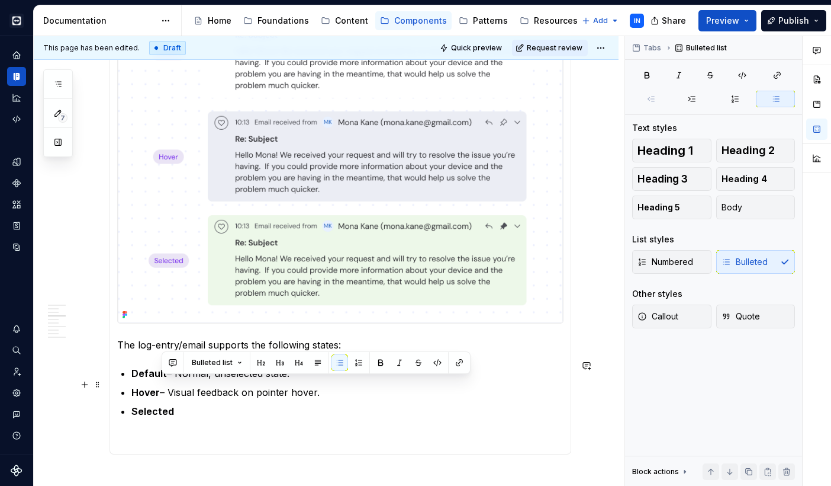
drag, startPoint x: 322, startPoint y: 386, endPoint x: 161, endPoint y: 386, distance: 161.1
click at [161, 386] on p "Hover – Visual feedback on pointer hover." at bounding box center [347, 392] width 432 height 14
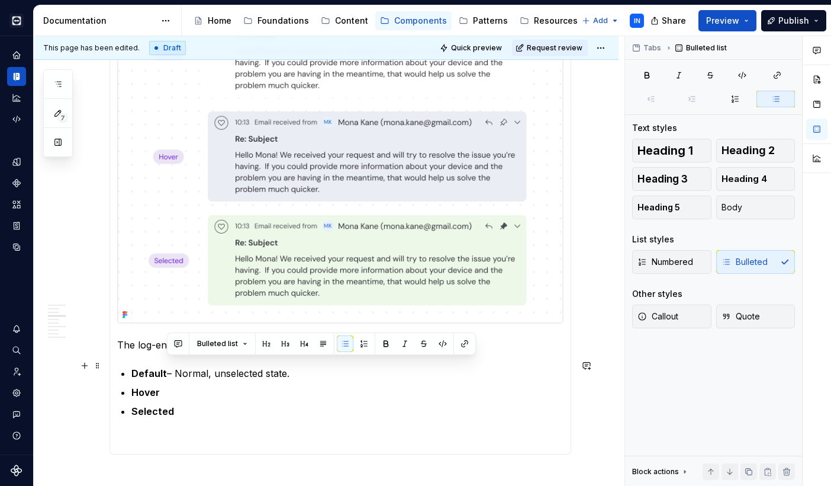
drag, startPoint x: 301, startPoint y: 368, endPoint x: 166, endPoint y: 367, distance: 135.0
click at [166, 367] on p "Default – Normal, unselected state." at bounding box center [347, 373] width 432 height 14
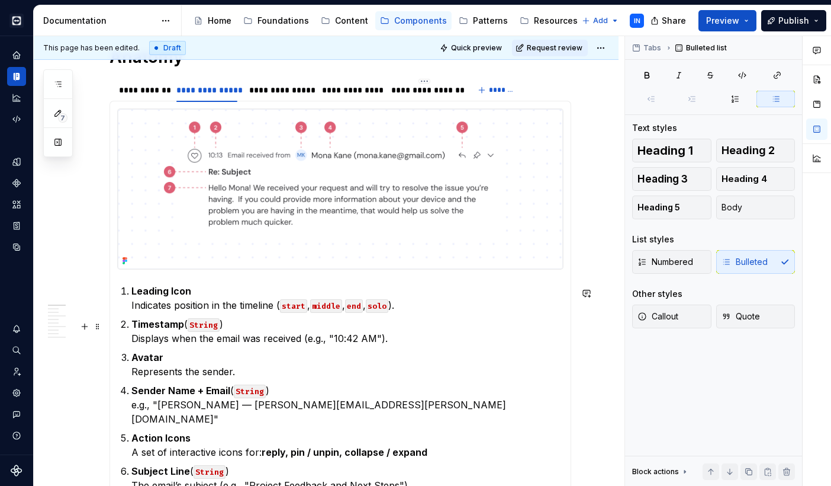
scroll to position [178, 0]
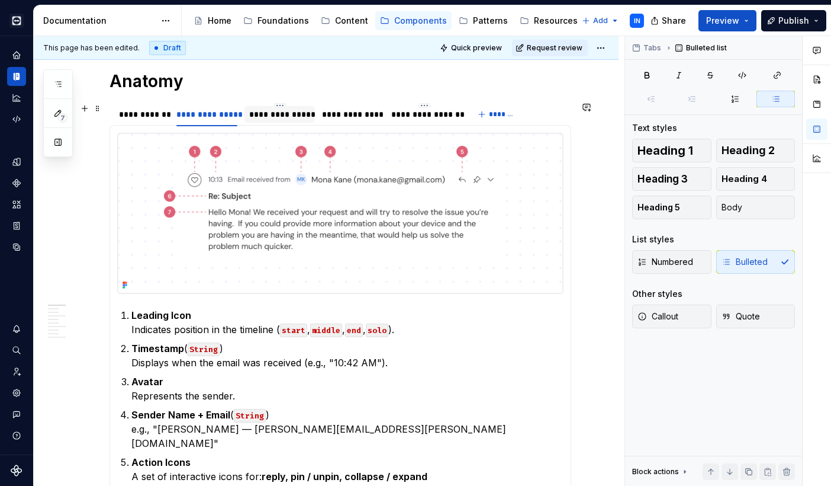
click at [266, 113] on div "**********" at bounding box center [280, 114] width 62 height 12
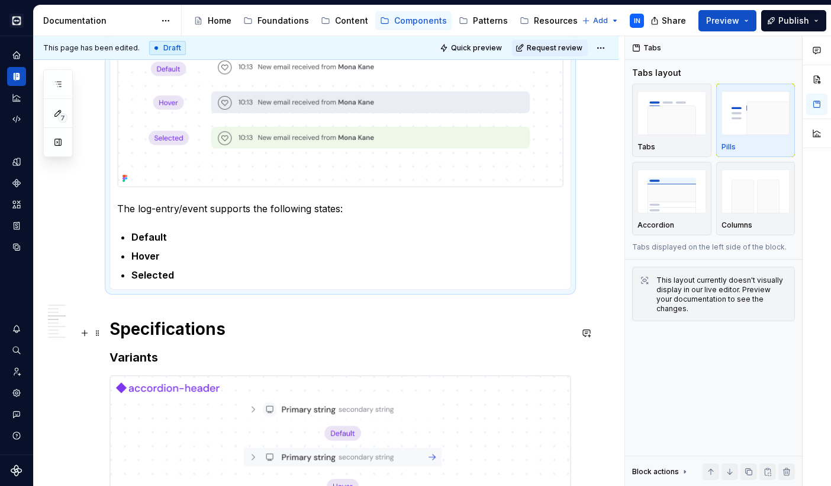
scroll to position [586, 0]
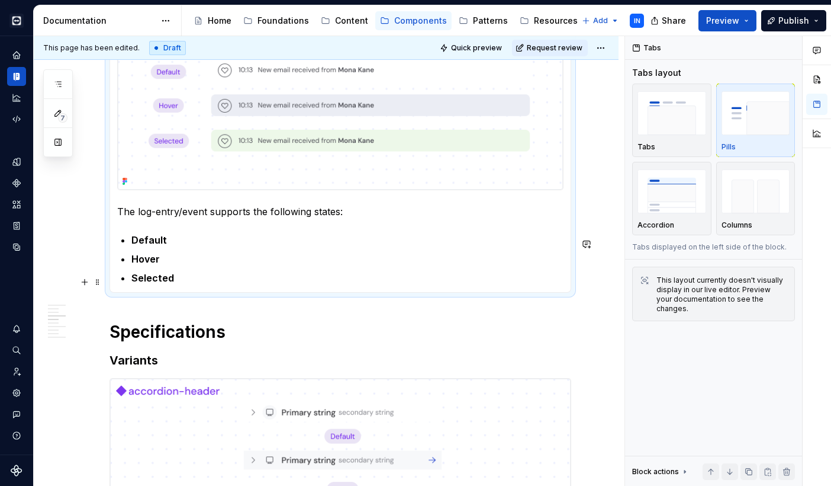
click at [165, 284] on strong "Selected" at bounding box center [152, 278] width 43 height 12
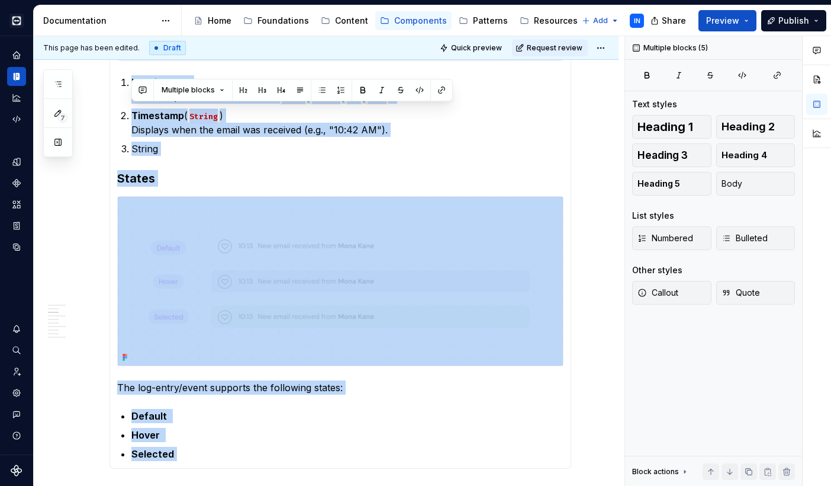
scroll to position [368, 0]
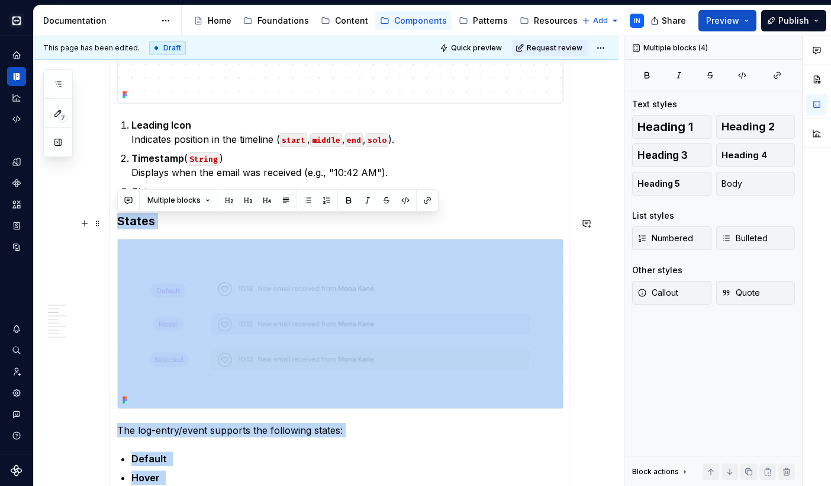
drag, startPoint x: 175, startPoint y: 284, endPoint x: 118, endPoint y: 223, distance: 83.4
click at [118, 223] on section-item-column "Leading Icon Indicates position in the timeline ( start , middle , end , solo )…" at bounding box center [340, 223] width 447 height 561
copy section-item-column "States The log-entry/event supports the following states: Default Hover Selected"
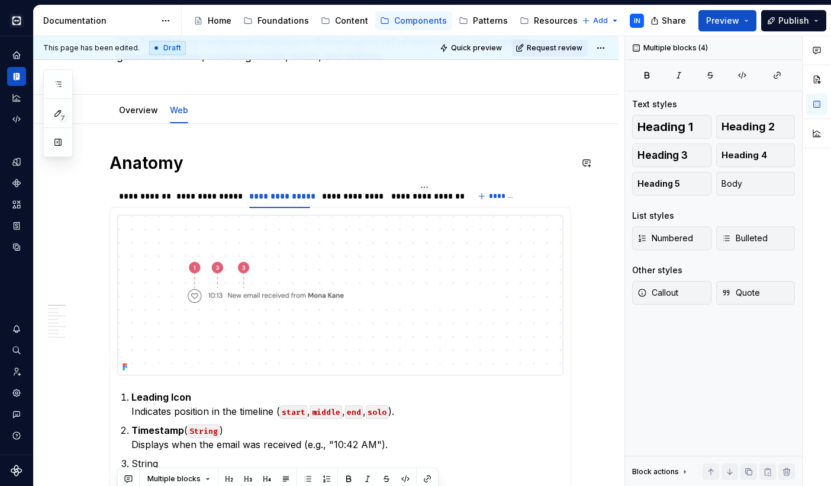
scroll to position [88, 0]
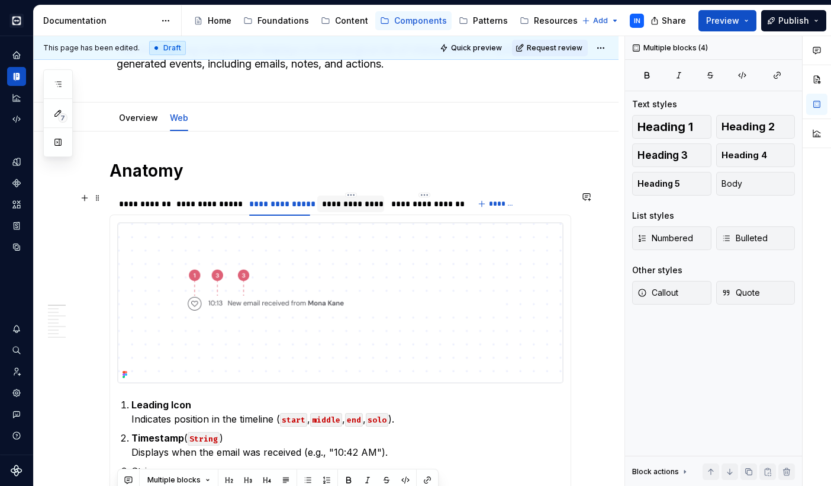
click at [339, 204] on div "**********" at bounding box center [350, 204] width 57 height 12
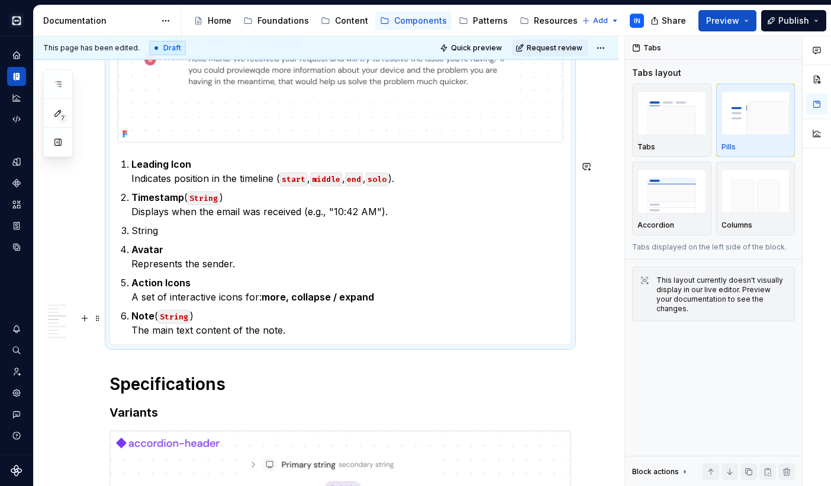
scroll to position [338, 0]
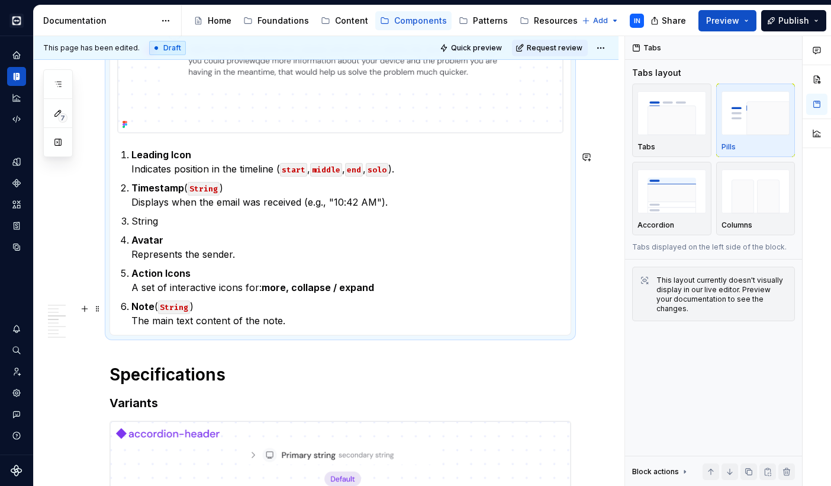
click at [294, 323] on p "Note ( String ) The main text content of the note." at bounding box center [347, 313] width 432 height 28
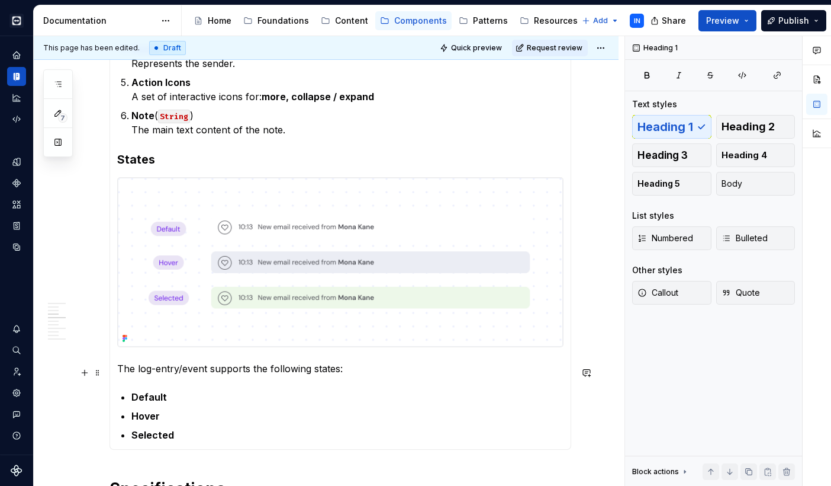
scroll to position [534, 0]
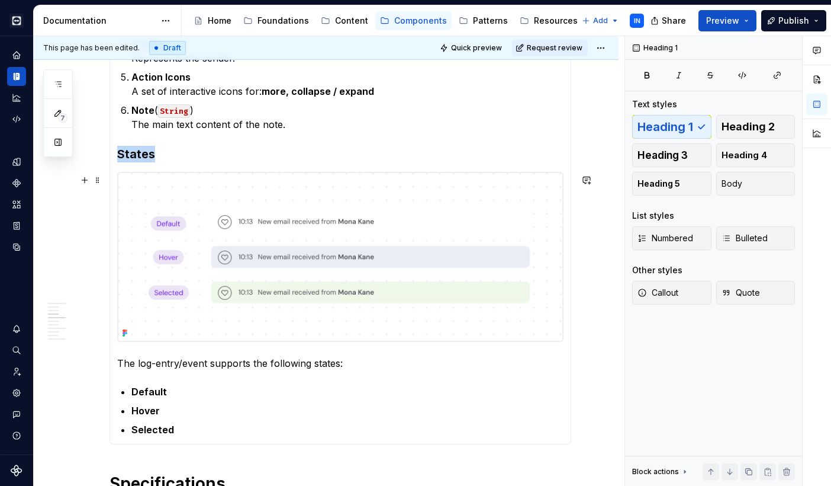
click at [262, 277] on img at bounding box center [340, 256] width 445 height 169
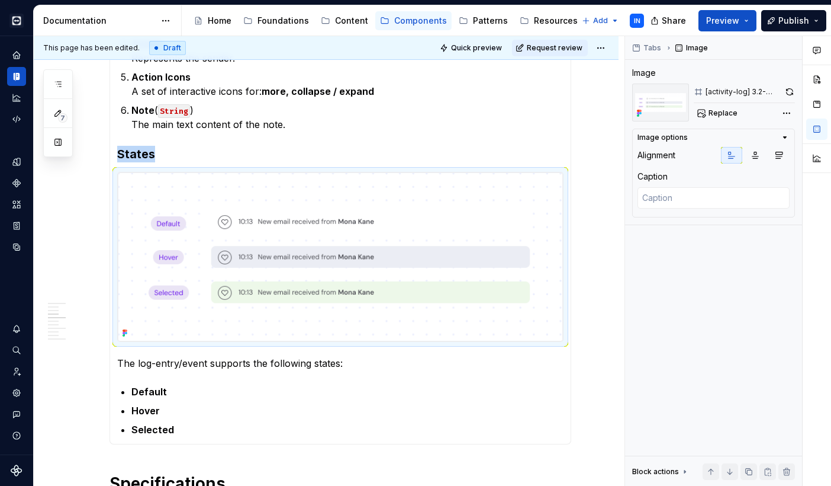
click at [477, 271] on img at bounding box center [340, 256] width 445 height 169
click at [707, 111] on button "Replace" at bounding box center [718, 113] width 49 height 17
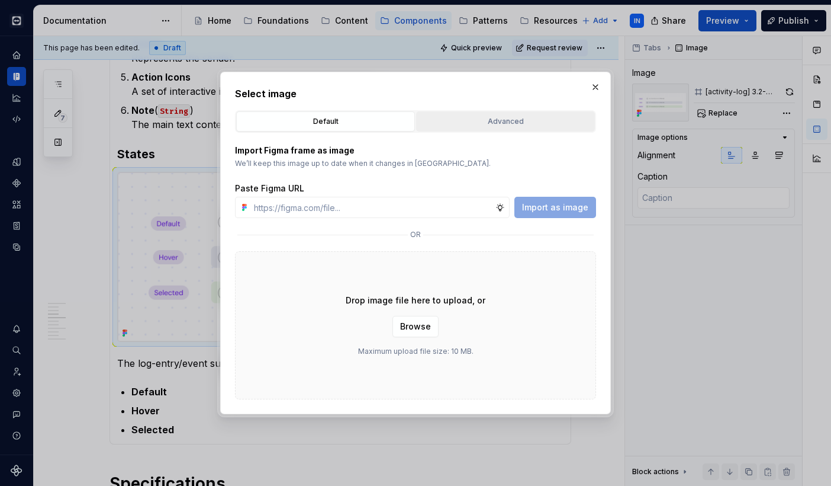
click at [486, 125] on div "Advanced" at bounding box center [505, 121] width 171 height 12
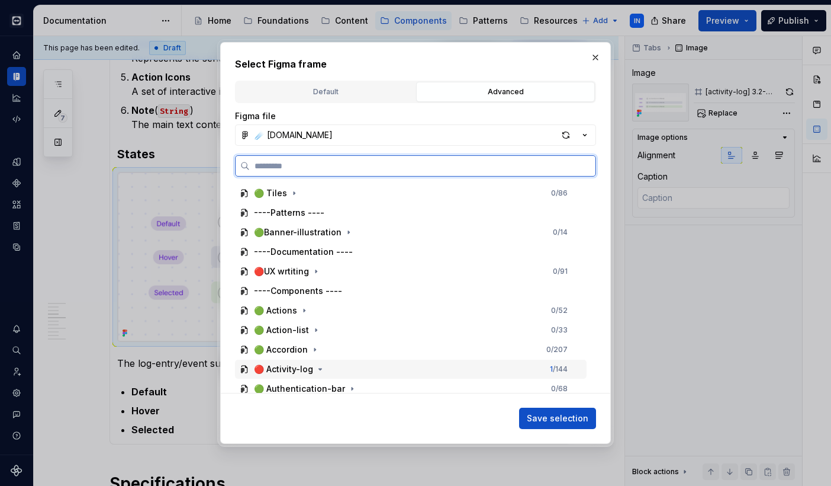
click at [312, 366] on div "🔴 Activity-log" at bounding box center [283, 369] width 59 height 12
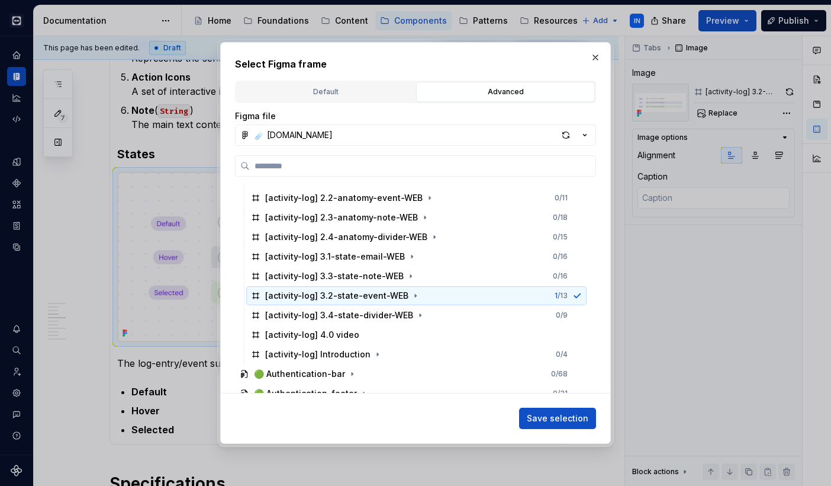
scroll to position [296, 0]
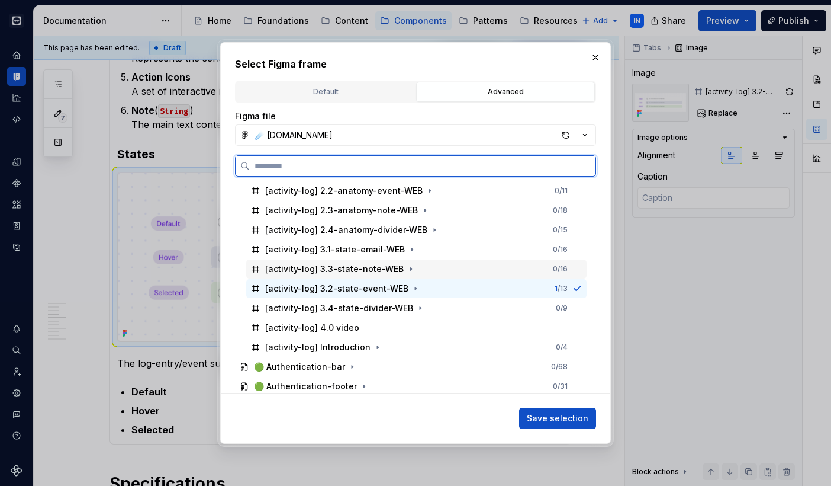
click at [356, 273] on div "[activity-log] 3.3-state-note-WEB" at bounding box center [334, 269] width 139 height 12
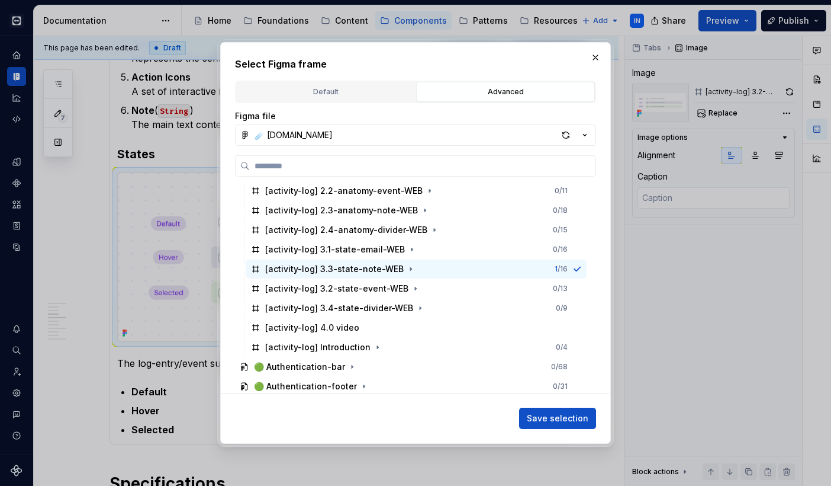
click at [534, 406] on div "Save selection" at bounding box center [415, 416] width 361 height 26
click at [547, 414] on span "Save selection" at bounding box center [558, 418] width 62 height 12
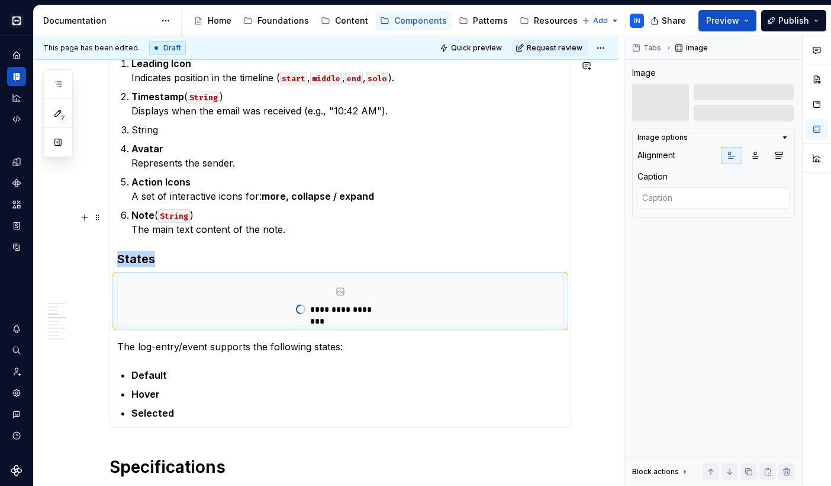
scroll to position [430, 0]
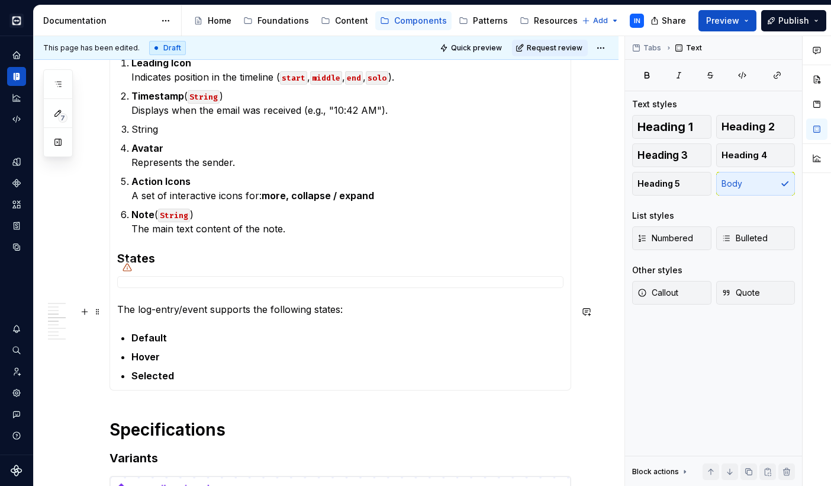
click at [191, 312] on p "The log-entry/event supports the following states:" at bounding box center [340, 309] width 447 height 14
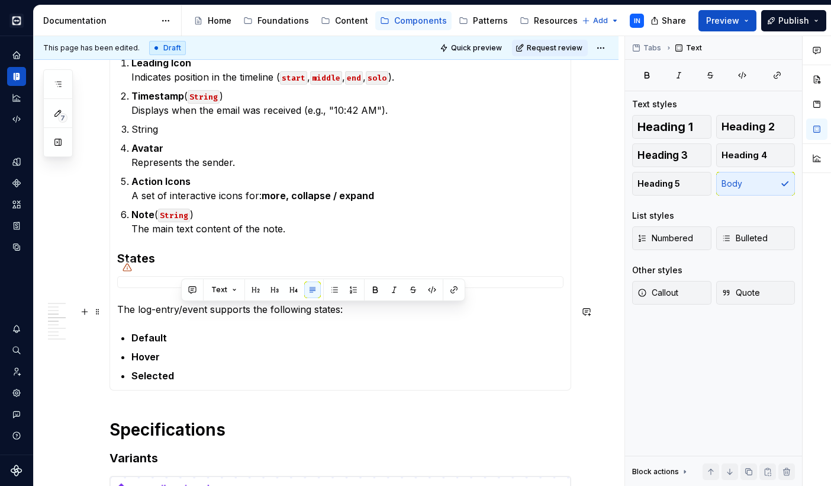
click at [191, 312] on p "The log-entry/event supports the following states:" at bounding box center [340, 309] width 447 height 14
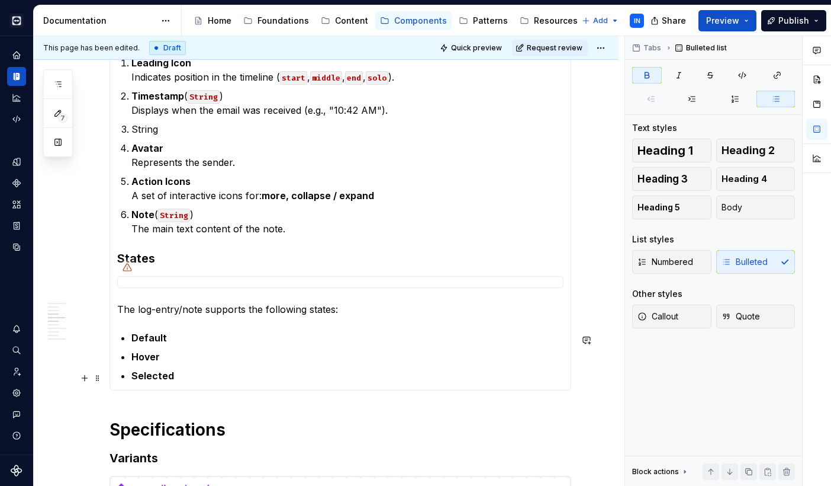
click at [156, 378] on strong "Selected" at bounding box center [152, 376] width 43 height 12
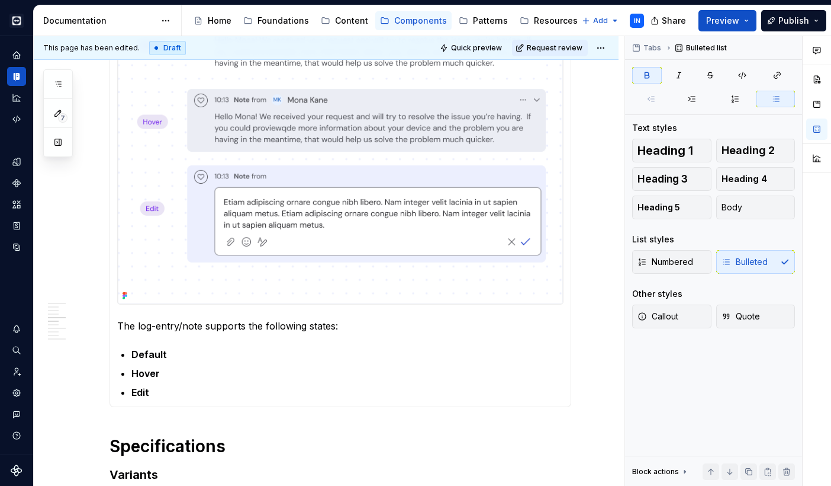
scroll to position [738, 0]
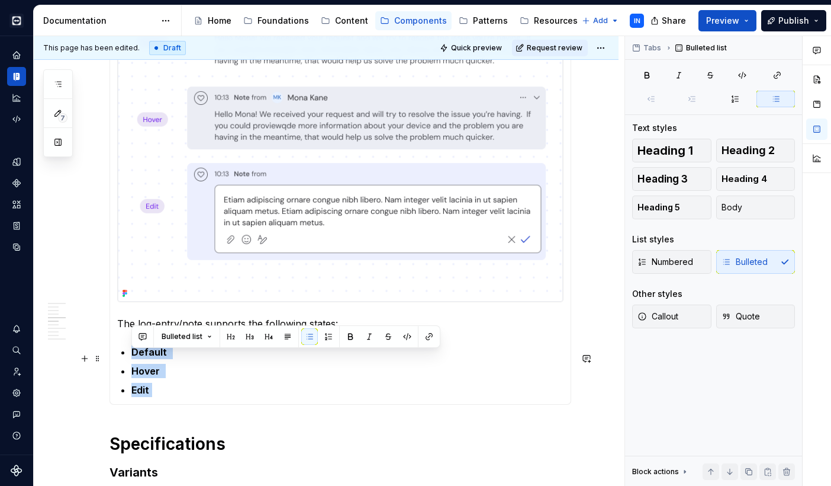
drag, startPoint x: 159, startPoint y: 399, endPoint x: 123, endPoint y: 357, distance: 55.0
click at [131, 357] on ul "Default Hover Edit" at bounding box center [347, 371] width 432 height 52
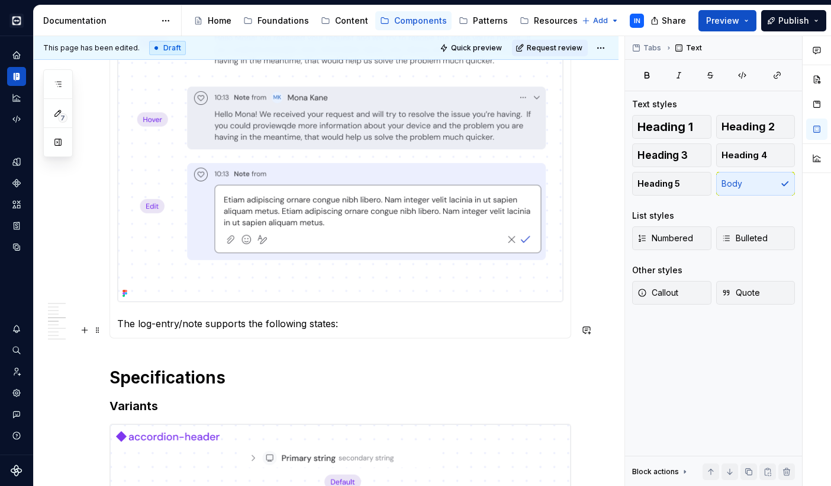
click at [186, 329] on p "The log-entry/note supports the following states:" at bounding box center [340, 323] width 447 height 14
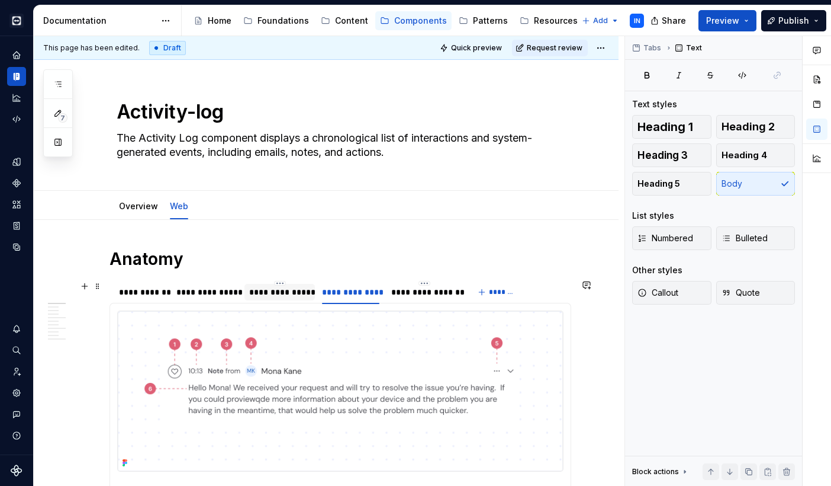
scroll to position [0, 0]
click at [282, 292] on div "**********" at bounding box center [280, 292] width 62 height 12
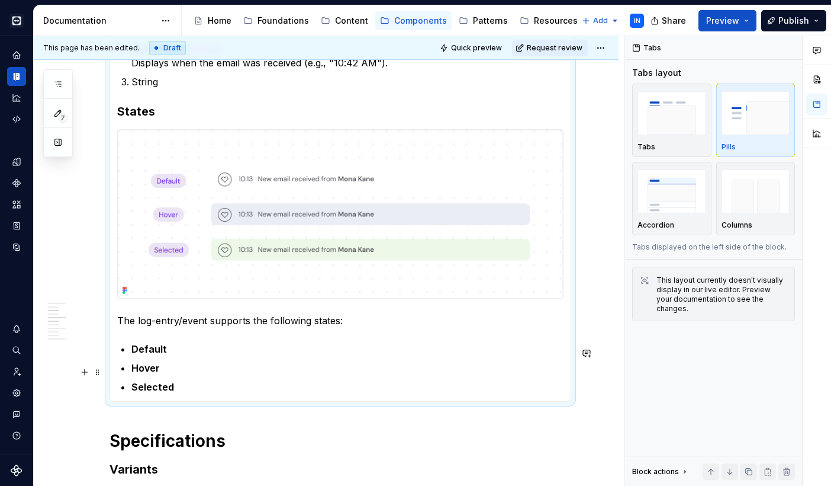
scroll to position [530, 0]
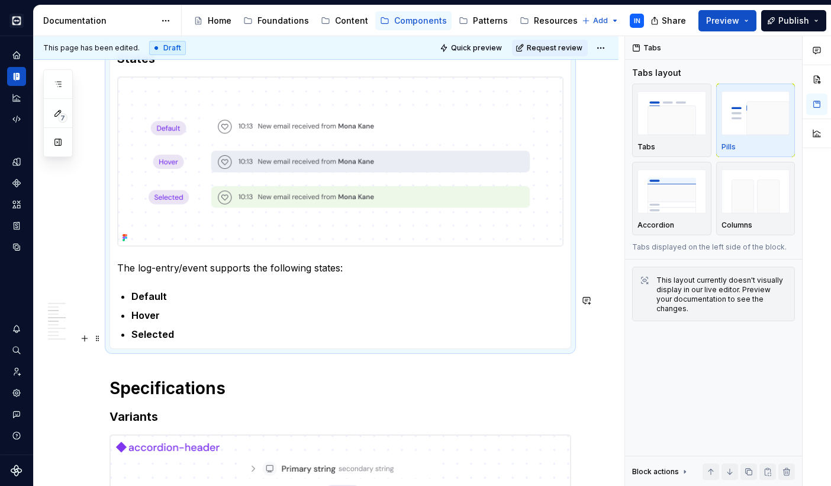
click at [172, 338] on p "Selected" at bounding box center [347, 334] width 432 height 14
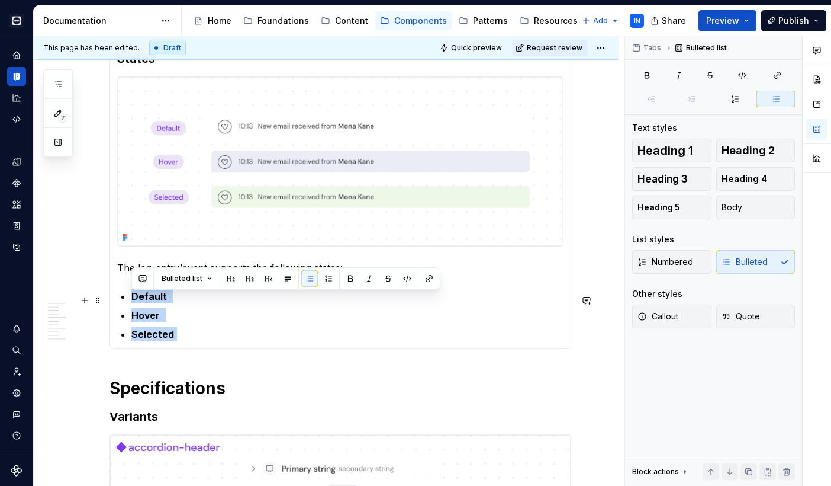
drag, startPoint x: 176, startPoint y: 338, endPoint x: 131, endPoint y: 299, distance: 59.7
click at [131, 299] on section-item-column "Leading Icon Indicates position in the timeline ( start , middle , end , solo )…" at bounding box center [340, 60] width 447 height 561
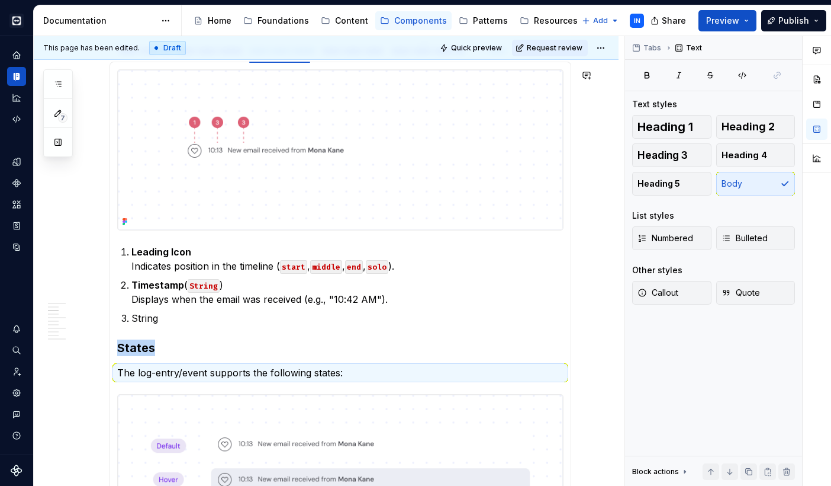
scroll to position [101, 0]
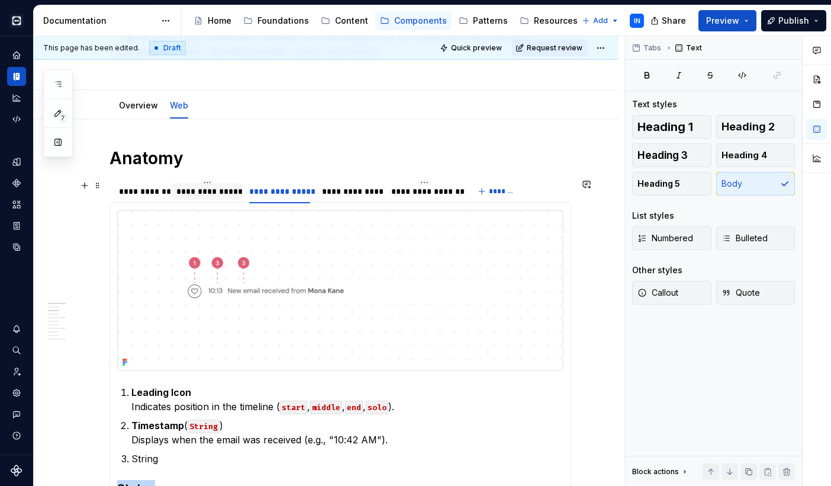
click at [214, 186] on div "**********" at bounding box center [206, 191] width 60 height 12
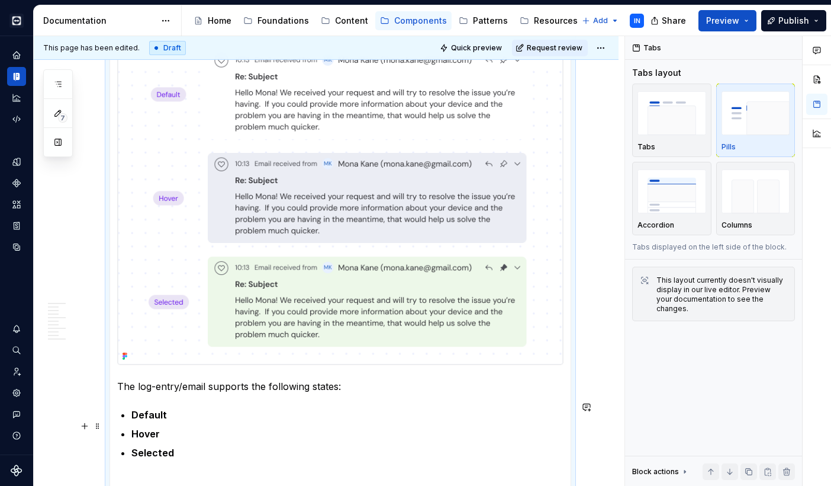
scroll to position [753, 0]
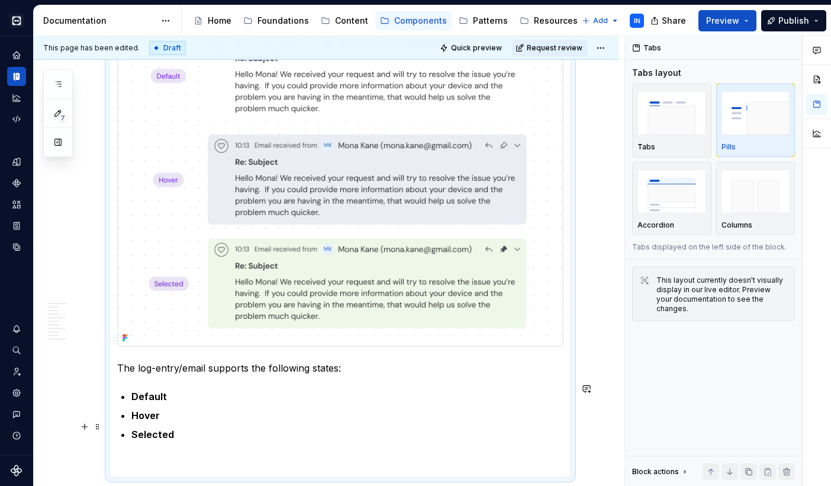
click at [163, 428] on strong "Selected" at bounding box center [152, 434] width 43 height 12
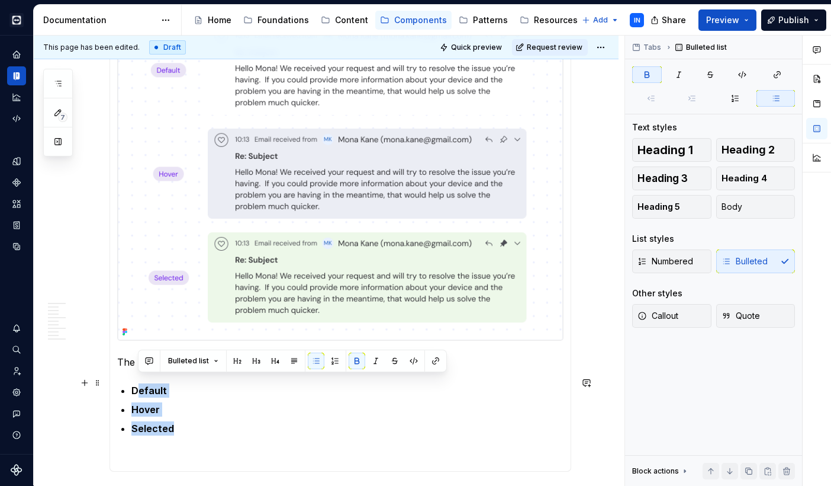
drag, startPoint x: 176, startPoint y: 419, endPoint x: 137, endPoint y: 384, distance: 52.4
click at [137, 384] on ul "Default Hover Selected" at bounding box center [347, 409] width 432 height 52
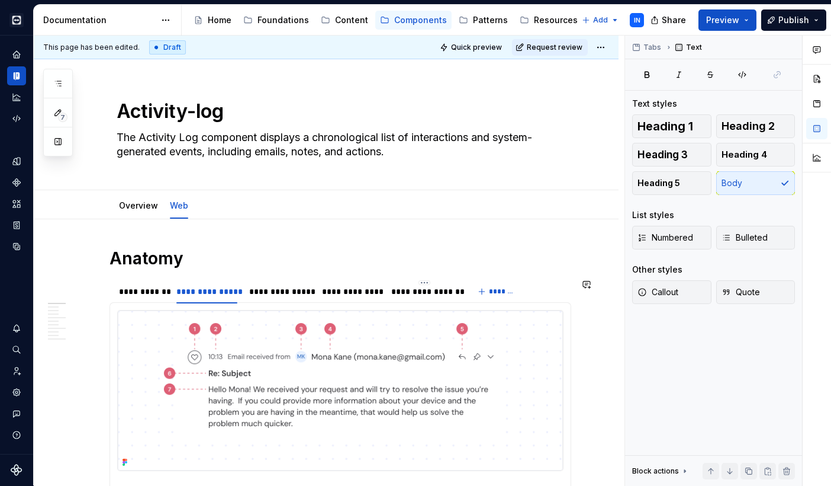
scroll to position [0, 0]
click at [345, 291] on div "**********" at bounding box center [350, 291] width 57 height 12
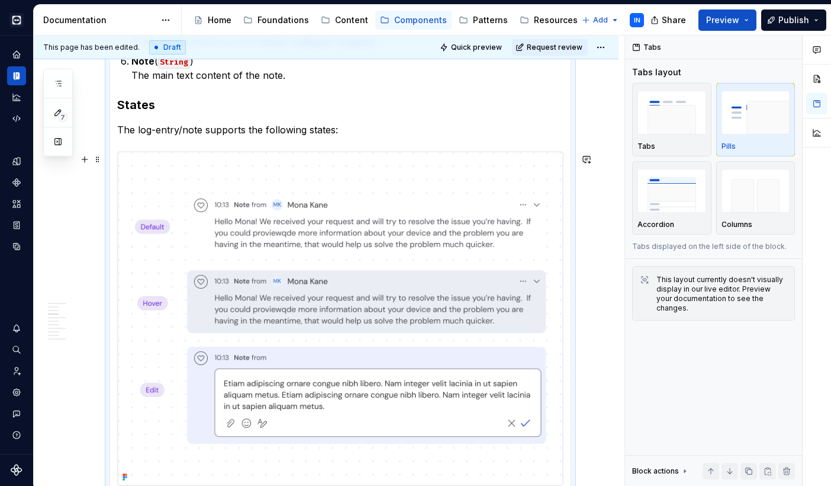
scroll to position [576, 0]
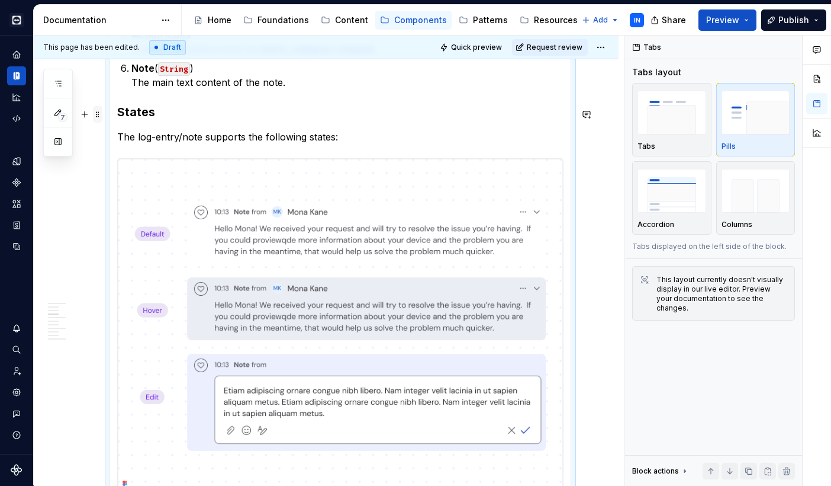
click at [101, 117] on span at bounding box center [97, 114] width 9 height 17
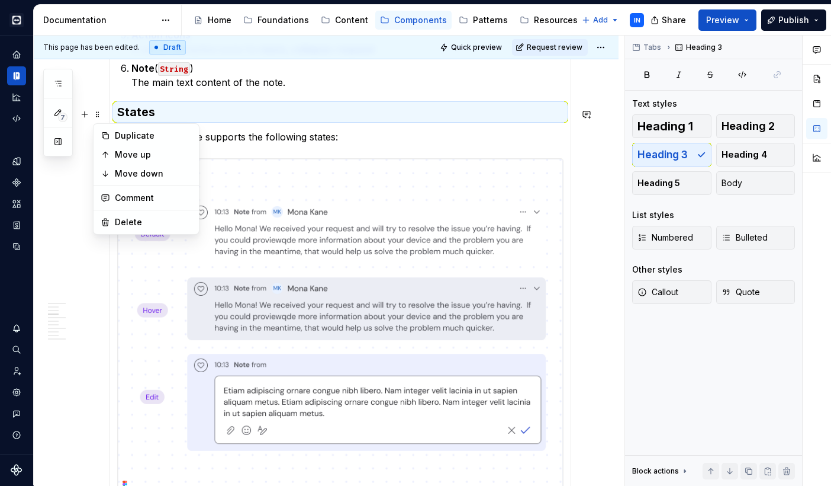
click at [171, 110] on h3 "States" at bounding box center [340, 112] width 447 height 17
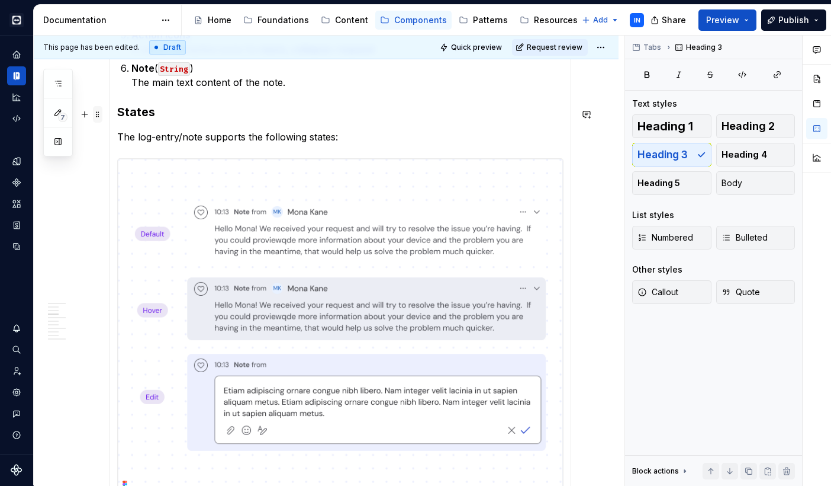
click at [98, 116] on span at bounding box center [97, 114] width 9 height 17
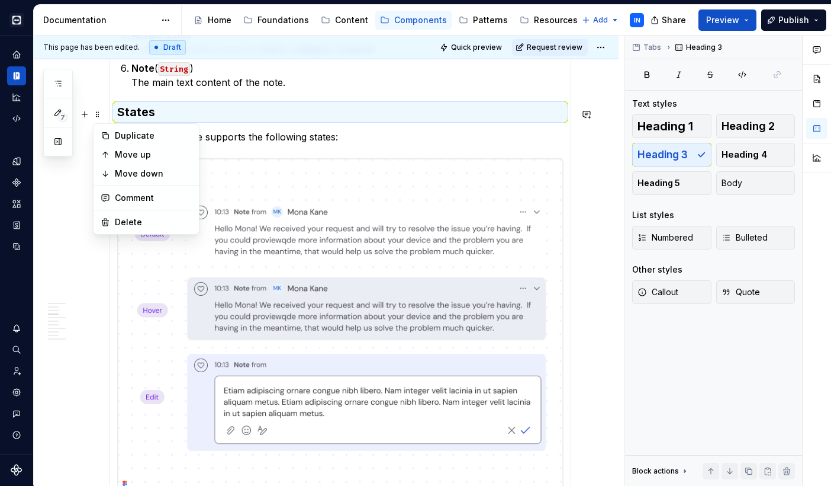
click at [242, 144] on p "The log-entry/note supports the following states:" at bounding box center [340, 137] width 447 height 14
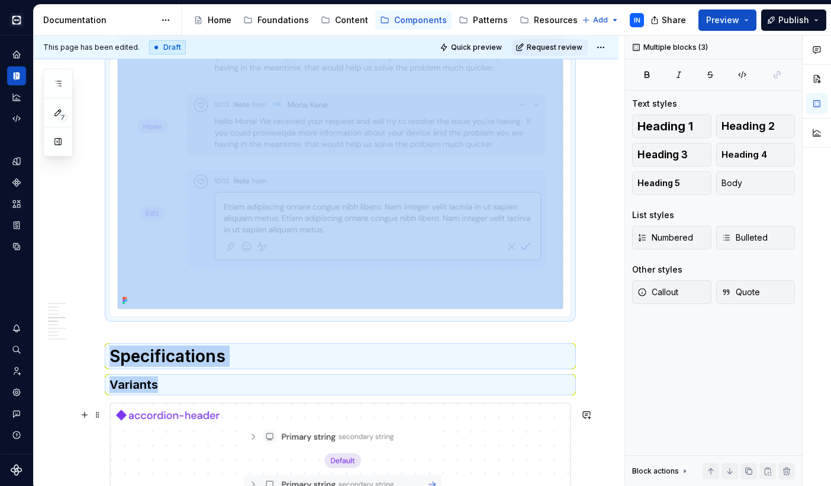
scroll to position [903, 0]
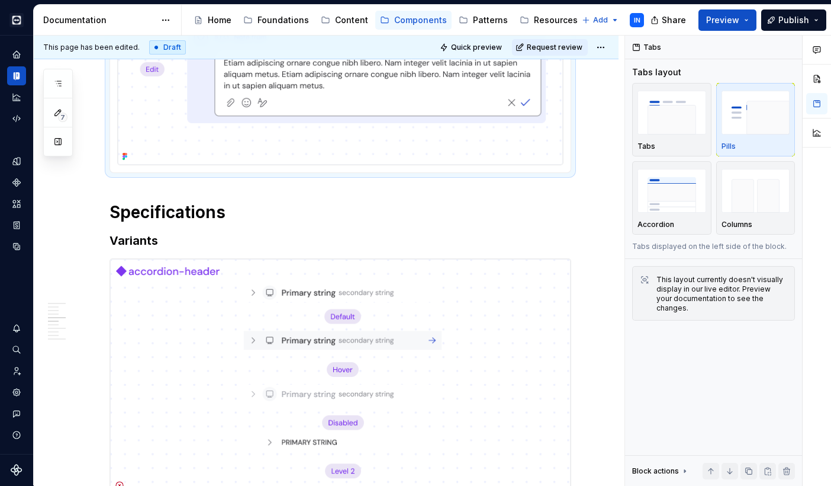
drag, startPoint x: 114, startPoint y: 112, endPoint x: 309, endPoint y: 136, distance: 196.3
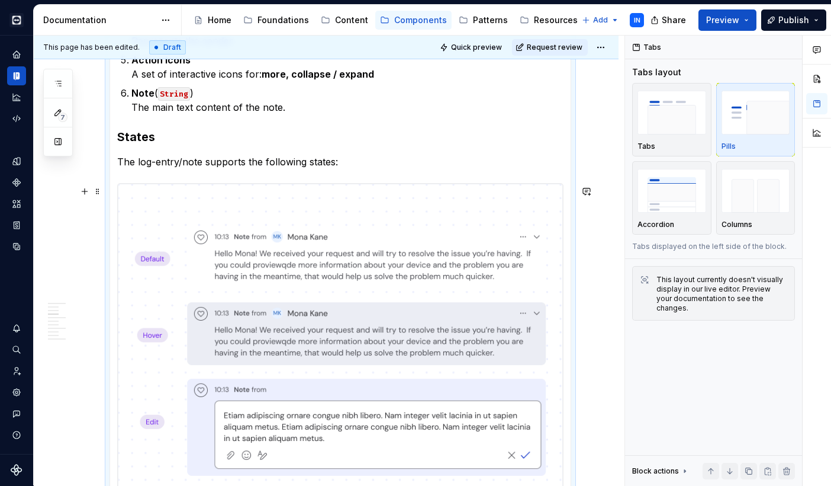
scroll to position [512, 0]
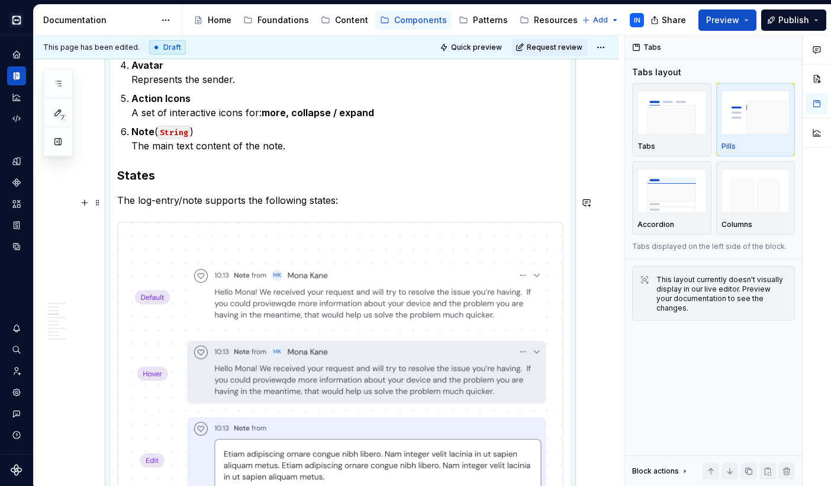
click at [329, 203] on p "The log-entry/note supports the following states:" at bounding box center [340, 200] width 447 height 14
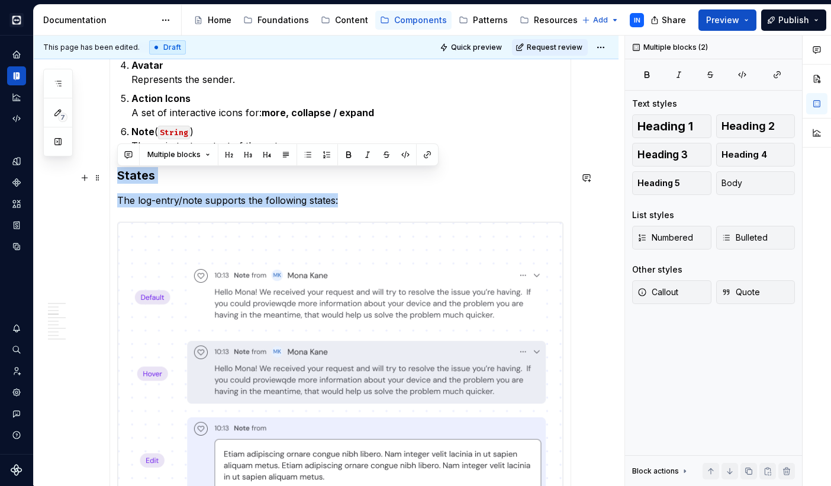
drag, startPoint x: 353, startPoint y: 203, endPoint x: 114, endPoint y: 178, distance: 240.6
click at [114, 178] on div "Container Slots The Activity Log is slot-based , allowing flexibility in the nu…" at bounding box center [341, 177] width 462 height 774
copy section-item-column "States The log-entry/note supports the following states:"
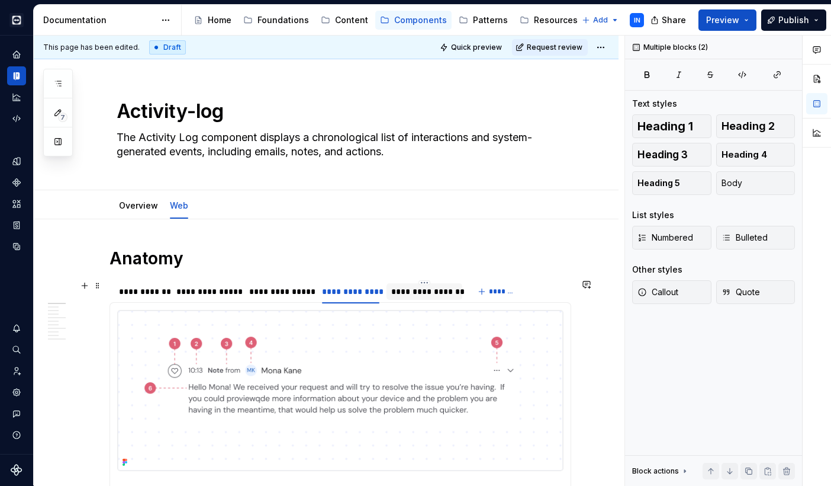
scroll to position [0, 0]
click at [420, 290] on div "**********" at bounding box center [424, 291] width 67 height 12
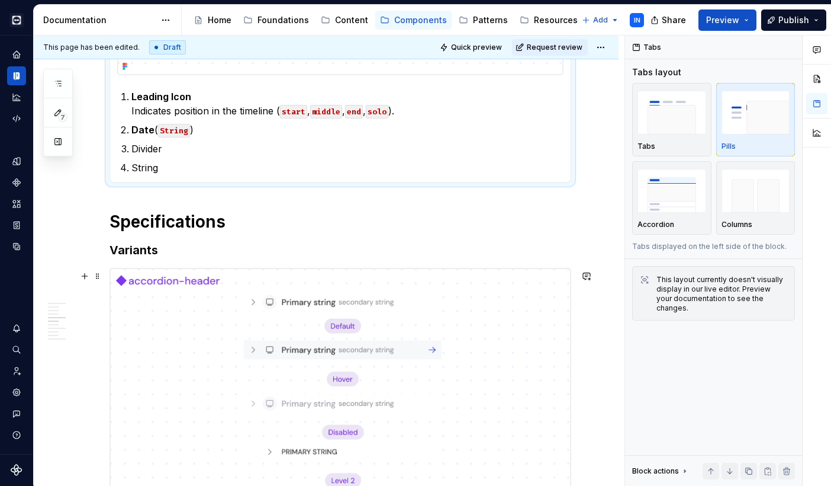
scroll to position [371, 0]
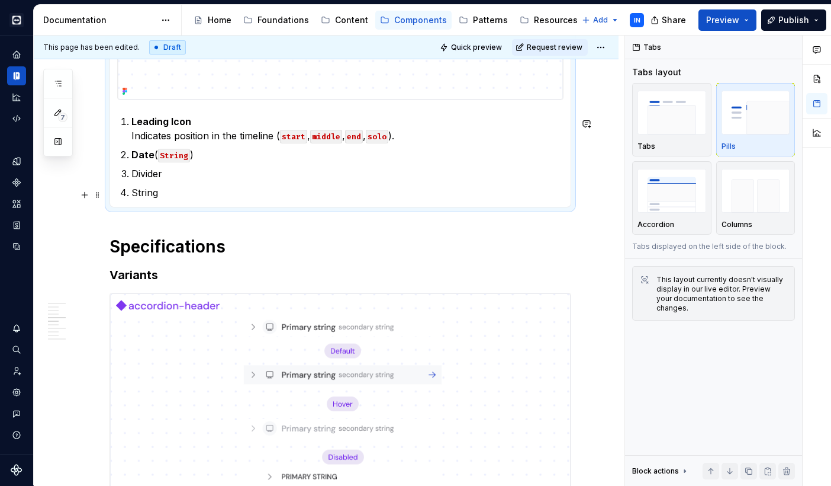
click at [199, 197] on p "String" at bounding box center [347, 192] width 432 height 14
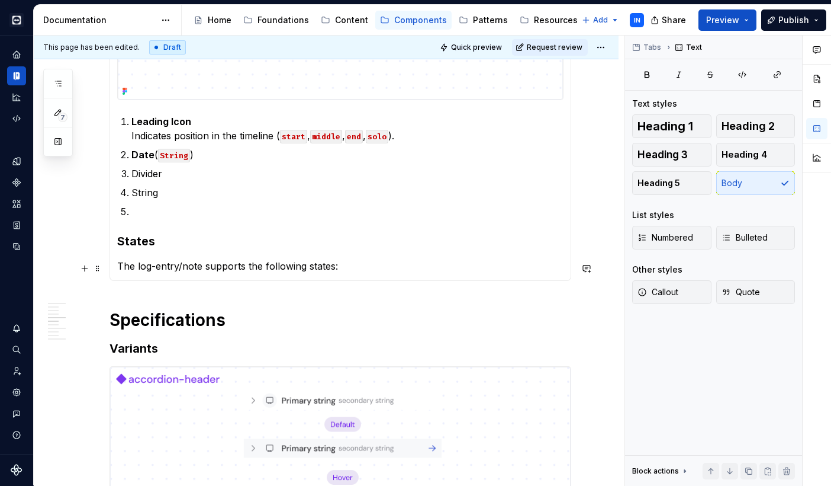
click at [192, 267] on p "The log-entry/note supports the following states:" at bounding box center [340, 266] width 447 height 14
click at [372, 269] on p "The log-entry/divider supports the following states:" at bounding box center [340, 266] width 447 height 14
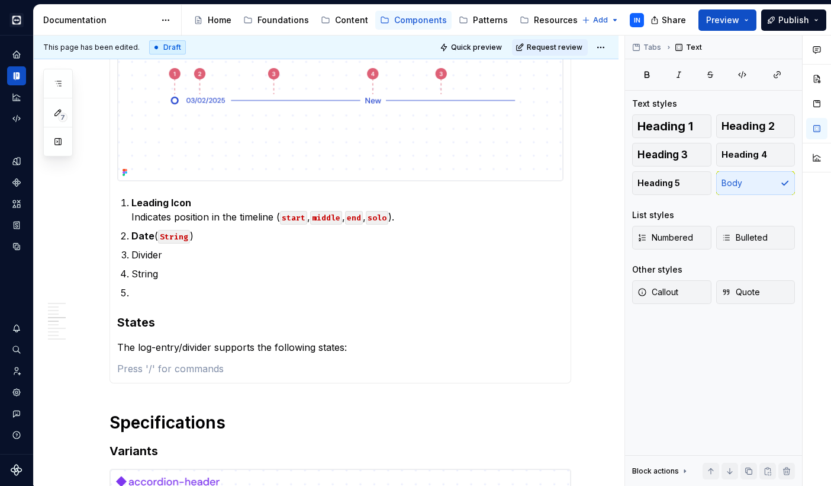
scroll to position [274, 0]
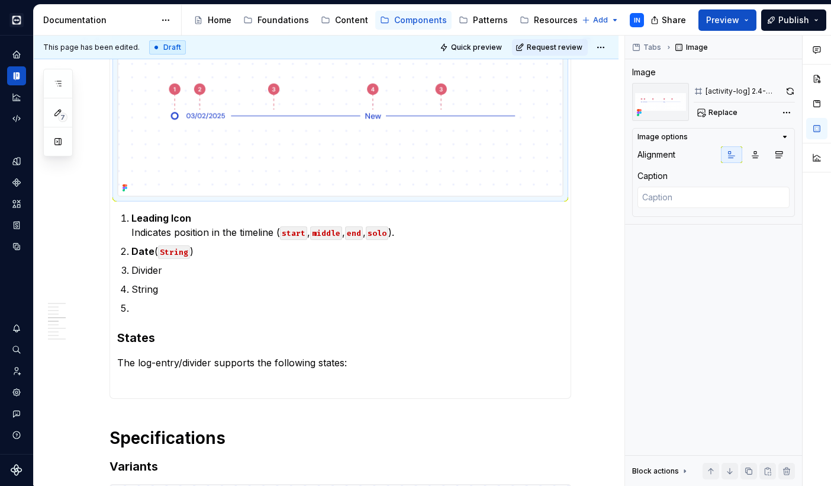
click at [273, 167] on img at bounding box center [340, 116] width 445 height 160
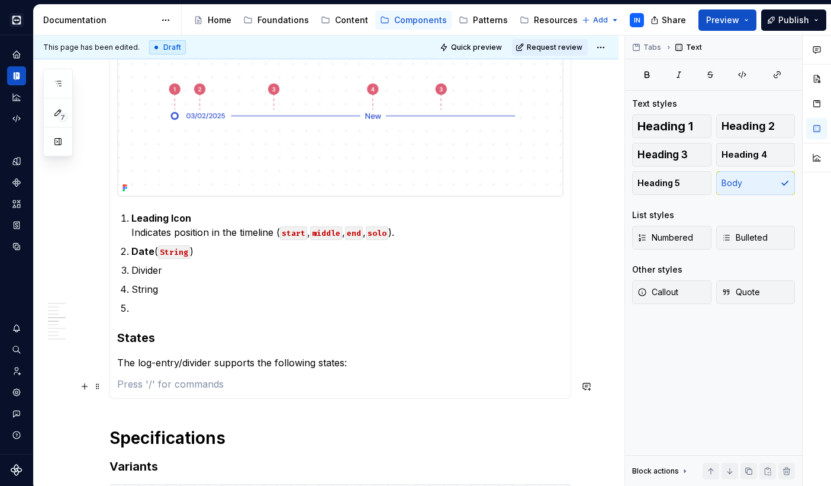
click at [144, 390] on p at bounding box center [340, 384] width 447 height 14
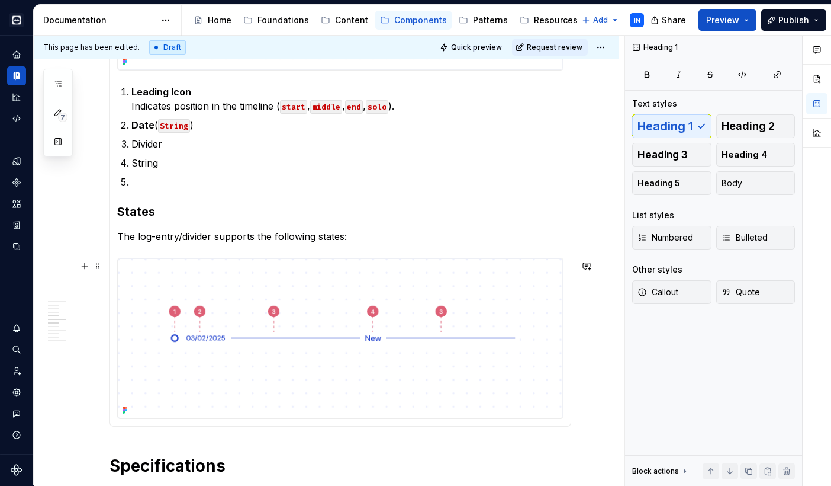
scroll to position [421, 0]
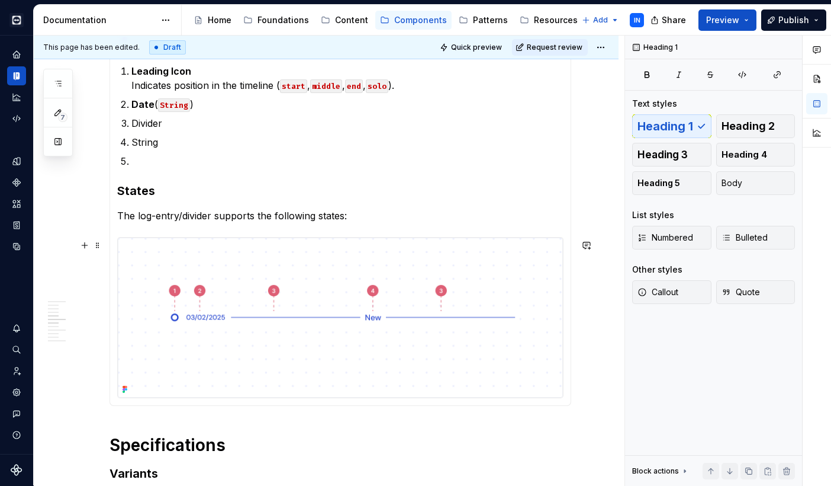
click at [275, 339] on img at bounding box center [340, 317] width 445 height 160
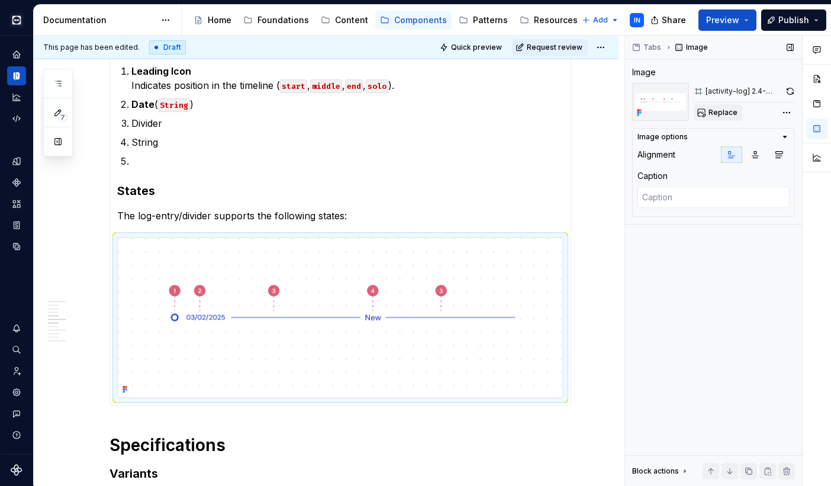
click at [727, 113] on span "Replace" at bounding box center [723, 112] width 29 height 9
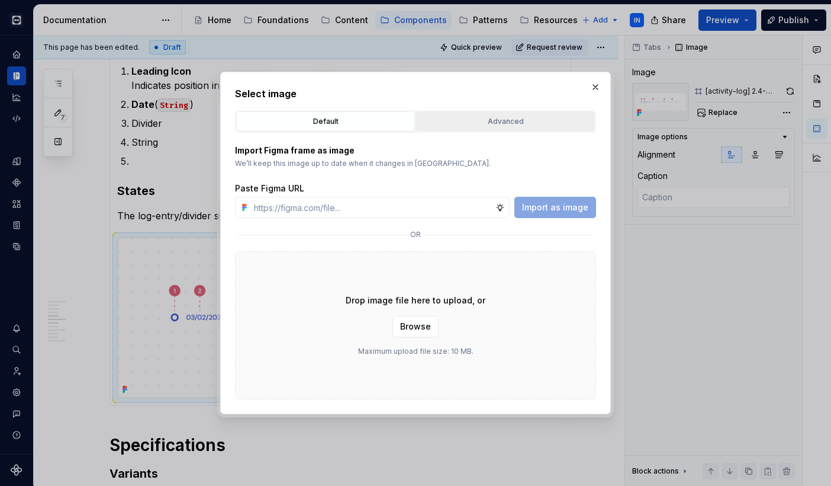
click at [496, 116] on div "Advanced" at bounding box center [505, 121] width 171 height 12
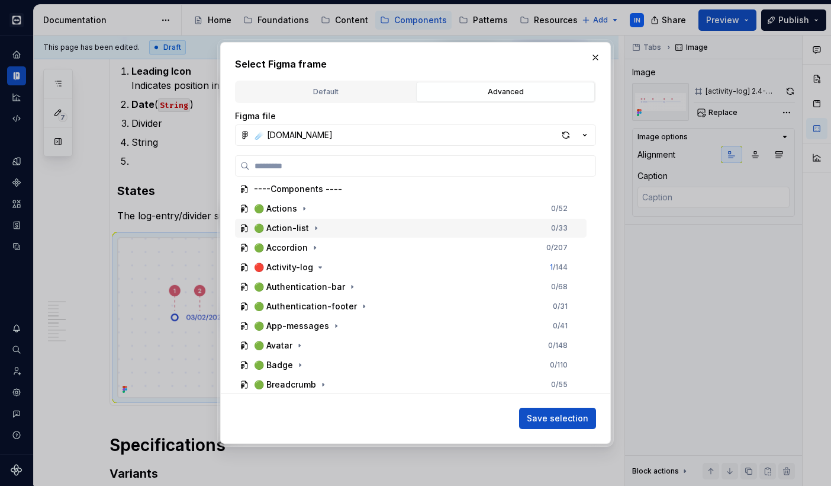
scroll to position [114, 0]
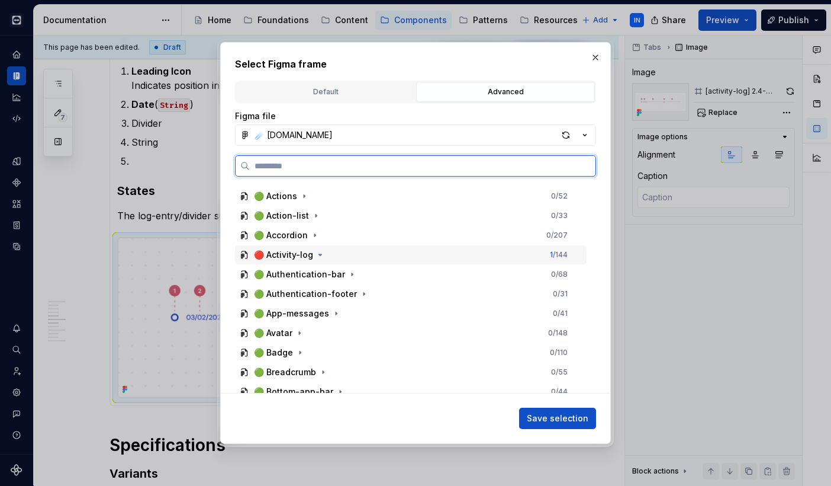
click at [335, 256] on div "🔴 Activity-log 1 / 144" at bounding box center [411, 254] width 352 height 19
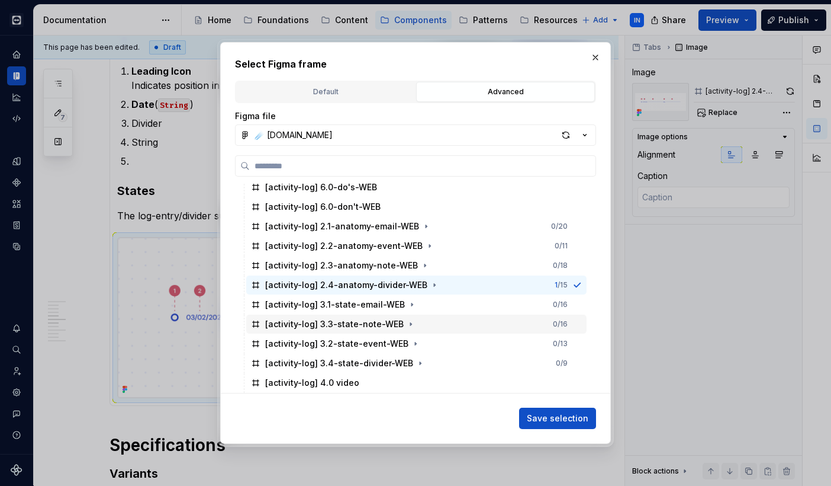
scroll to position [258, 0]
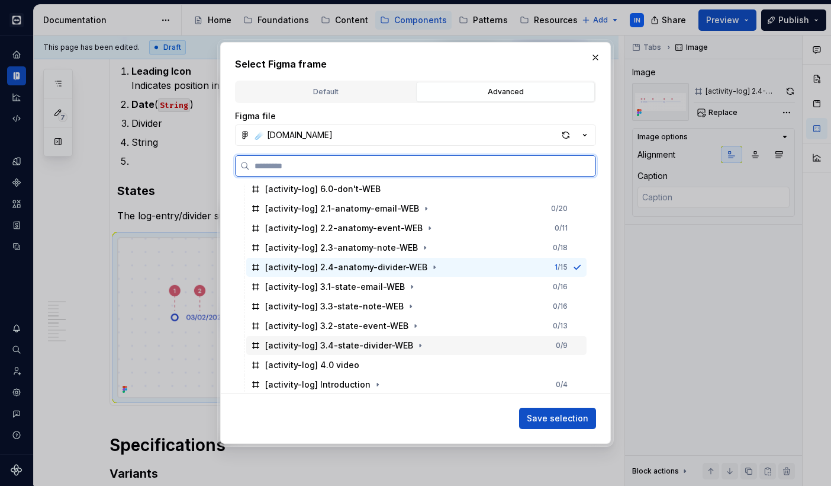
click at [447, 339] on div "[activity-log] 3.4-state-divider-WEB 0 / 9" at bounding box center [416, 345] width 341 height 19
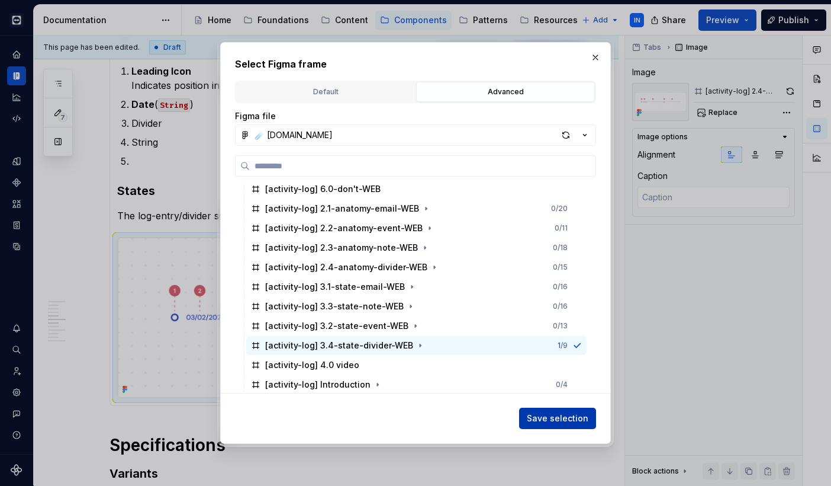
click at [552, 420] on span "Save selection" at bounding box center [558, 418] width 62 height 12
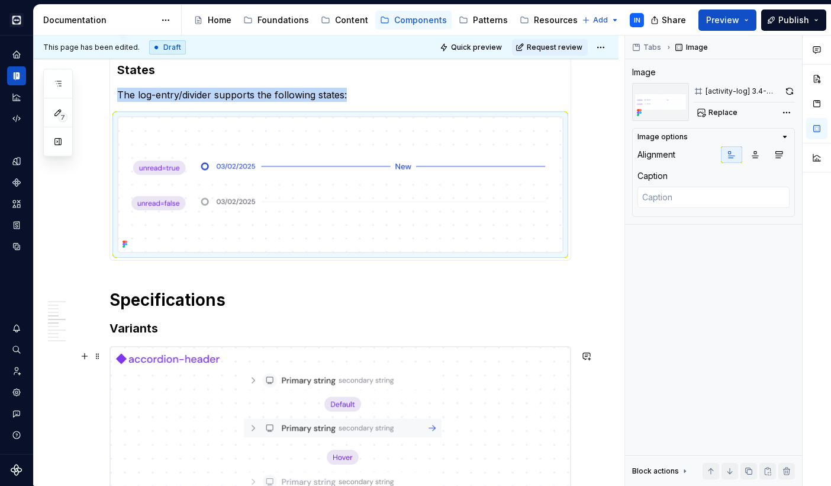
scroll to position [555, 0]
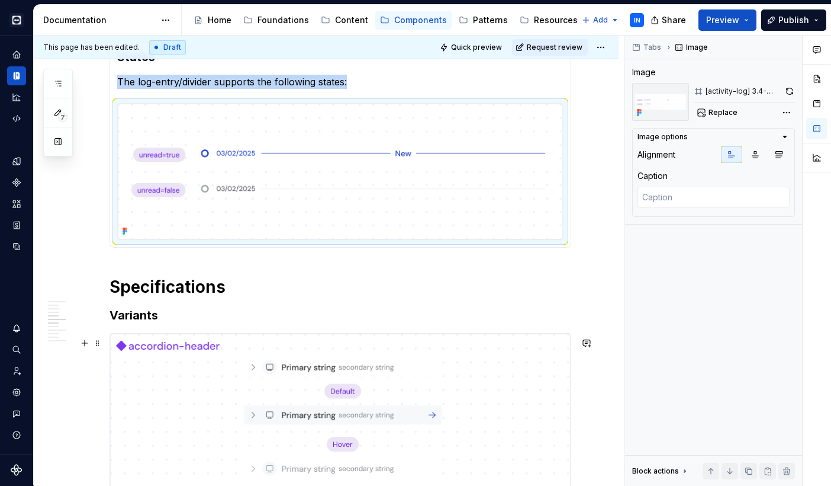
type textarea "*"
type textarea "The accordion-header component is the clickable area at the top of an accordion…"
click at [121, 354] on img at bounding box center [340, 451] width 461 height 236
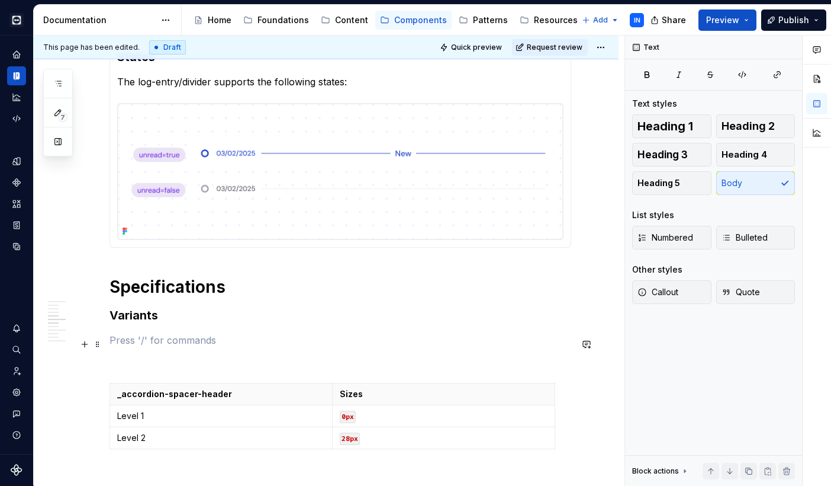
scroll to position [590, 0]
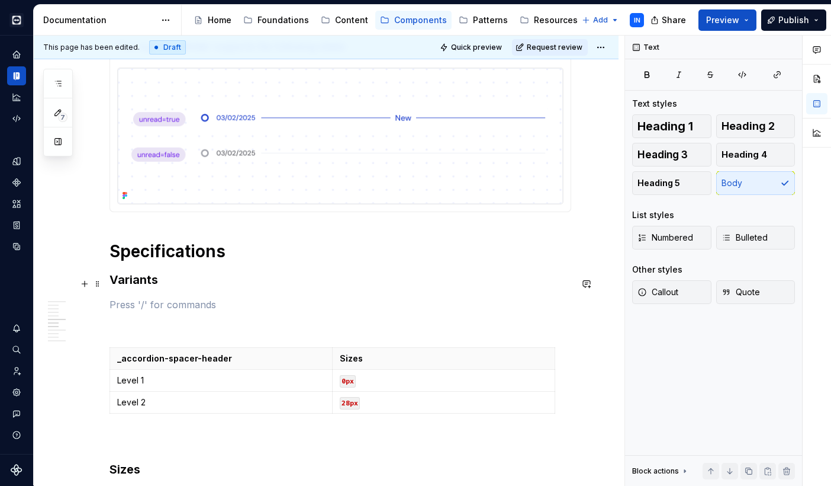
click at [128, 283] on h3 "Variants" at bounding box center [341, 279] width 462 height 17
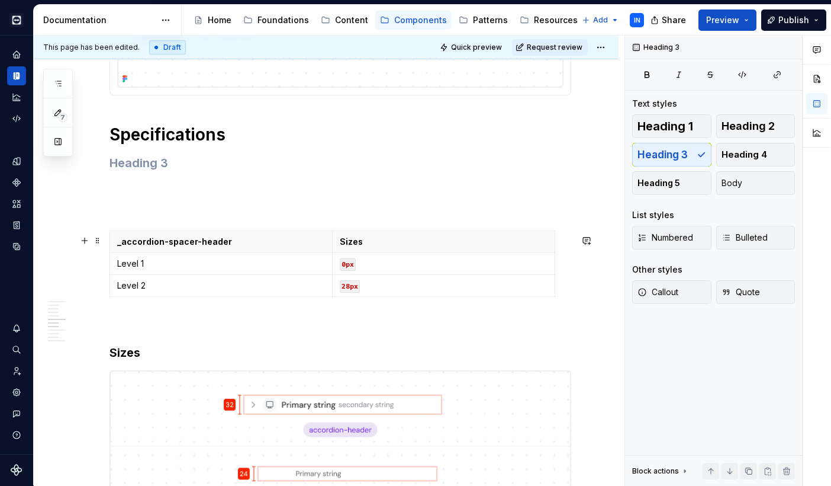
scroll to position [711, 0]
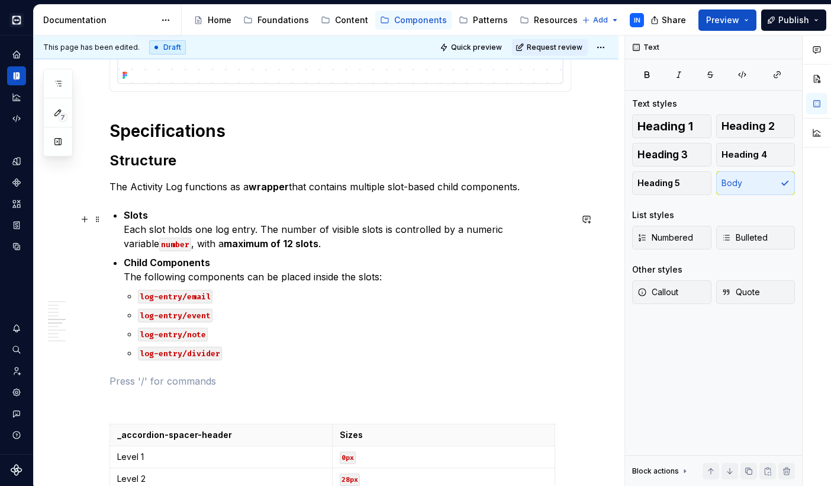
click at [191, 237] on code "number" at bounding box center [175, 244] width 32 height 14
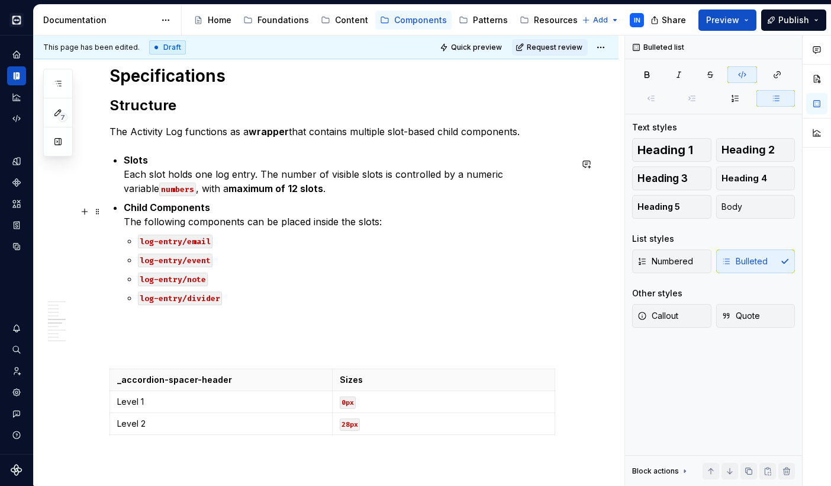
scroll to position [785, 0]
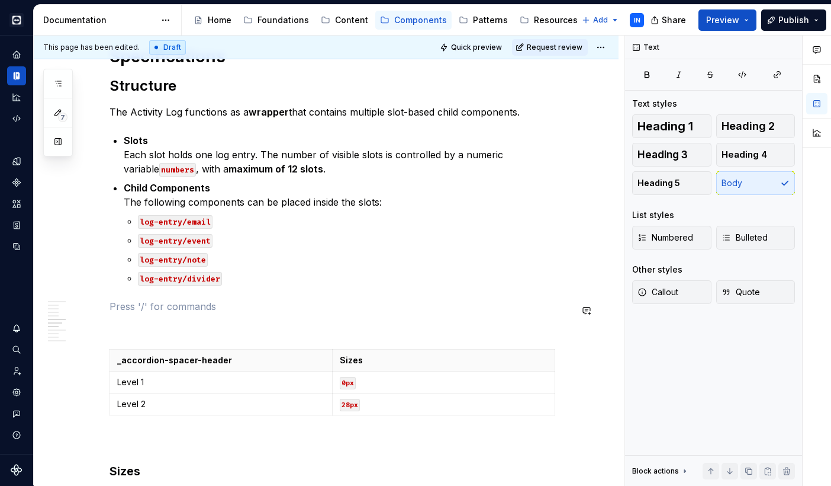
click at [235, 290] on div "**********" at bounding box center [341, 405] width 462 height 1886
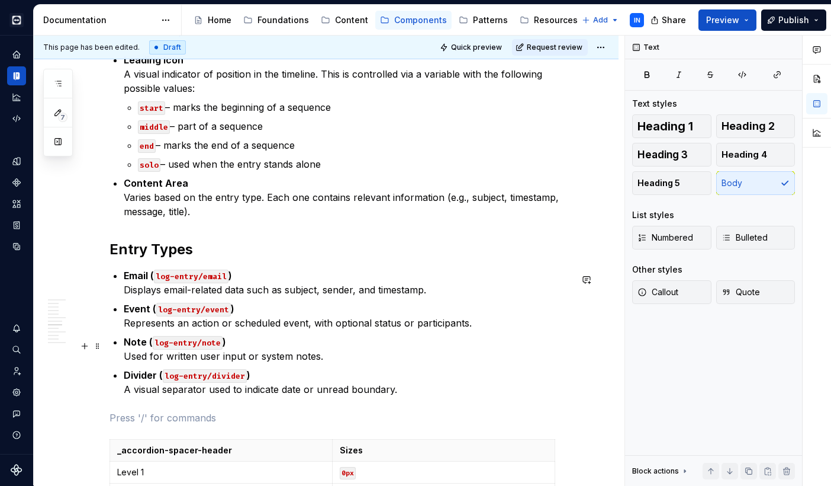
scroll to position [1066, 0]
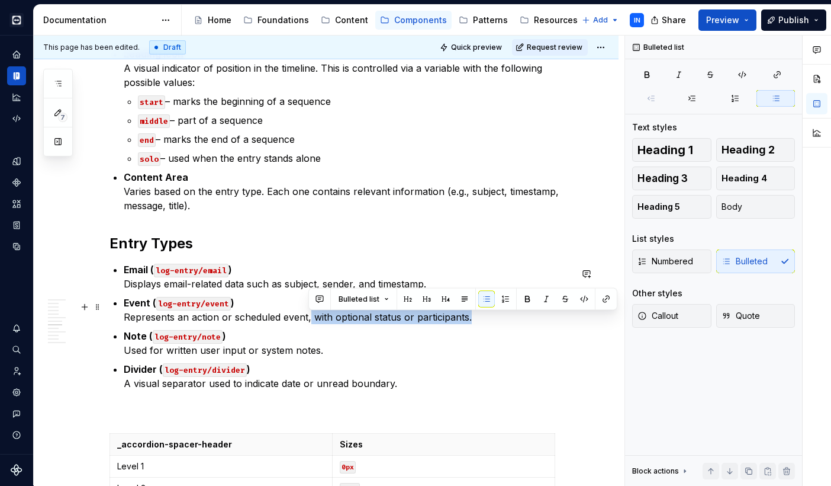
drag, startPoint x: 310, startPoint y: 321, endPoint x: 473, endPoint y: 323, distance: 162.3
click at [473, 323] on p "Event ( log-entry/event ) Represents an action or scheduled event, with optiona…" at bounding box center [348, 310] width 448 height 28
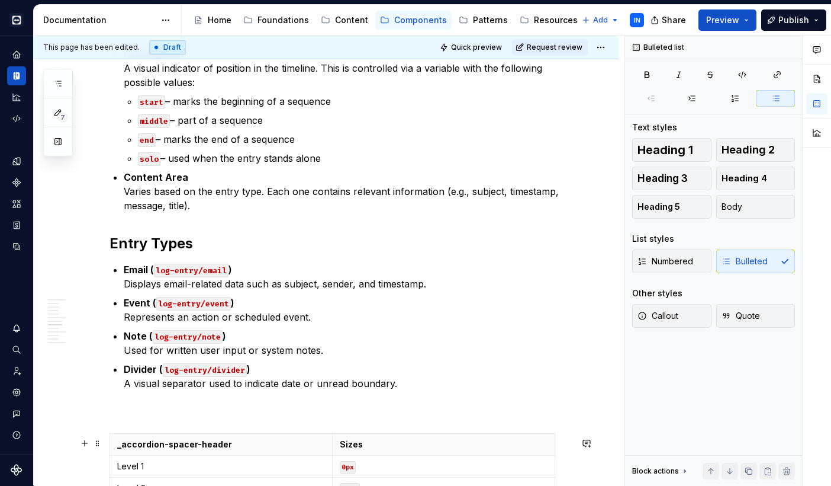
click at [99, 443] on span at bounding box center [97, 443] width 9 height 17
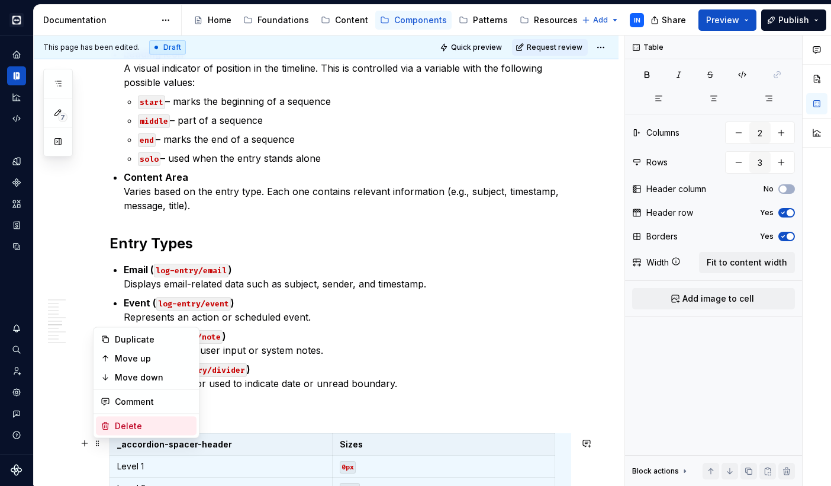
click at [111, 425] on div "Delete" at bounding box center [146, 425] width 101 height 19
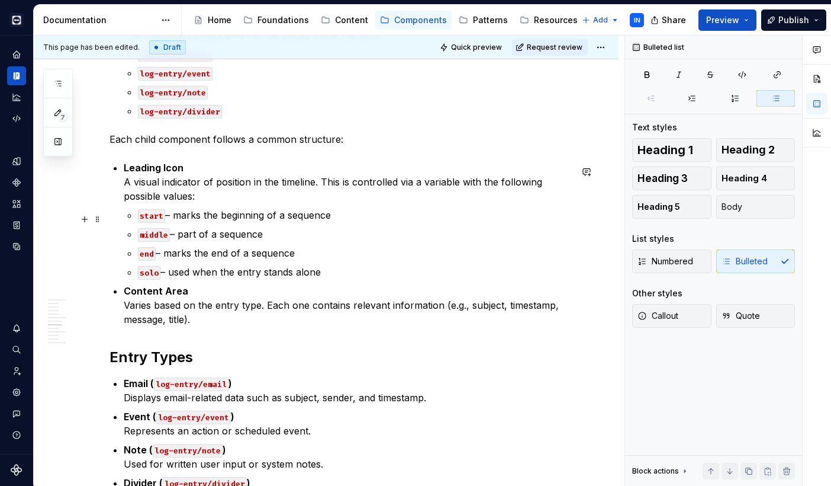
scroll to position [945, 0]
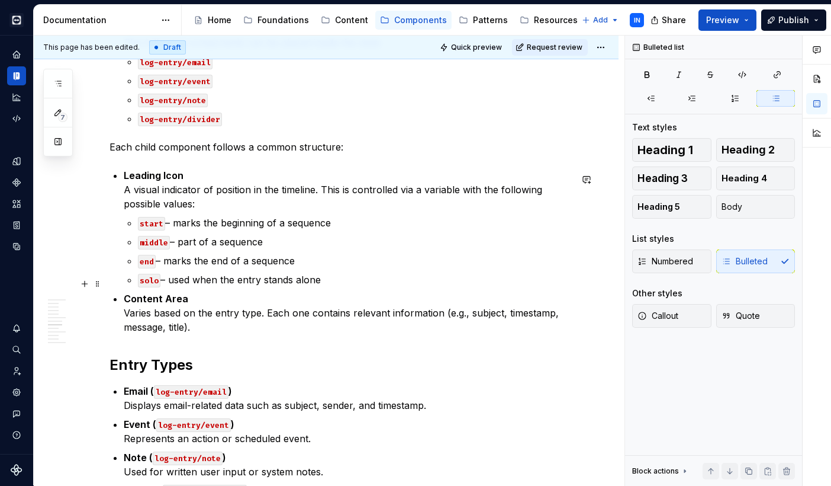
click at [338, 281] on p "solo – used when the entry stands alone" at bounding box center [354, 279] width 433 height 14
click at [214, 334] on p "Content Area Varies based on the entry type. Each one contains relevant informa…" at bounding box center [348, 312] width 448 height 43
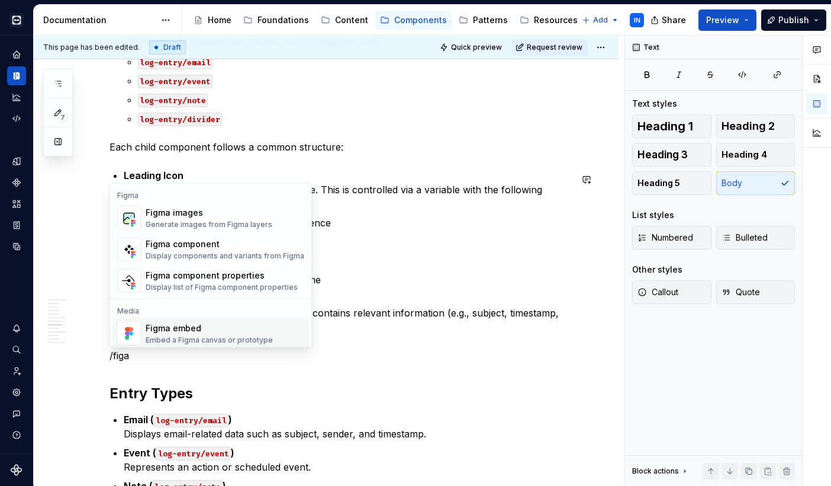
click at [228, 336] on div "Embed a Figma canvas or prototype" at bounding box center [209, 339] width 127 height 9
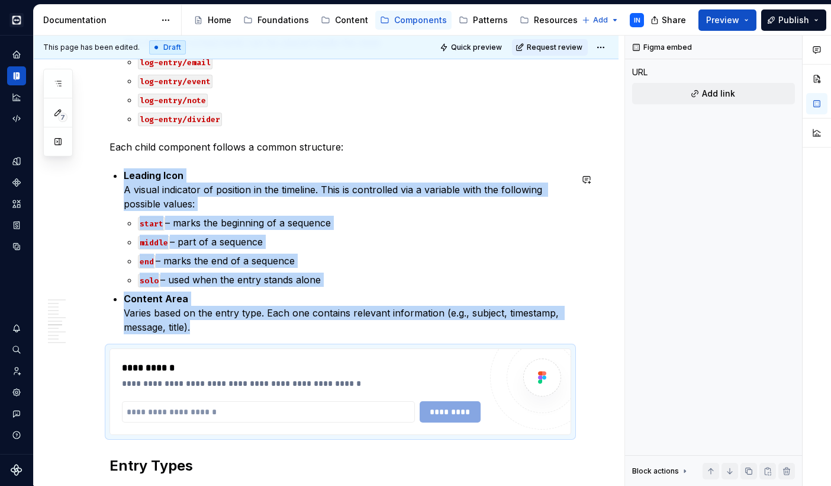
type textarea "*"
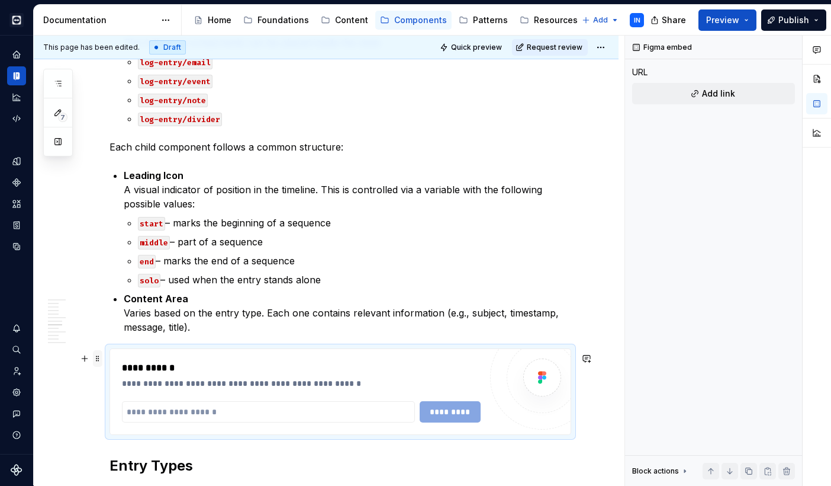
click at [99, 358] on span at bounding box center [97, 358] width 9 height 17
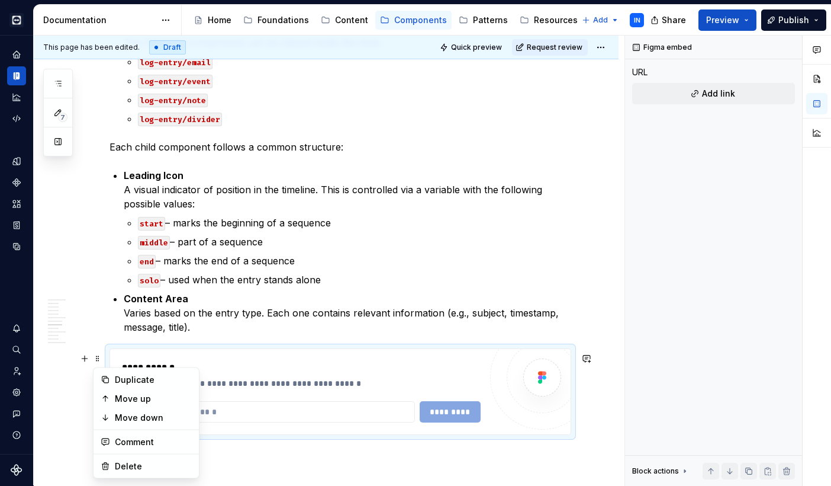
click at [279, 359] on div "**********" at bounding box center [340, 391] width 461 height 85
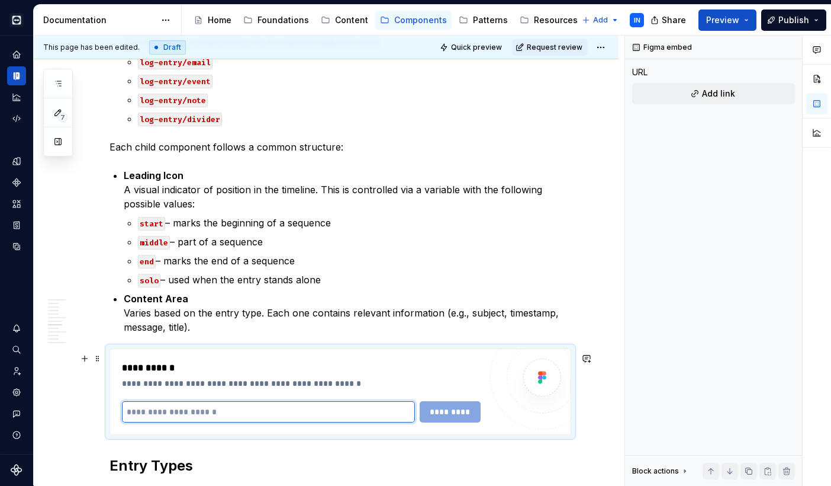
click at [203, 413] on input "text" at bounding box center [268, 411] width 293 height 21
paste input "**********"
type input "**********"
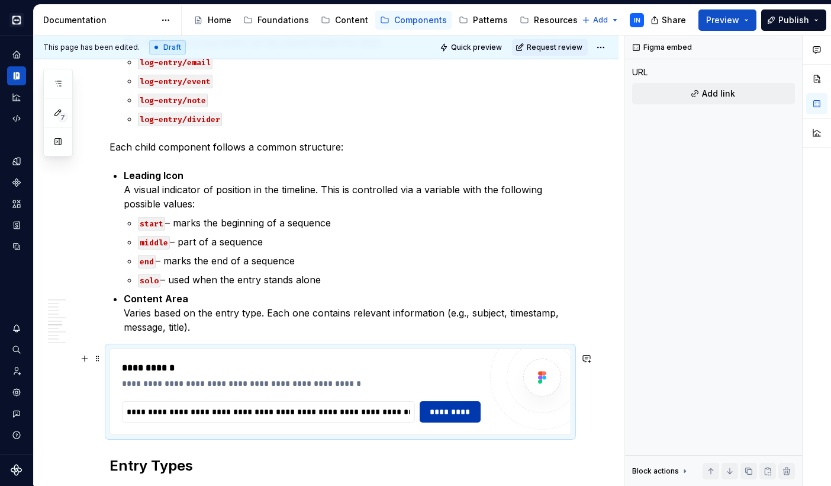
click at [450, 417] on span "*********" at bounding box center [451, 412] width 46 height 12
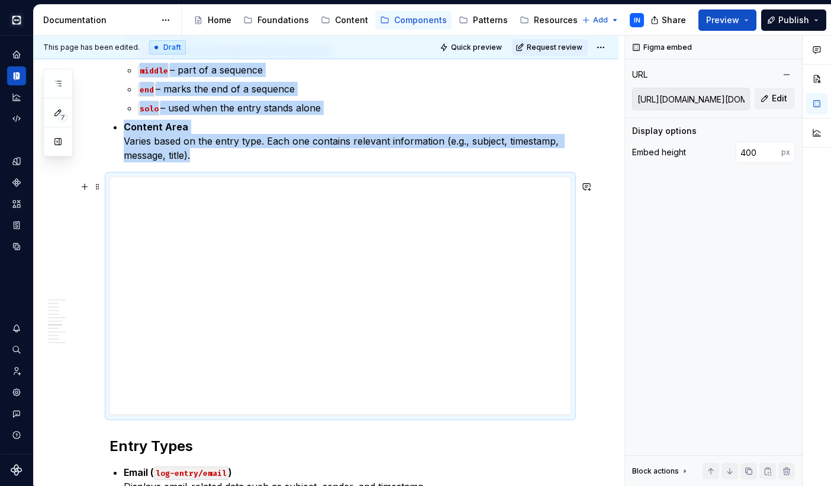
scroll to position [1136, 0]
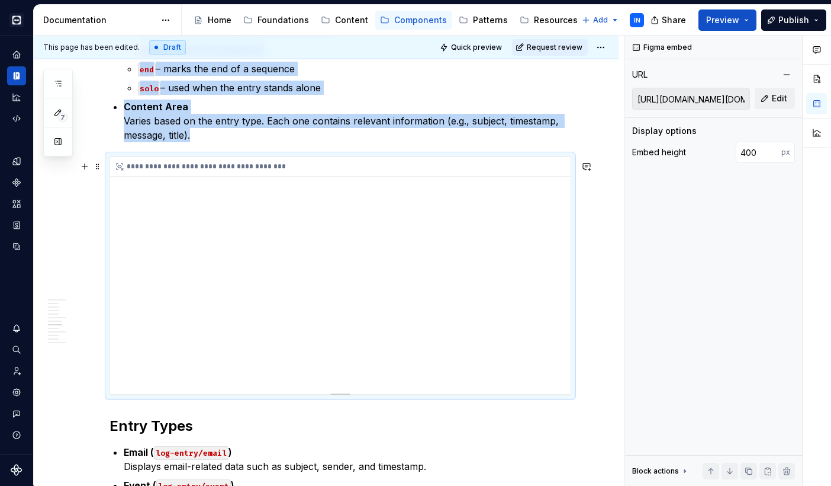
click at [359, 304] on div "**********" at bounding box center [340, 275] width 461 height 237
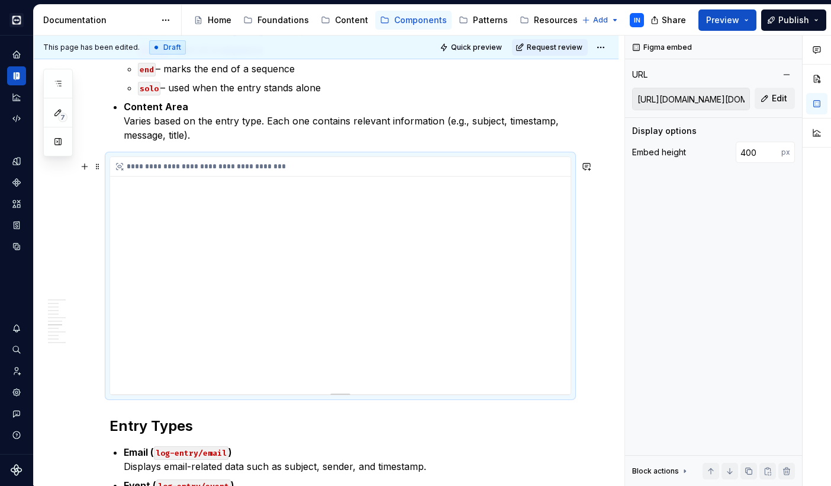
click at [335, 312] on div "**********" at bounding box center [340, 275] width 461 height 237
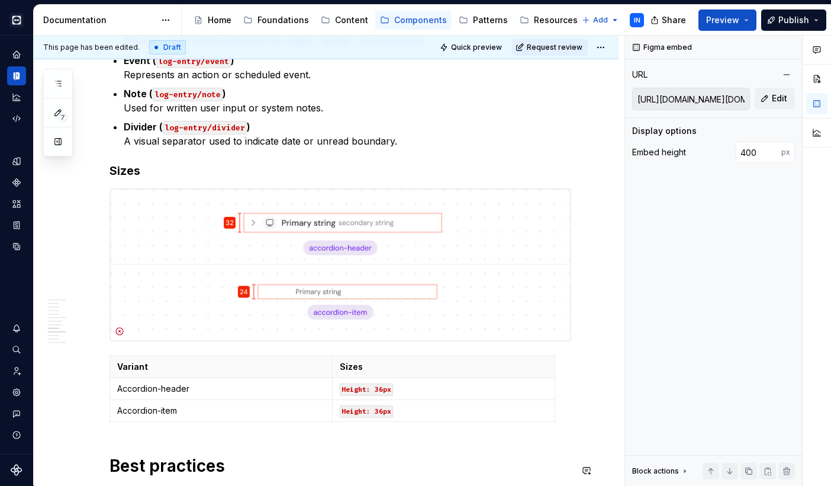
scroll to position [1544, 0]
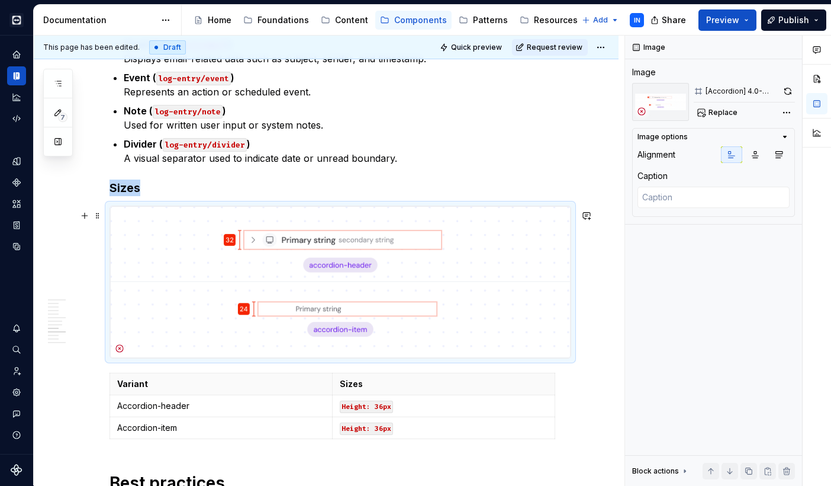
click at [440, 282] on img at bounding box center [340, 282] width 461 height 152
click at [733, 117] on button "Replace" at bounding box center [718, 112] width 49 height 17
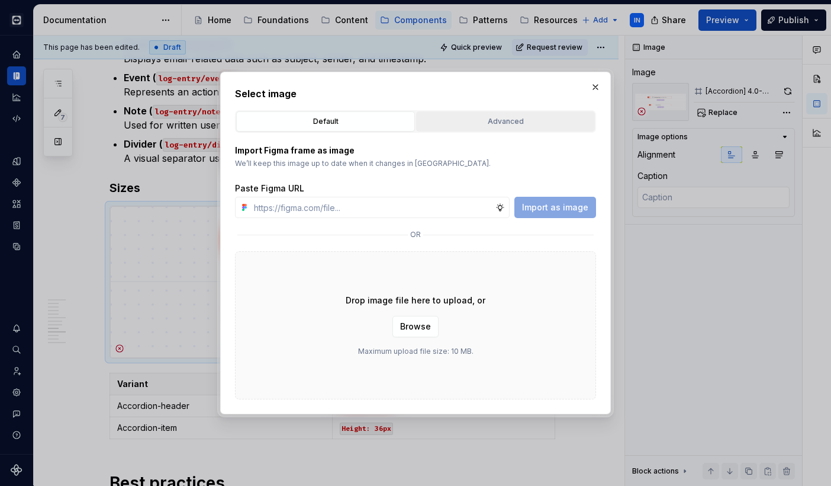
click at [474, 120] on div "Advanced" at bounding box center [505, 121] width 171 height 12
click at [0, 0] on div "Figma file" at bounding box center [0, 0] width 0 height 0
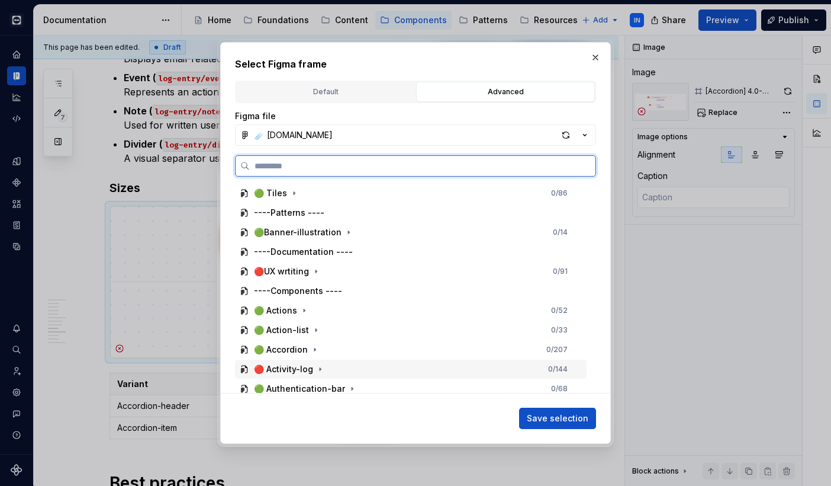
click at [327, 369] on div "🔴 Activity-log 0 / 144" at bounding box center [411, 368] width 352 height 19
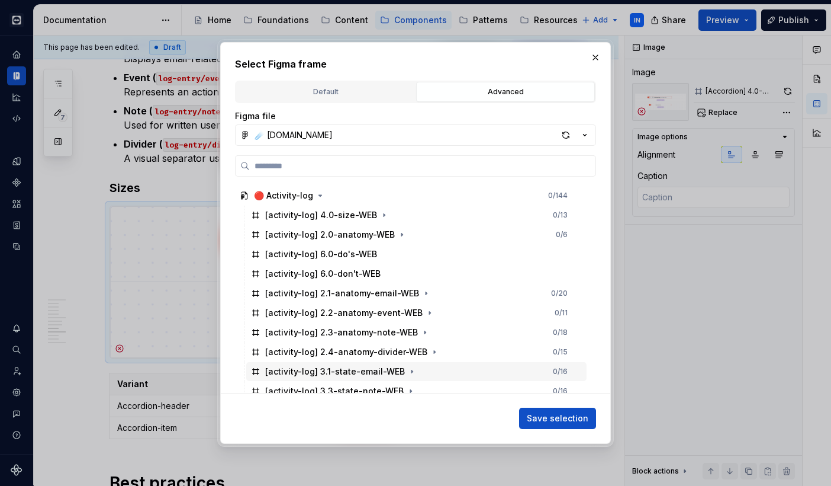
scroll to position [165, 0]
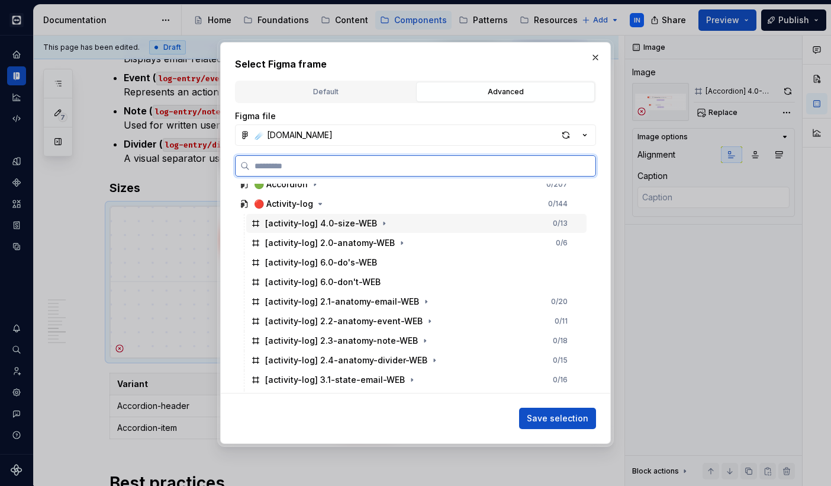
click at [404, 222] on div "[activity-log] 4.0-size-WEB 0 / 13" at bounding box center [416, 223] width 341 height 19
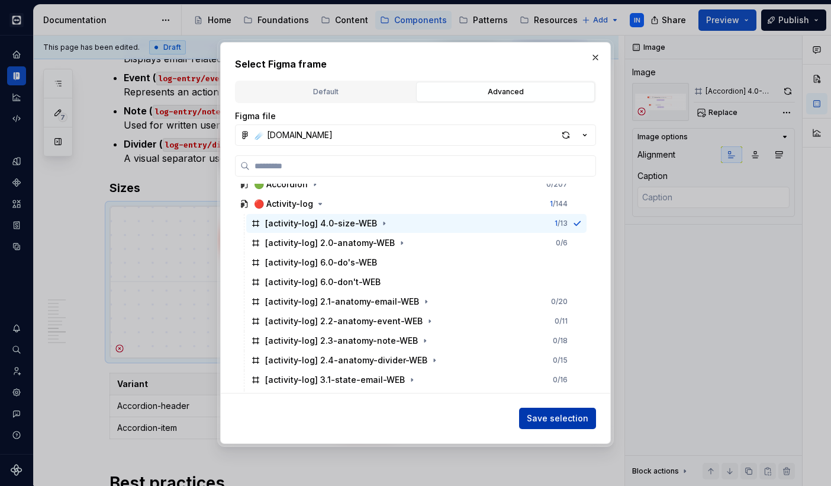
click at [540, 415] on span "Save selection" at bounding box center [558, 418] width 62 height 12
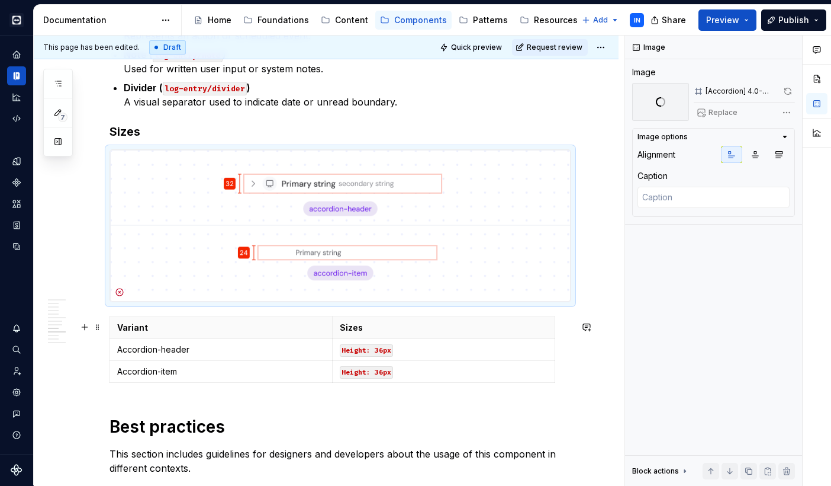
scroll to position [1606, 0]
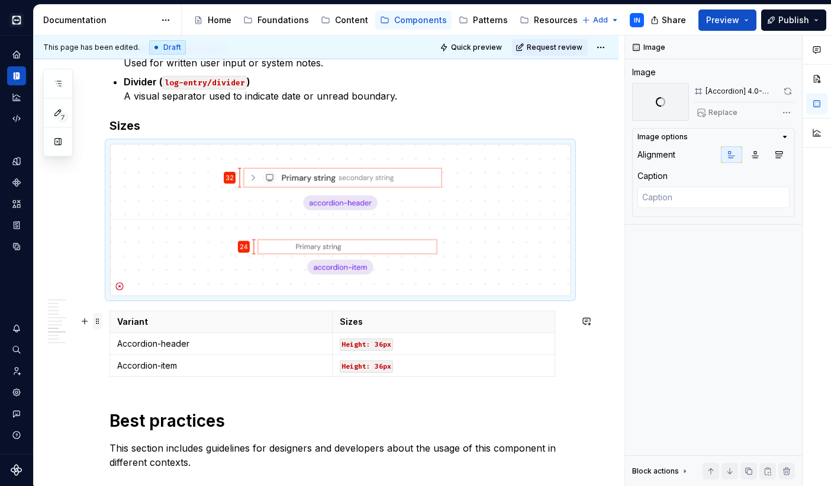
click at [99, 322] on span at bounding box center [97, 321] width 9 height 17
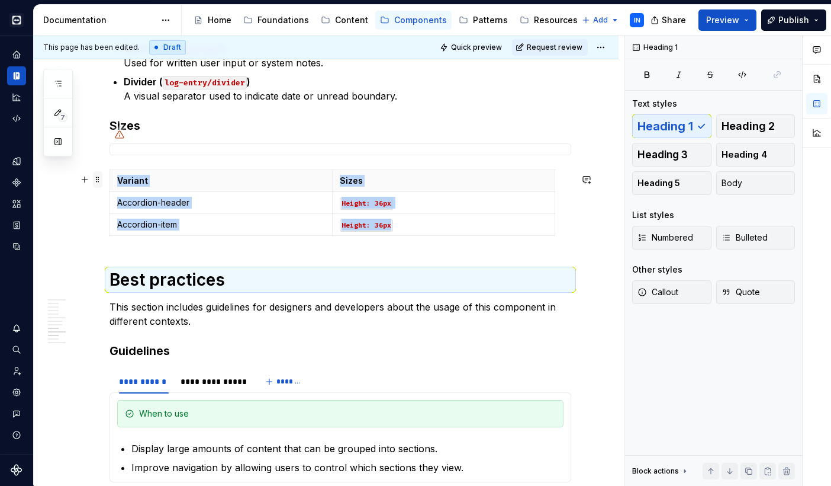
click at [97, 182] on span at bounding box center [97, 179] width 9 height 17
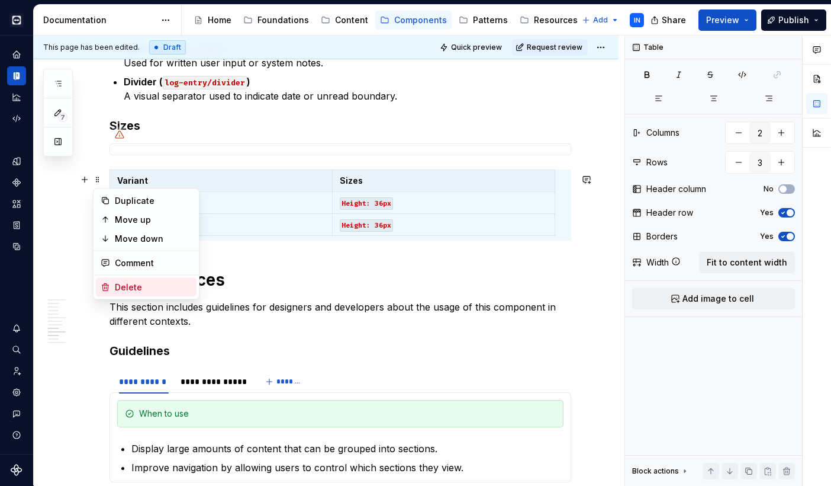
click at [114, 284] on div "Delete" at bounding box center [146, 287] width 101 height 19
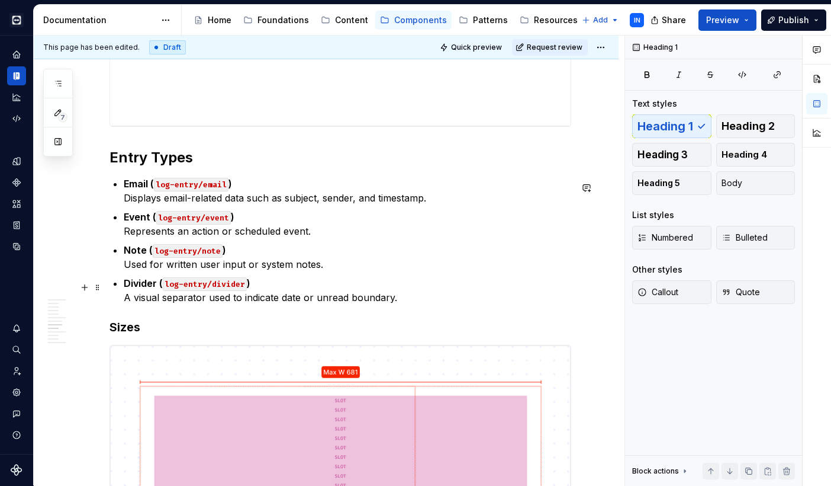
scroll to position [1528, 0]
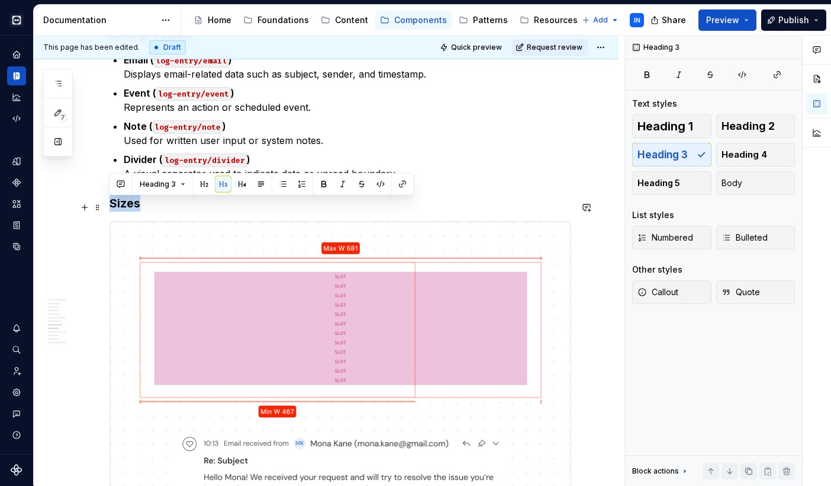
drag, startPoint x: 154, startPoint y: 209, endPoint x: 110, endPoint y: 205, distance: 44.6
click at [110, 205] on h3 "Sizes" at bounding box center [341, 203] width 462 height 17
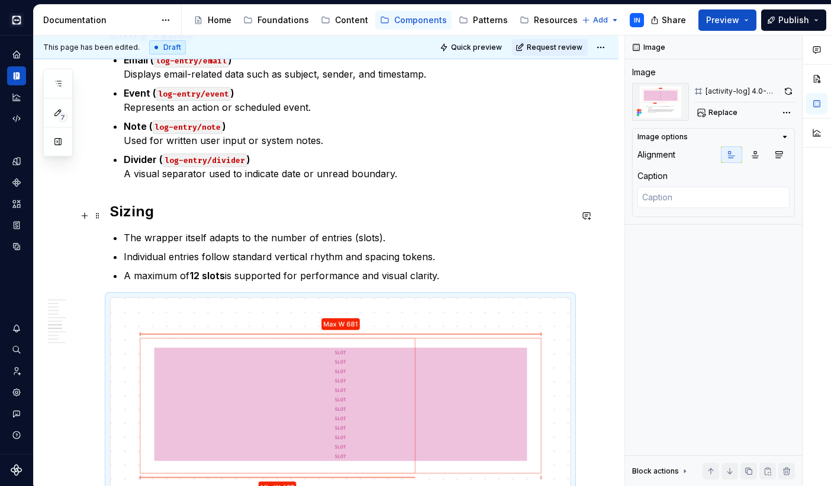
click at [150, 215] on h2 "Sizing" at bounding box center [341, 211] width 462 height 19
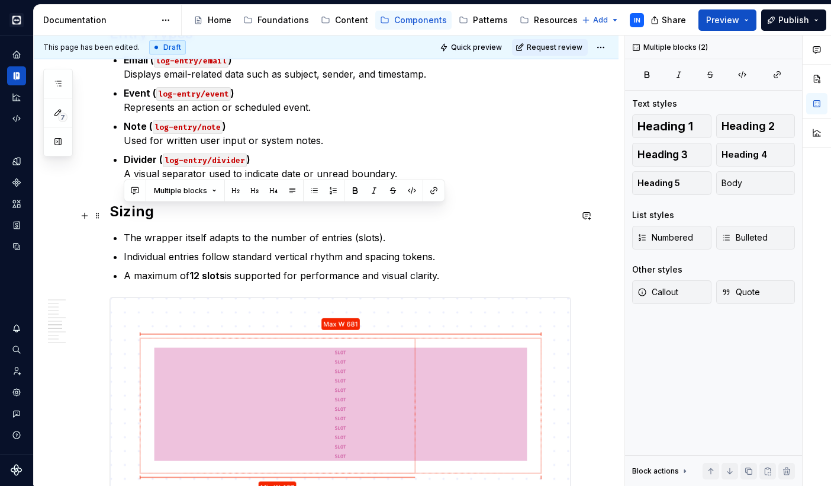
click at [150, 215] on h2 "Sizing" at bounding box center [341, 211] width 462 height 19
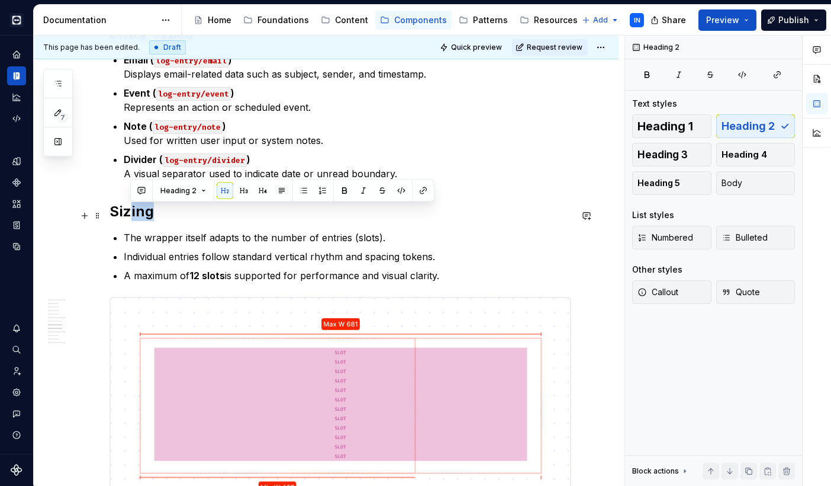
drag, startPoint x: 155, startPoint y: 220, endPoint x: 131, endPoint y: 216, distance: 24.6
click at [131, 216] on h2 "Sizing" at bounding box center [341, 211] width 462 height 19
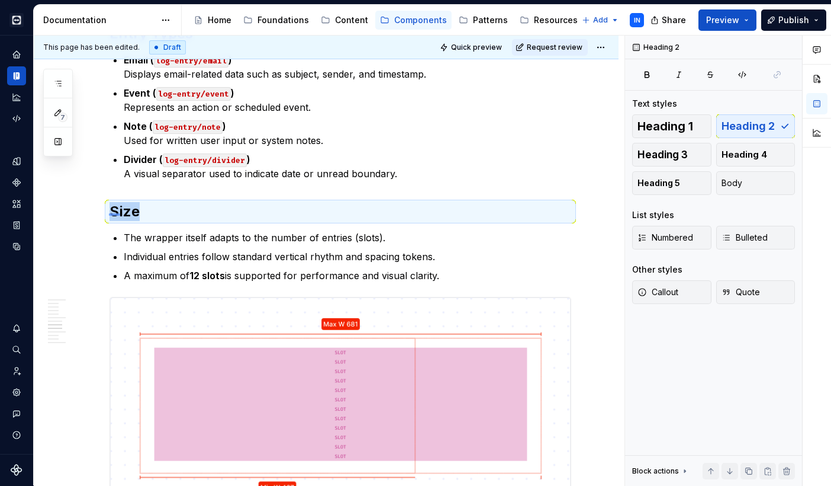
drag, startPoint x: 109, startPoint y: 213, endPoint x: 139, endPoint y: 214, distance: 29.6
click at [139, 214] on div "**********" at bounding box center [329, 261] width 591 height 450
click at [139, 215] on h2 "Size" at bounding box center [341, 211] width 462 height 19
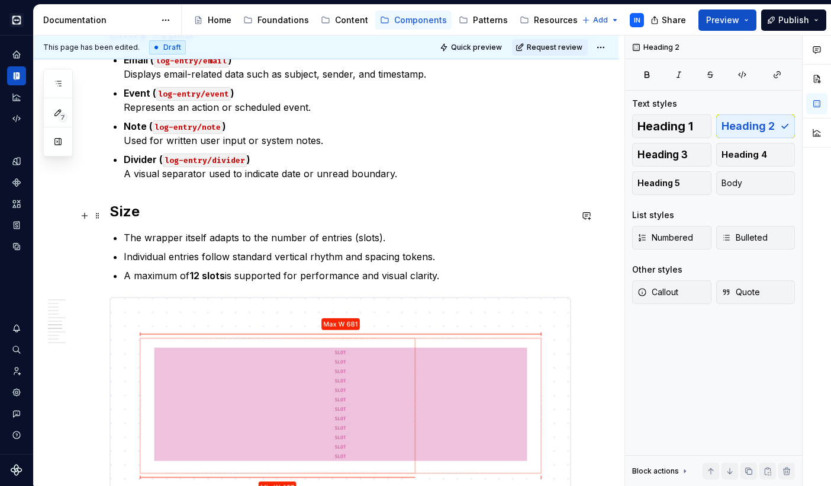
click at [139, 215] on h2 "Size" at bounding box center [341, 211] width 462 height 19
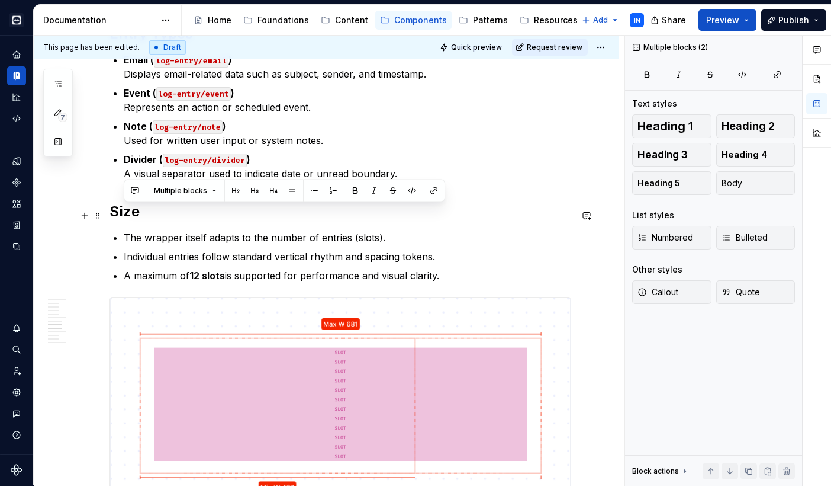
click at [139, 215] on h2 "Size" at bounding box center [341, 211] width 462 height 19
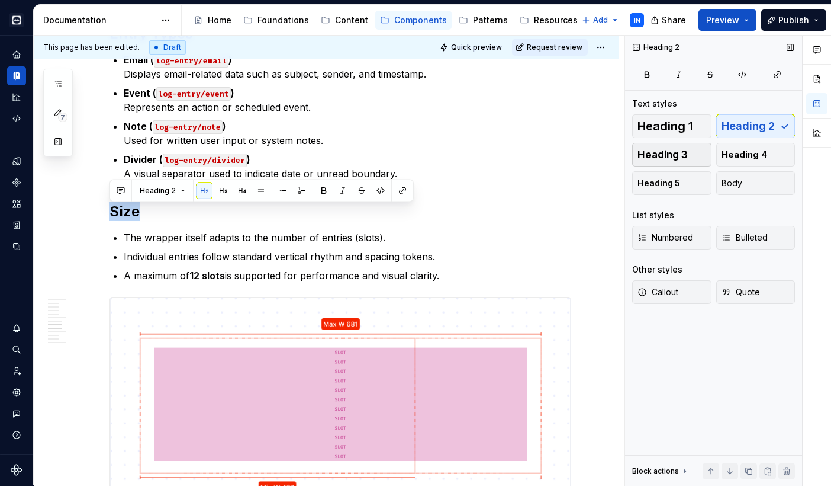
click at [664, 163] on button "Heading 3" at bounding box center [671, 155] width 79 height 24
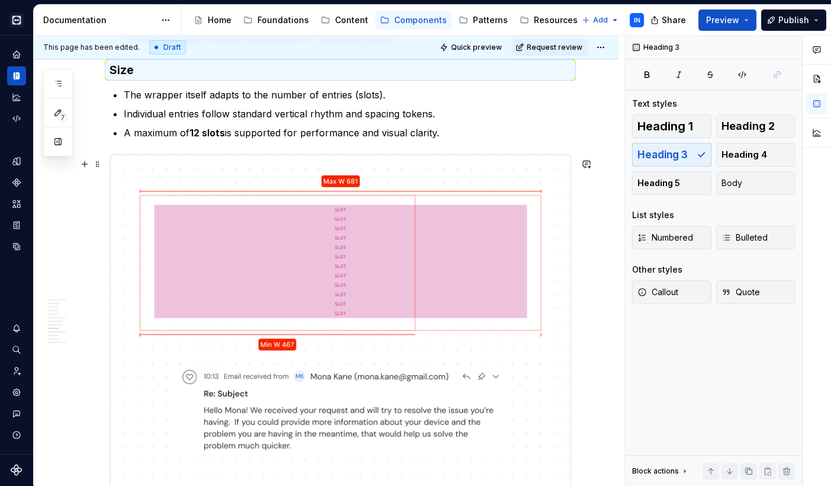
scroll to position [1668, 0]
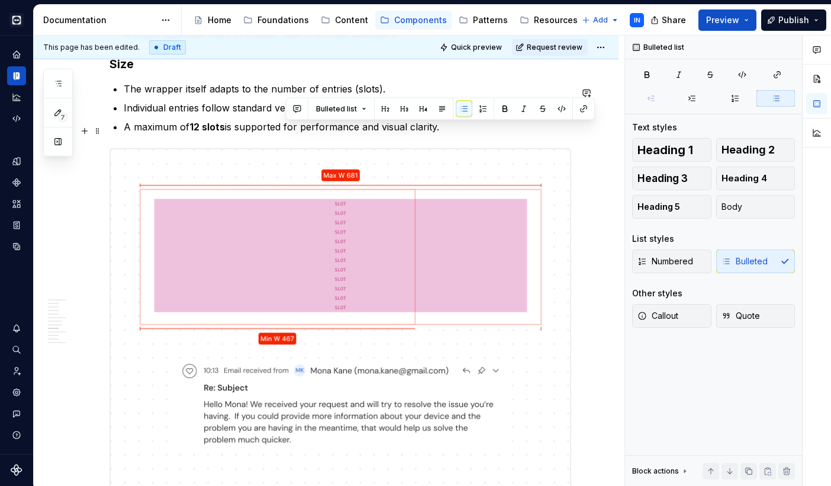
drag, startPoint x: 287, startPoint y: 129, endPoint x: 451, endPoint y: 127, distance: 164.1
click at [451, 127] on p "A maximum of 12 slots is supported for performance and visual clarity." at bounding box center [348, 127] width 448 height 14
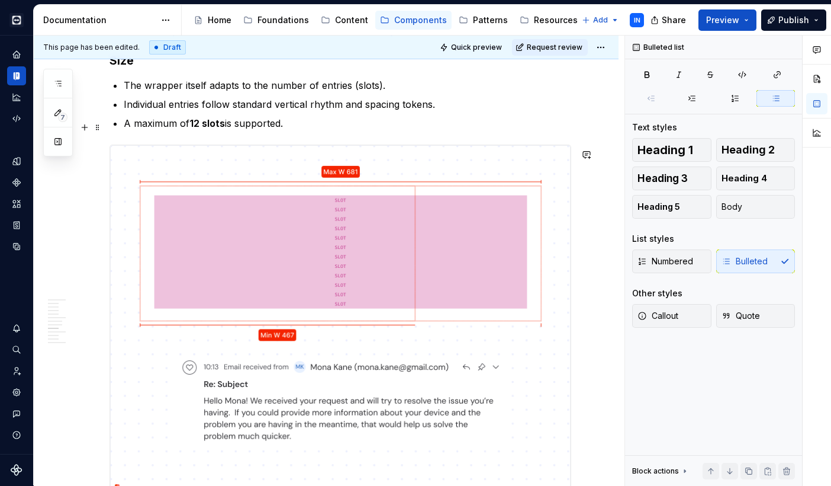
scroll to position [1647, 0]
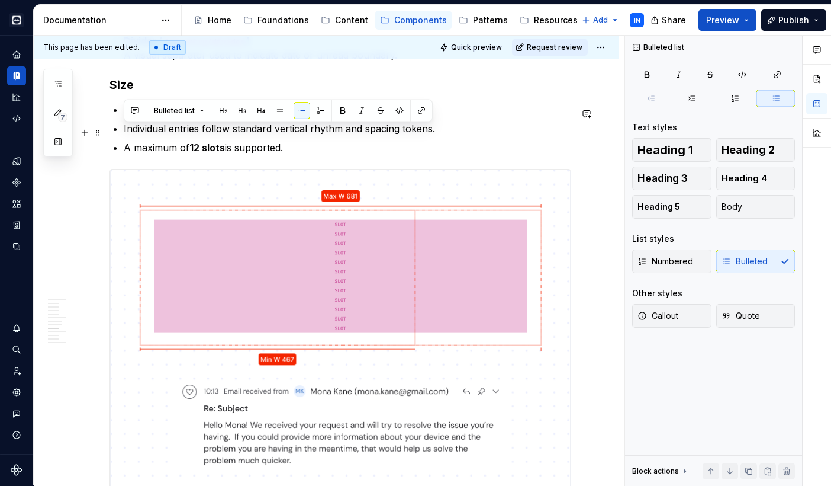
drag, startPoint x: 294, startPoint y: 149, endPoint x: 110, endPoint y: 134, distance: 184.8
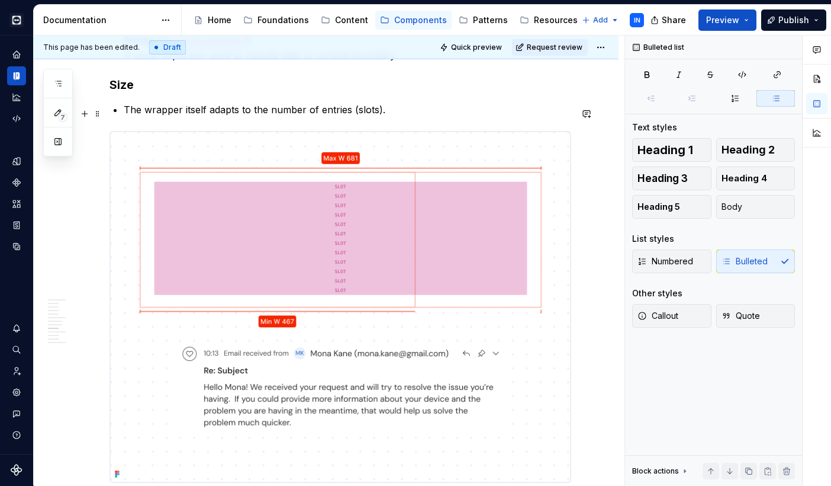
click at [126, 114] on p "The wrapper itself adapts to the number of entries (slots)." at bounding box center [348, 109] width 448 height 14
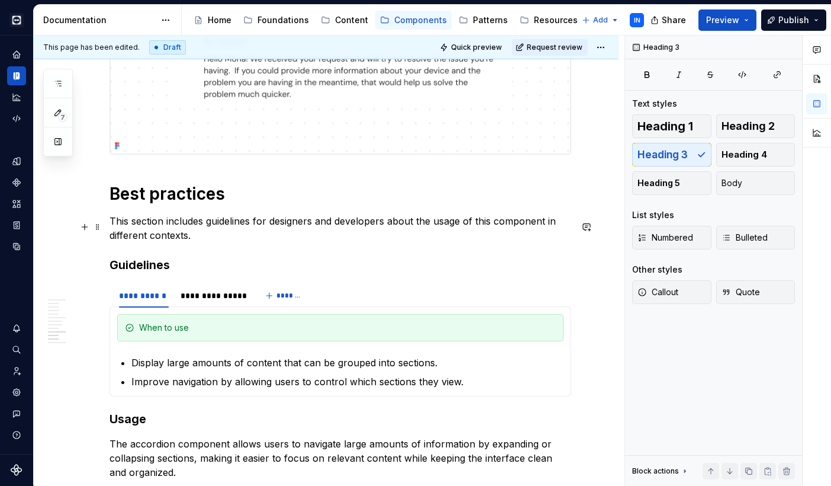
scroll to position [2031, 0]
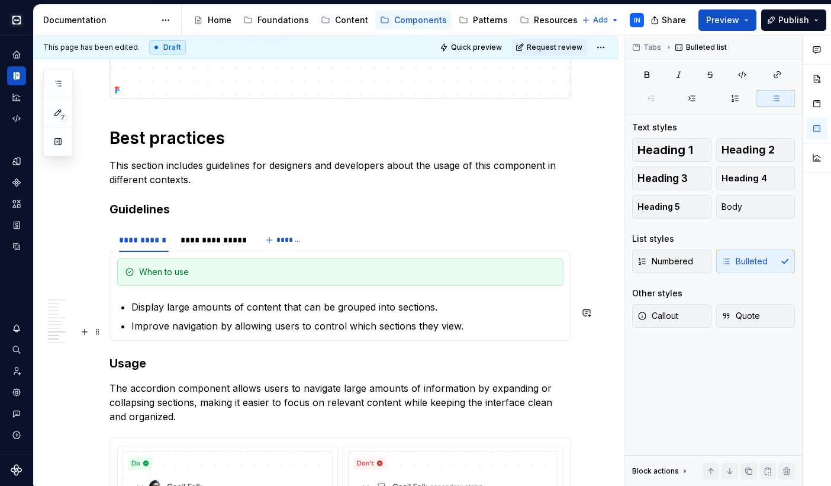
click at [265, 332] on p "Improve navigation by allowing users to control which sections they view." at bounding box center [347, 326] width 432 height 14
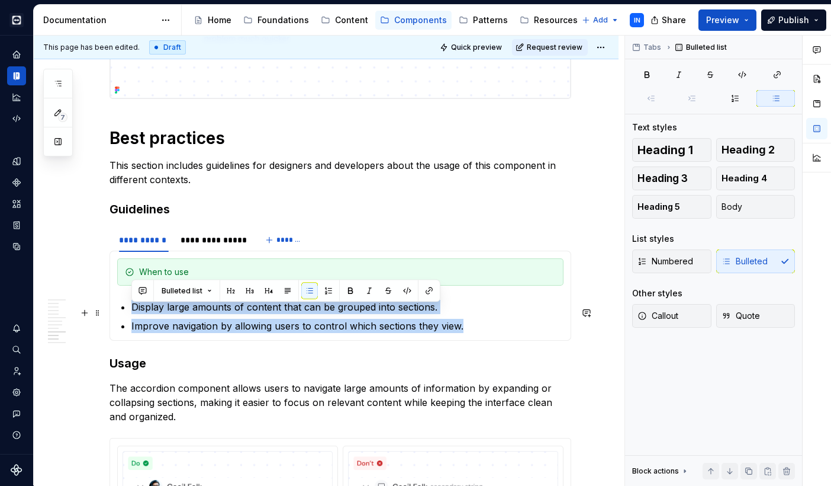
drag, startPoint x: 464, startPoint y: 332, endPoint x: 134, endPoint y: 309, distance: 331.3
click at [134, 309] on ul "Display large amounts of content that can be grouped into sections. Improve nav…" at bounding box center [347, 316] width 432 height 33
click at [135, 314] on p "Display large amounts of content that can be grouped into sections." at bounding box center [347, 307] width 432 height 14
drag, startPoint x: 132, startPoint y: 312, endPoint x: 458, endPoint y: 332, distance: 326.9
click at [458, 332] on ul "Display large amounts of content that can be grouped into sections. Improve nav…" at bounding box center [347, 316] width 432 height 33
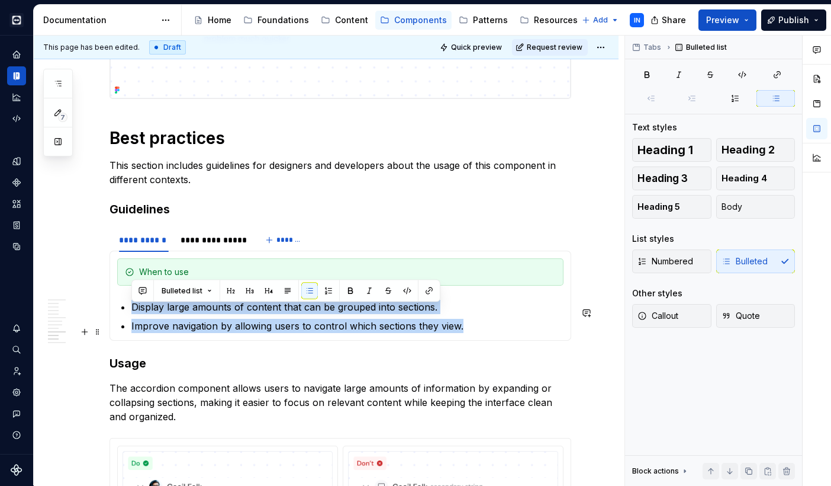
click at [220, 332] on p "Improve navigation by allowing users to control which sections they view." at bounding box center [347, 326] width 432 height 14
drag, startPoint x: 467, startPoint y: 335, endPoint x: 130, endPoint y: 310, distance: 337.3
click at [130, 310] on section-item-column "When to use Display large amounts of content that can be grouped into sections.…" at bounding box center [340, 295] width 447 height 75
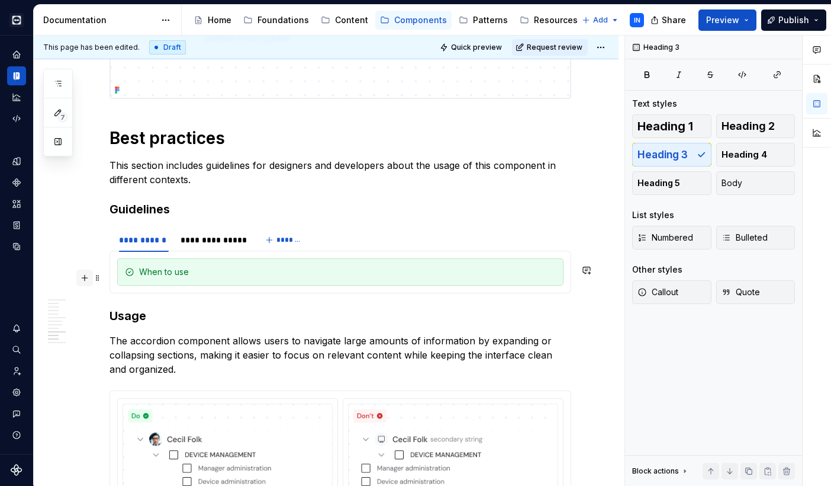
click at [86, 280] on button "button" at bounding box center [84, 277] width 17 height 17
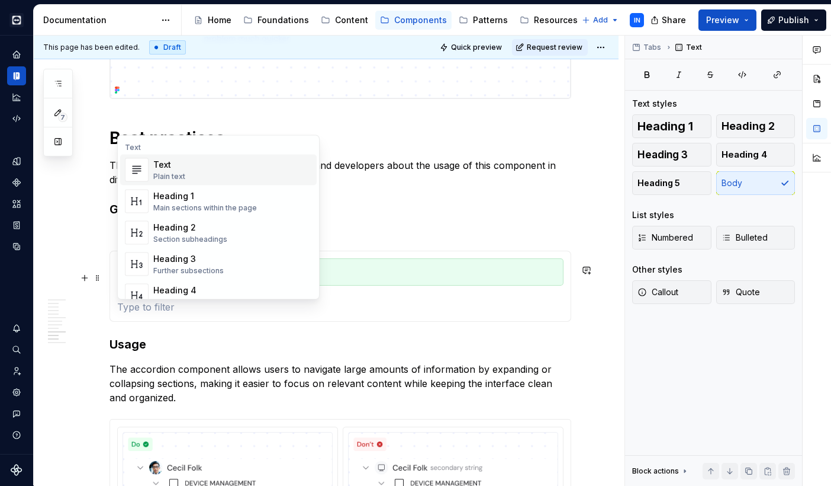
click at [139, 313] on p at bounding box center [340, 307] width 447 height 14
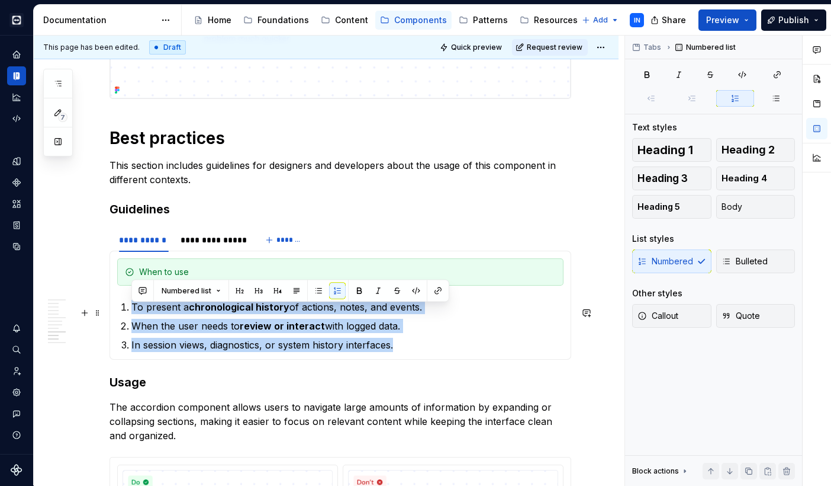
drag, startPoint x: 404, startPoint y: 355, endPoint x: 123, endPoint y: 307, distance: 285.4
click at [131, 307] on ol "To present a chronological history of actions, notes, and events. When the user…" at bounding box center [347, 326] width 432 height 52
click at [747, 254] on button "Bulleted" at bounding box center [756, 261] width 79 height 24
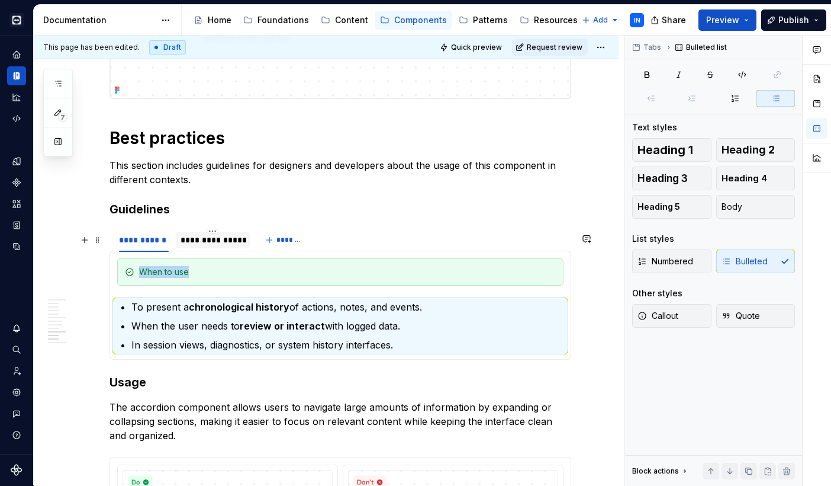
click at [196, 246] on div "**********" at bounding box center [213, 240] width 65 height 12
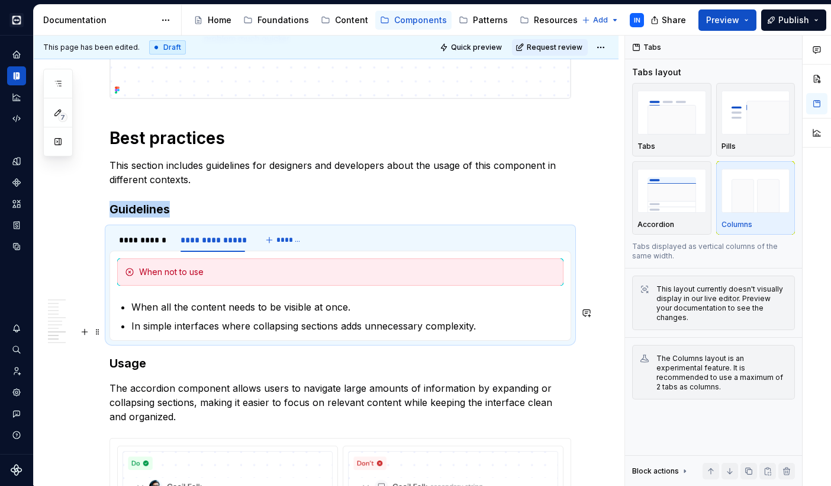
click at [477, 333] on p "In simple interfaces where collapsing sections adds unnecessary complexity." at bounding box center [347, 326] width 432 height 14
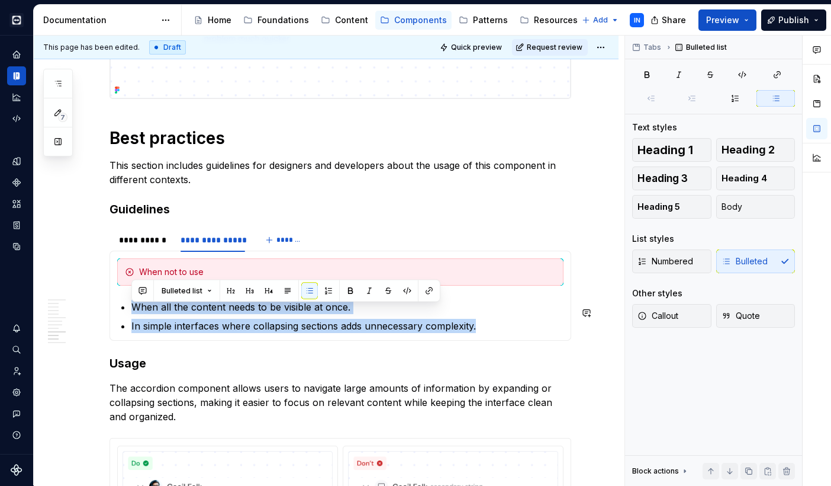
drag, startPoint x: 480, startPoint y: 333, endPoint x: 138, endPoint y: 302, distance: 343.1
click at [138, 302] on section-item-column "When not to use When all the content needs to be visible at once. In simple int…" at bounding box center [340, 295] width 447 height 75
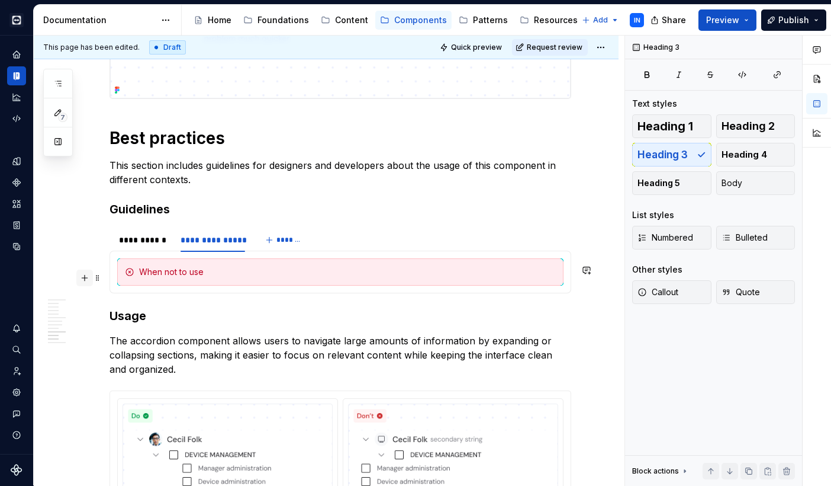
click at [88, 277] on button "button" at bounding box center [84, 277] width 17 height 17
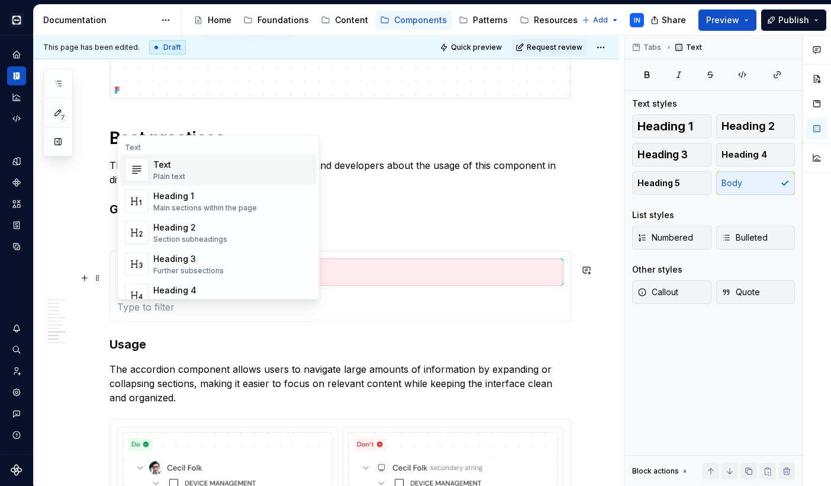
click at [128, 314] on p at bounding box center [340, 307] width 447 height 14
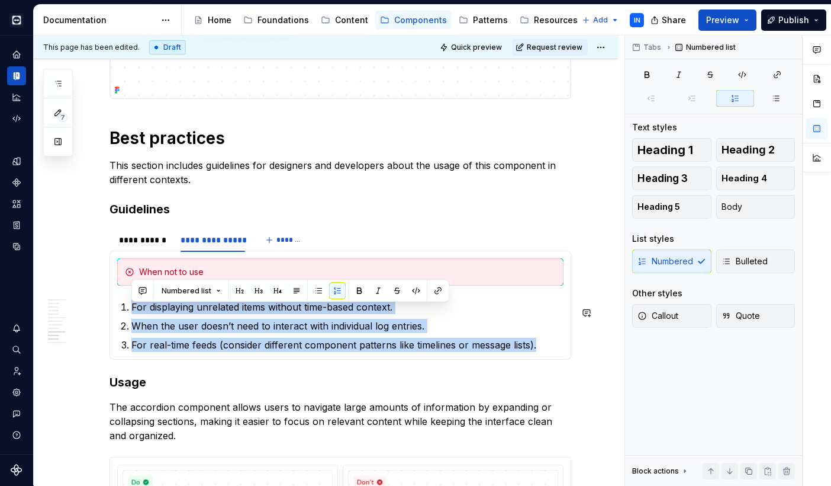
drag, startPoint x: 541, startPoint y: 351, endPoint x: 155, endPoint y: 301, distance: 389.9
click at [155, 301] on section-item-column "When not to use For displaying unrelated items without time-based context. When…" at bounding box center [340, 305] width 447 height 94
click at [760, 261] on span "Bulleted" at bounding box center [745, 261] width 46 height 12
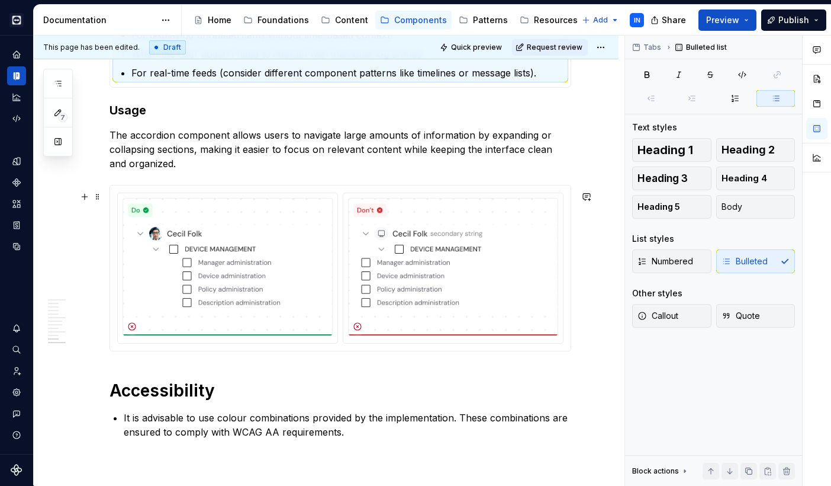
scroll to position [2316, 0]
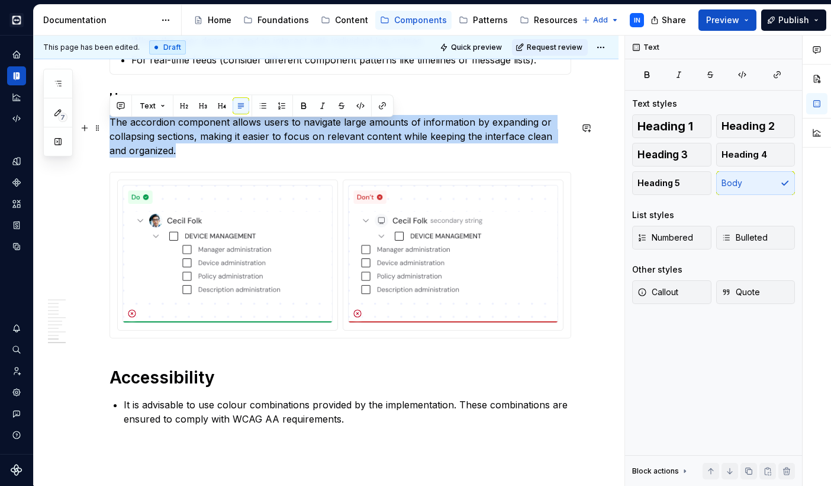
drag, startPoint x: 158, startPoint y: 158, endPoint x: 107, endPoint y: 130, distance: 57.8
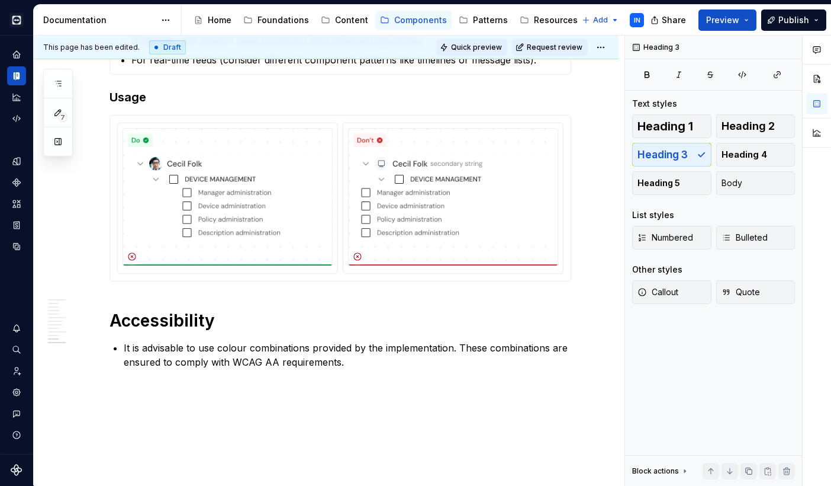
click at [493, 48] on span "Quick preview" at bounding box center [476, 47] width 51 height 9
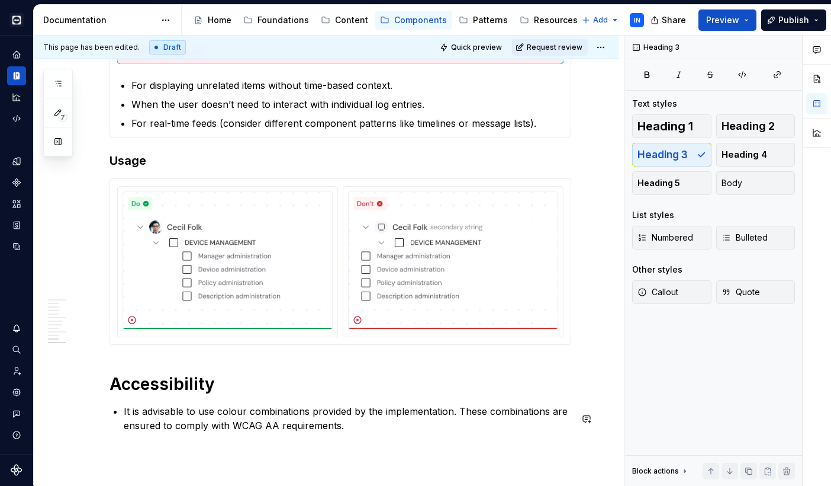
scroll to position [2249, 0]
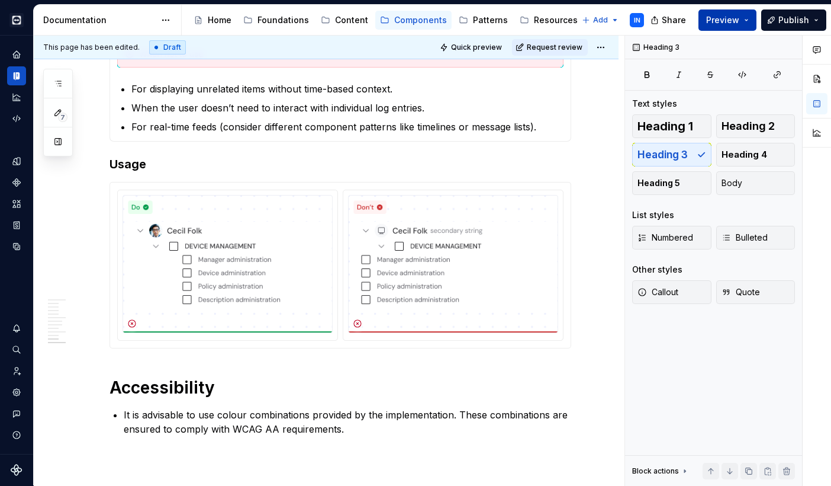
click at [749, 20] on button "Preview" at bounding box center [728, 19] width 58 height 21
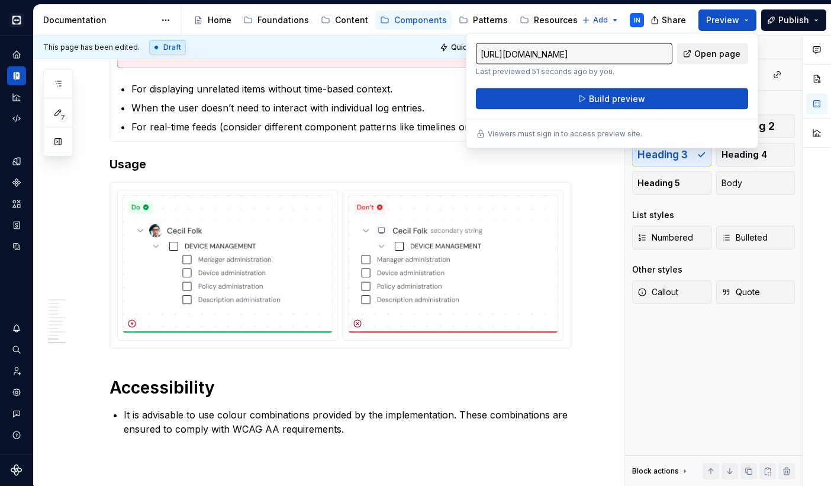
click at [695, 52] on link "Open page" at bounding box center [712, 53] width 71 height 21
click at [391, 171] on h3 "Usage" at bounding box center [341, 164] width 462 height 17
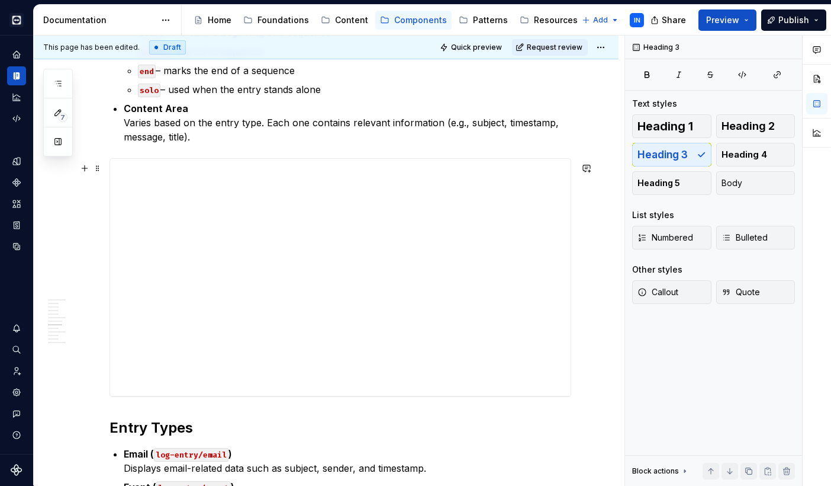
scroll to position [1126, 0]
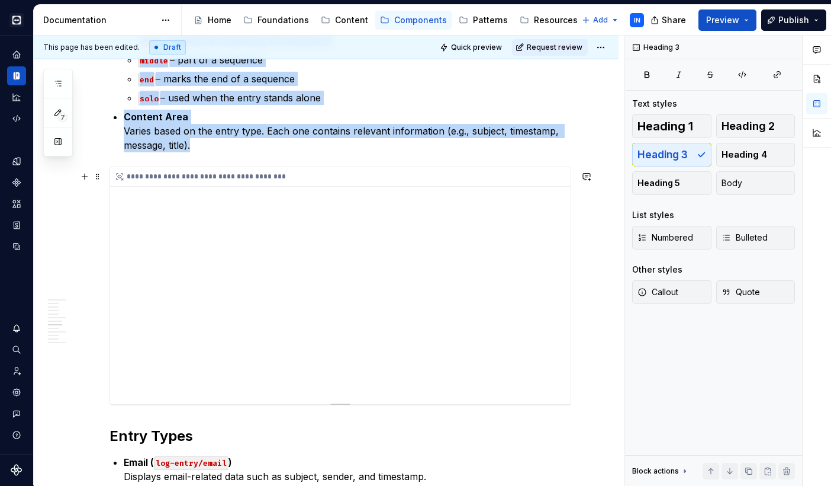
click at [453, 217] on div "**********" at bounding box center [340, 285] width 461 height 237
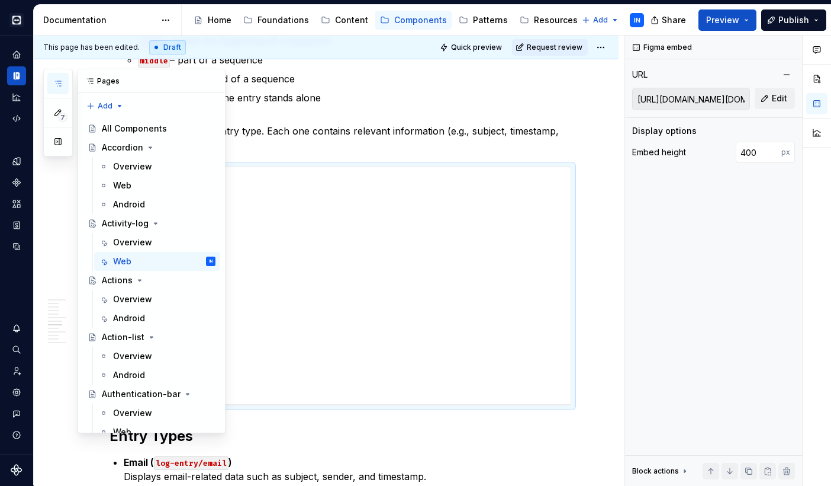
click at [60, 88] on icon "button" at bounding box center [57, 83] width 9 height 9
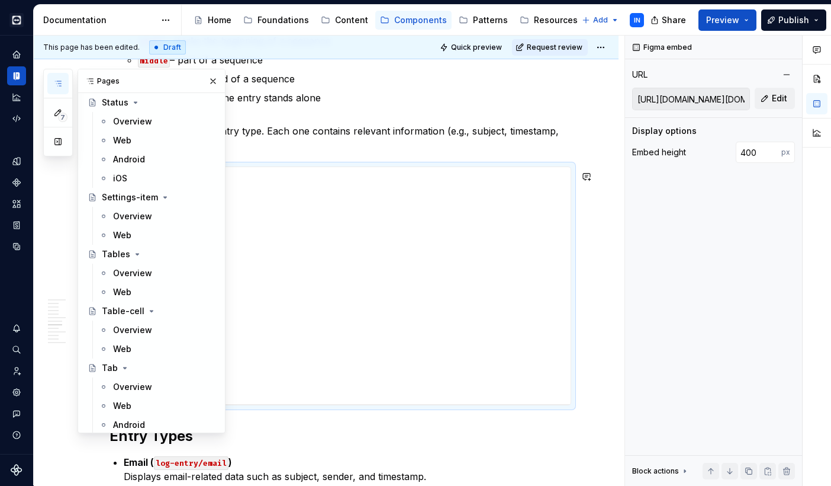
scroll to position [4977, 0]
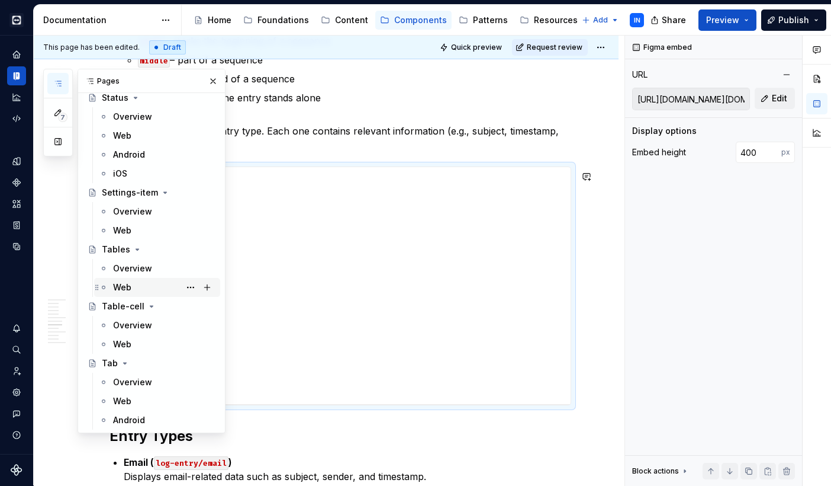
click at [119, 289] on div "Web" at bounding box center [122, 287] width 18 height 12
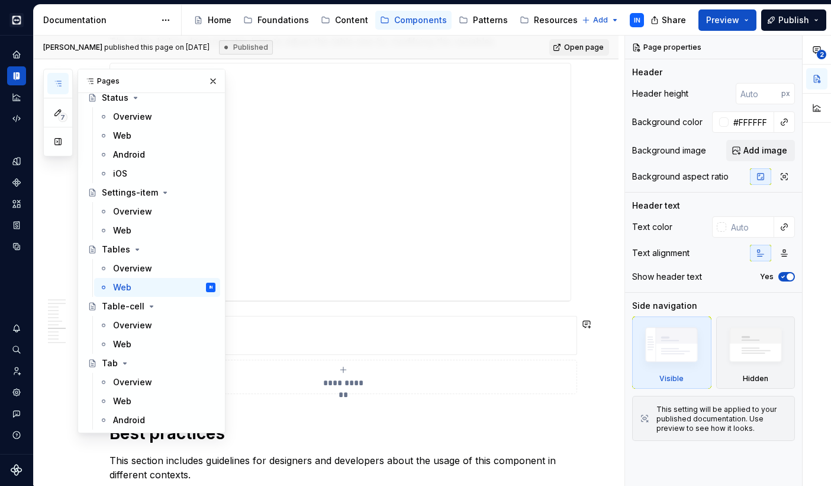
scroll to position [1669, 0]
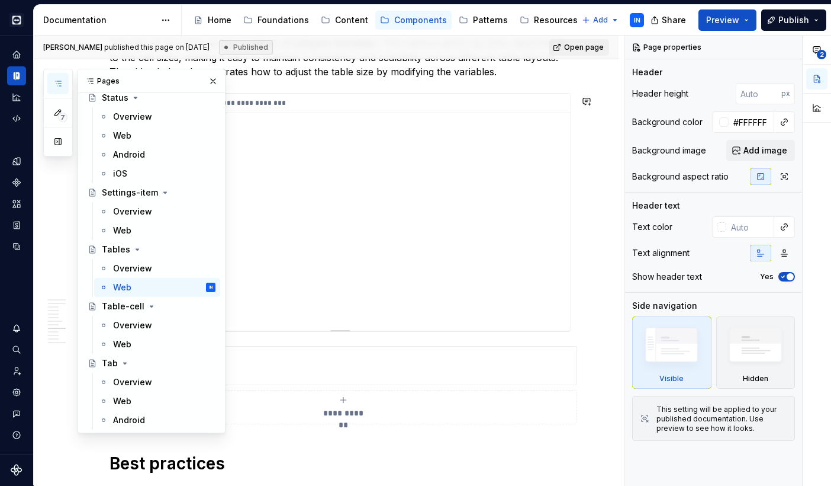
click at [399, 126] on div "**********" at bounding box center [340, 212] width 461 height 237
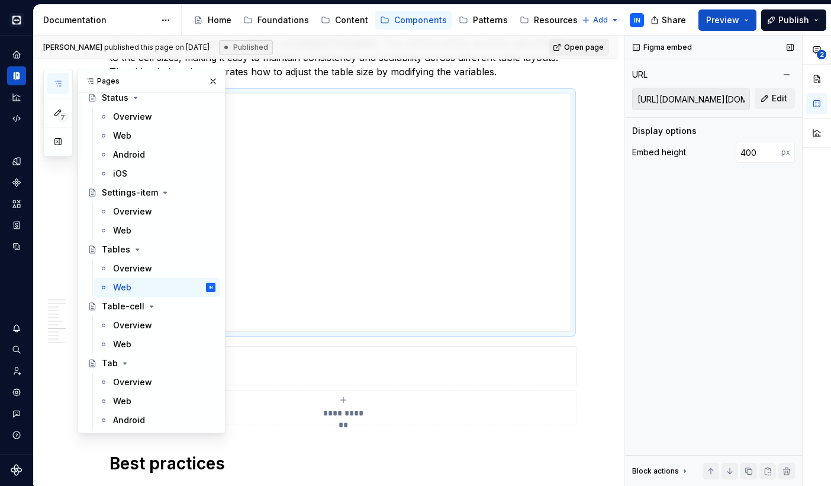
click at [724, 99] on input "[URL][DOMAIN_NAME][DOMAIN_NAME]" at bounding box center [691, 98] width 117 height 21
click at [732, 99] on input "[URL][DOMAIN_NAME][DOMAIN_NAME]" at bounding box center [691, 98] width 117 height 21
click at [738, 99] on input "[URL][DOMAIN_NAME][DOMAIN_NAME]" at bounding box center [691, 98] width 117 height 21
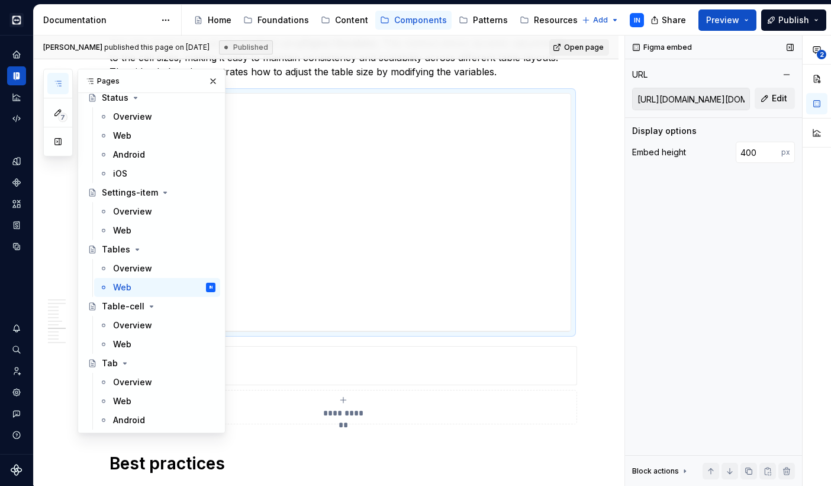
click at [738, 99] on input "[URL][DOMAIN_NAME][DOMAIN_NAME]" at bounding box center [691, 98] width 117 height 21
click at [710, 102] on input "[URL][DOMAIN_NAME][DOMAIN_NAME]" at bounding box center [691, 98] width 117 height 21
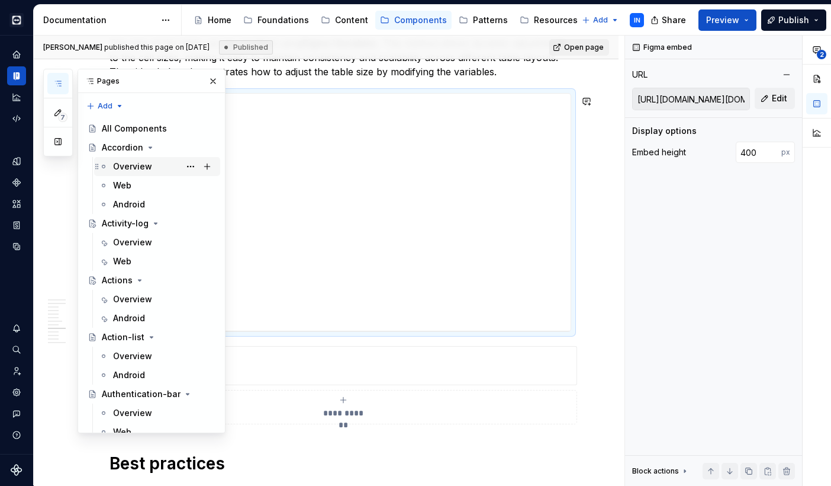
scroll to position [0, 0]
click at [135, 258] on div "Web" at bounding box center [164, 261] width 102 height 17
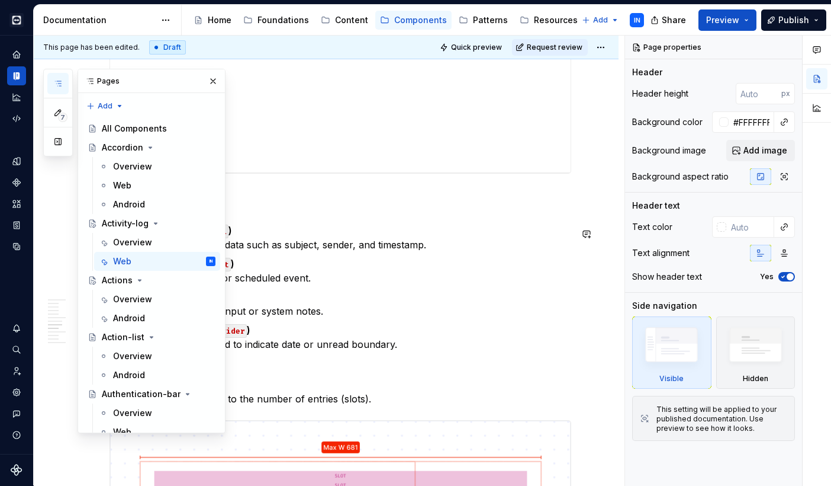
scroll to position [1195, 0]
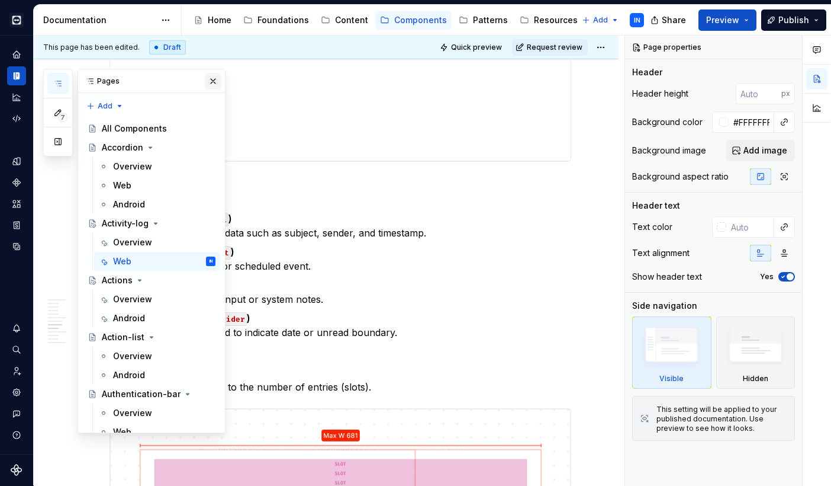
click at [213, 79] on button "button" at bounding box center [213, 81] width 17 height 17
type textarea "*"
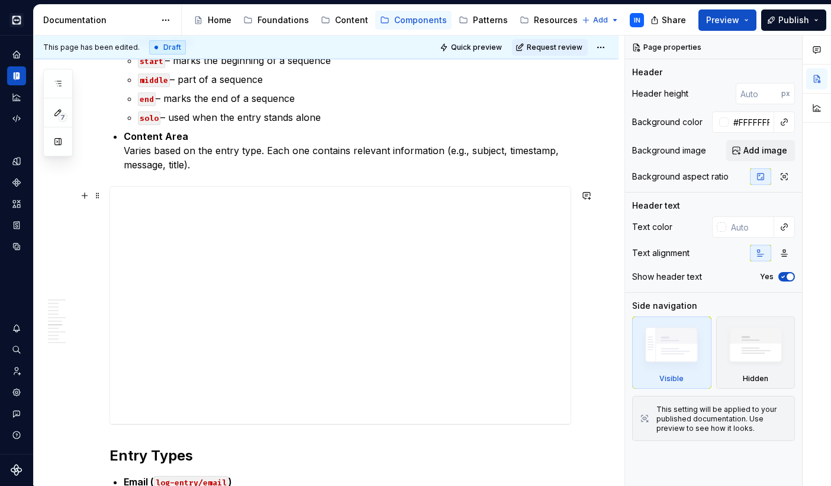
scroll to position [902, 0]
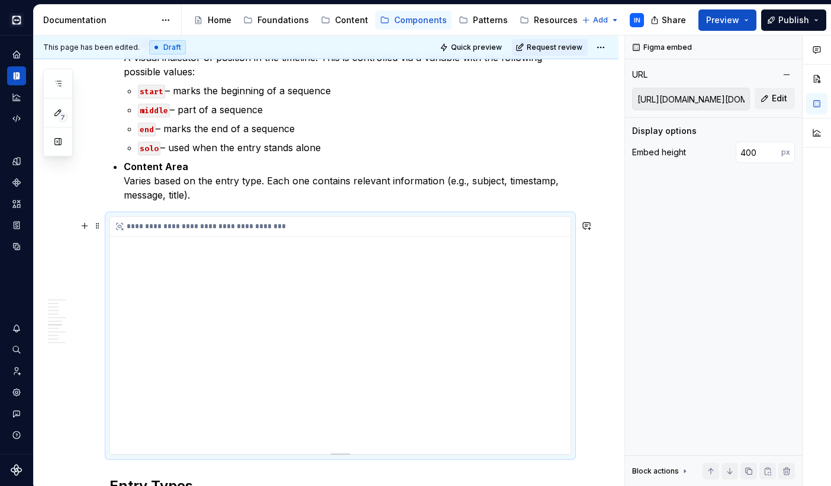
click at [301, 259] on div "**********" at bounding box center [340, 335] width 461 height 237
click at [703, 97] on input "[URL][DOMAIN_NAME][DOMAIN_NAME]" at bounding box center [691, 98] width 117 height 21
click at [776, 100] on span "Edit" at bounding box center [779, 98] width 15 height 12
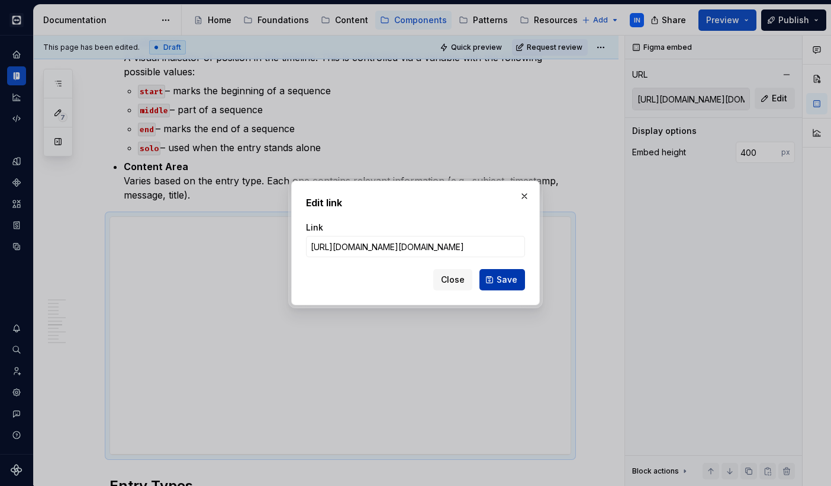
type input "[URL][DOMAIN_NAME][DOMAIN_NAME]"
click at [505, 277] on span "Save" at bounding box center [507, 280] width 21 height 12
type input "[URL][DOMAIN_NAME][DOMAIN_NAME]"
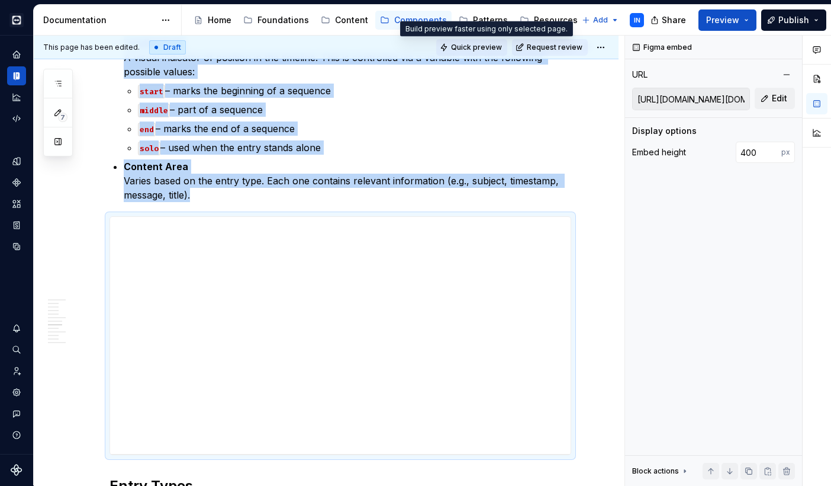
click at [494, 49] on span "Quick preview" at bounding box center [476, 47] width 51 height 9
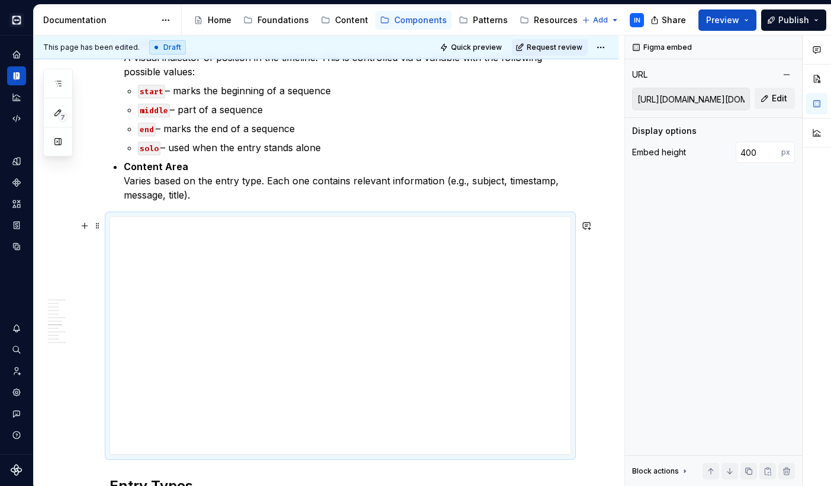
type textarea "*"
